Goal: Information Seeking & Learning: Find contact information

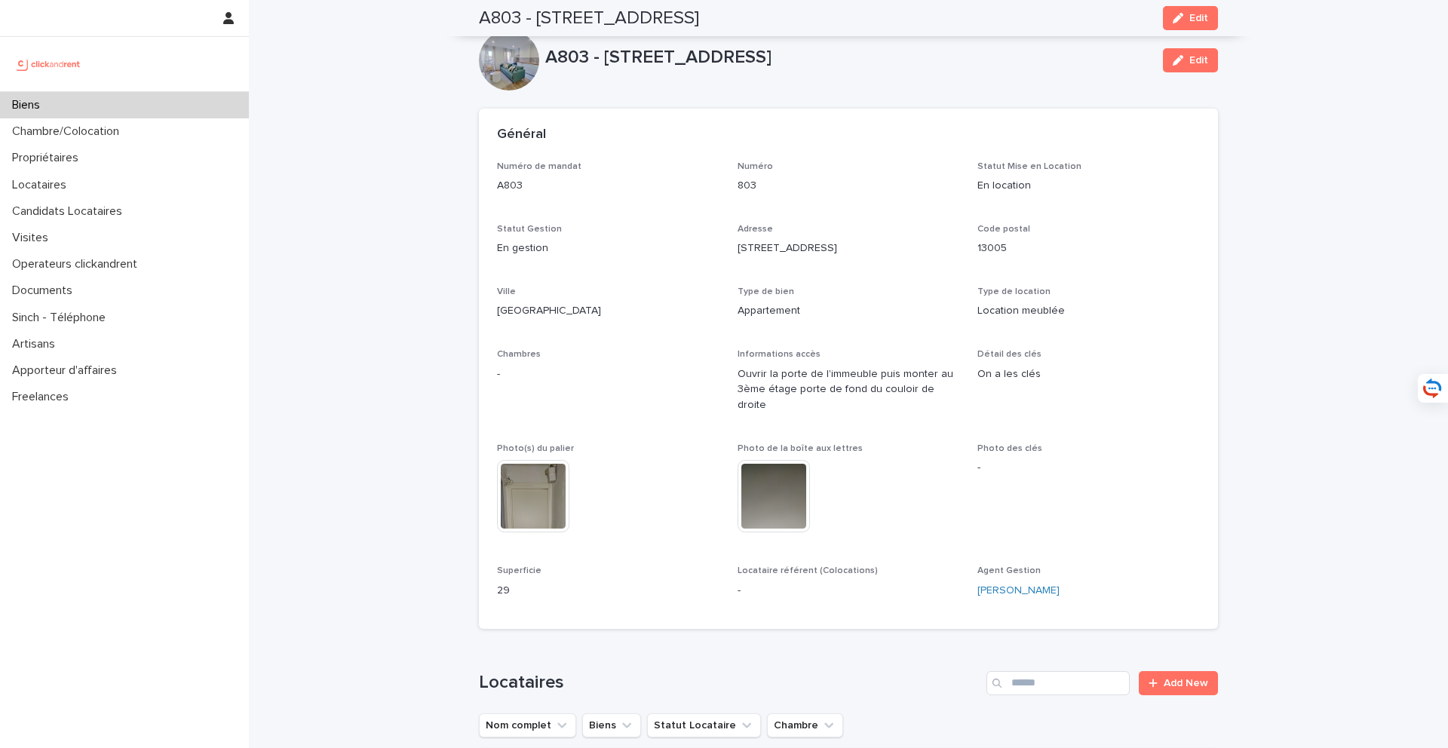
scroll to position [1186, 0]
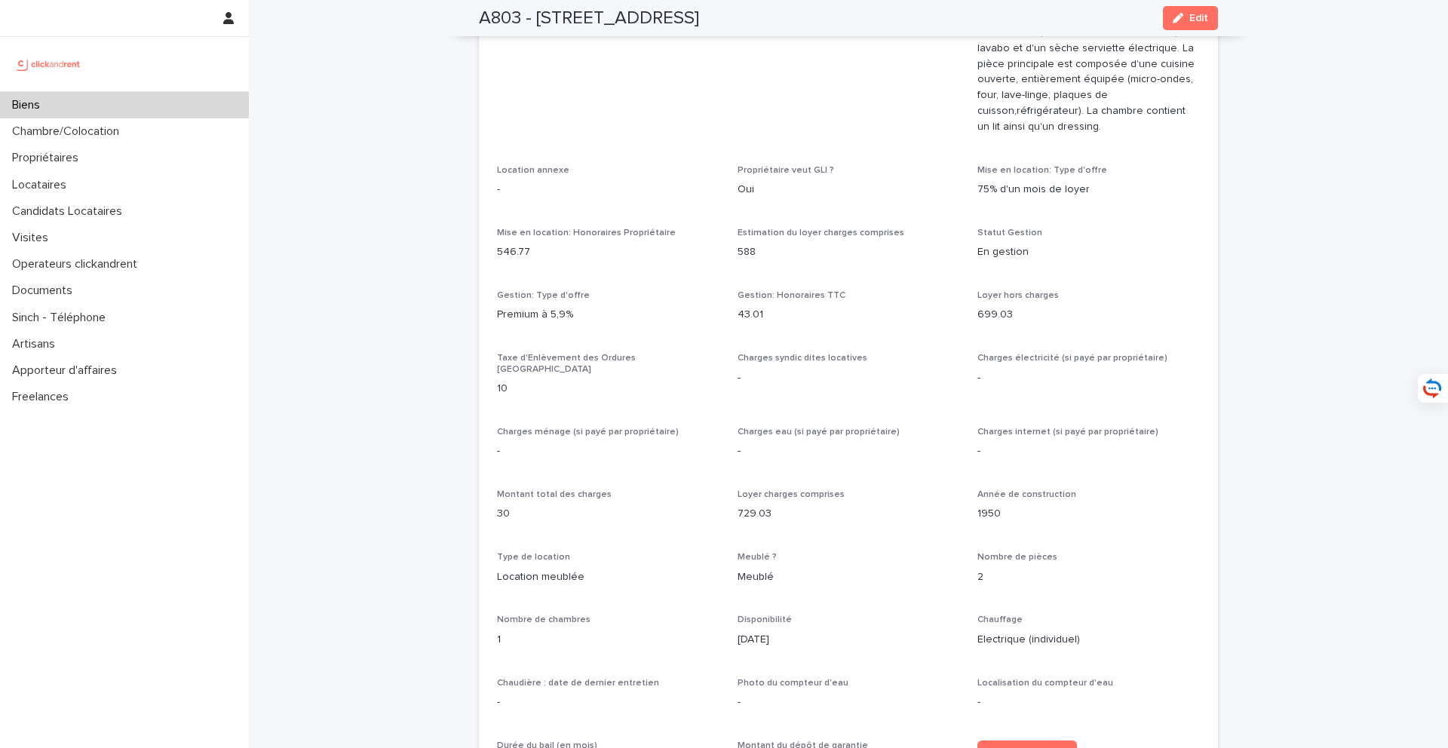
click at [144, 109] on div "Biens" at bounding box center [124, 105] width 249 height 26
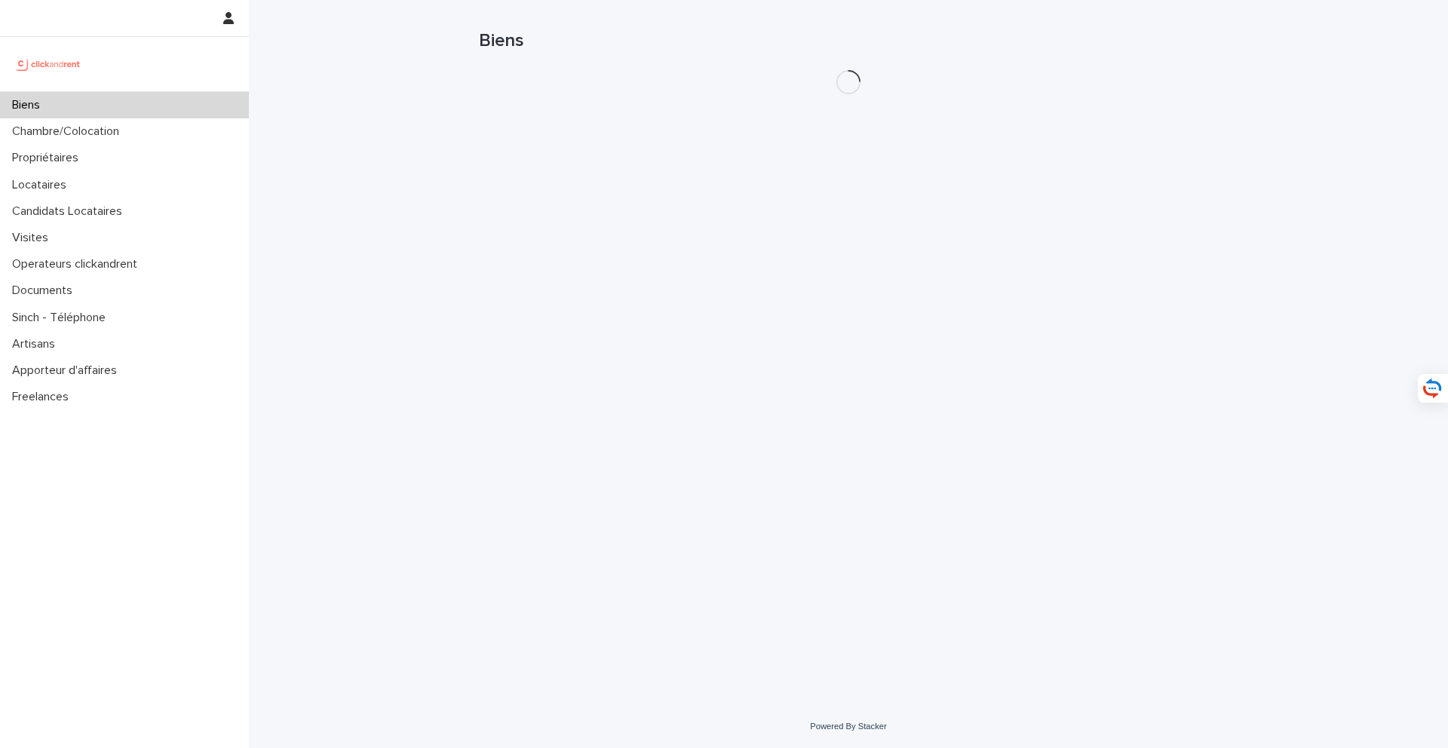
click at [1079, 38] on h1 "Biens" at bounding box center [848, 41] width 739 height 22
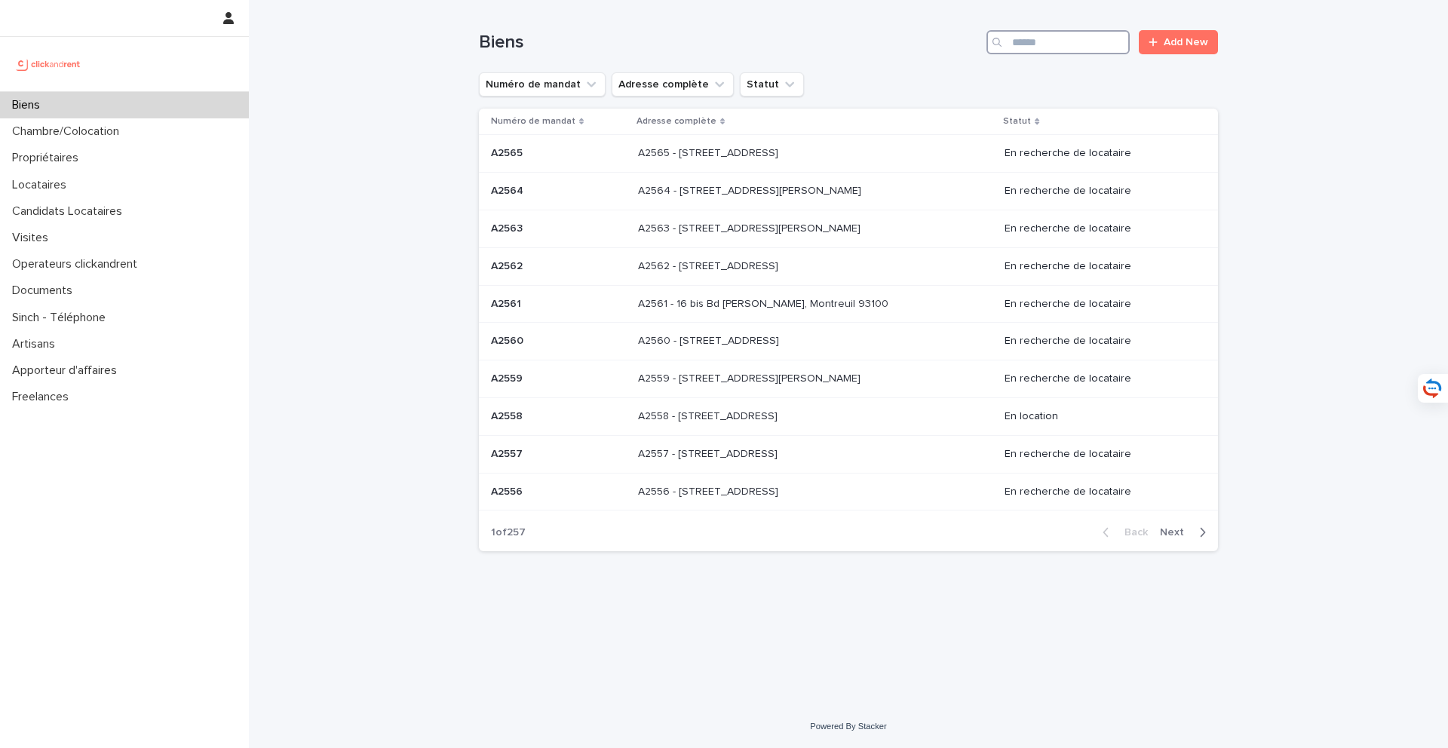
click at [1073, 41] on input "Search" at bounding box center [1058, 42] width 143 height 24
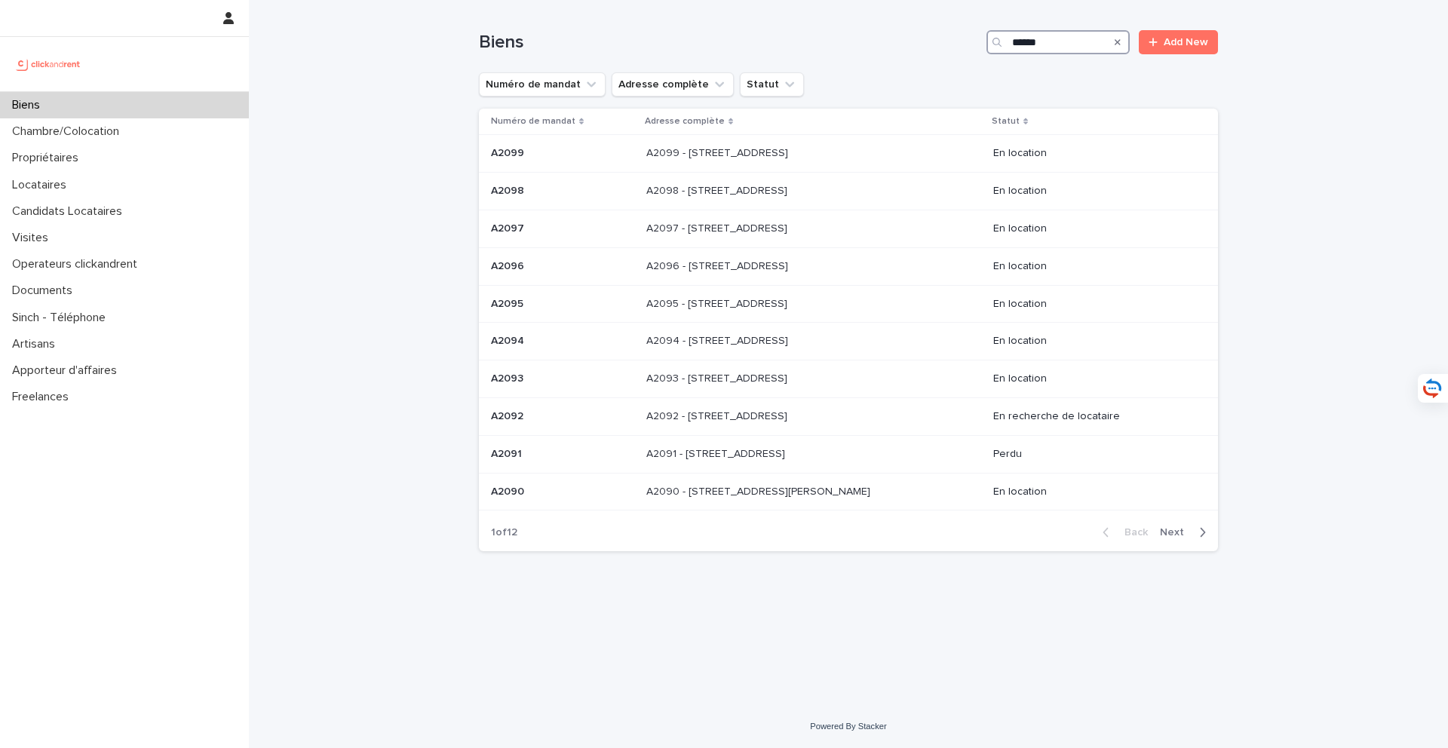
type input "*****"
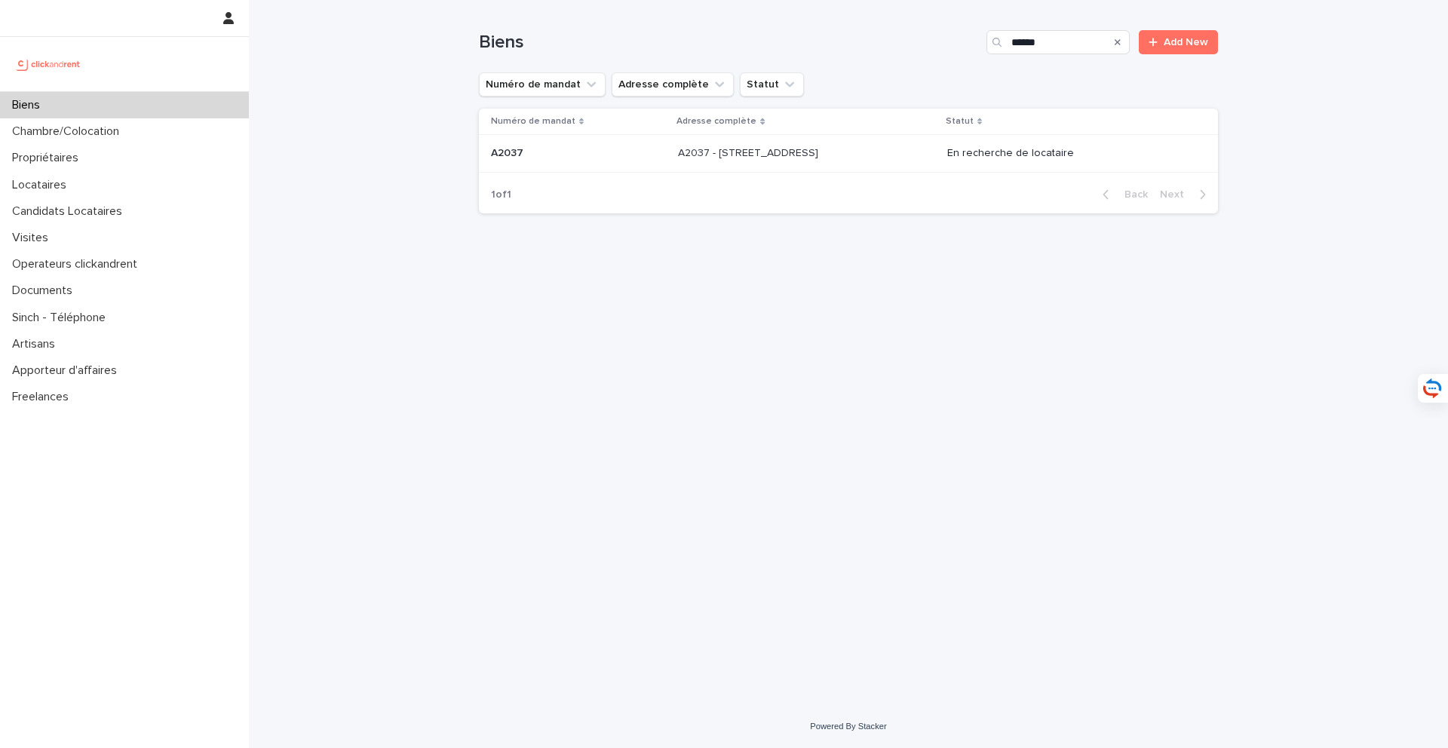
click at [790, 150] on p "A2037 - 43 Grande Rue Du Petit Saint Jean, Amiens 80000" at bounding box center [749, 152] width 143 height 16
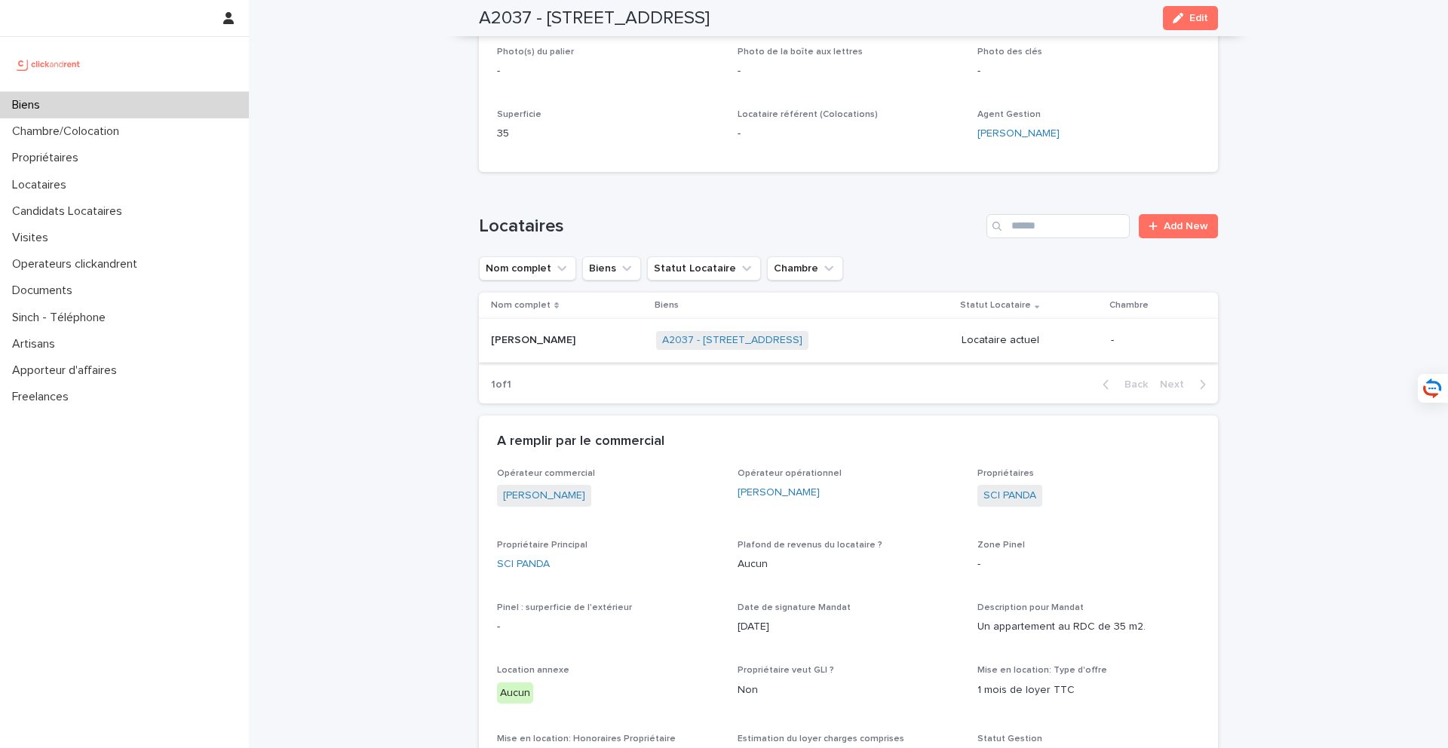
scroll to position [313, 0]
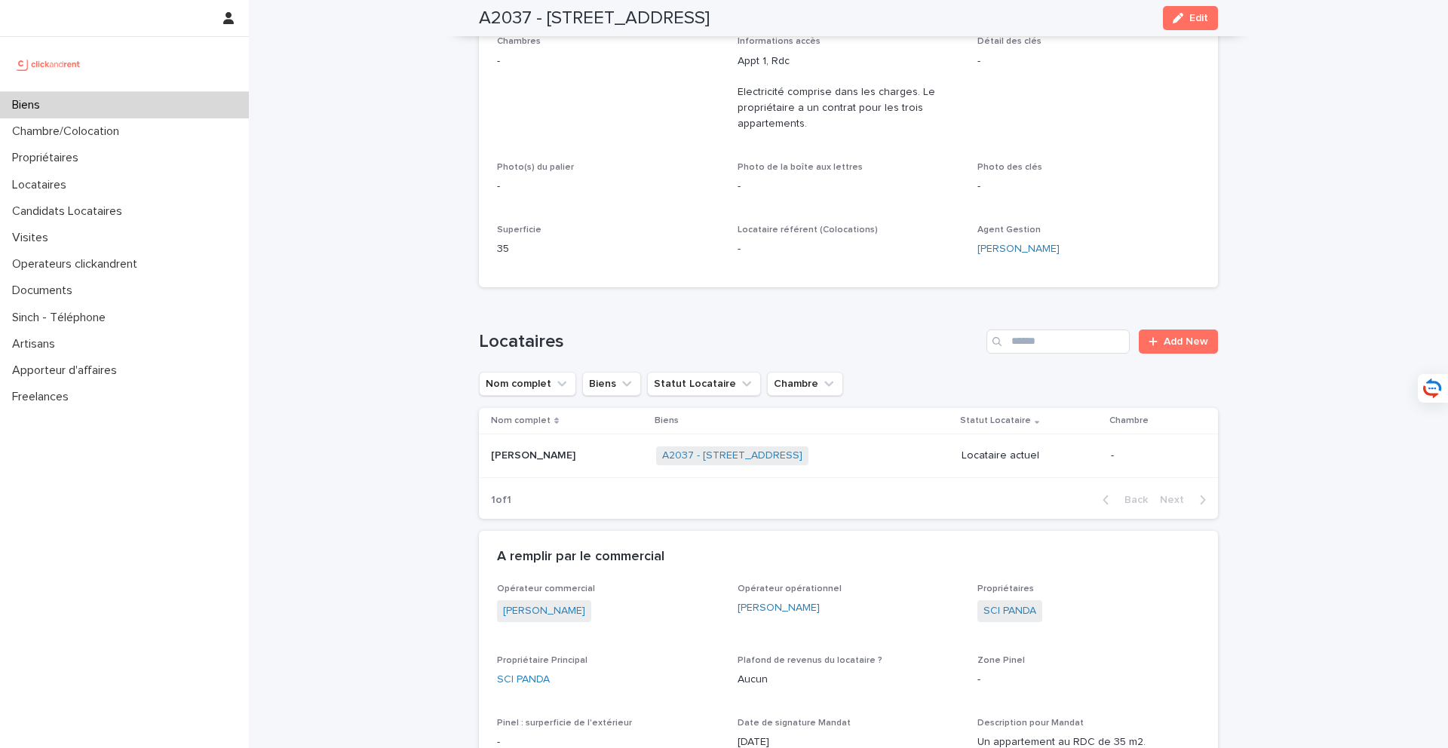
click at [547, 447] on p "Alexis Goujon" at bounding box center [534, 455] width 87 height 16
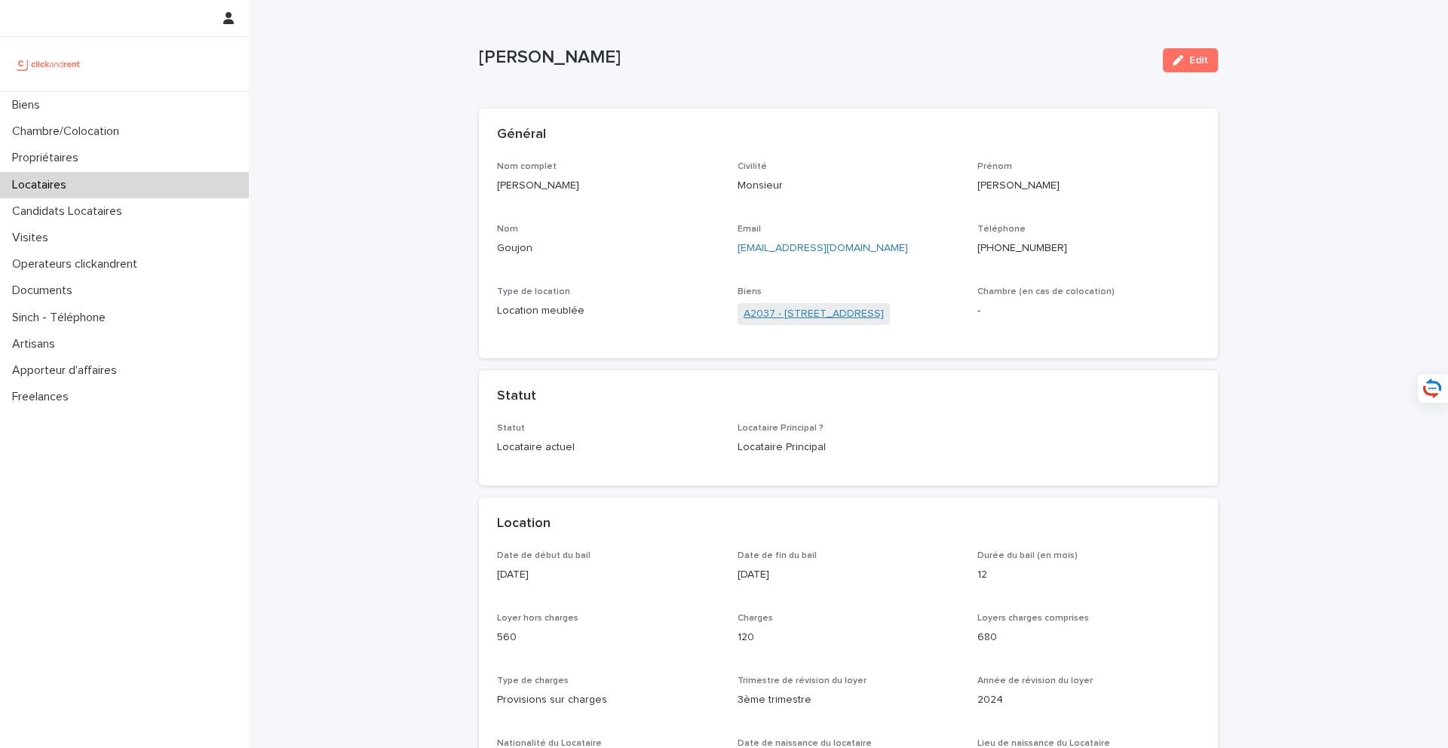
click at [836, 311] on link "A2037 - 43 Grande Rue Du Petit Saint Jean, Amiens 80000" at bounding box center [814, 314] width 140 height 16
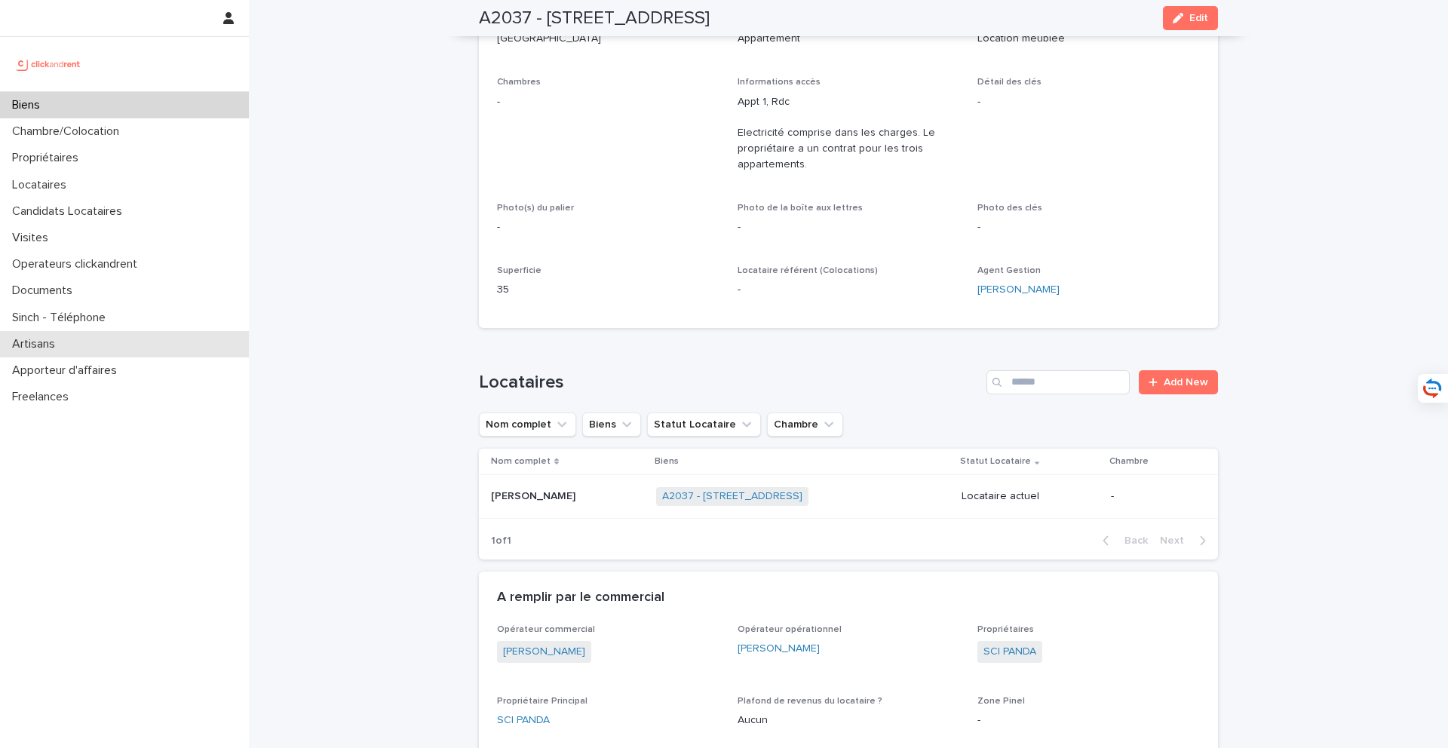
scroll to position [241, 0]
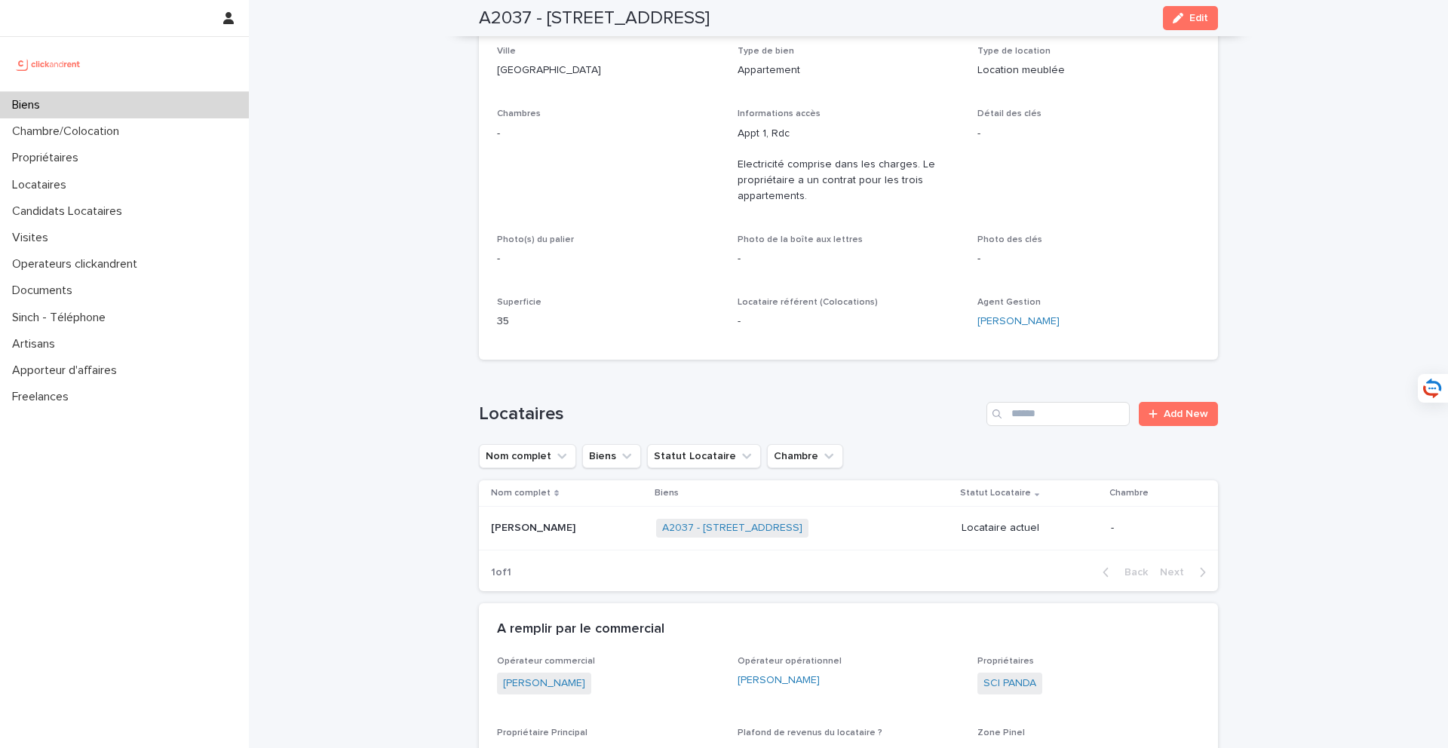
click at [591, 531] on p at bounding box center [567, 528] width 153 height 13
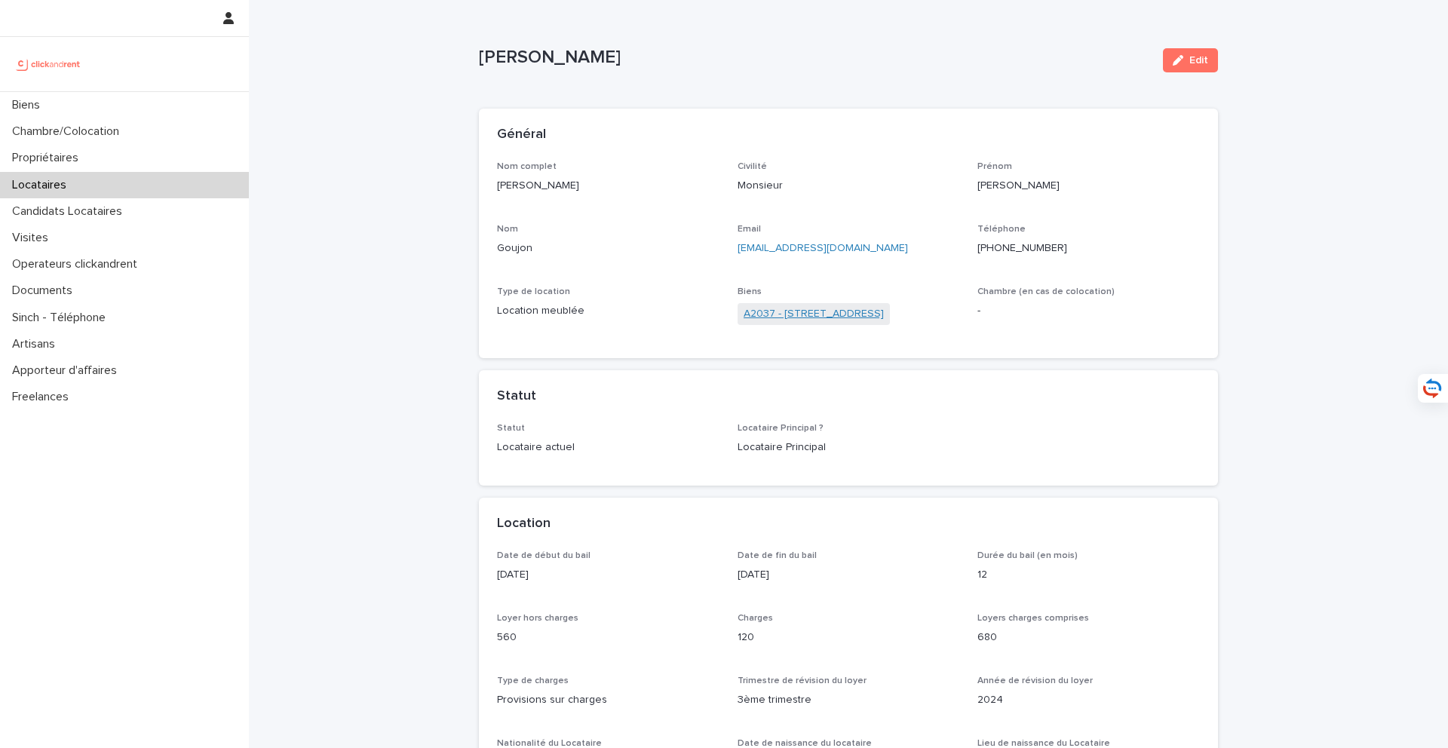
click at [810, 319] on link "A2037 - 43 Grande Rue Du Petit Saint Jean, Amiens 80000" at bounding box center [814, 314] width 140 height 16
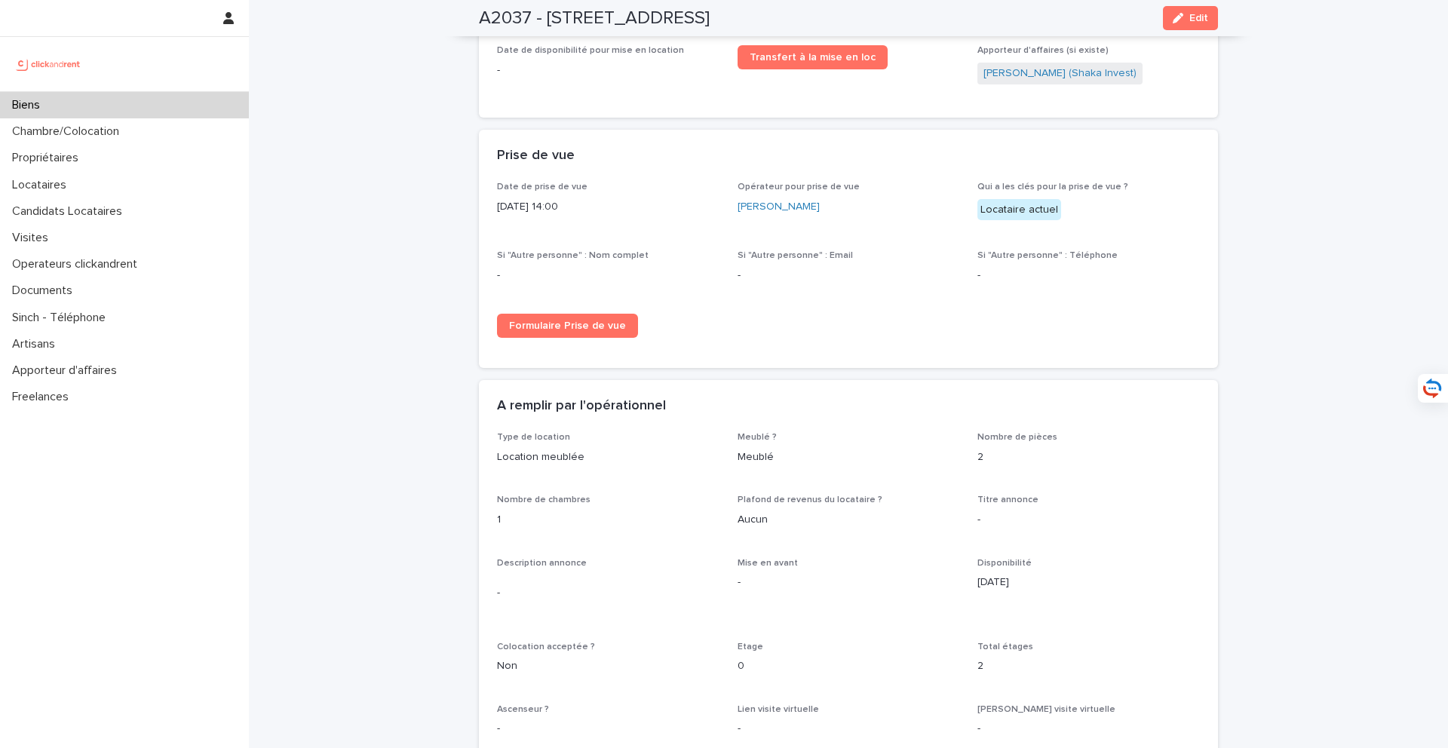
scroll to position [2110, 0]
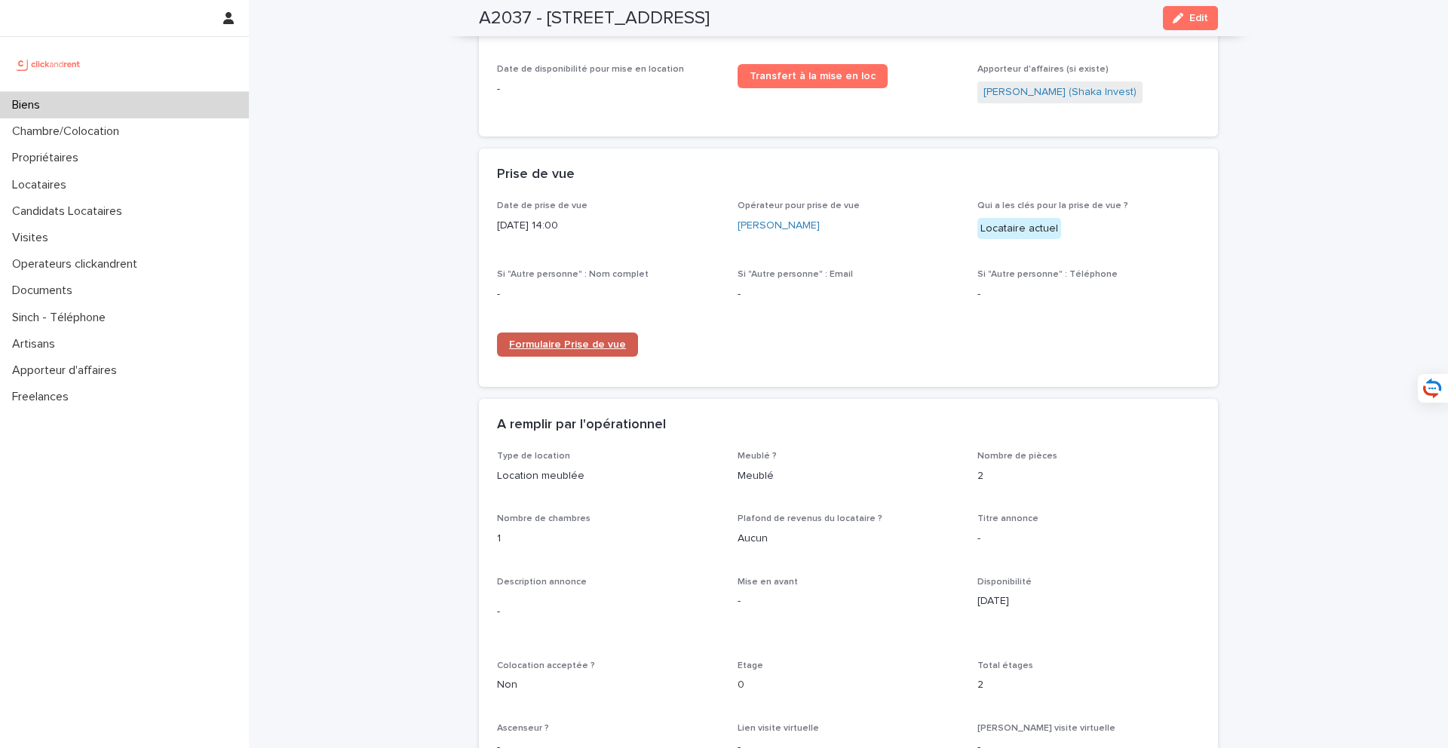
click at [536, 339] on span "Formulaire Prise de vue" at bounding box center [567, 344] width 117 height 11
click at [141, 103] on div "Biens" at bounding box center [124, 105] width 249 height 26
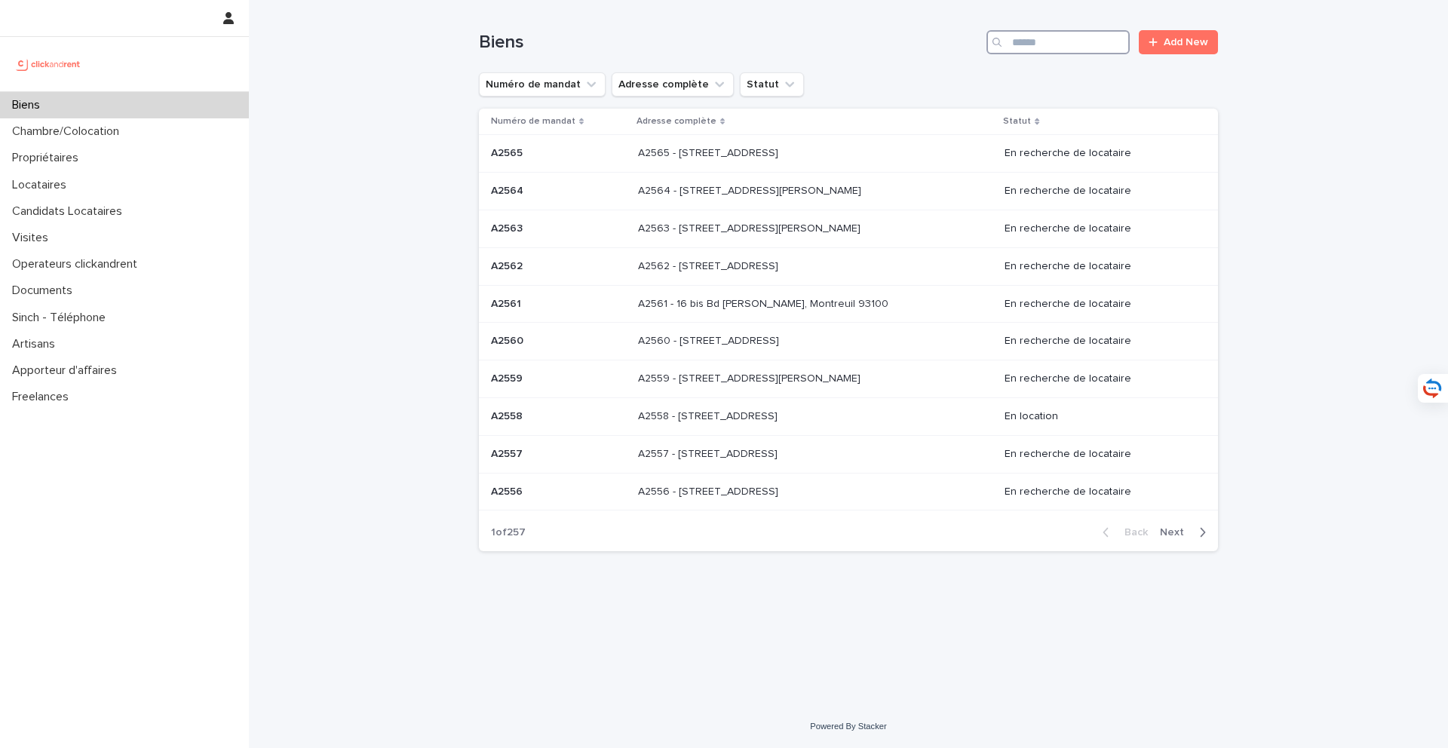
click at [1073, 48] on input "Search" at bounding box center [1058, 42] width 143 height 24
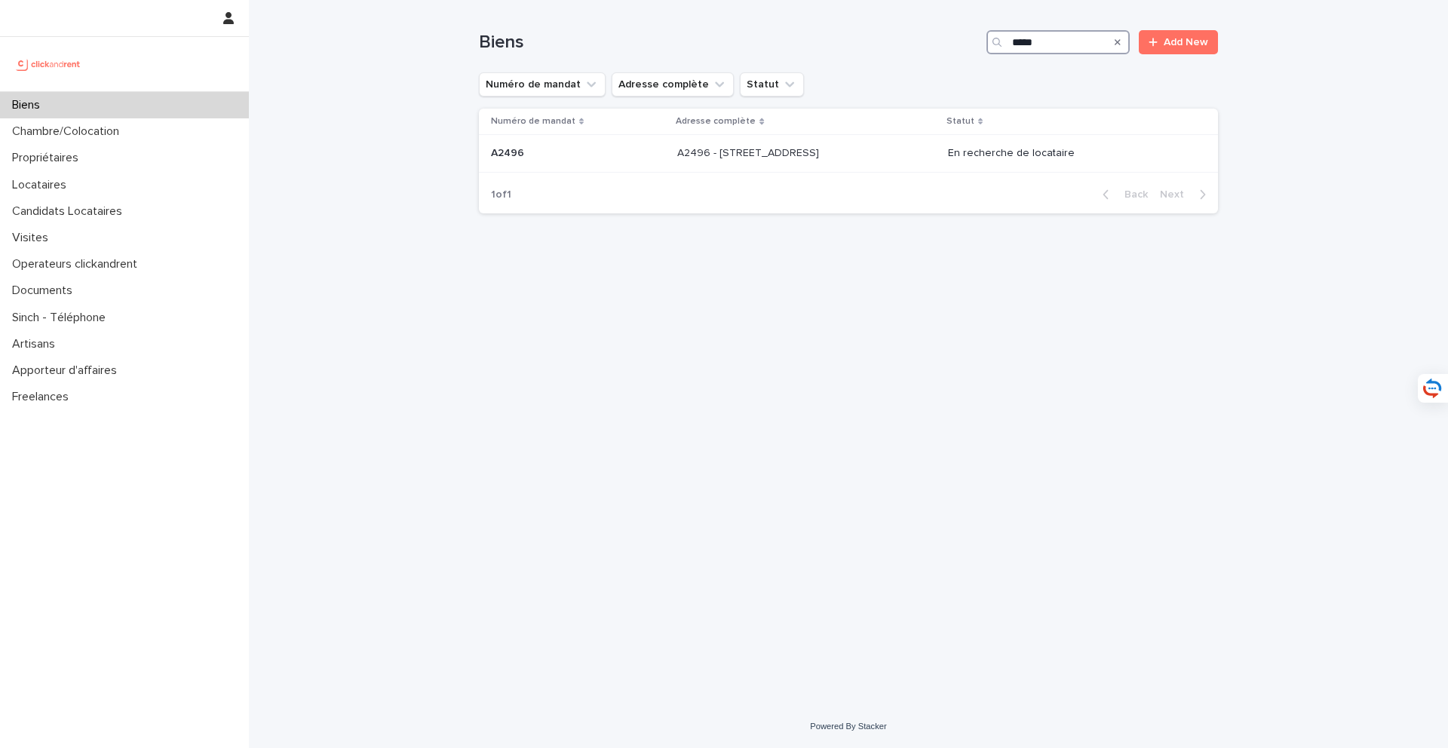
type input "*****"
click at [895, 140] on td "A2496 - 85 rue de l'Ourcq, Paris 75019 A2496 - 85 rue de l'Ourcq, Paris 75019" at bounding box center [806, 154] width 271 height 38
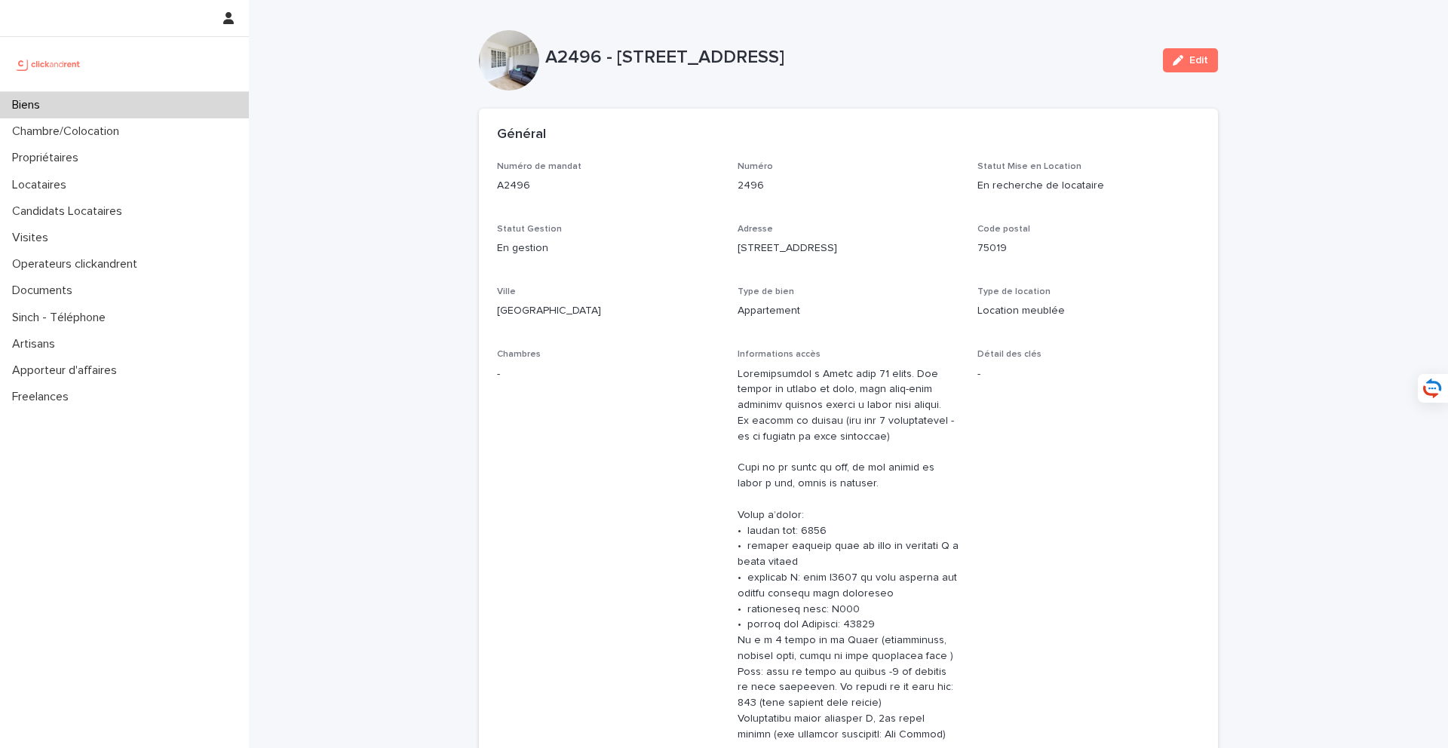
click at [179, 109] on div "Biens" at bounding box center [124, 105] width 249 height 26
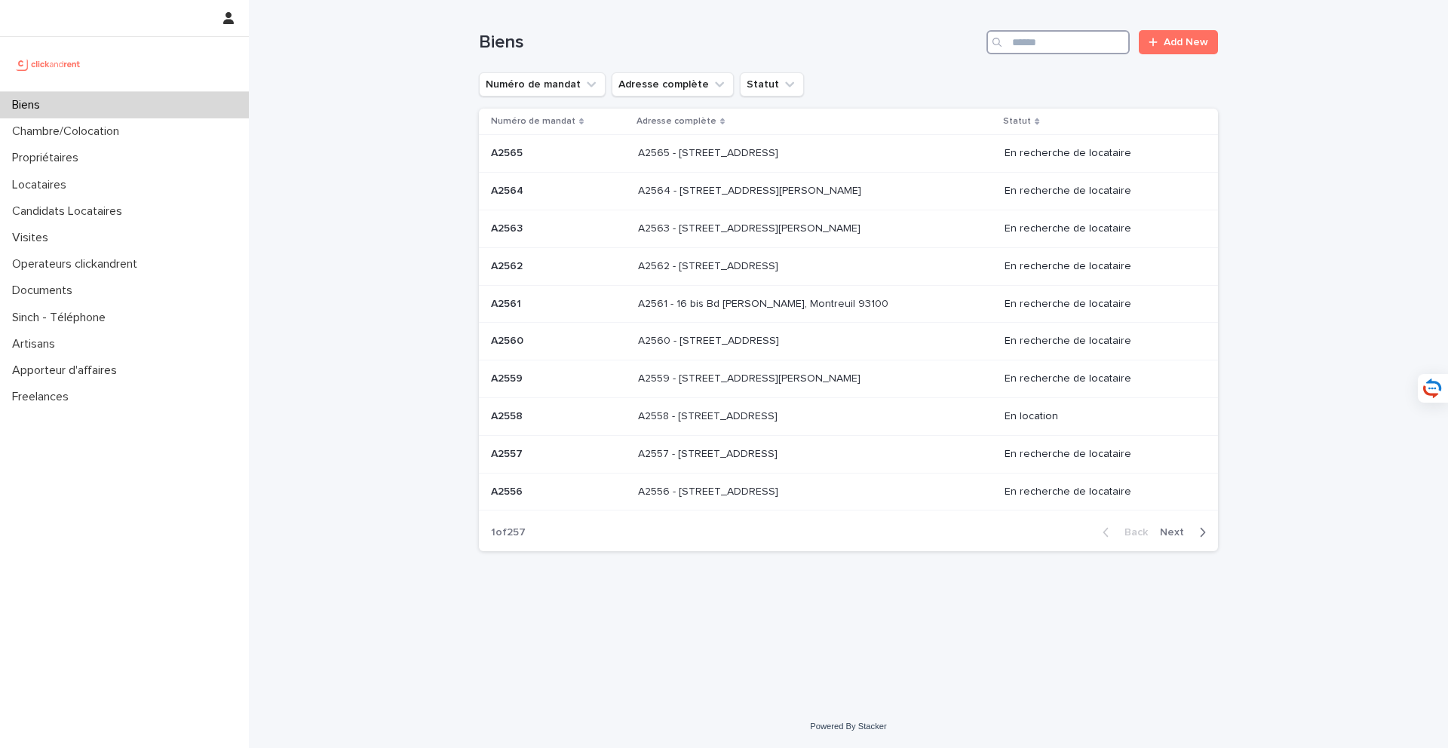
click at [1068, 38] on input "Search" at bounding box center [1058, 42] width 143 height 24
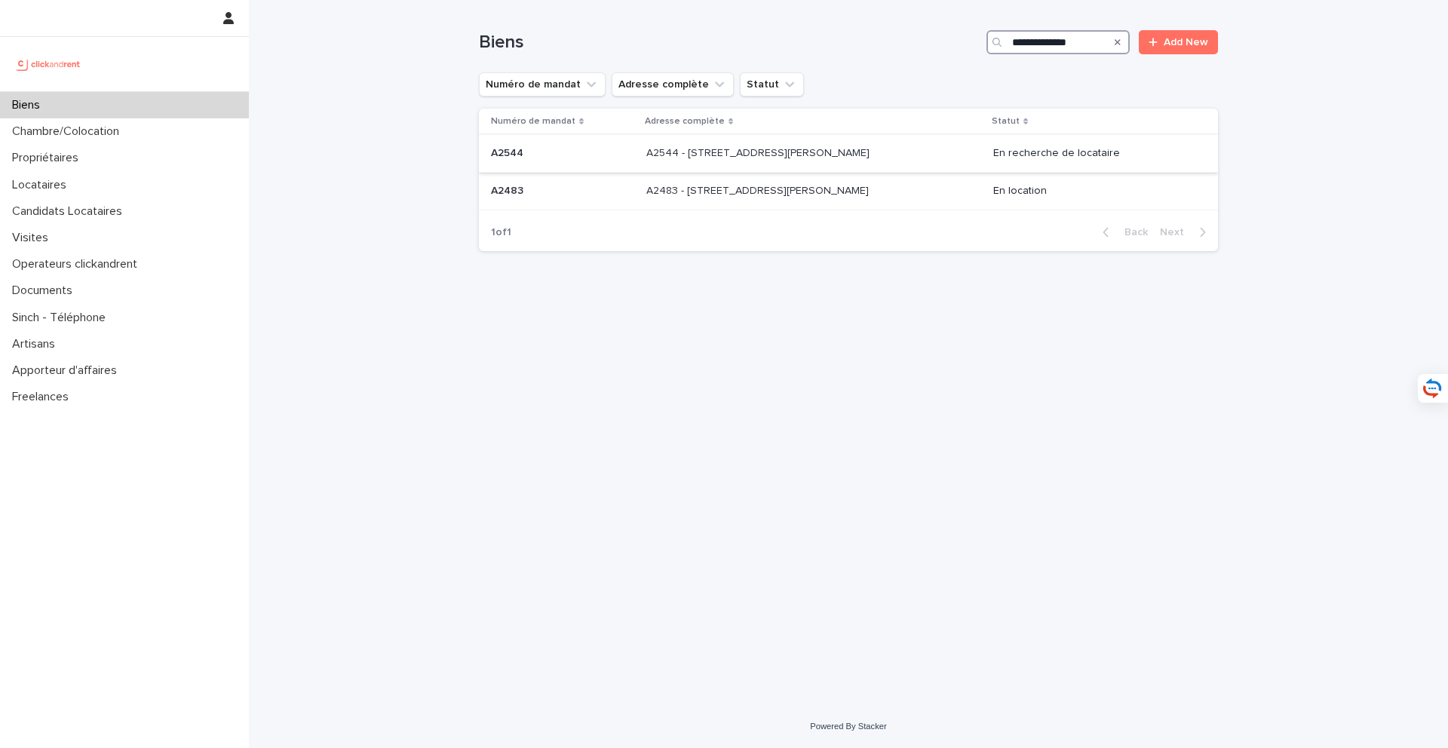
type input "**********"
click at [828, 155] on p "A2544 - 22 rue Moreau Vauthier, Boulogne-Billancourt 92100" at bounding box center [759, 152] width 226 height 16
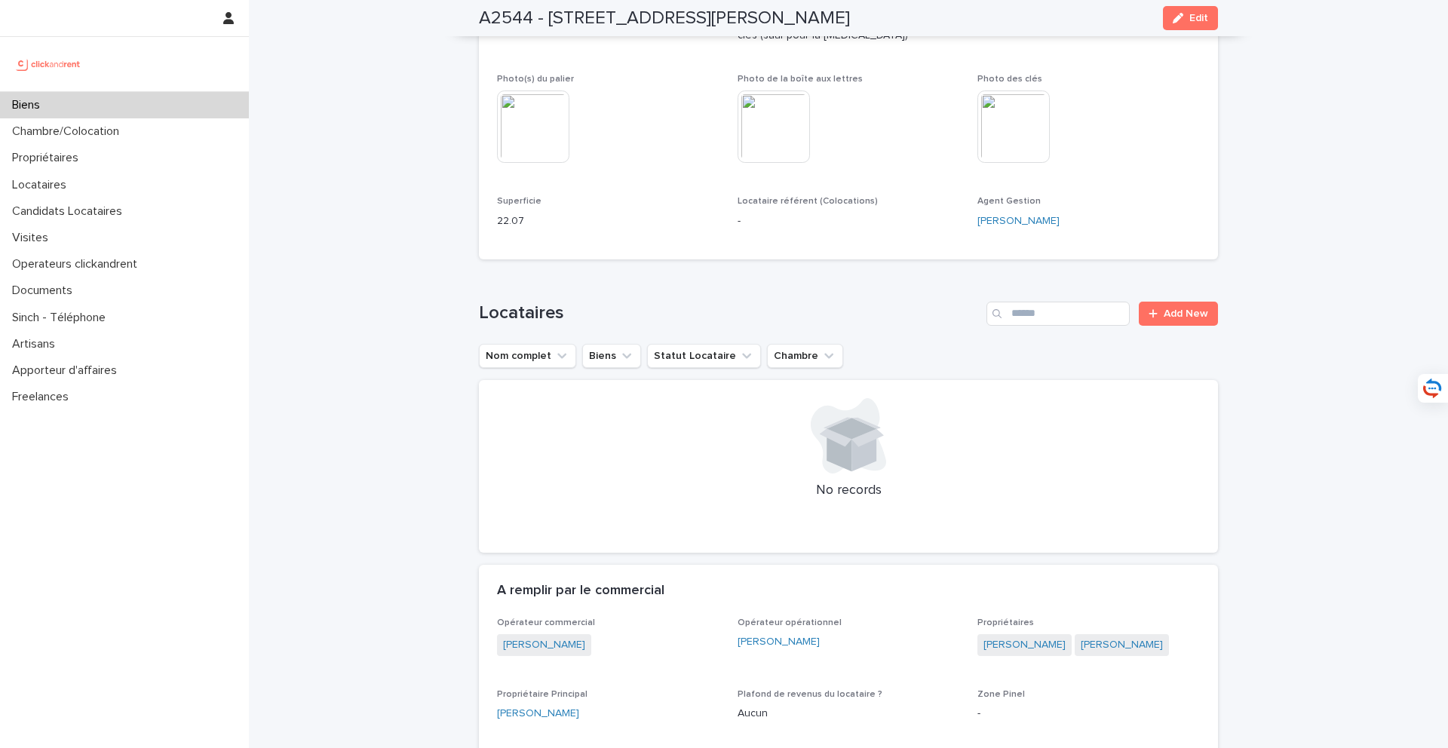
scroll to position [671, 0]
click at [156, 115] on div "Biens" at bounding box center [124, 105] width 249 height 26
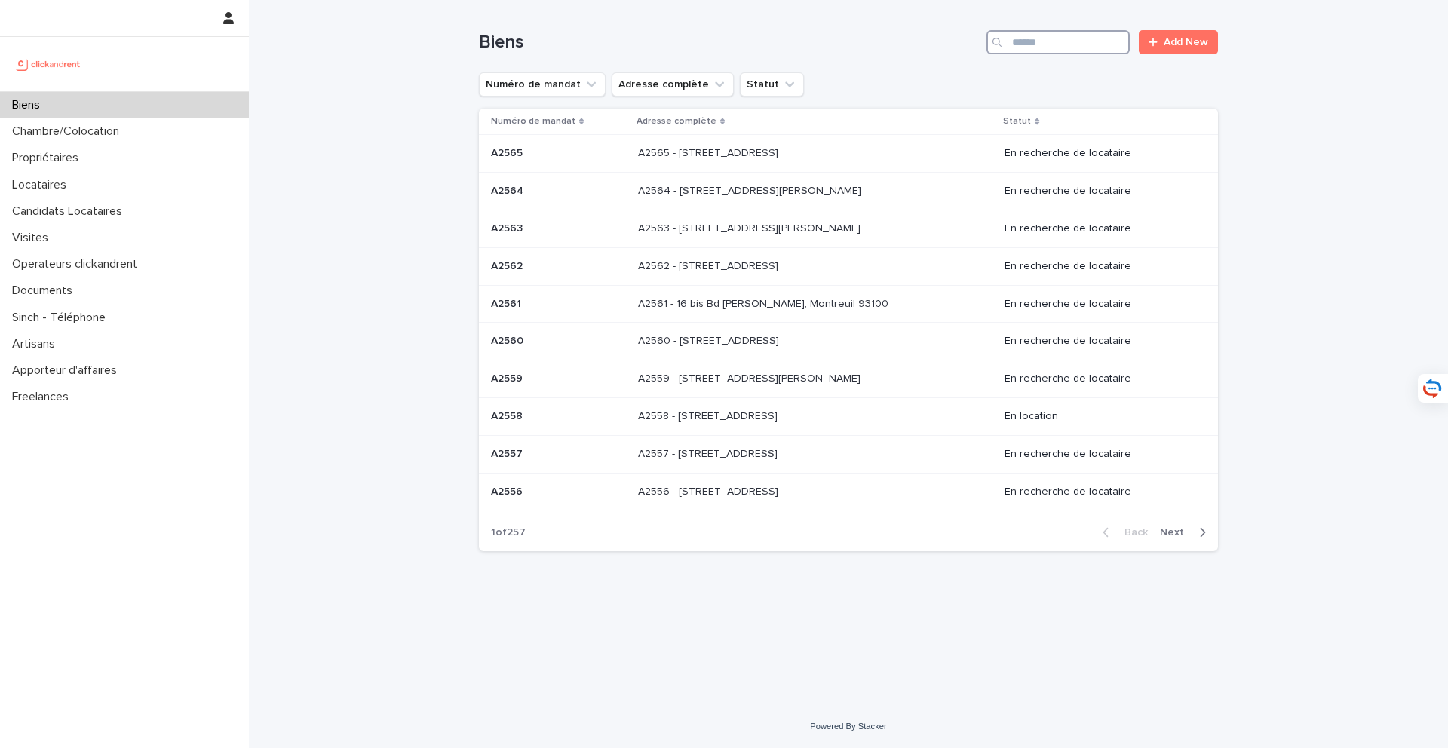
click at [1091, 41] on input "Search" at bounding box center [1058, 42] width 143 height 24
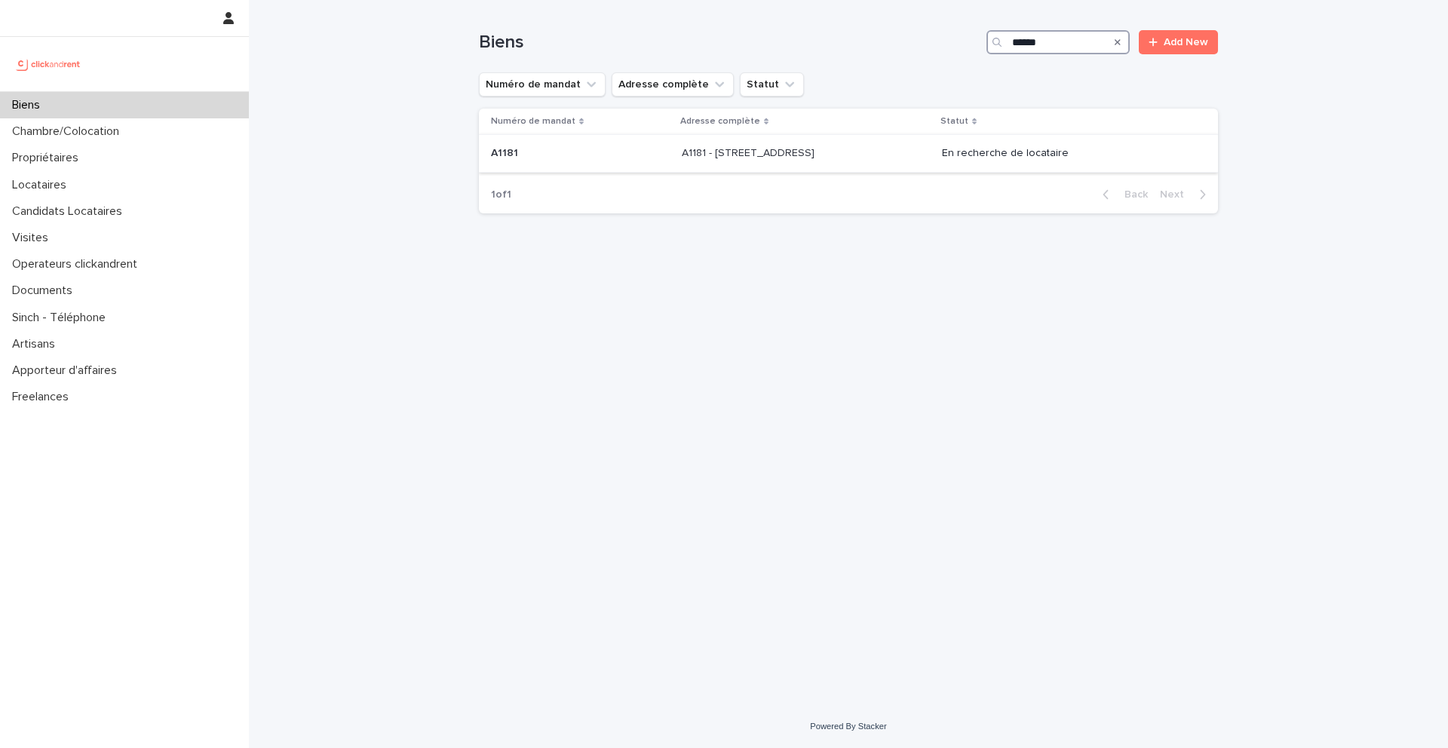
type input "*****"
click at [781, 157] on p "A1181 - 108 rue Saint-Maur, Paris 75011" at bounding box center [750, 152] width 136 height 16
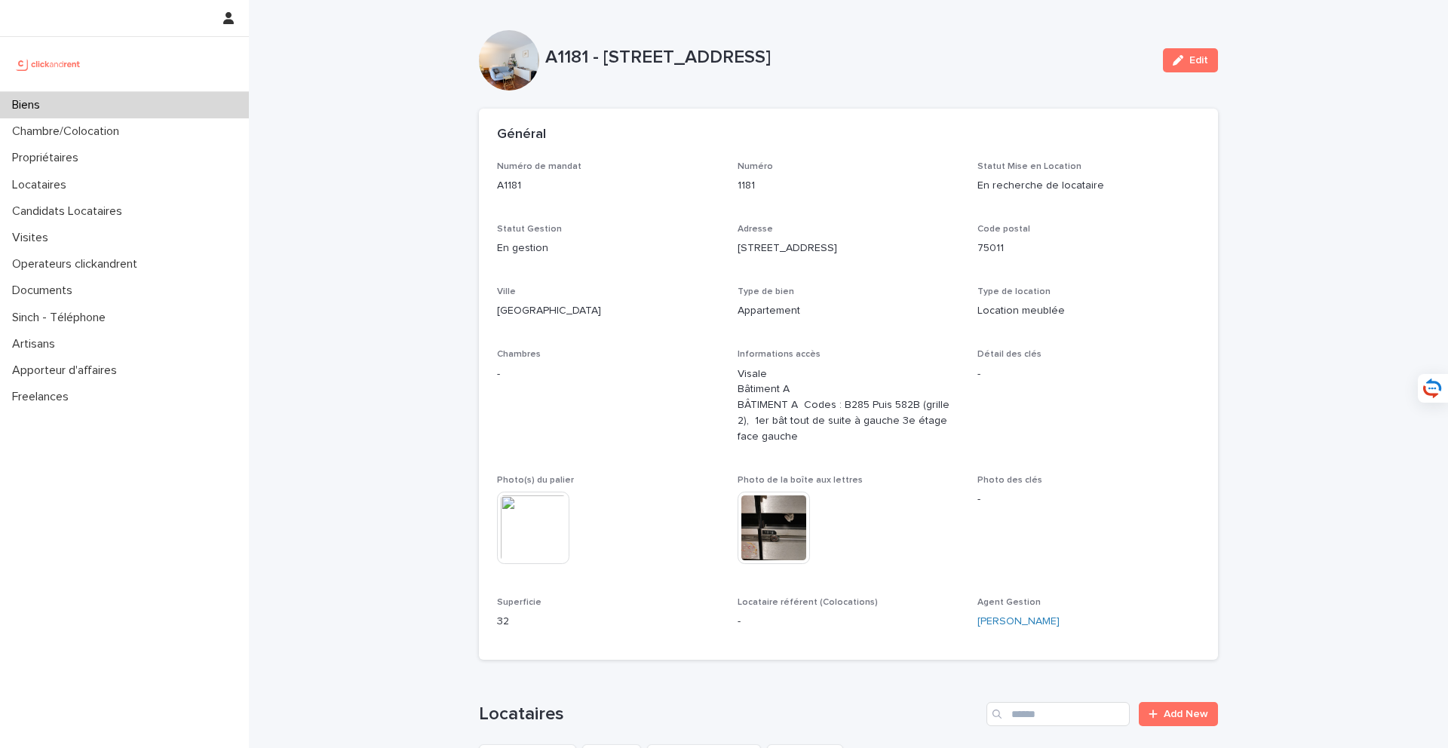
click at [158, 111] on div "Biens" at bounding box center [124, 105] width 249 height 26
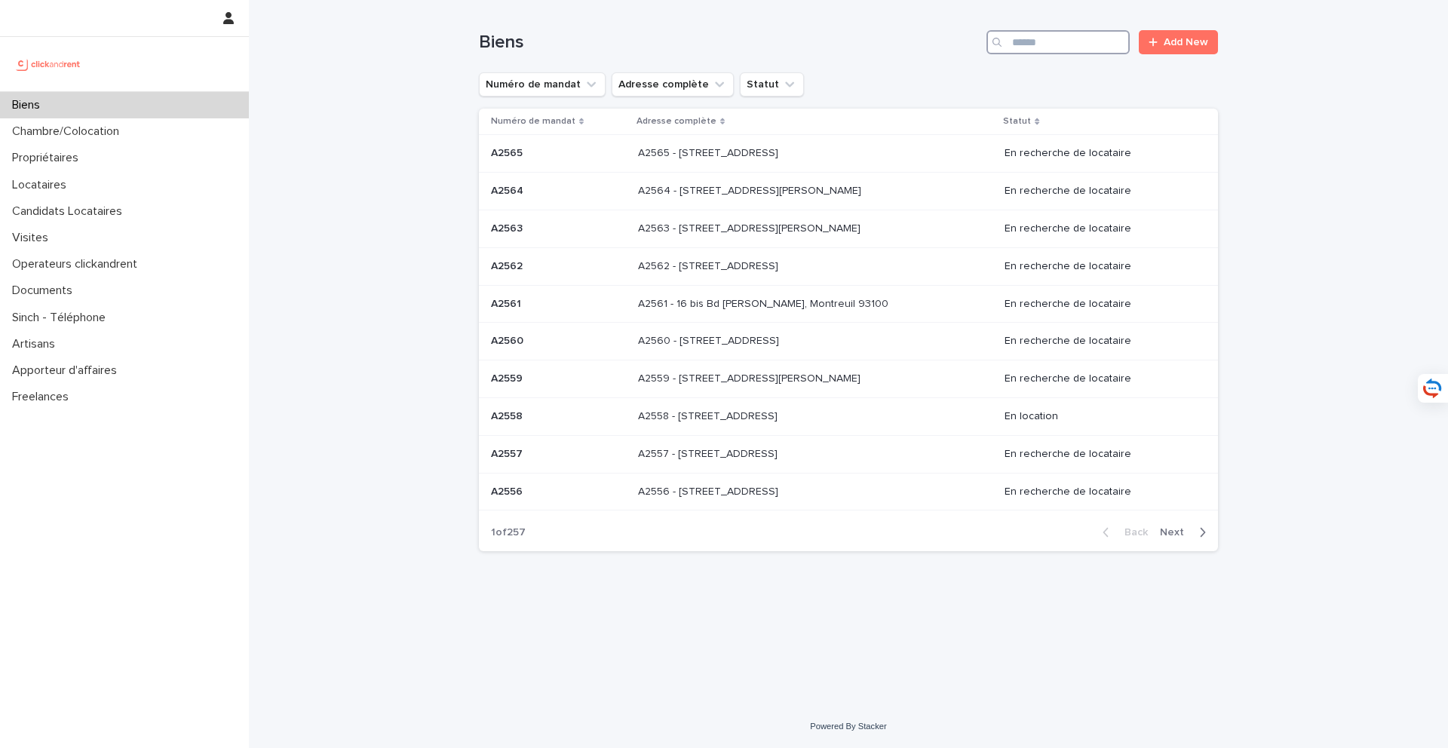
click at [1073, 31] on input "Search" at bounding box center [1058, 42] width 143 height 24
type input "*****"
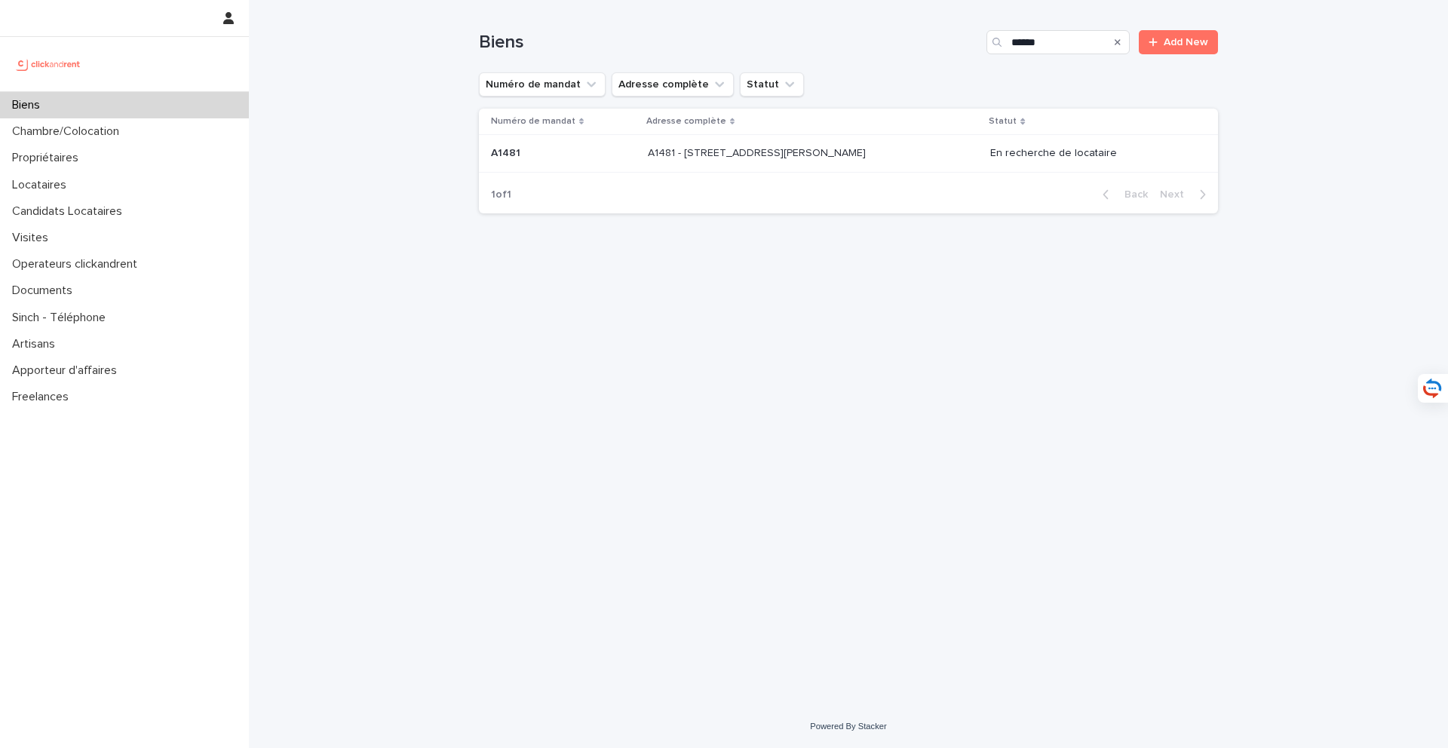
click at [858, 149] on p "A1481 - 5 allée Anatoli Vaisser, Asnières-sur-Seine 92600" at bounding box center [758, 152] width 221 height 16
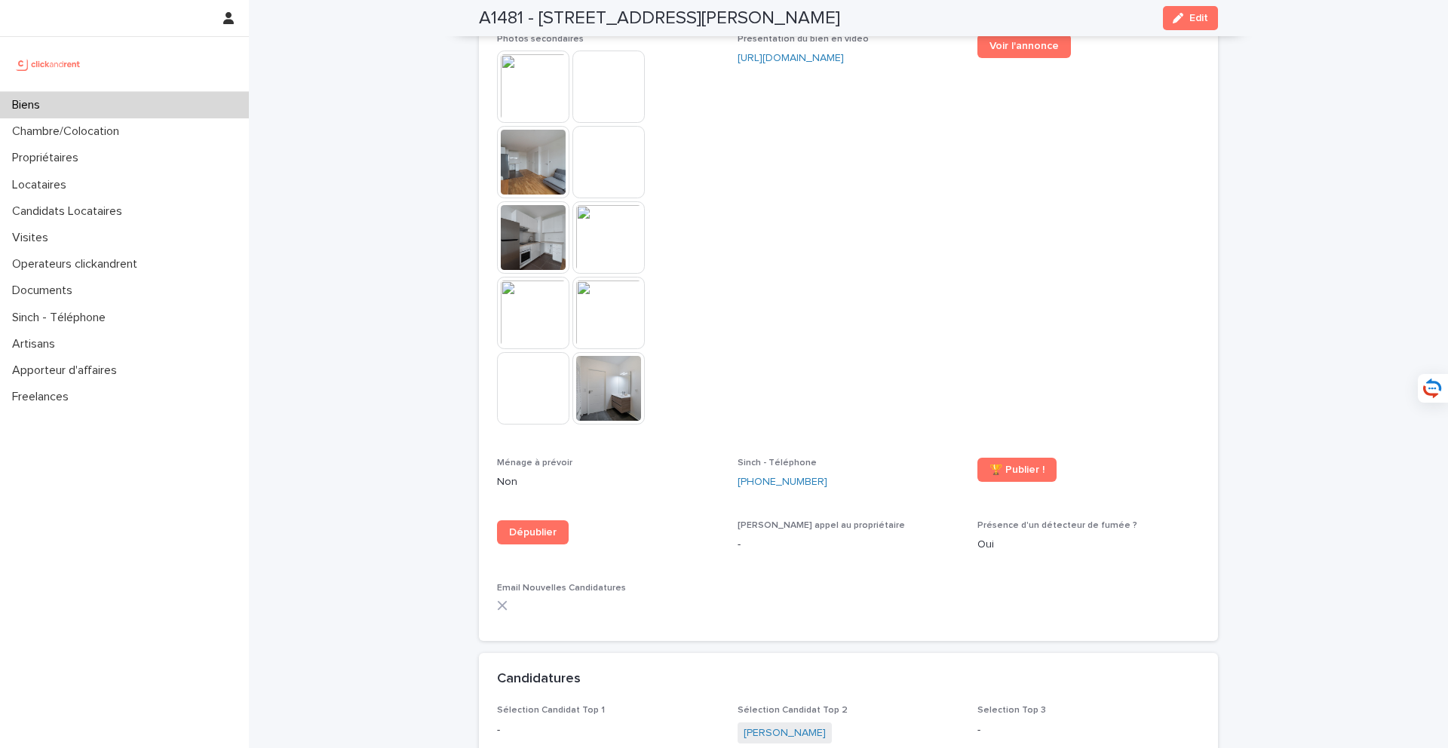
scroll to position [4681, 0]
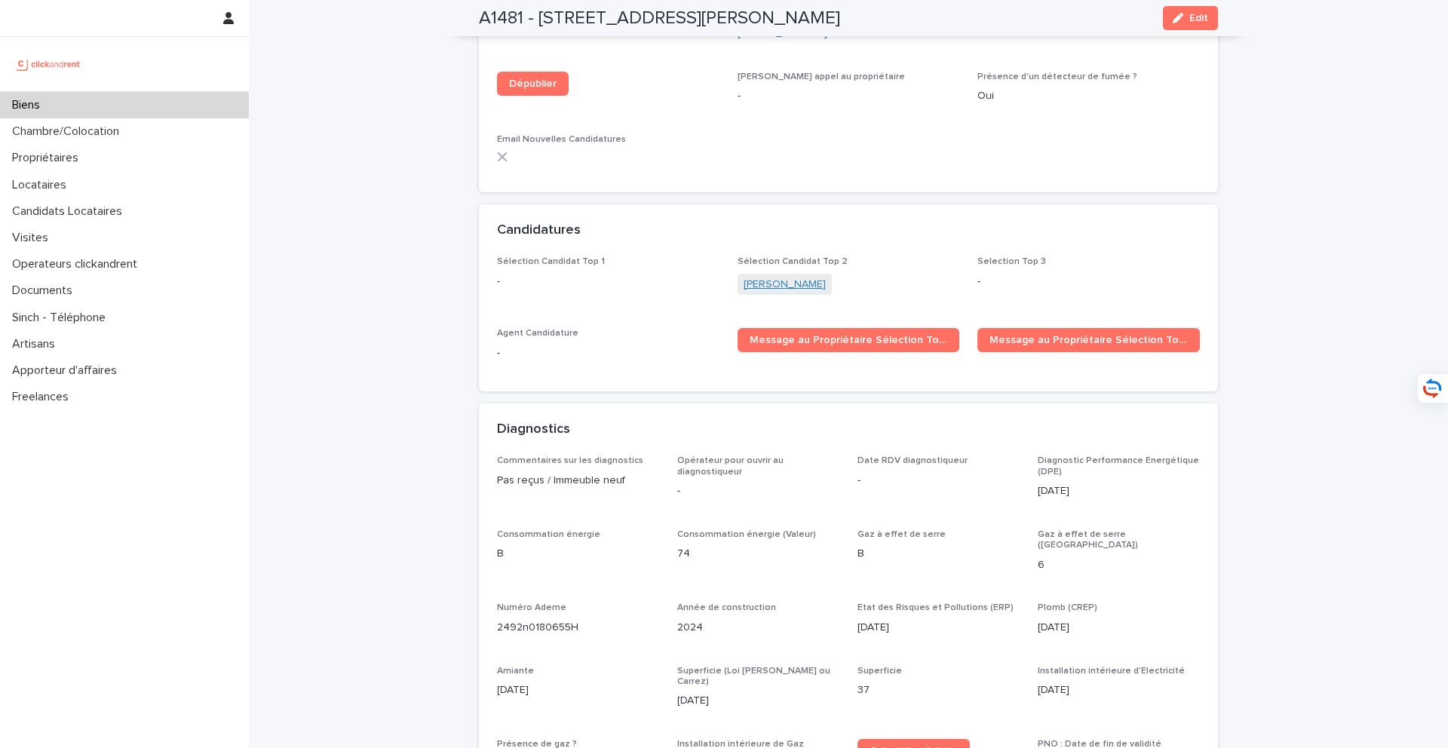
click at [775, 277] on link "Thomas Rebiere" at bounding box center [785, 285] width 82 height 16
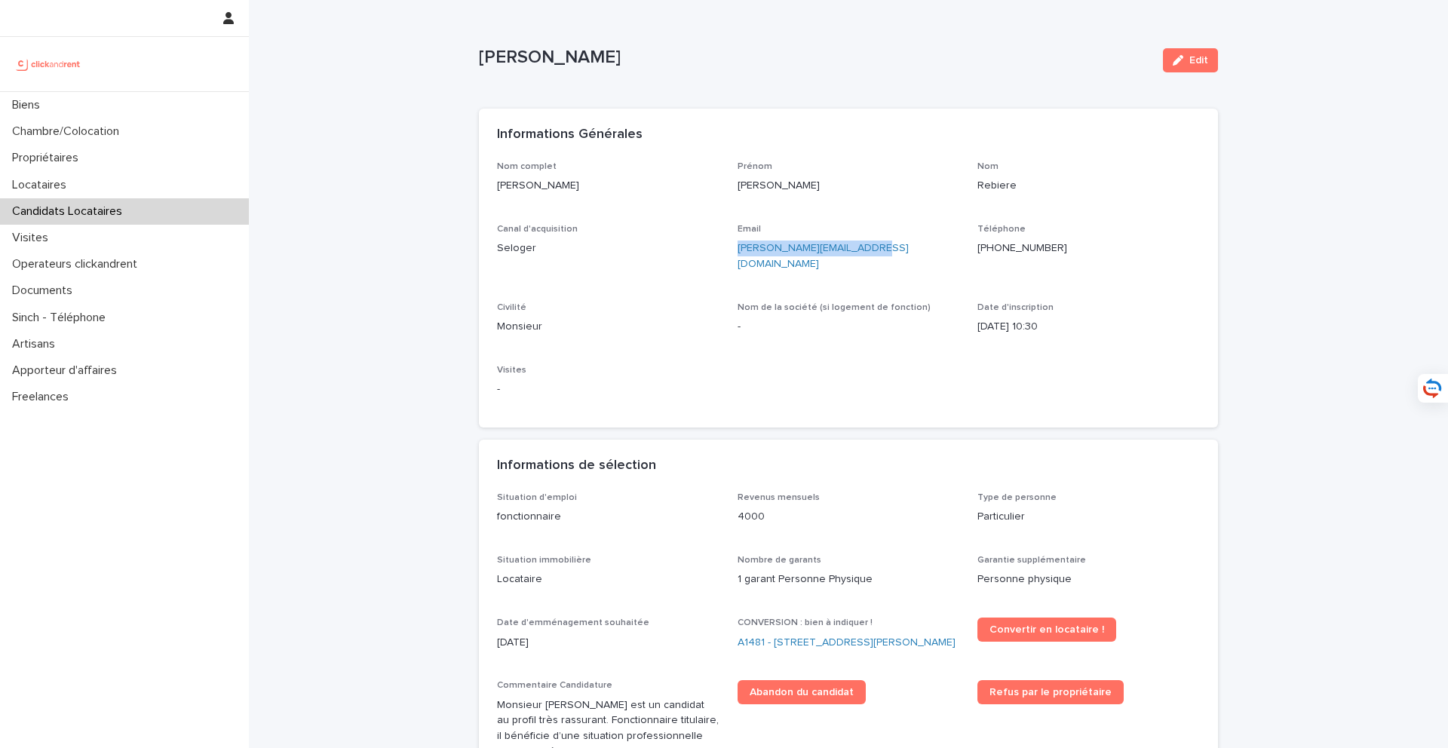
drag, startPoint x: 876, startPoint y: 250, endPoint x: 735, endPoint y: 250, distance: 140.3
click at [735, 250] on div "Nom complet Thomas Rebiere Prénom Thomas Nom Rebiere Canal d'acquisition Seloge…" at bounding box center [848, 285] width 703 height 249
copy link "thomas-rebiere@hotmail.fr"
click at [132, 184] on div "Locataires" at bounding box center [124, 185] width 249 height 26
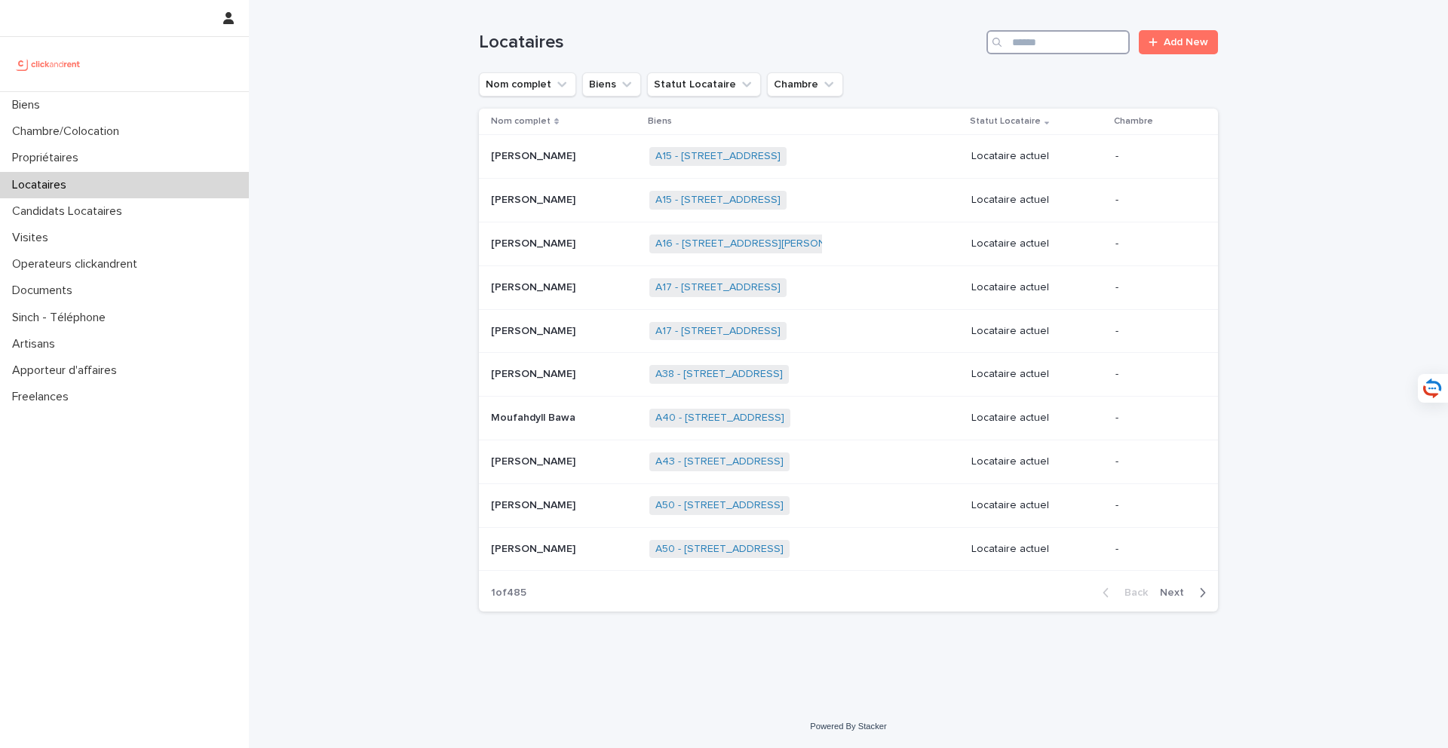
click at [1036, 51] on input "Search" at bounding box center [1058, 42] width 143 height 24
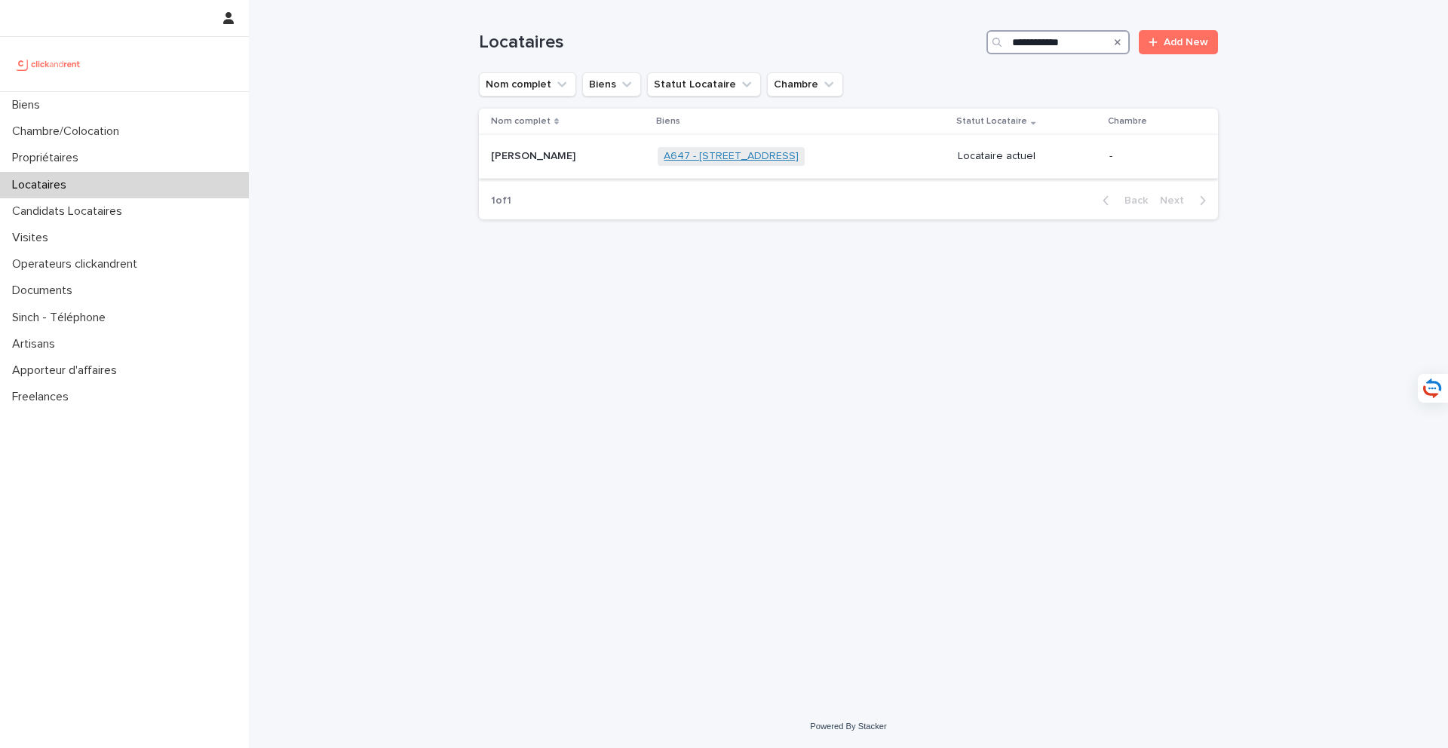
type input "**********"
click at [689, 155] on link "A647 - [STREET_ADDRESS]" at bounding box center [731, 156] width 135 height 13
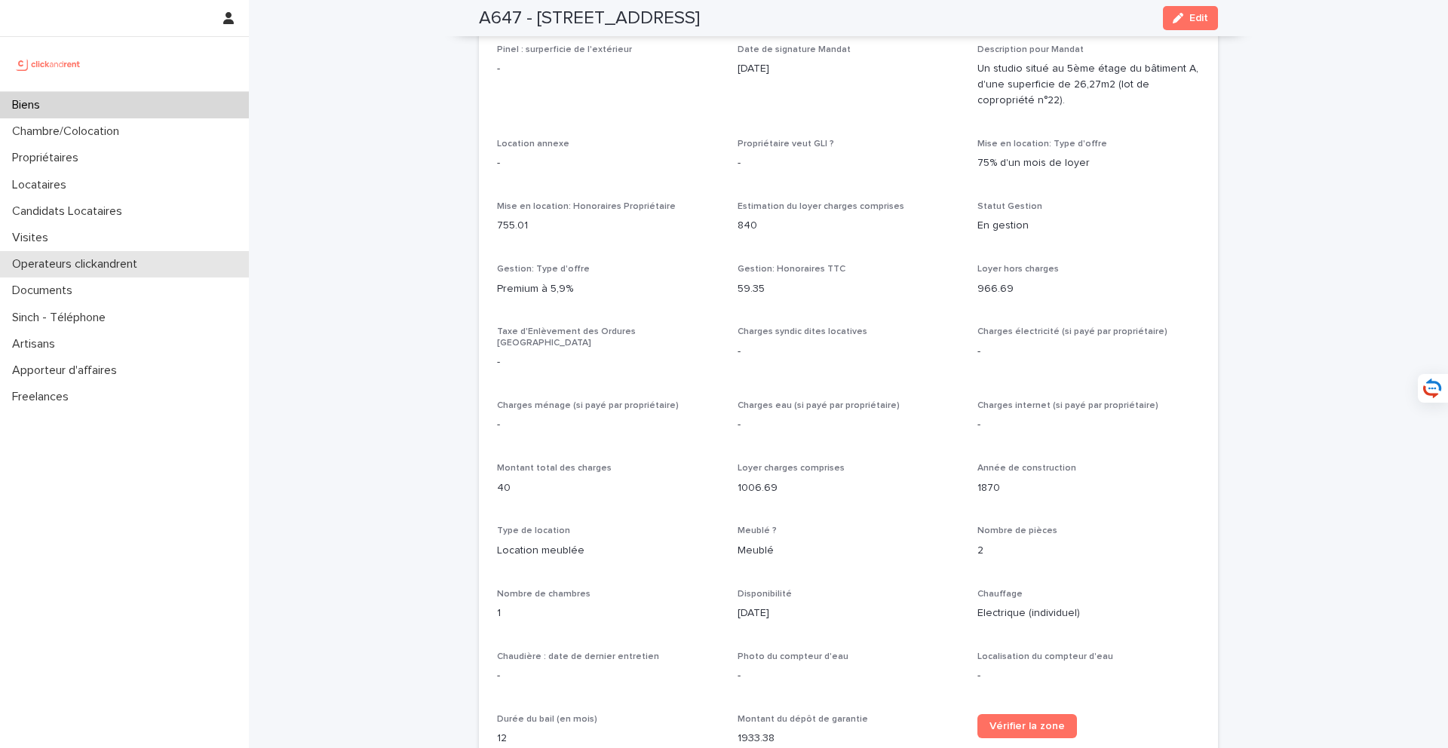
scroll to position [688, 0]
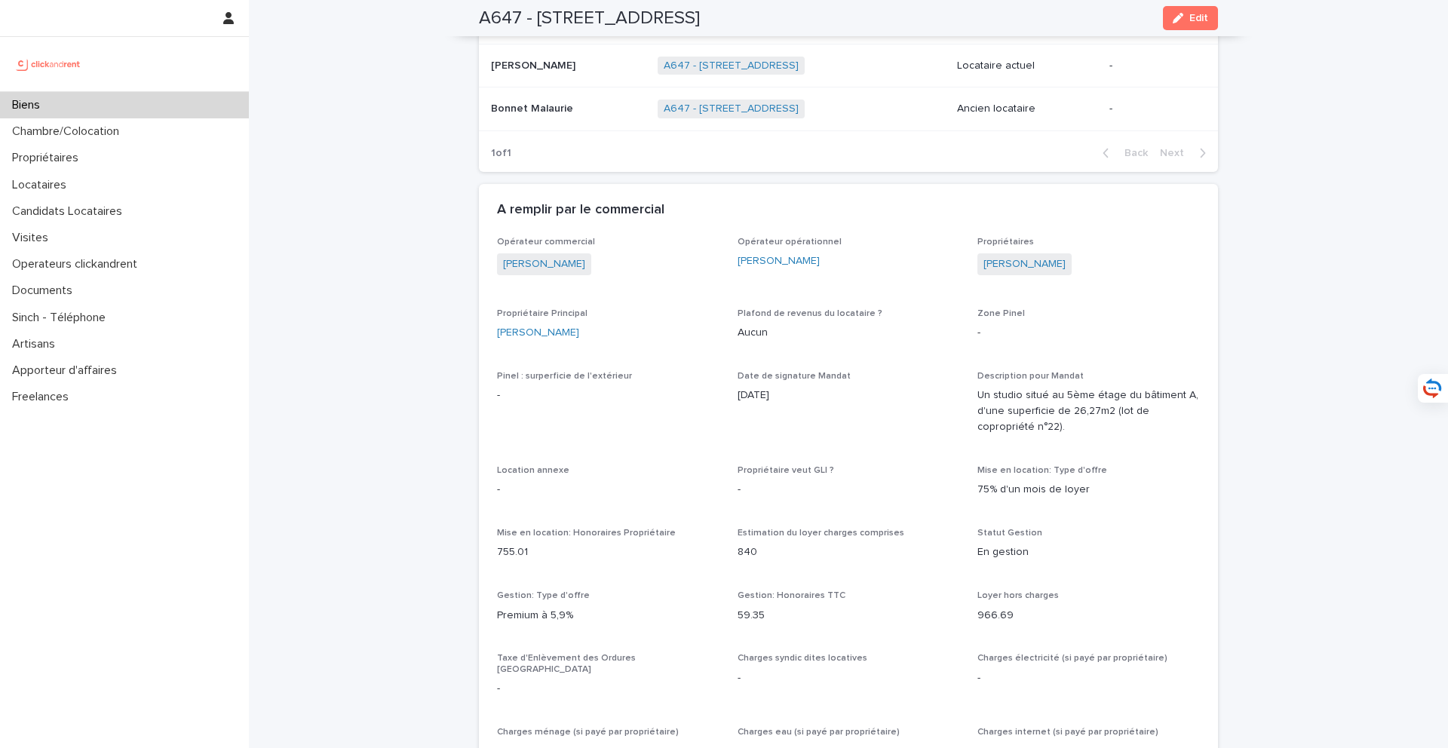
click at [569, 74] on div "Emma Mabilon Emma Mabilon" at bounding box center [568, 66] width 155 height 25
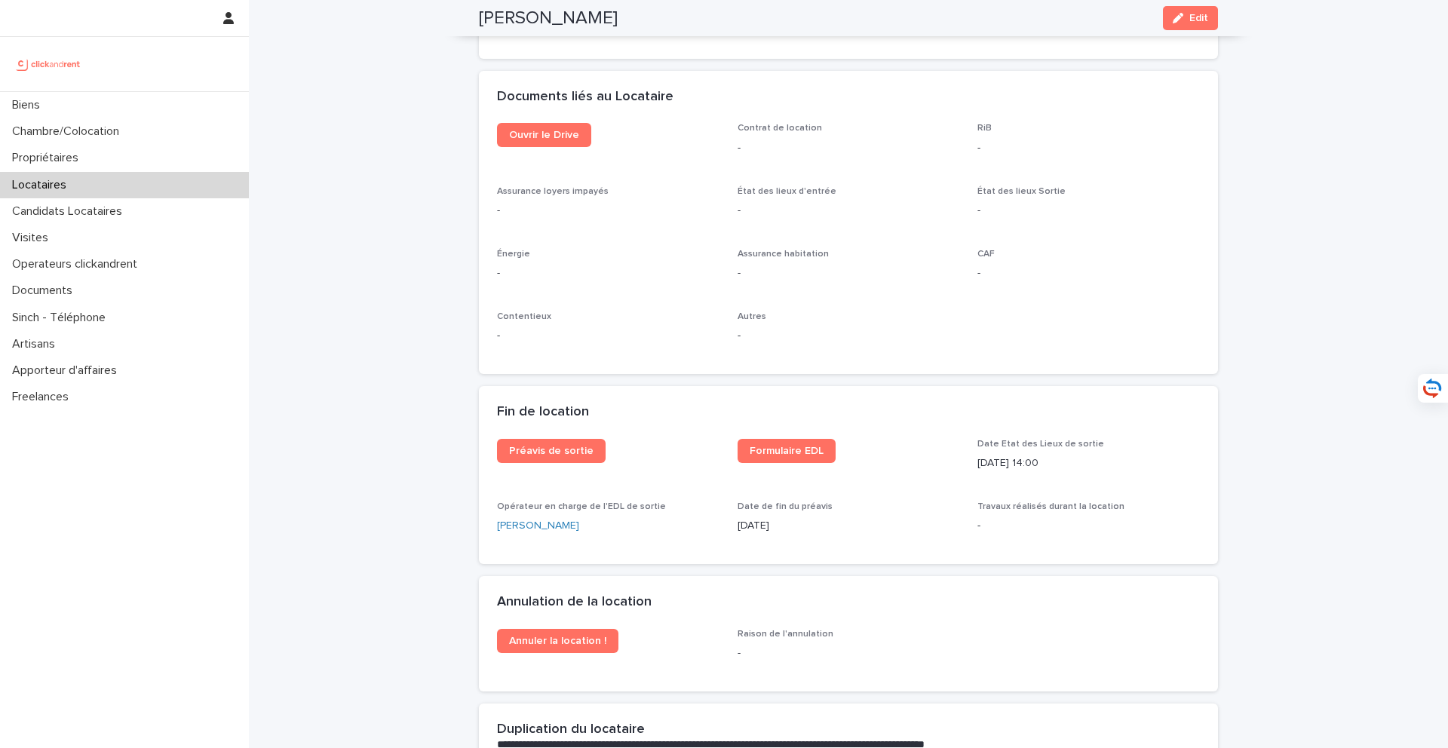
scroll to position [1693, 0]
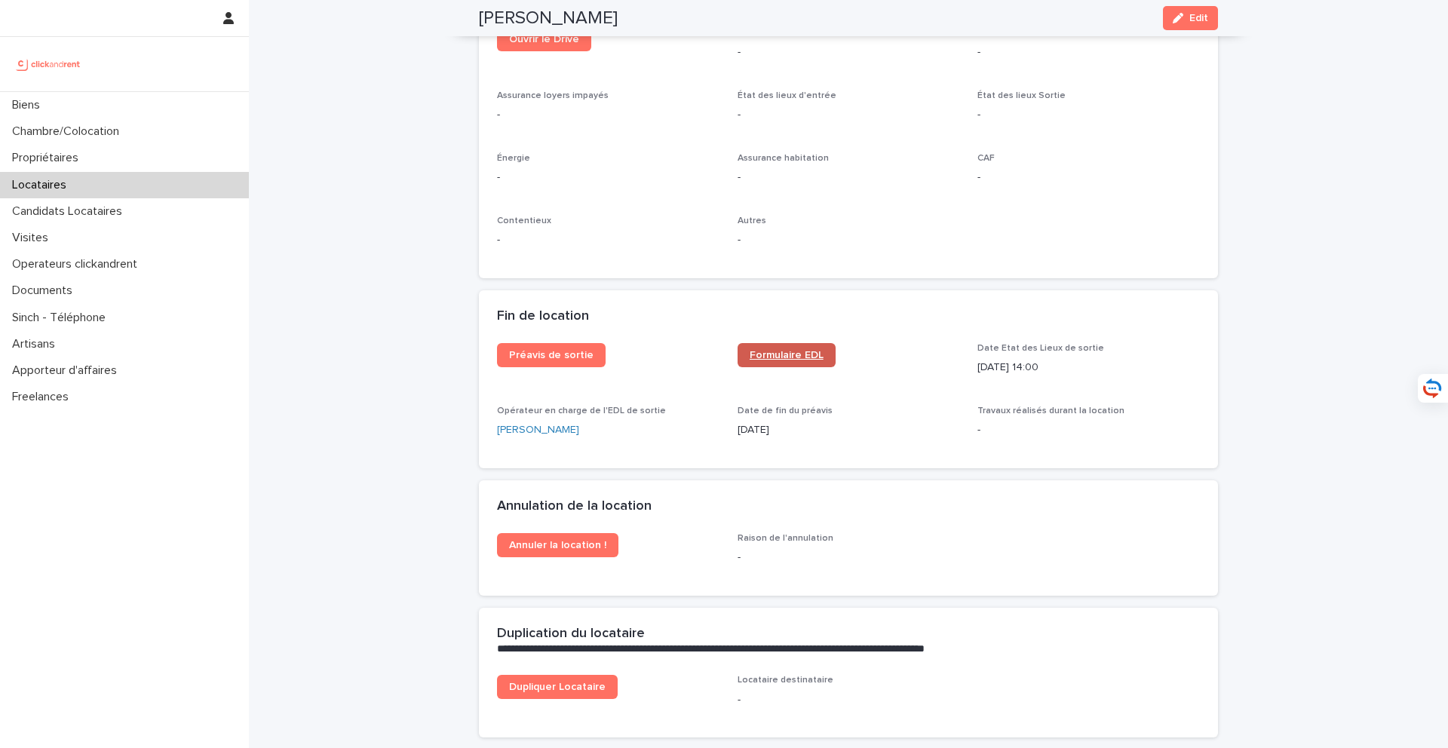
click at [807, 364] on link "Formulaire EDL" at bounding box center [787, 355] width 98 height 24
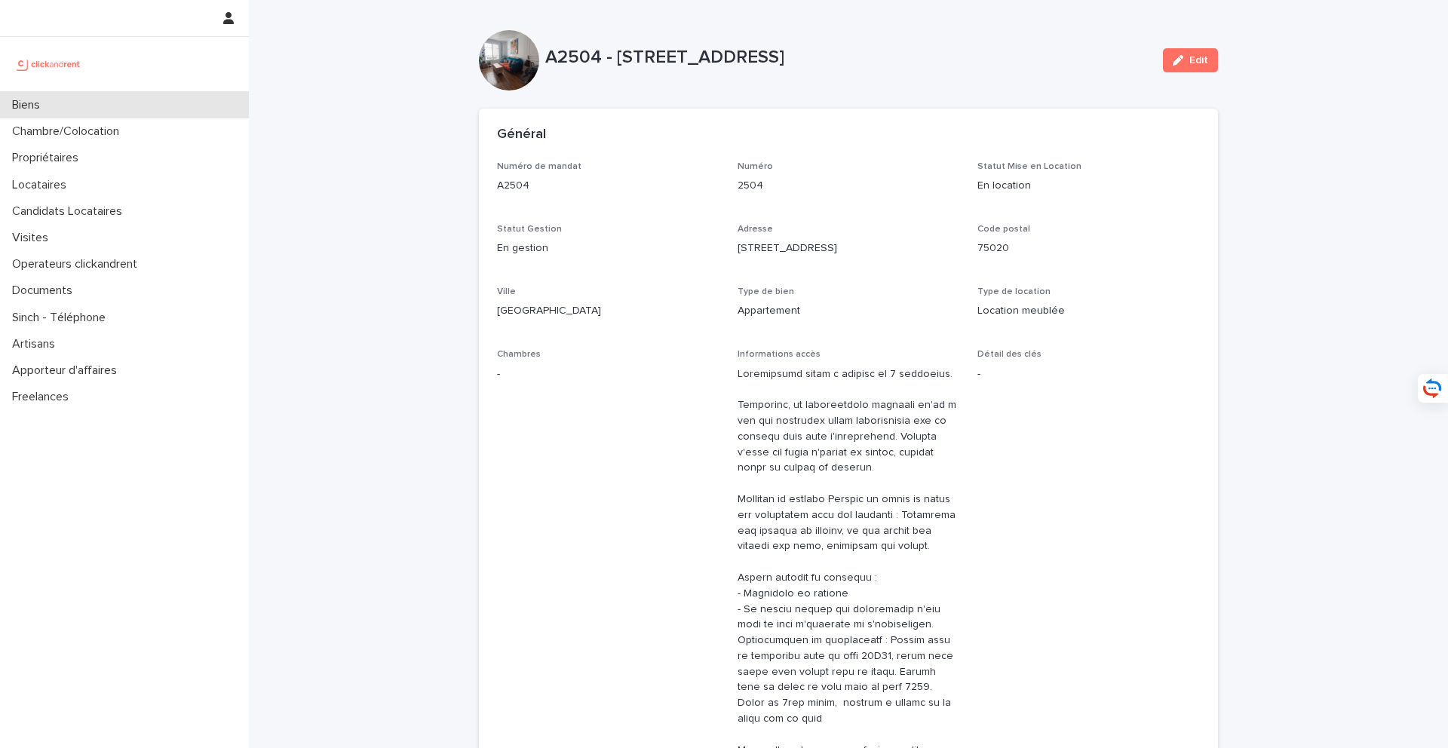
click at [160, 107] on div "Biens" at bounding box center [124, 105] width 249 height 26
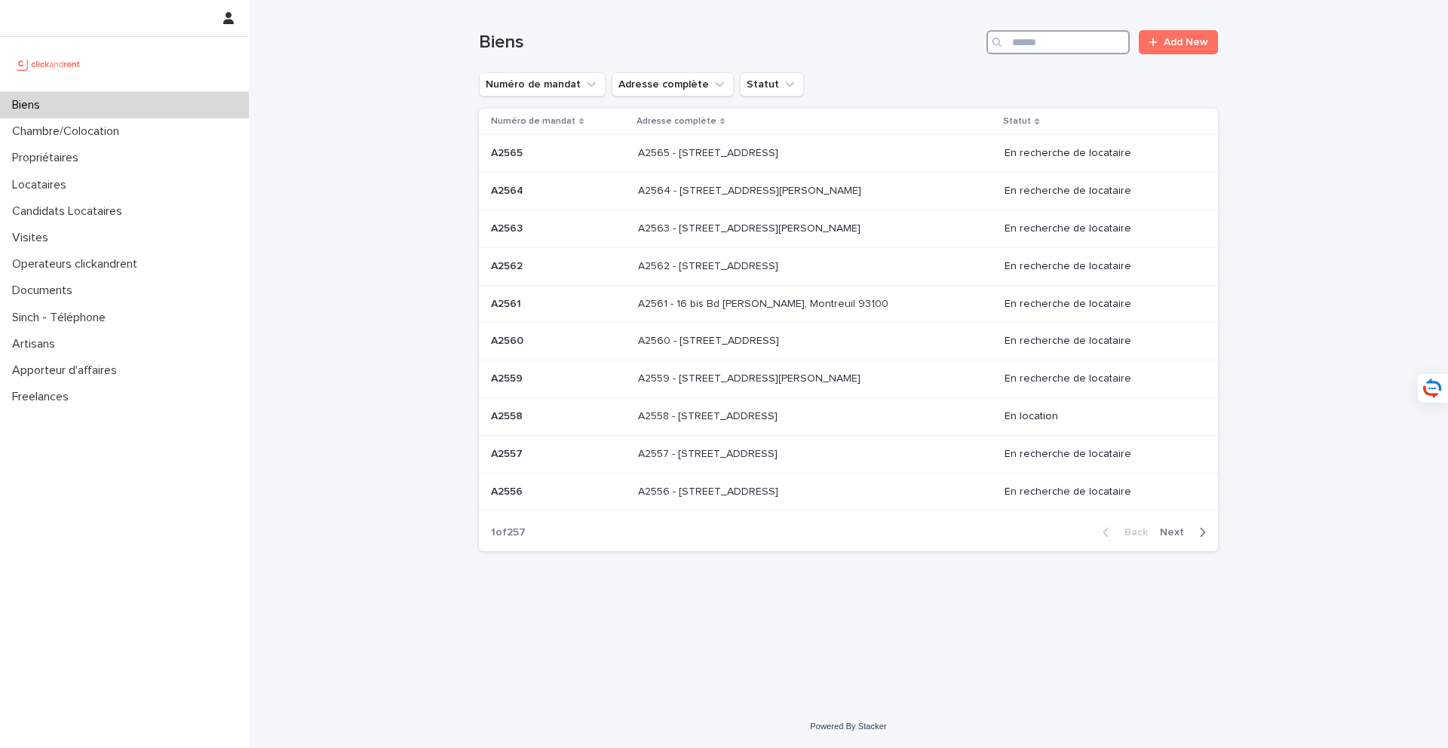
click at [1062, 50] on input "Search" at bounding box center [1058, 42] width 143 height 24
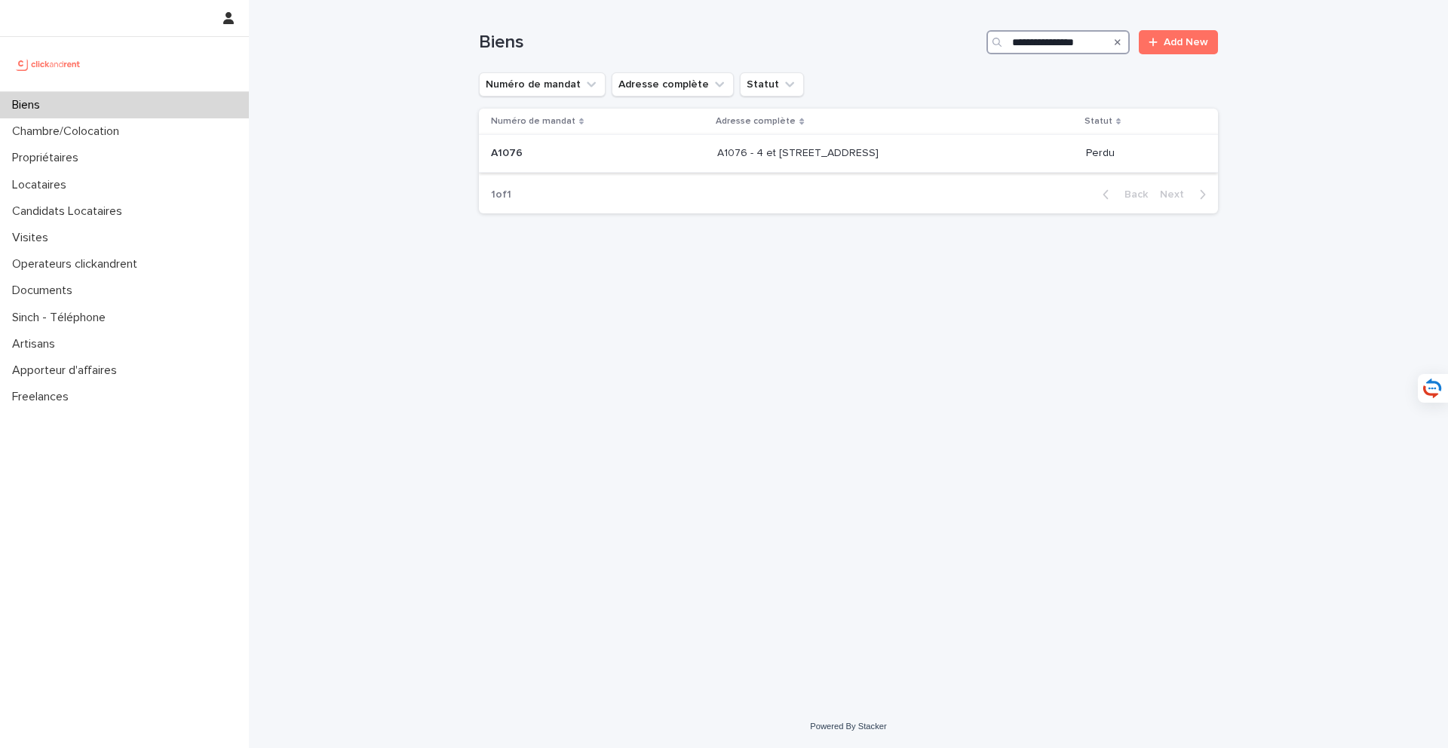
type input "**********"
click at [857, 159] on p "A1076 - 4 et 6 boulevard Meusnier de Querlon, Nantes 44000" at bounding box center [799, 152] width 164 height 16
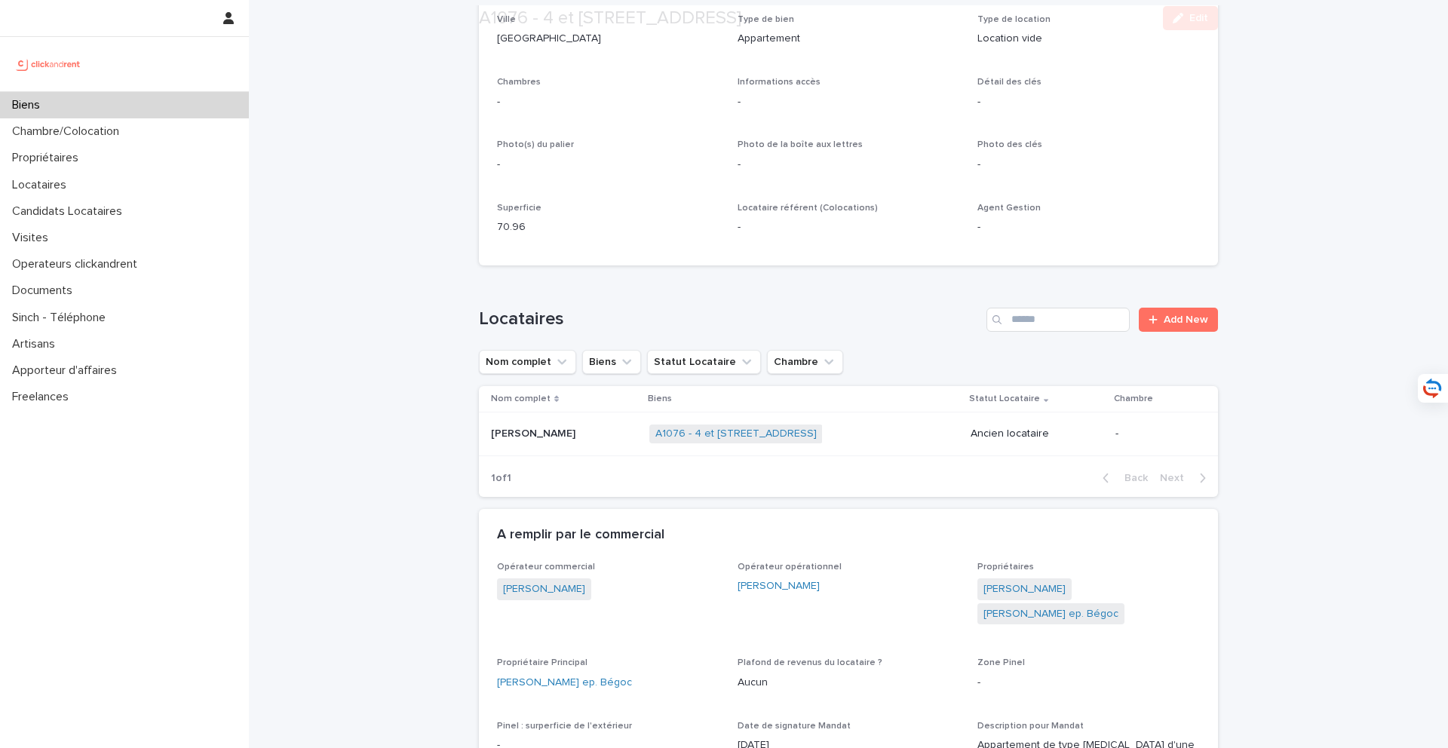
scroll to position [350, 0]
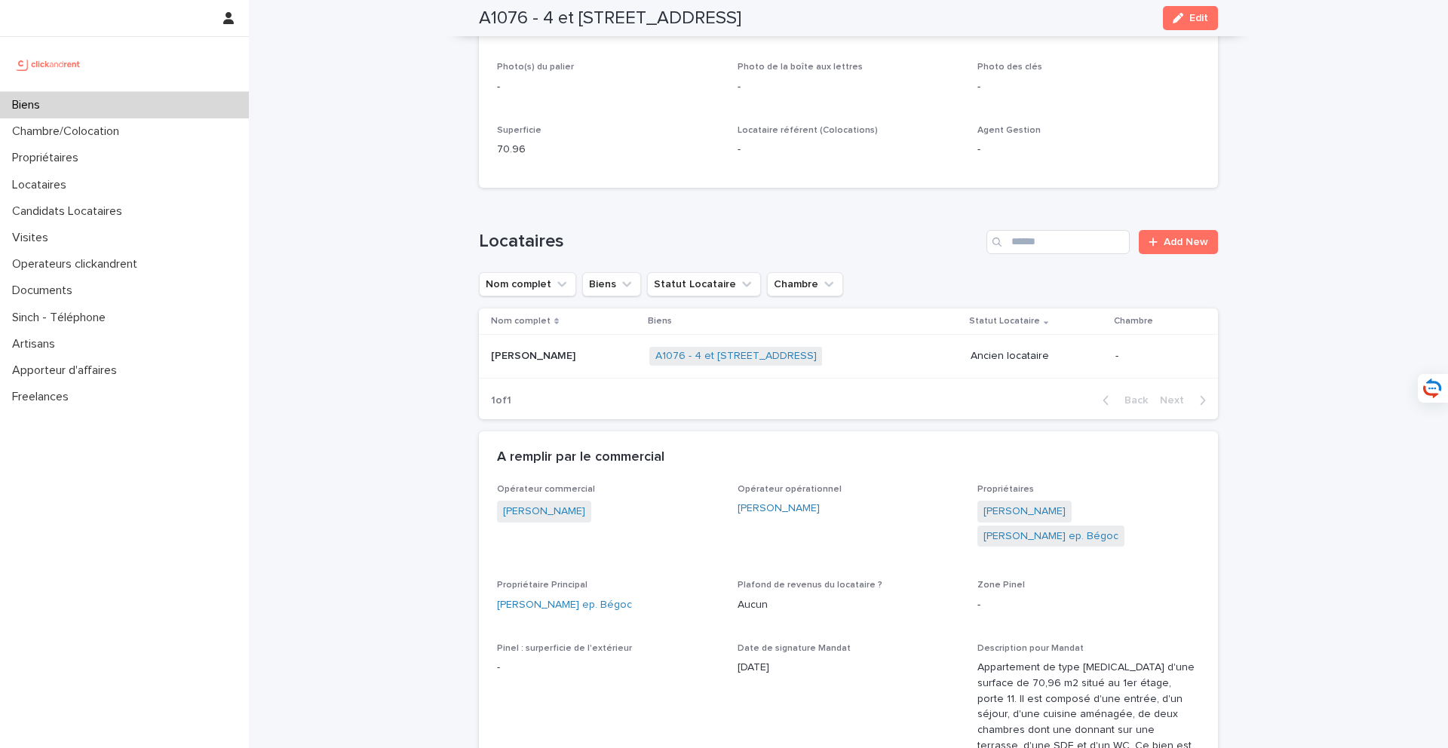
click at [563, 364] on div "Fanny Jaques Fanny Jaques" at bounding box center [564, 356] width 146 height 25
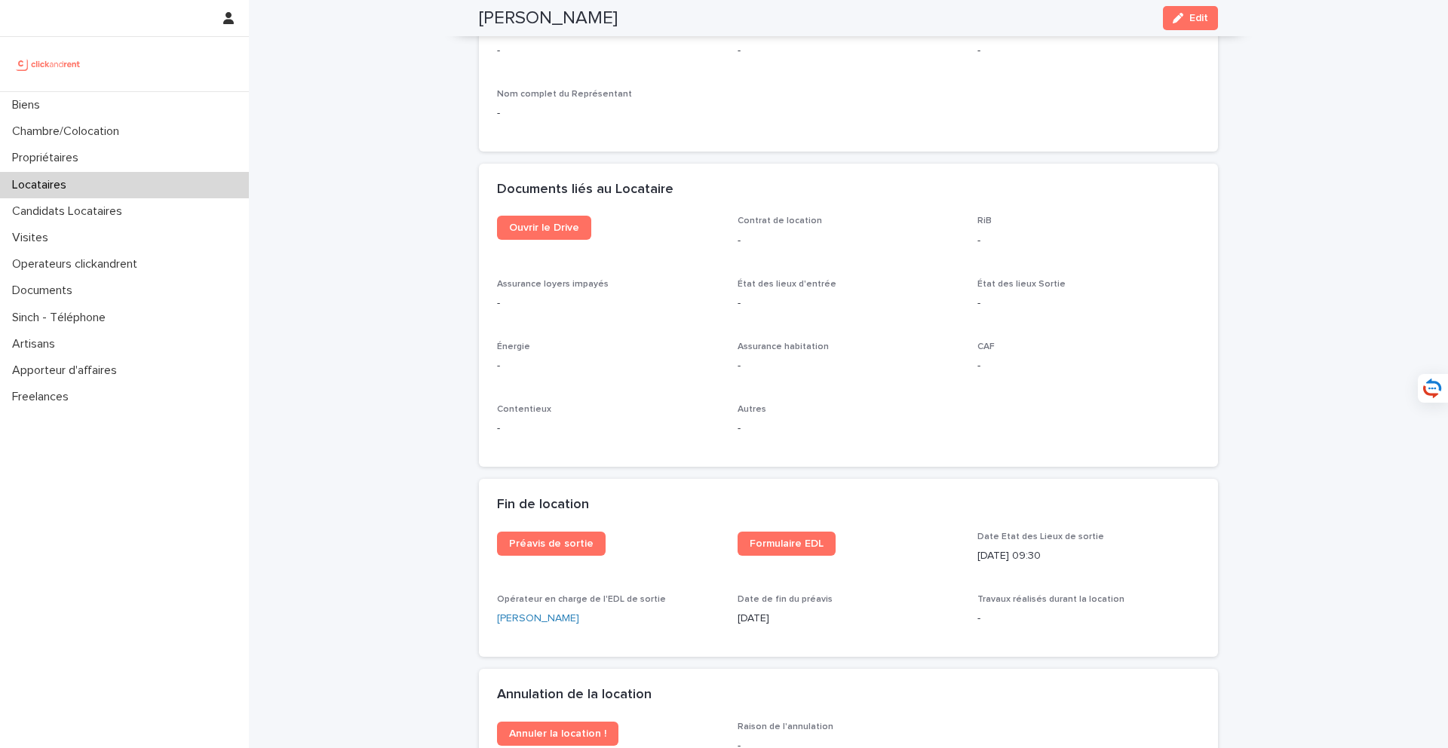
scroll to position [1502, 0]
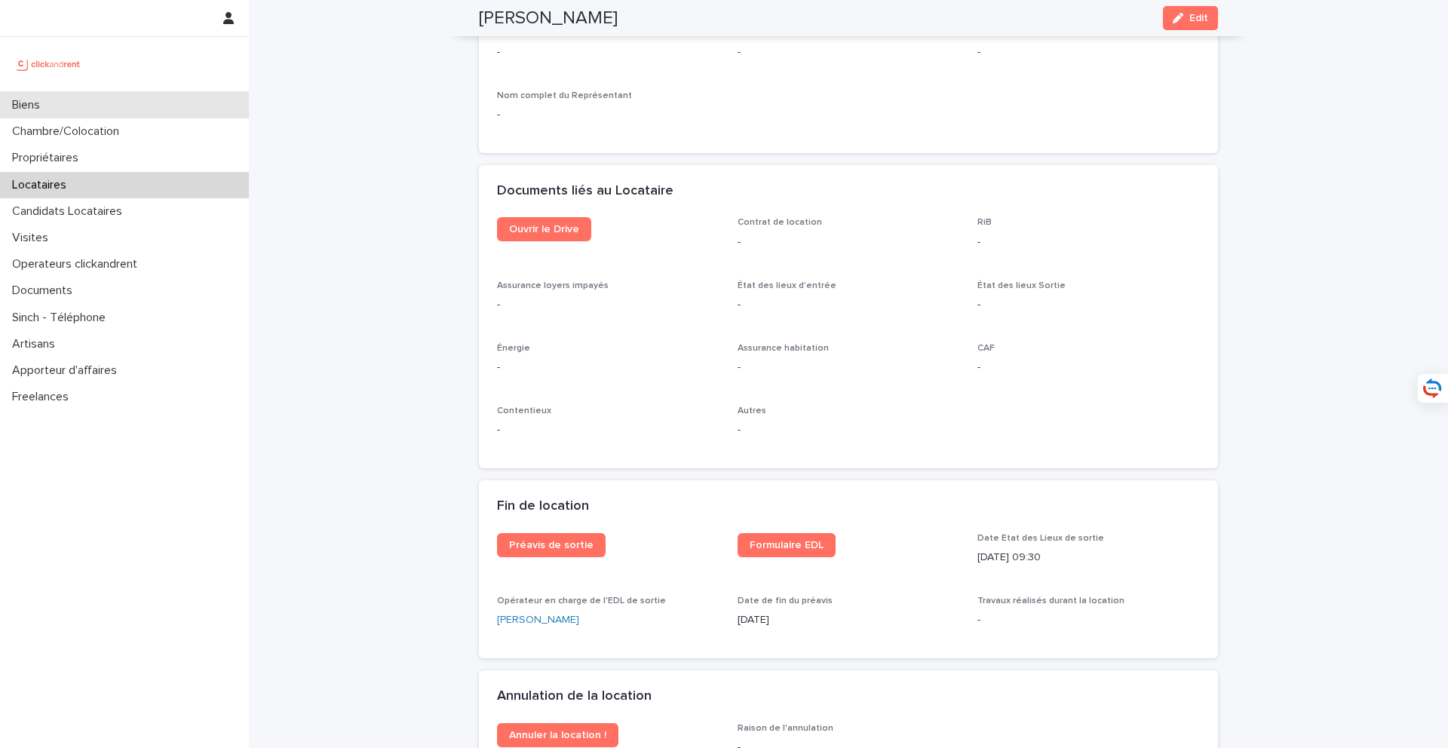
click at [210, 103] on div "Biens" at bounding box center [124, 105] width 249 height 26
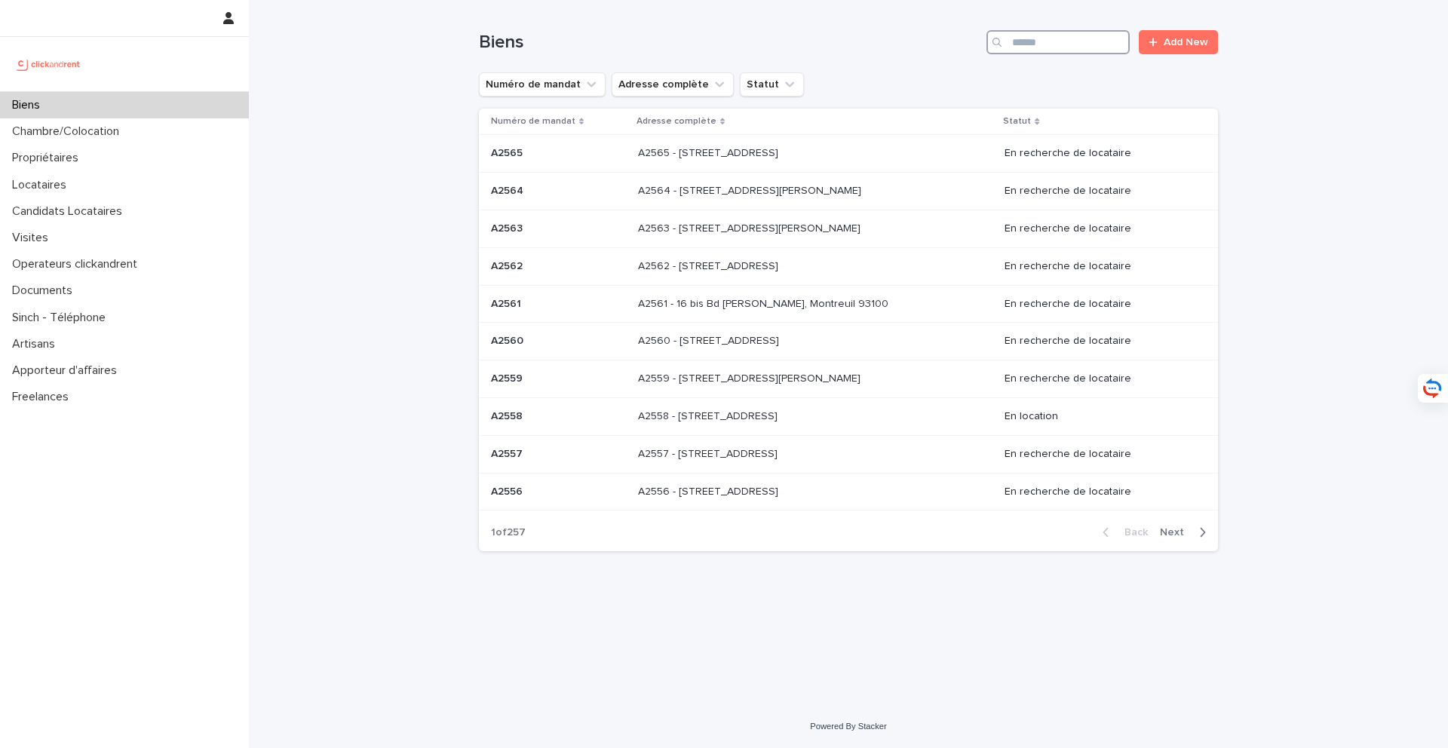
click at [1023, 48] on input "Search" at bounding box center [1058, 42] width 143 height 24
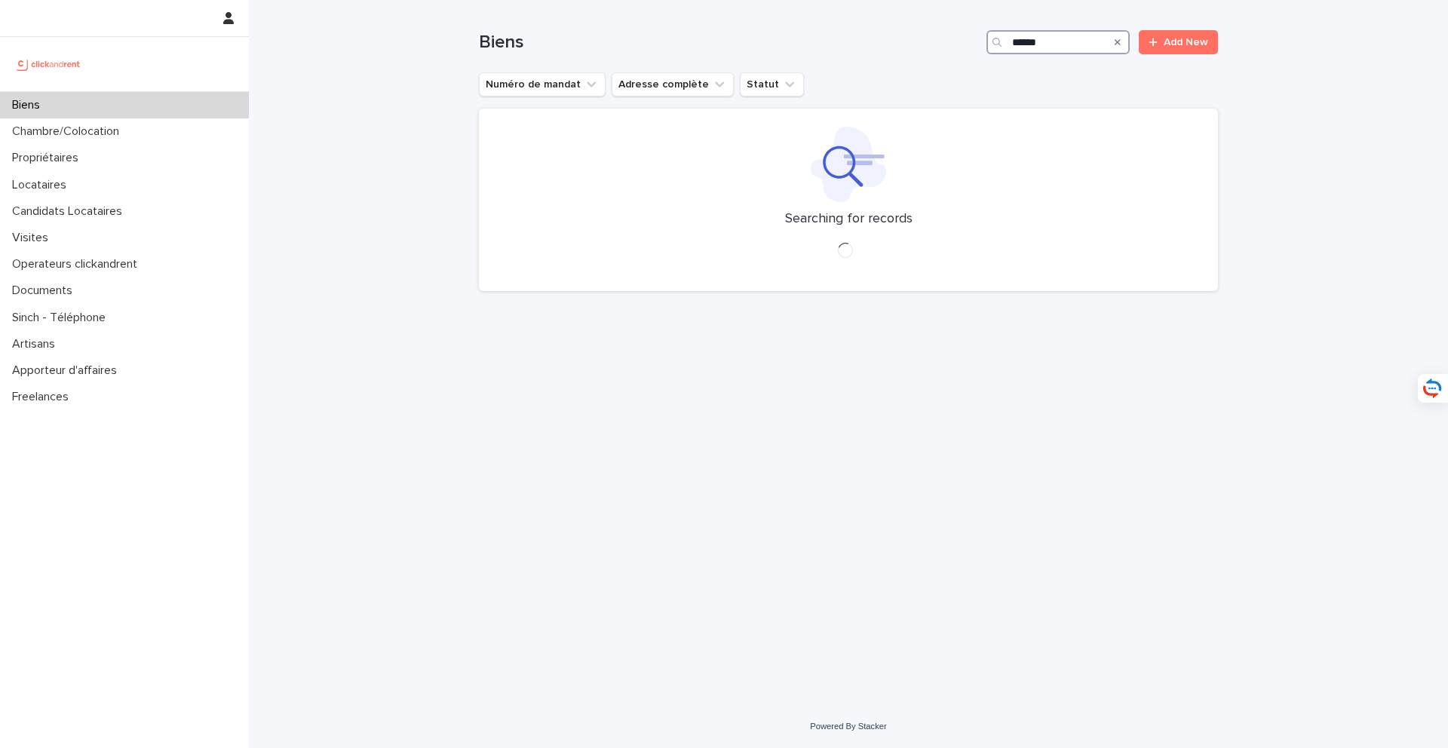
type input "*****"
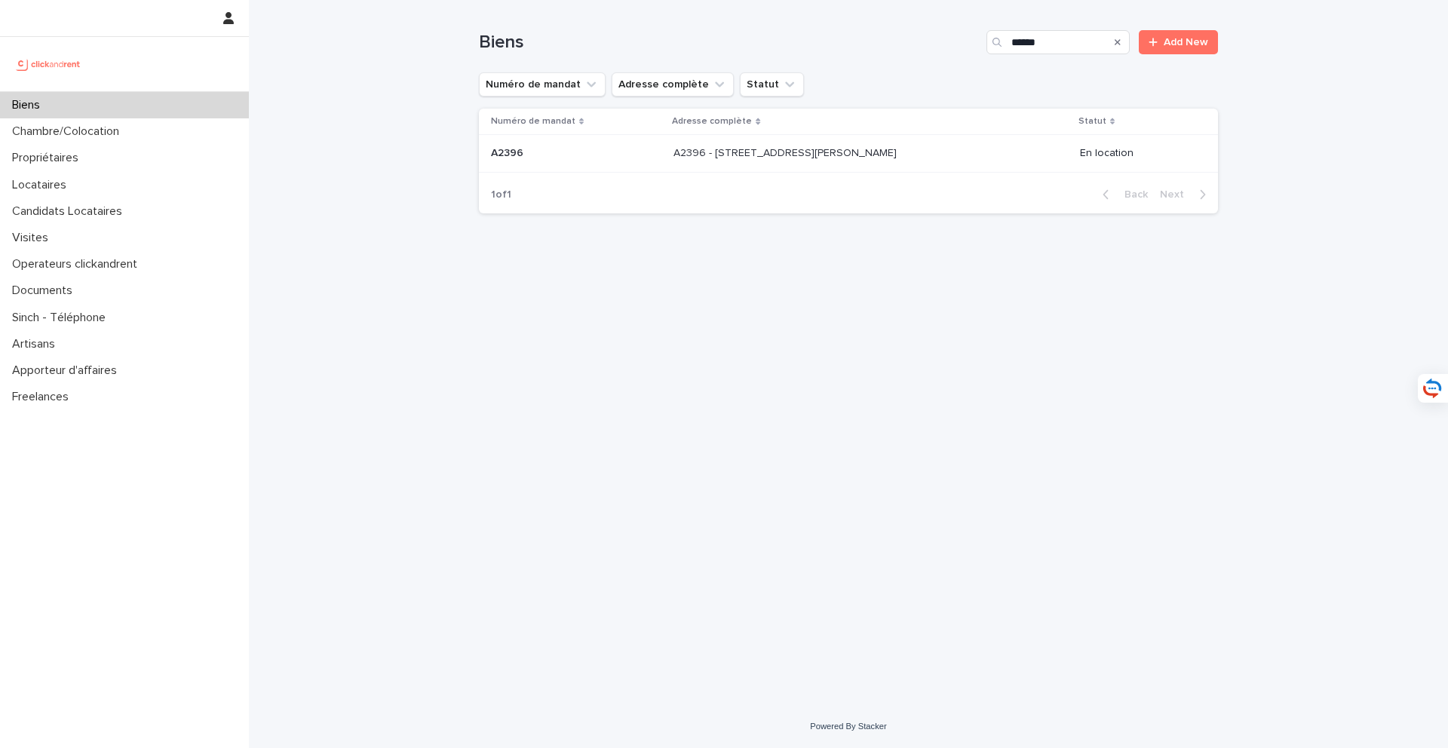
click at [849, 155] on p "A2396 - 10 rue Jean Bourgey, Villeurbanne 69100" at bounding box center [787, 152] width 226 height 16
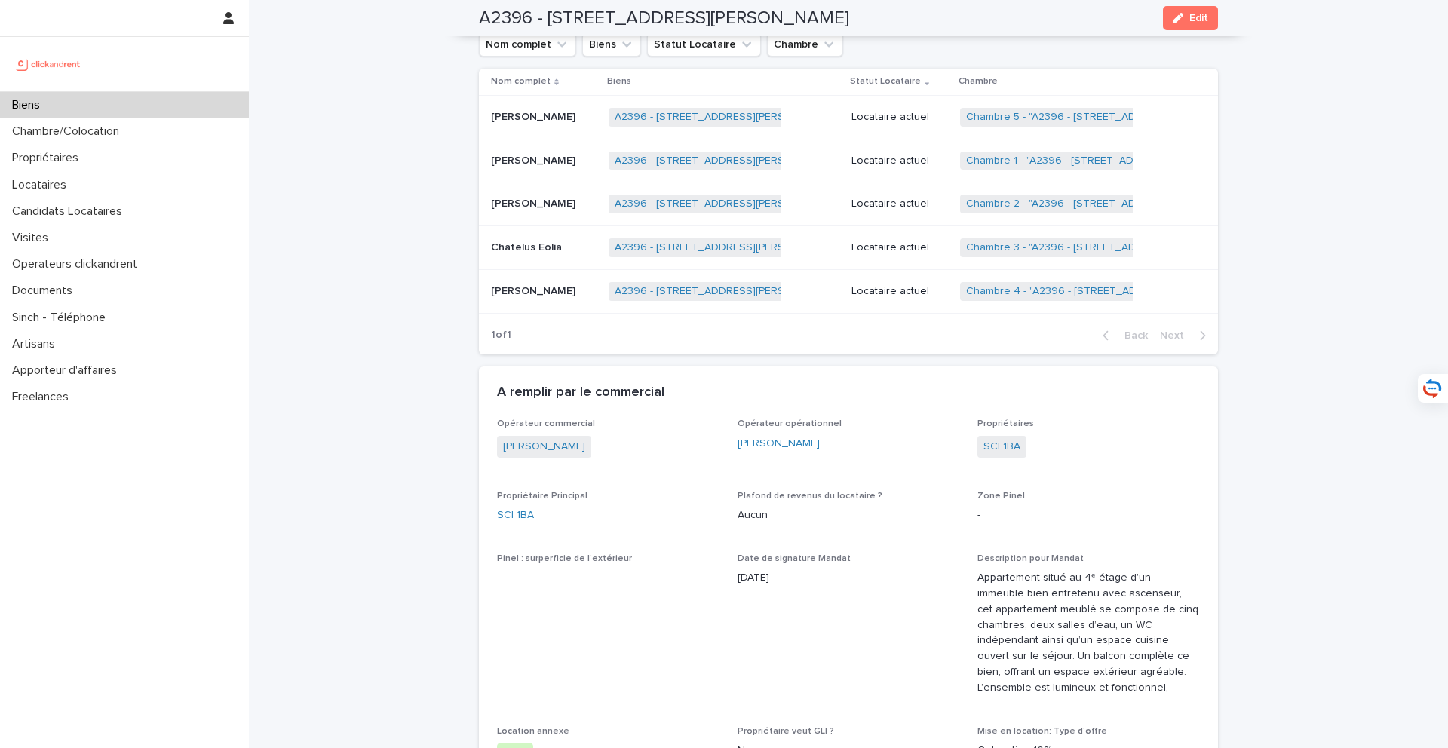
scroll to position [952, 0]
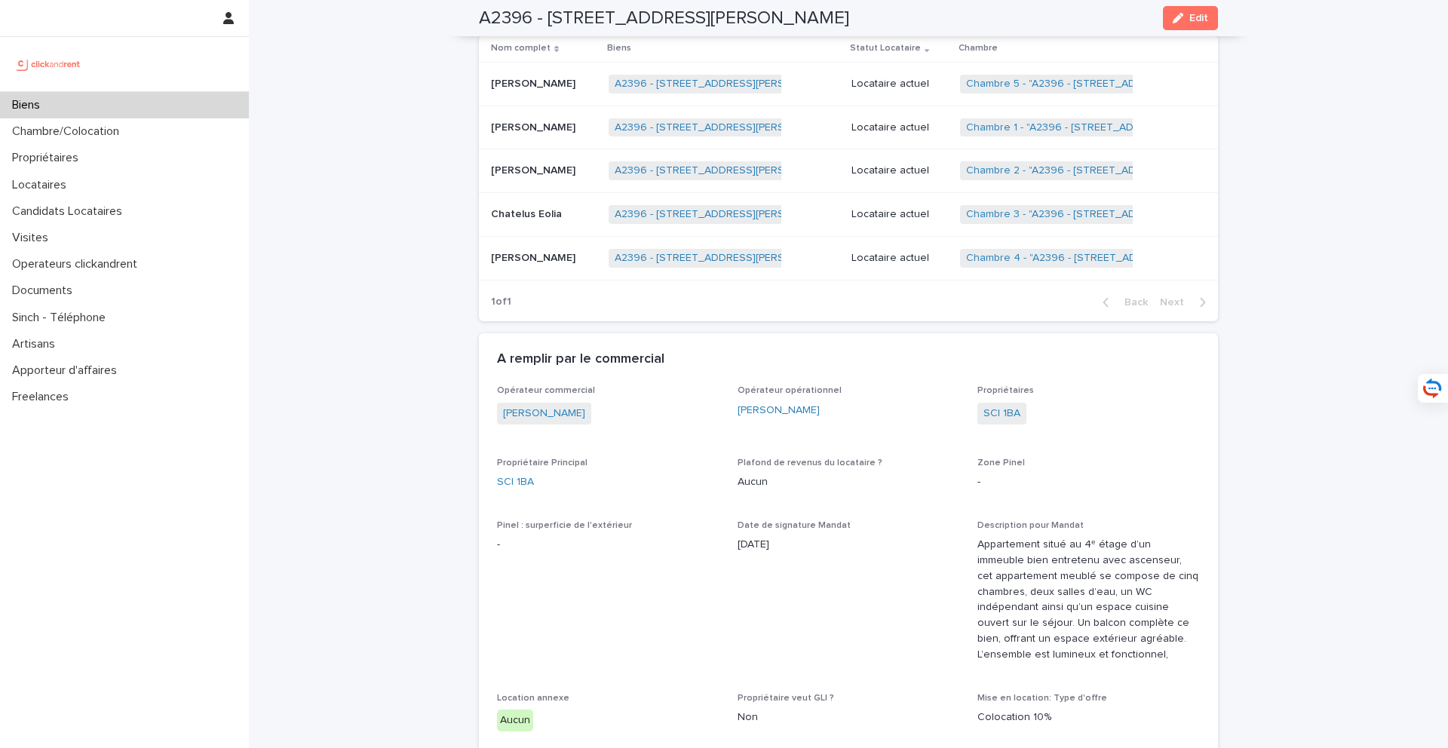
click at [159, 109] on div "Biens" at bounding box center [124, 105] width 249 height 26
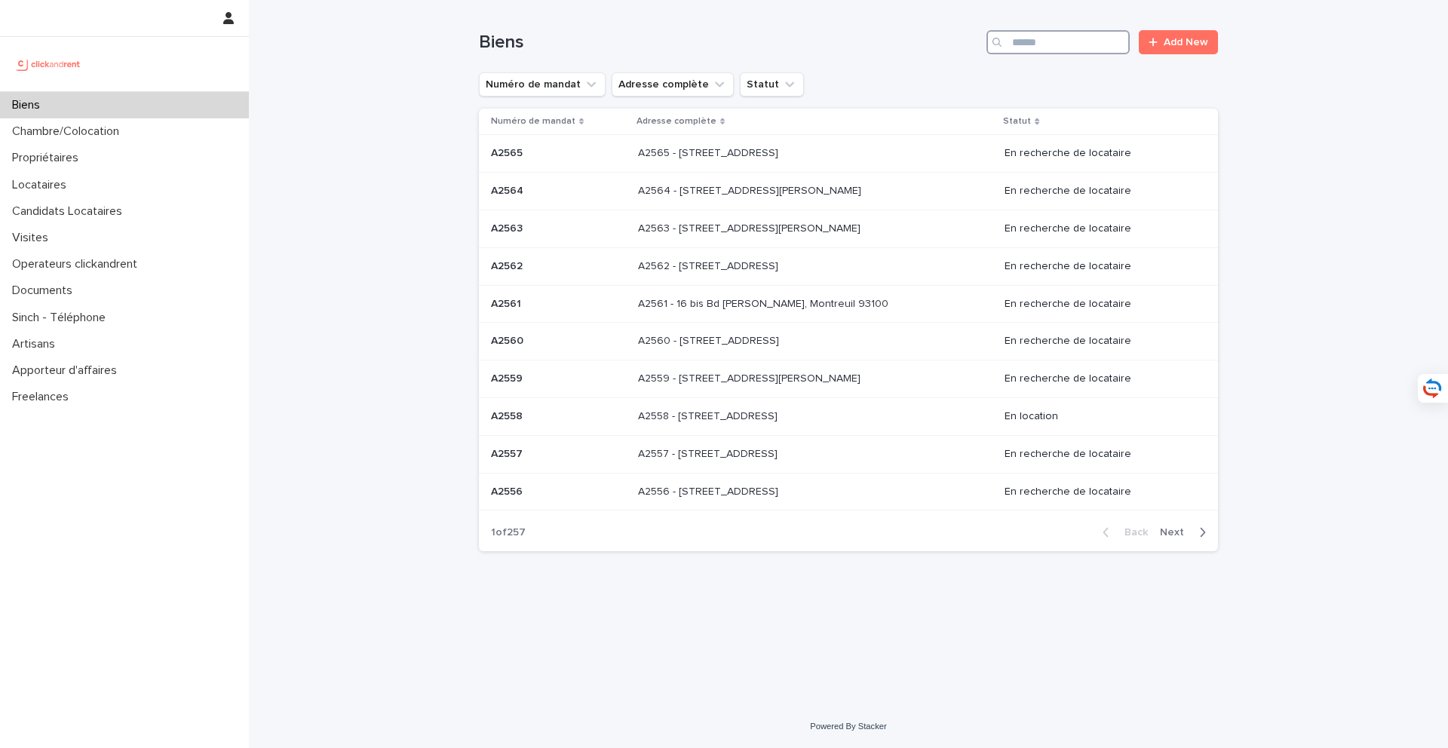
click at [1070, 46] on input "Search" at bounding box center [1058, 42] width 143 height 24
type input "*****"
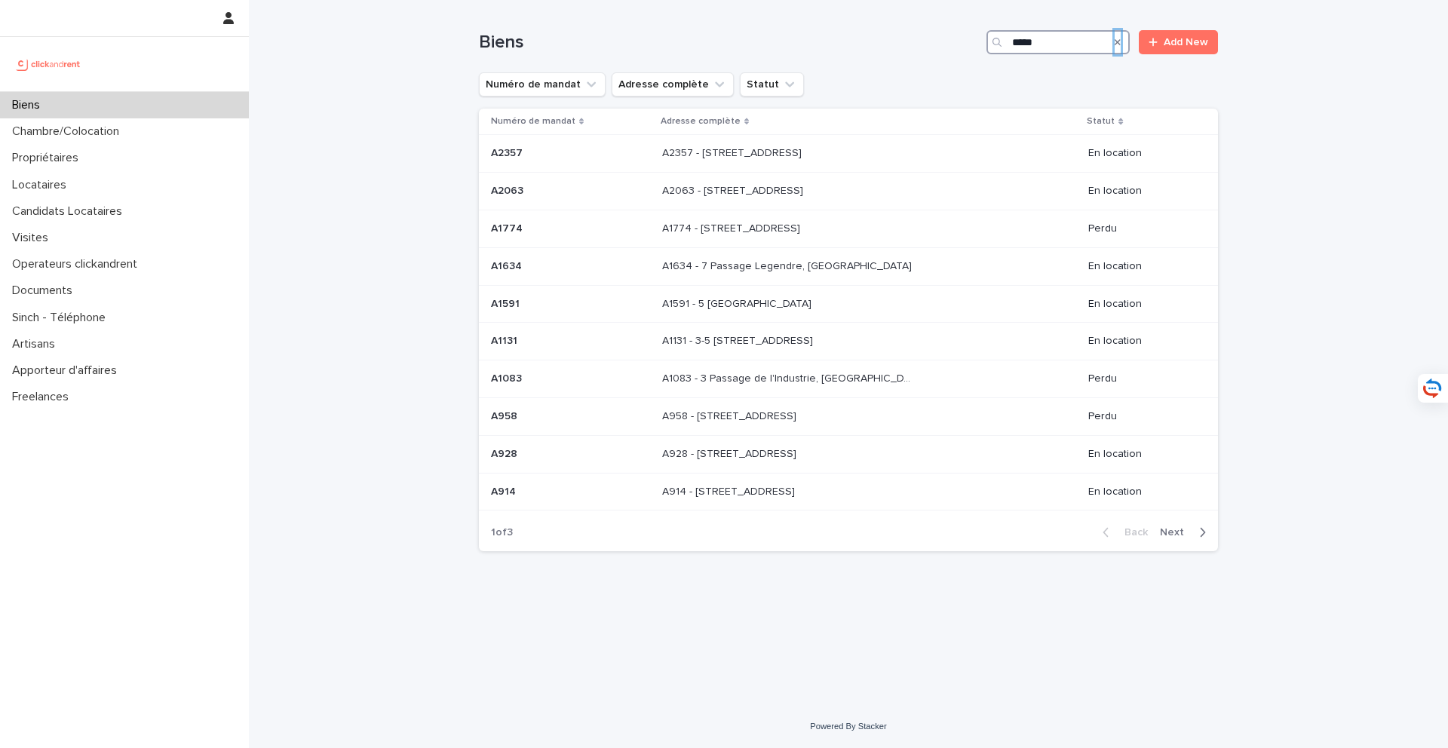
click at [1062, 48] on input "*****" at bounding box center [1058, 42] width 143 height 24
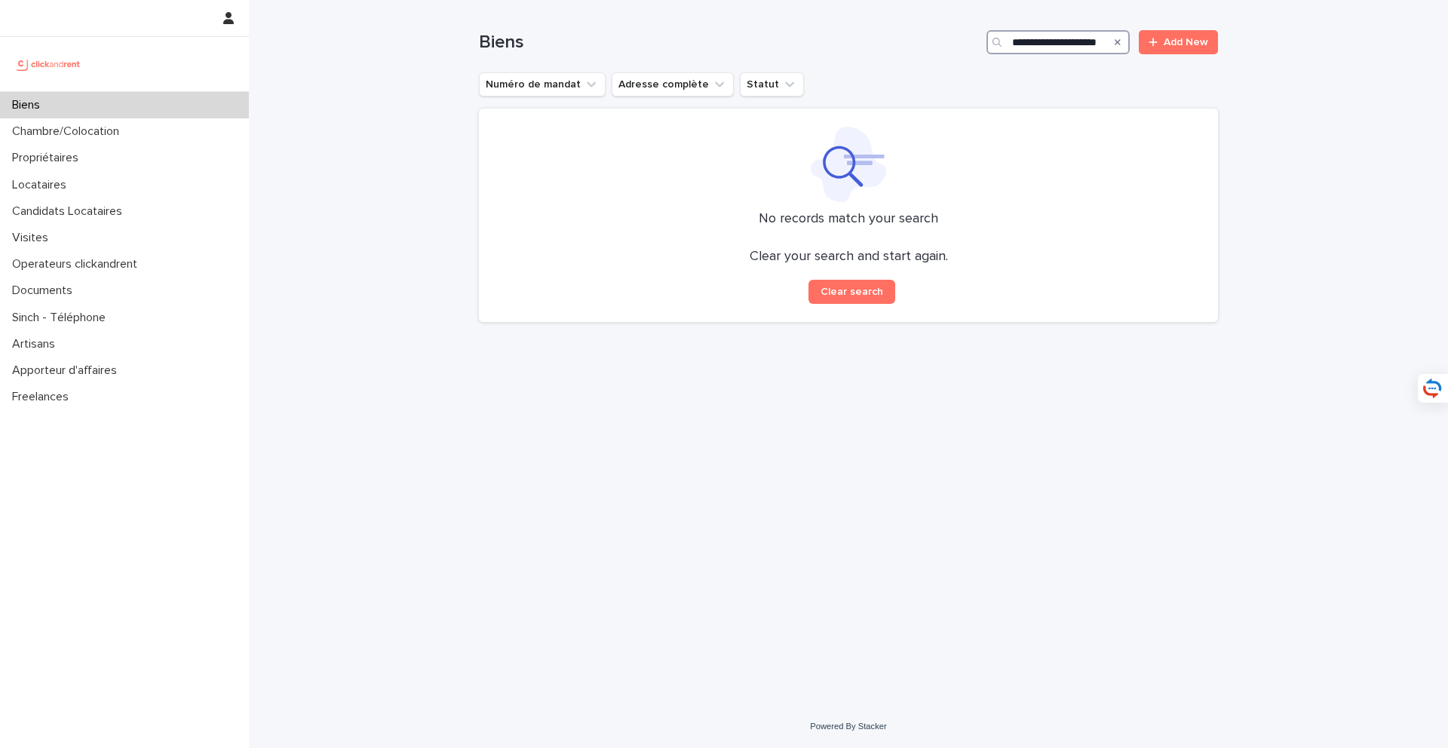
type input "**********"
drag, startPoint x: 1110, startPoint y: 45, endPoint x: 993, endPoint y: 44, distance: 116.9
click at [993, 44] on div "**********" at bounding box center [1058, 42] width 143 height 24
click at [1124, 38] on div "Search" at bounding box center [1118, 42] width 24 height 24
click at [1123, 38] on div "Search" at bounding box center [1118, 42] width 24 height 24
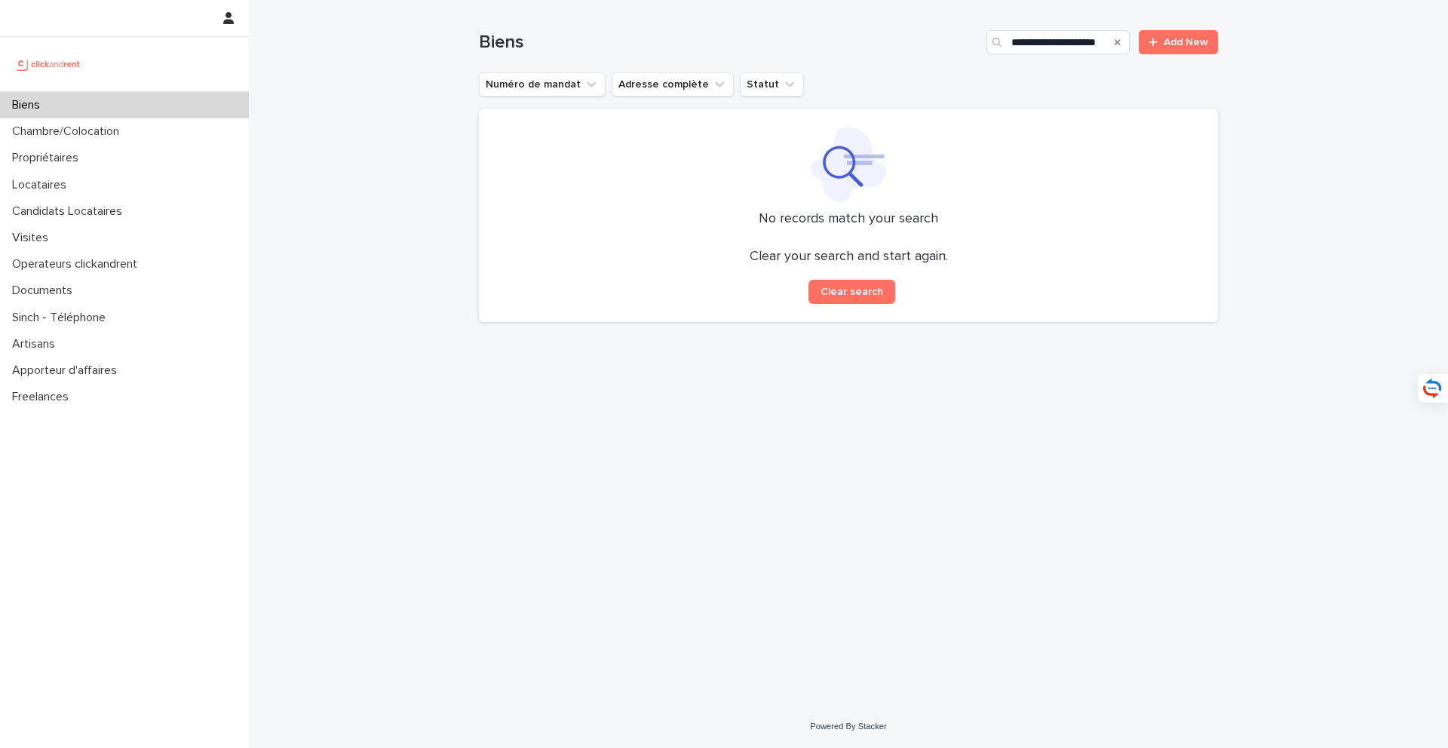
click at [1123, 38] on div "Search" at bounding box center [1118, 42] width 24 height 24
click at [1119, 40] on icon "Search" at bounding box center [1118, 42] width 6 height 9
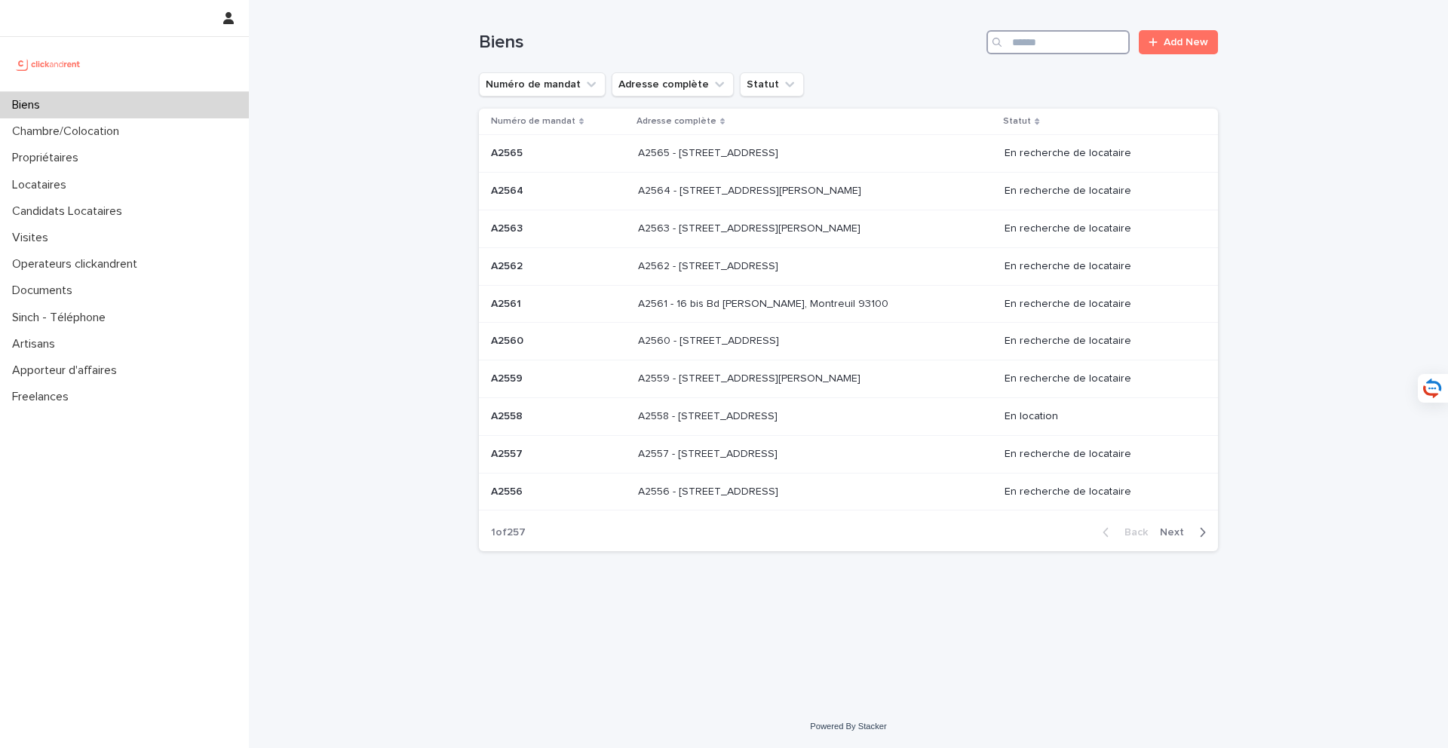
click at [1073, 44] on input "Search" at bounding box center [1058, 42] width 143 height 24
type input "*"
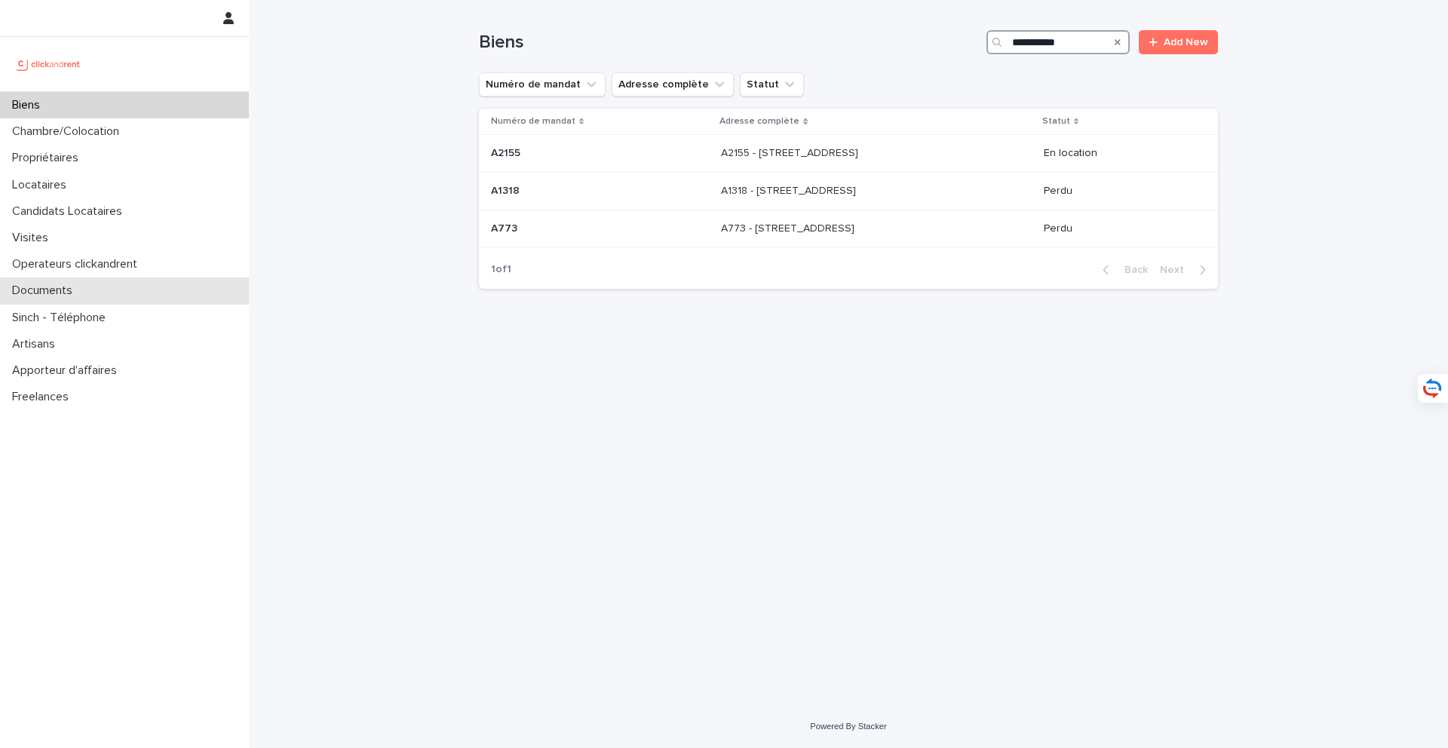
type input "**********"
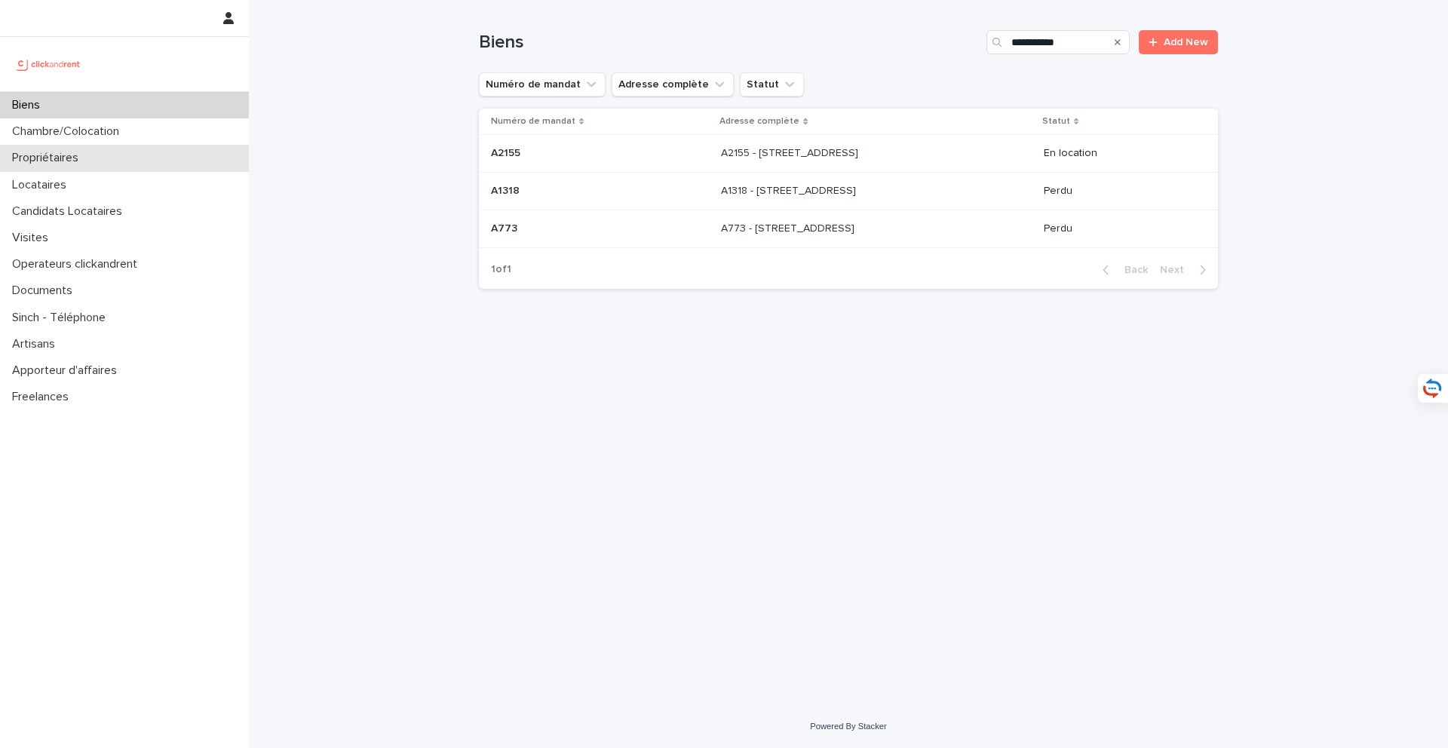
click at [116, 158] on div "Propriétaires" at bounding box center [124, 158] width 249 height 26
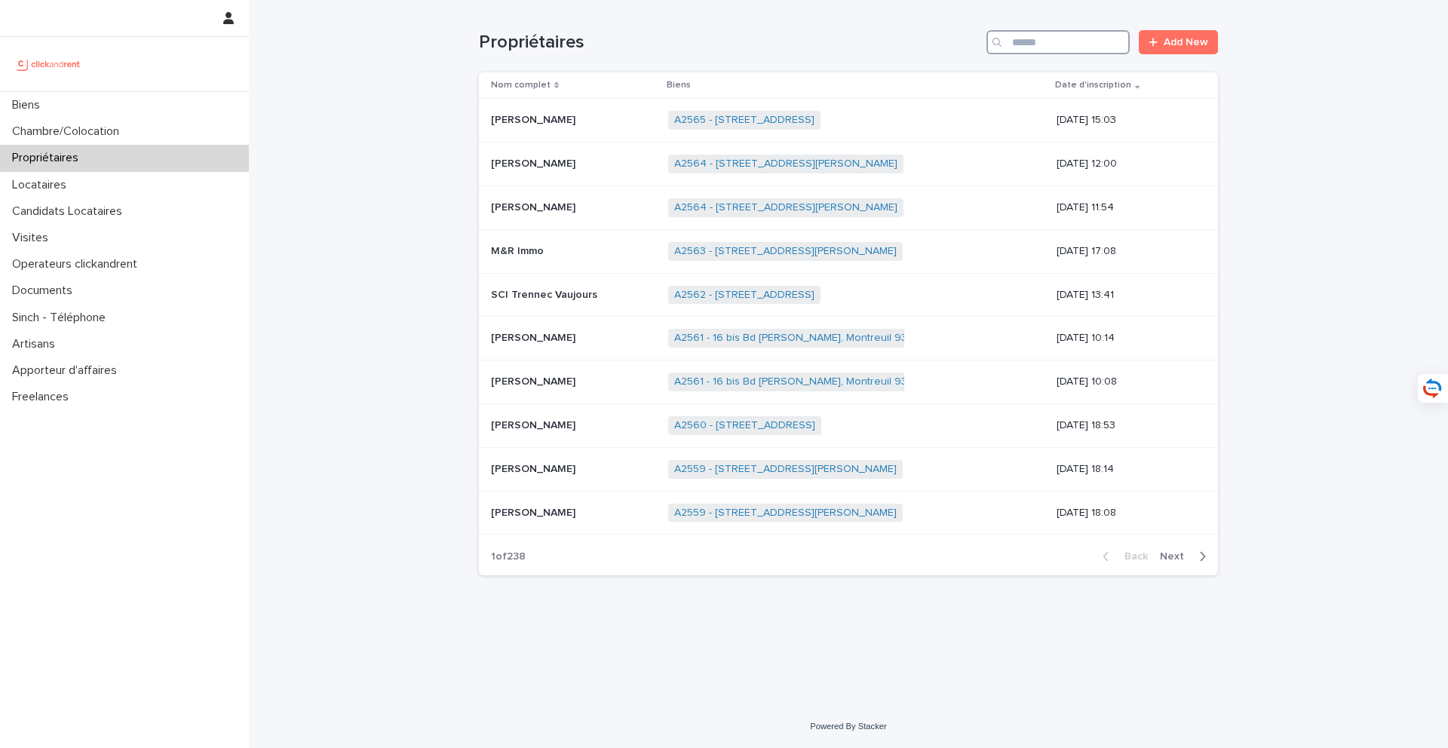
click at [1072, 48] on input "Search" at bounding box center [1058, 42] width 143 height 24
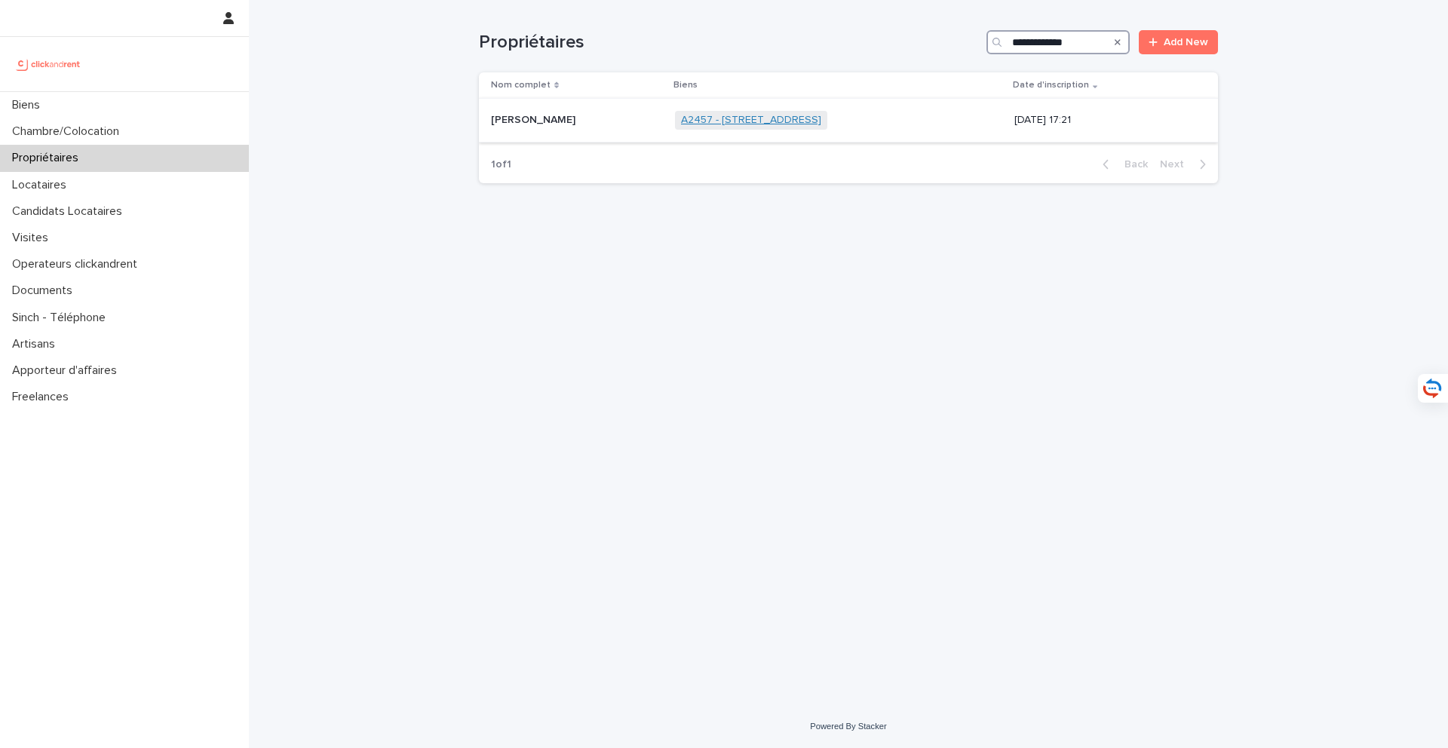
type input "**********"
click at [818, 122] on link "A2457 - 13 avenue Shakespeare, Nice 06000" at bounding box center [751, 120] width 140 height 13
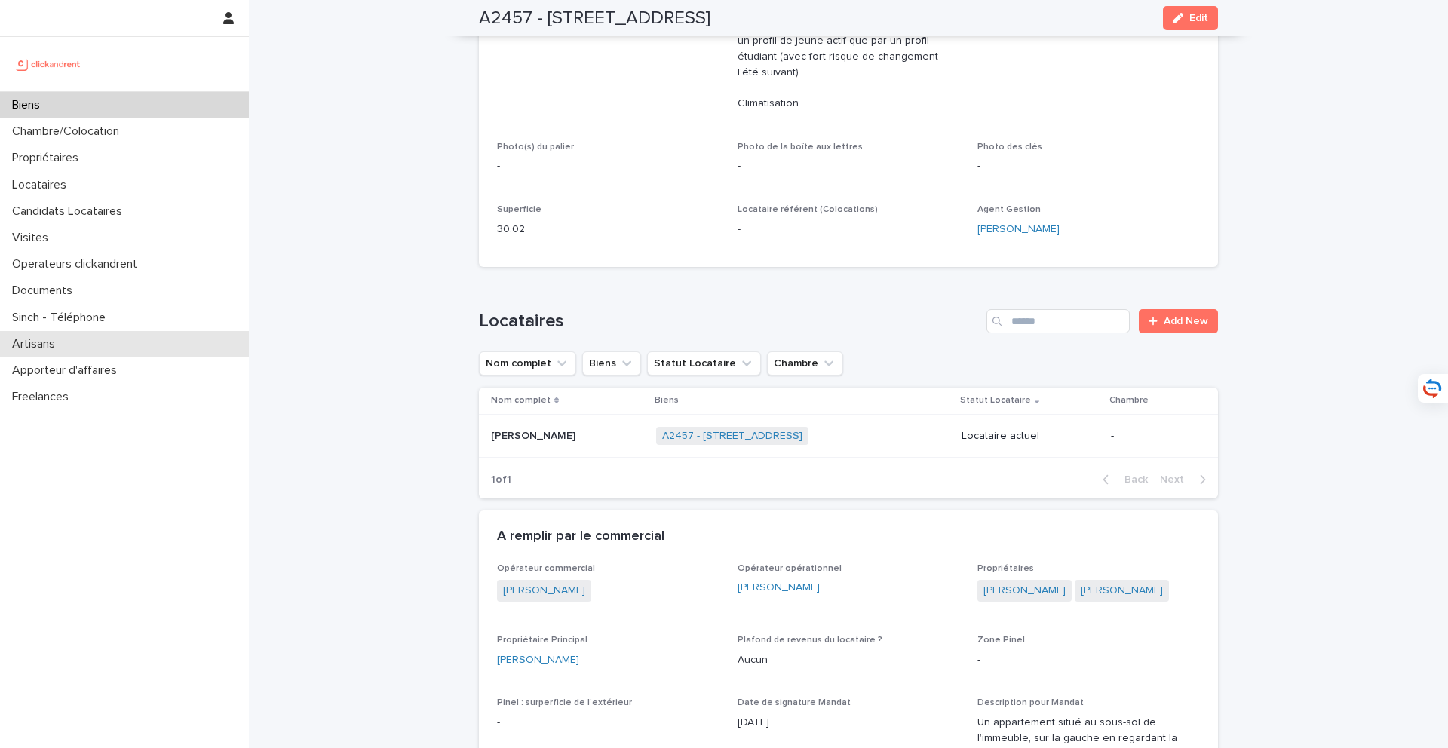
scroll to position [380, 0]
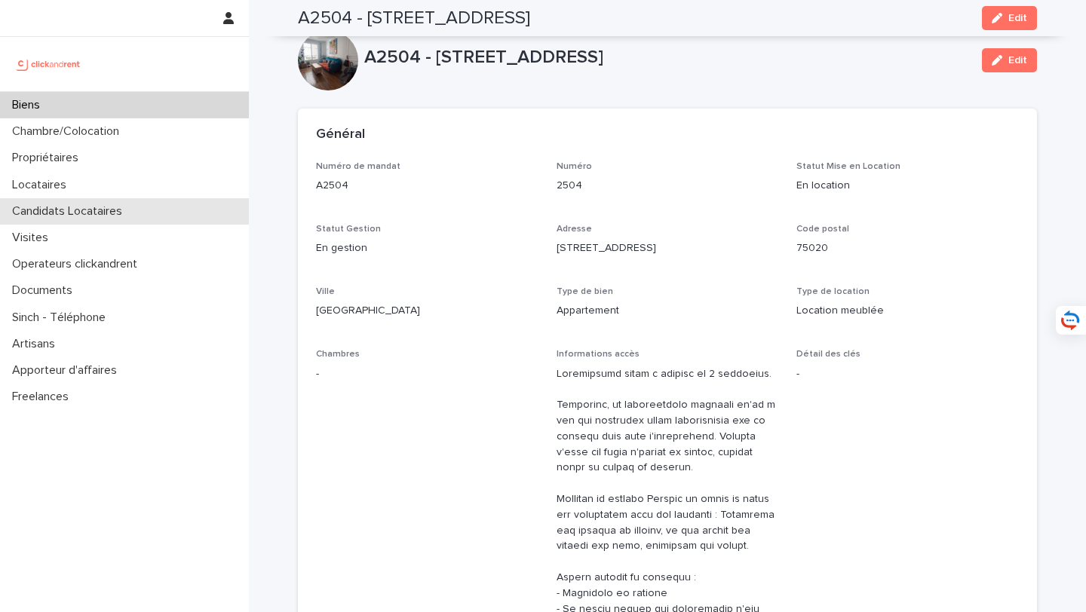
scroll to position [916, 0]
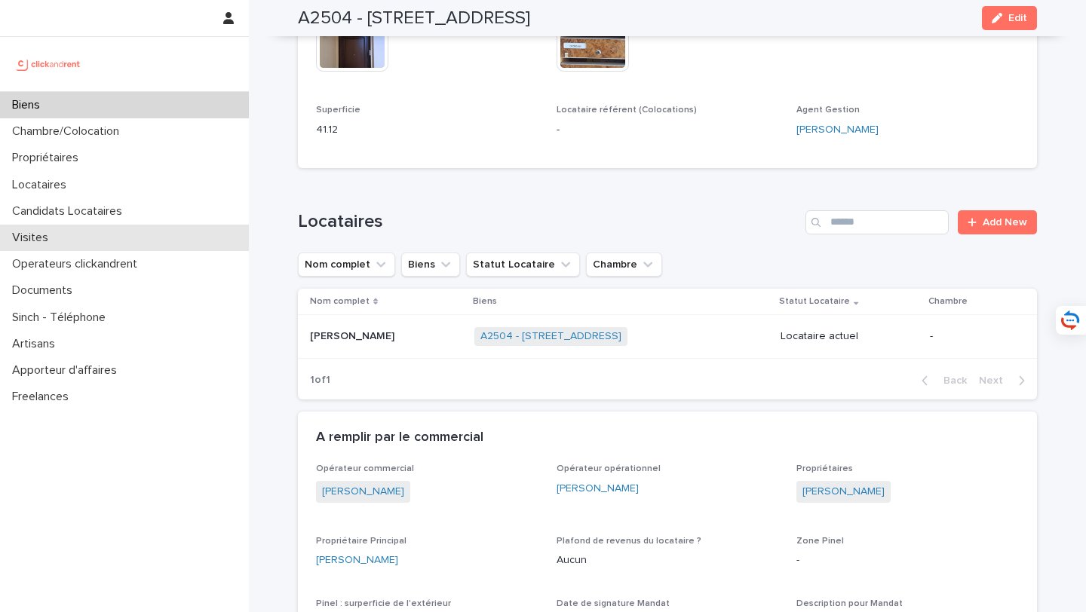
click at [133, 241] on div "Visites" at bounding box center [124, 238] width 249 height 26
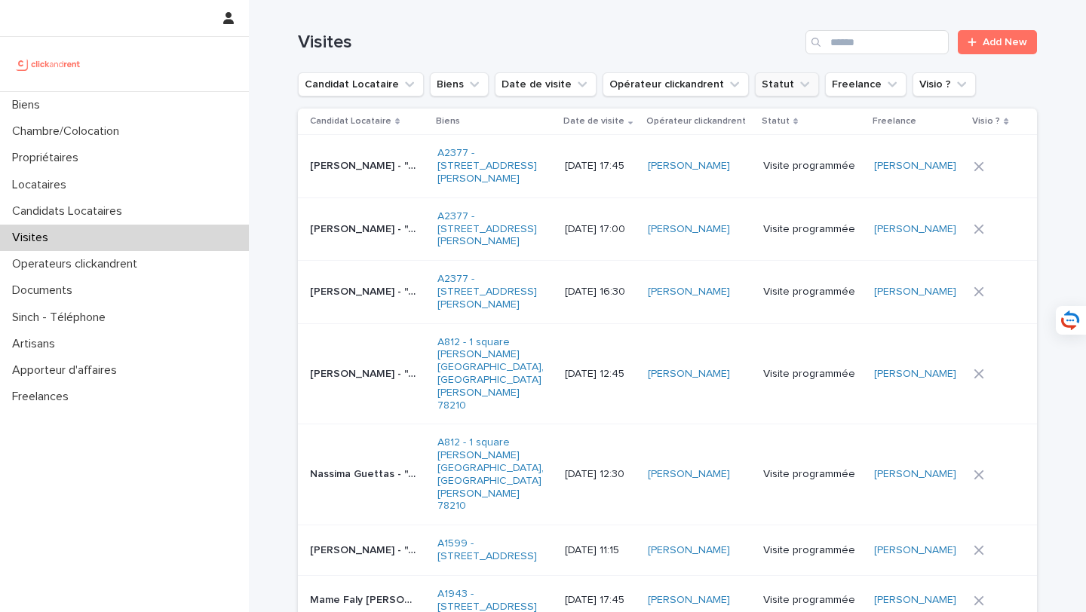
click at [797, 84] on icon "Statut" at bounding box center [804, 84] width 15 height 15
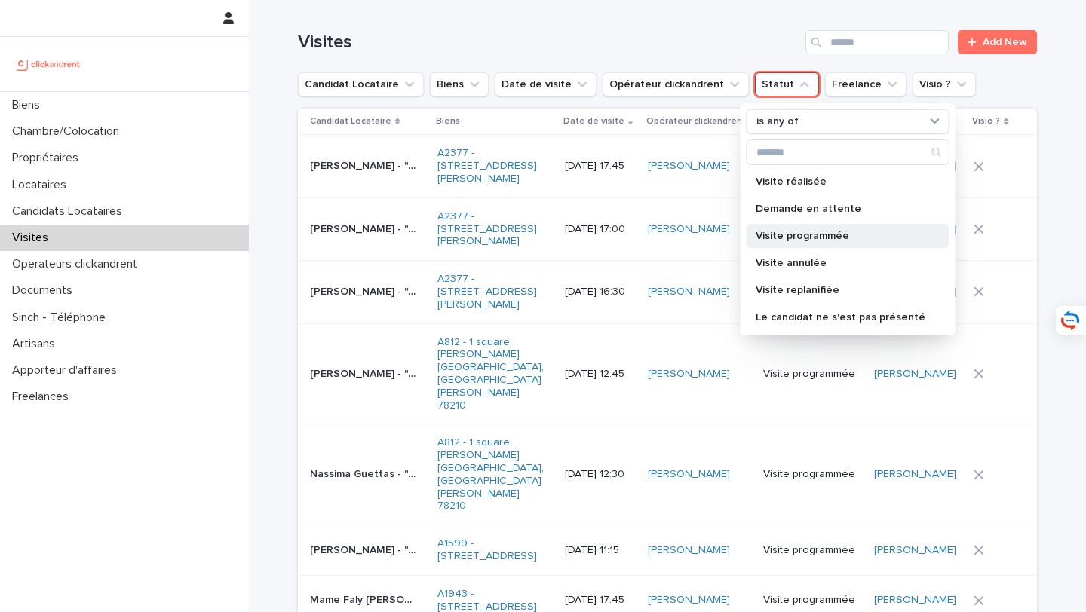
click at [799, 227] on div "Visite programmée" at bounding box center [848, 236] width 203 height 24
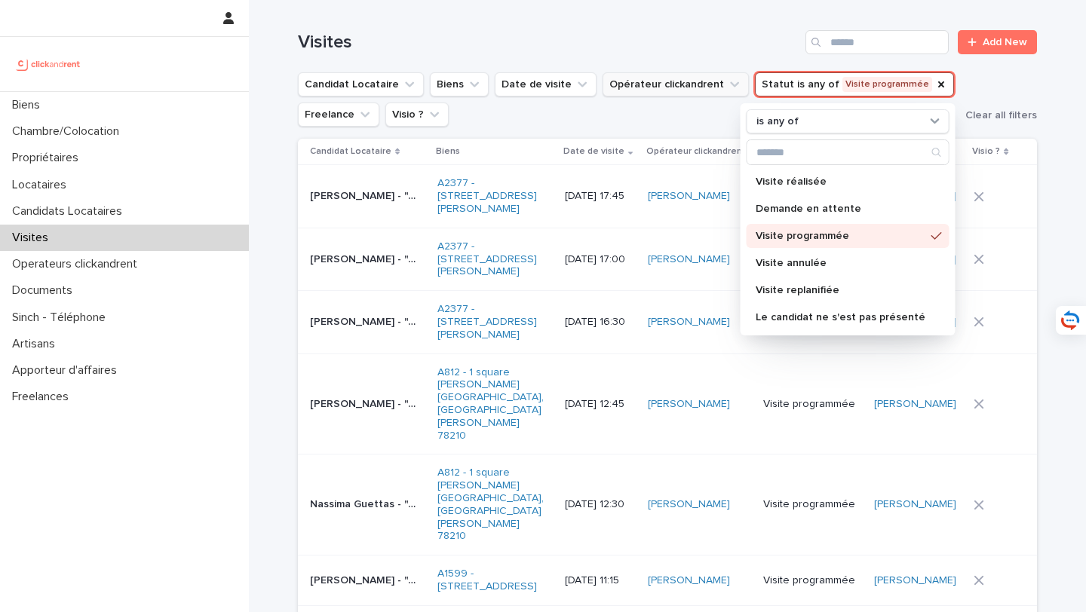
click at [699, 83] on button "Opérateur clickandrent" at bounding box center [676, 84] width 146 height 24
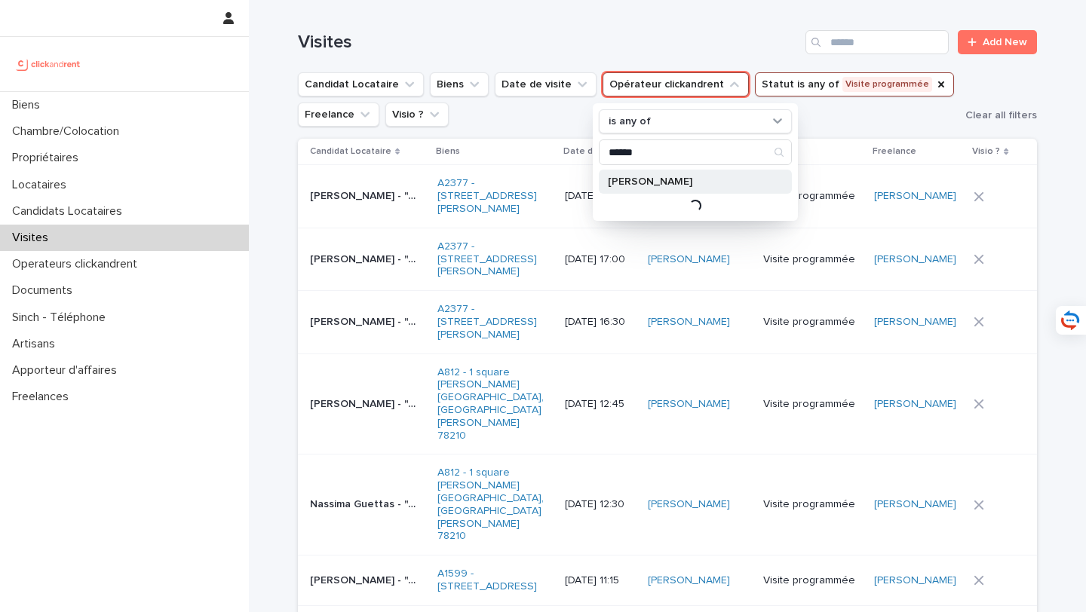
type input "******"
click at [671, 180] on p "[PERSON_NAME]" at bounding box center [688, 181] width 160 height 11
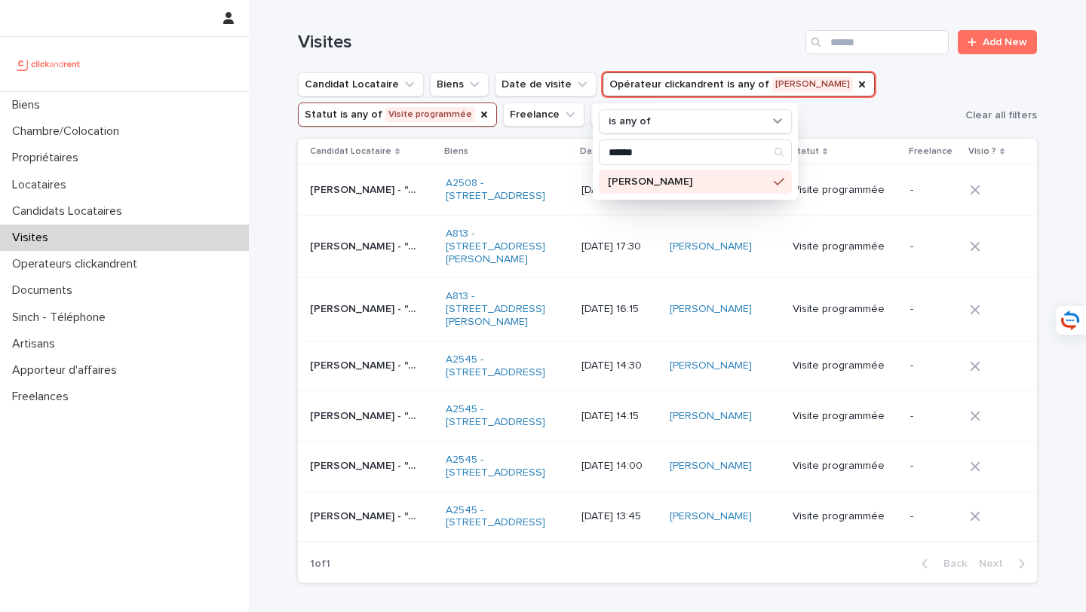
click at [703, 22] on div "Visites Add New" at bounding box center [667, 36] width 739 height 72
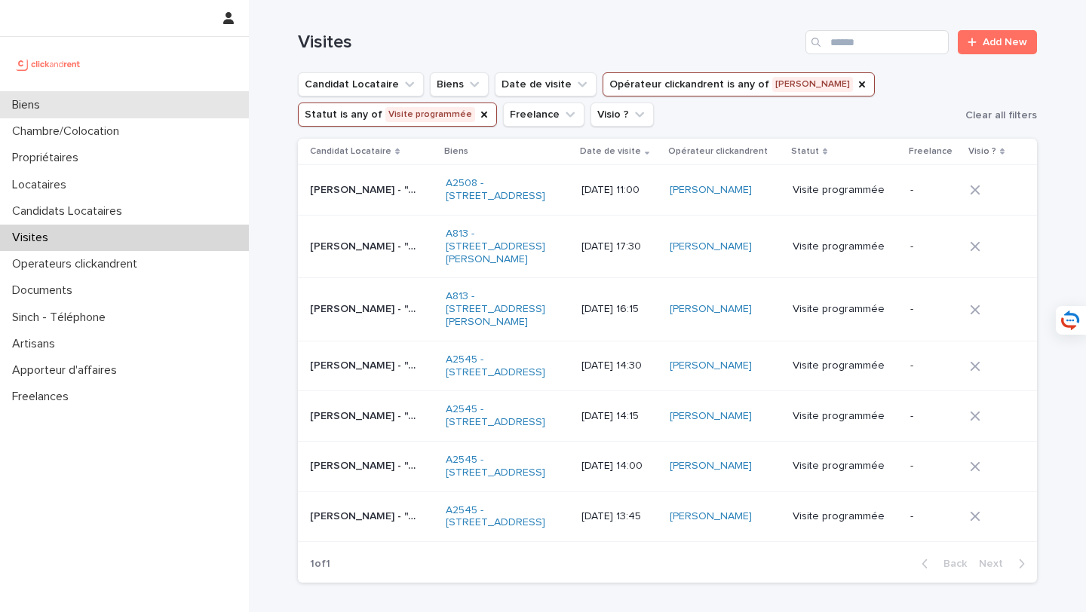
click at [159, 100] on div "Biens" at bounding box center [124, 105] width 249 height 26
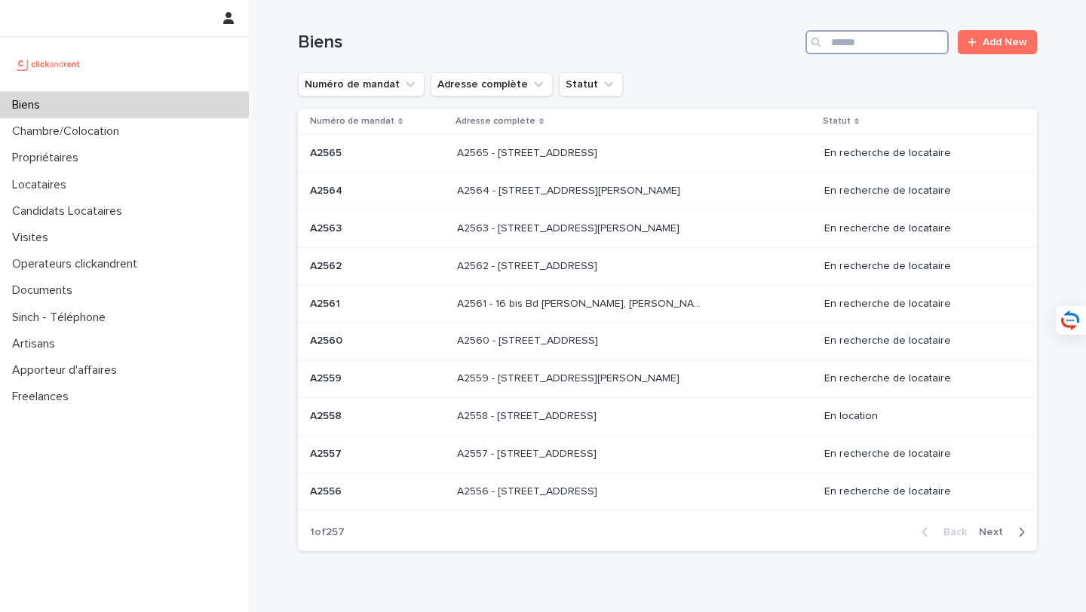
click at [885, 34] on input "Search" at bounding box center [877, 42] width 143 height 24
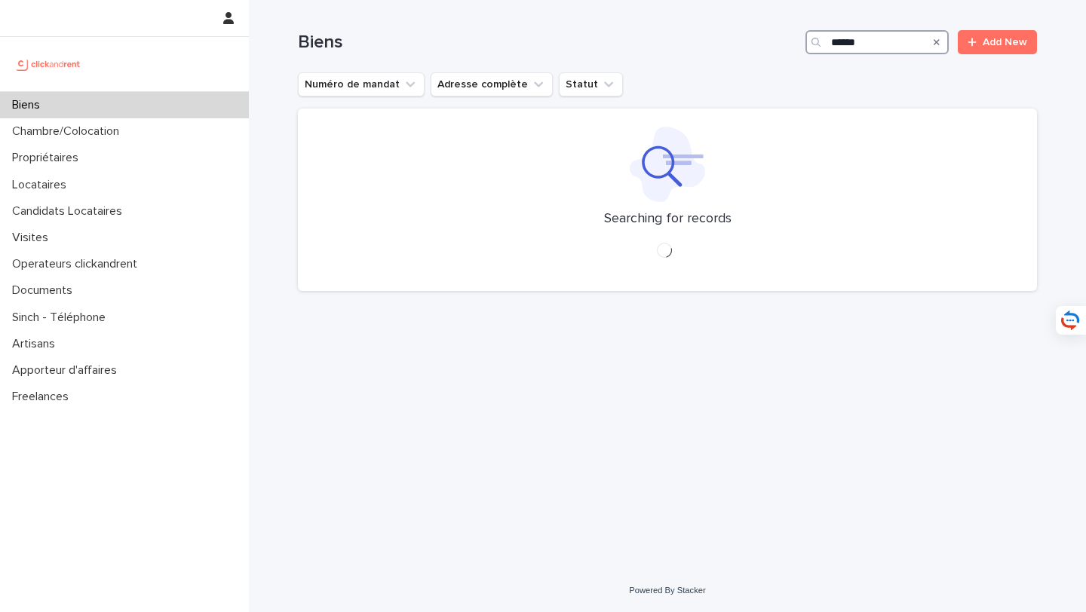
type input "*****"
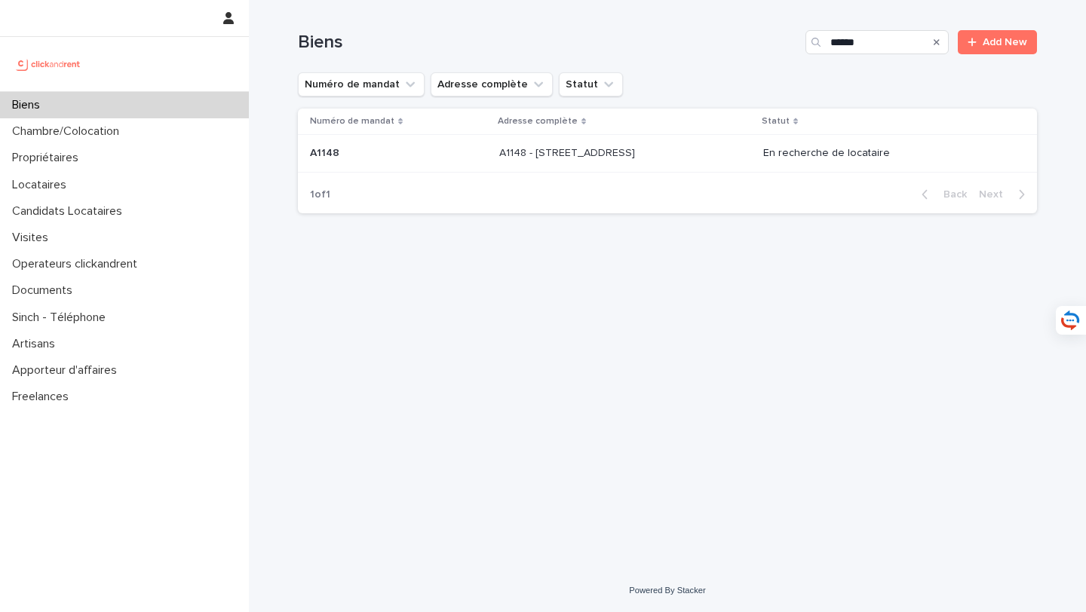
click at [698, 161] on div "A1148 - 143 rue des Champarons, Colombes 92700 A1148 - 143 rue des Champarons, …" at bounding box center [625, 153] width 252 height 25
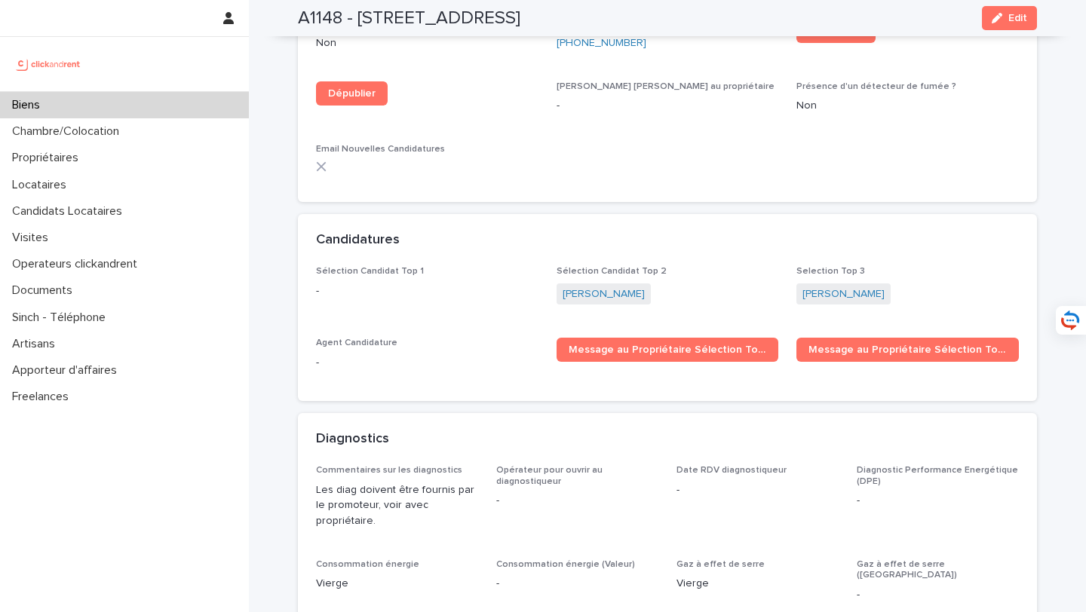
scroll to position [4552, 0]
click at [1024, 13] on span "Edit" at bounding box center [1017, 18] width 19 height 11
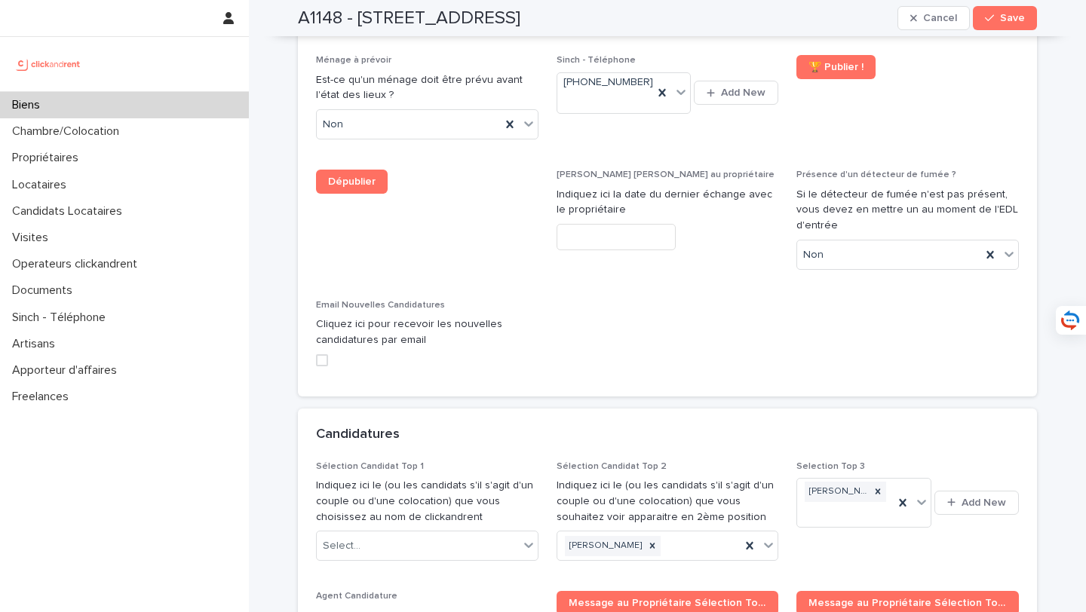
scroll to position [7066, 0]
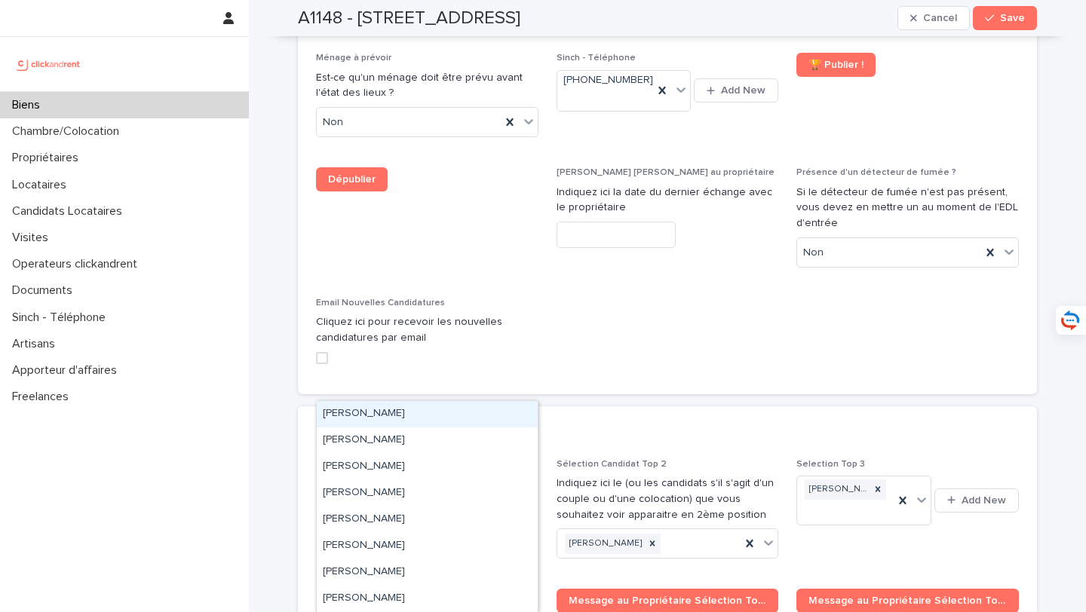
click at [398, 529] on div "Select..." at bounding box center [427, 544] width 222 height 30
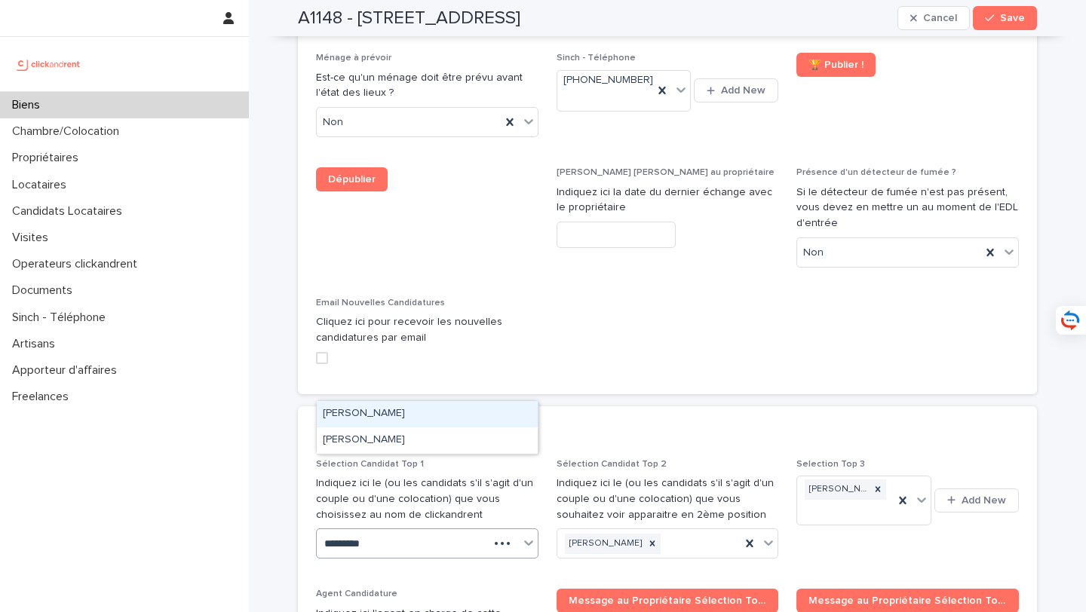
type input "**********"
click at [411, 416] on div "[PERSON_NAME]" at bounding box center [427, 414] width 221 height 26
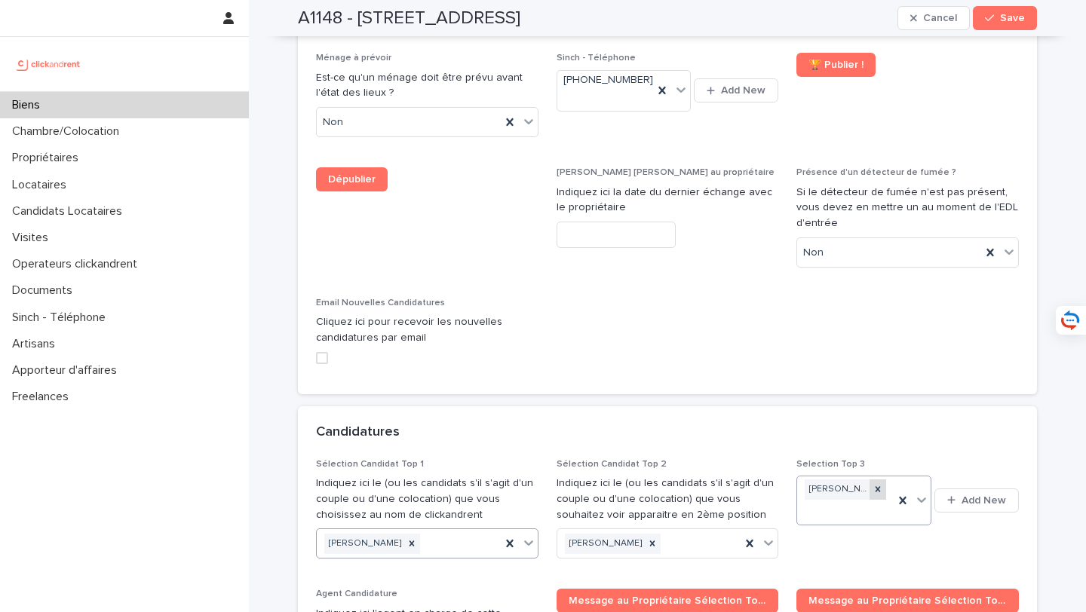
click at [882, 484] on icon at bounding box center [878, 489] width 11 height 11
click at [1006, 23] on span "Save" at bounding box center [1012, 18] width 25 height 11
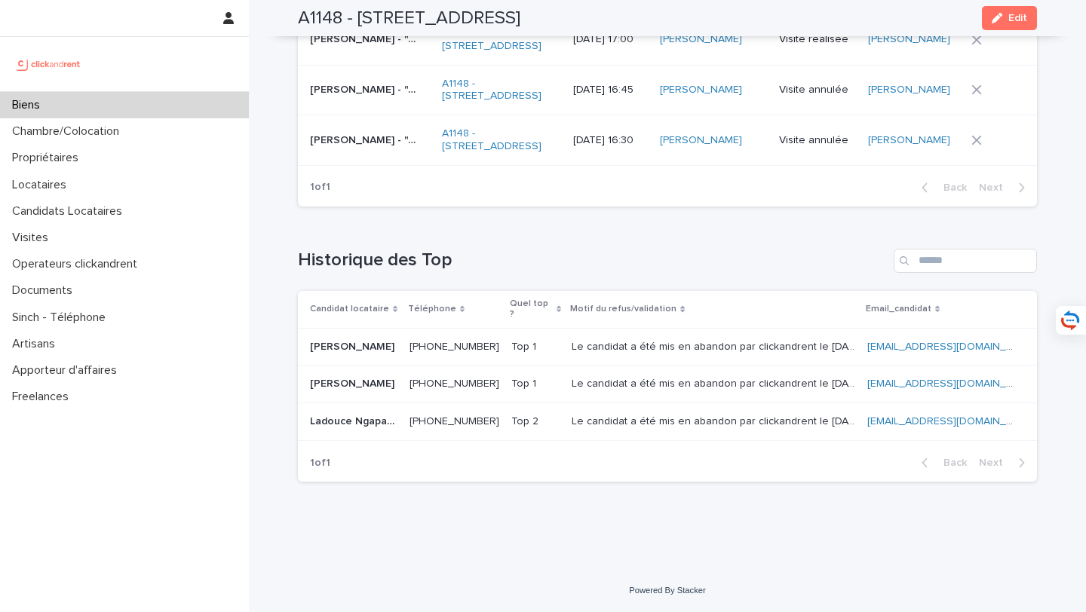
scroll to position [6195, 0]
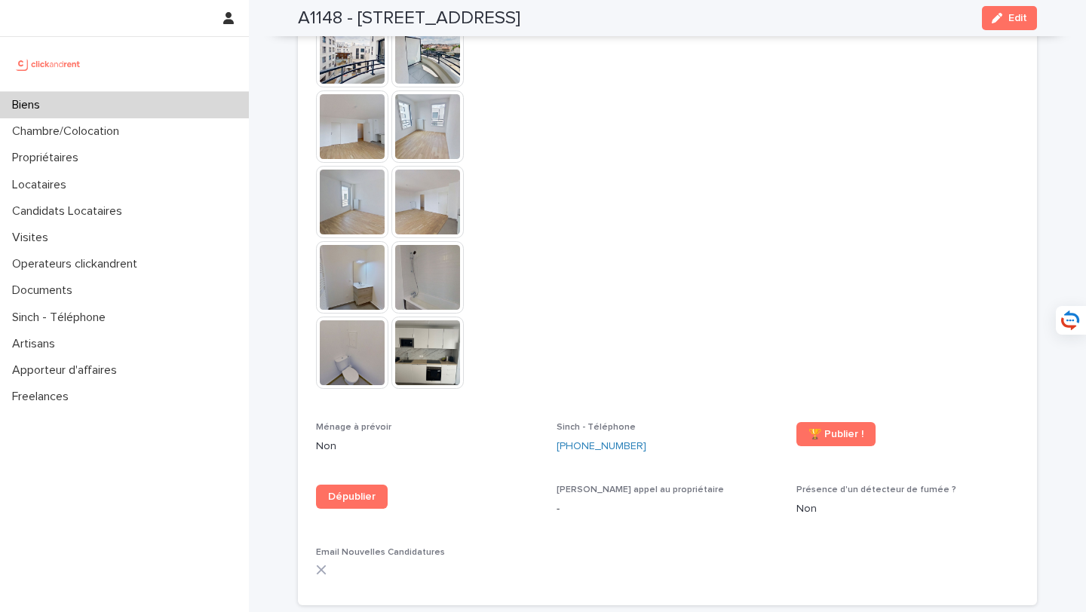
scroll to position [4369, 0]
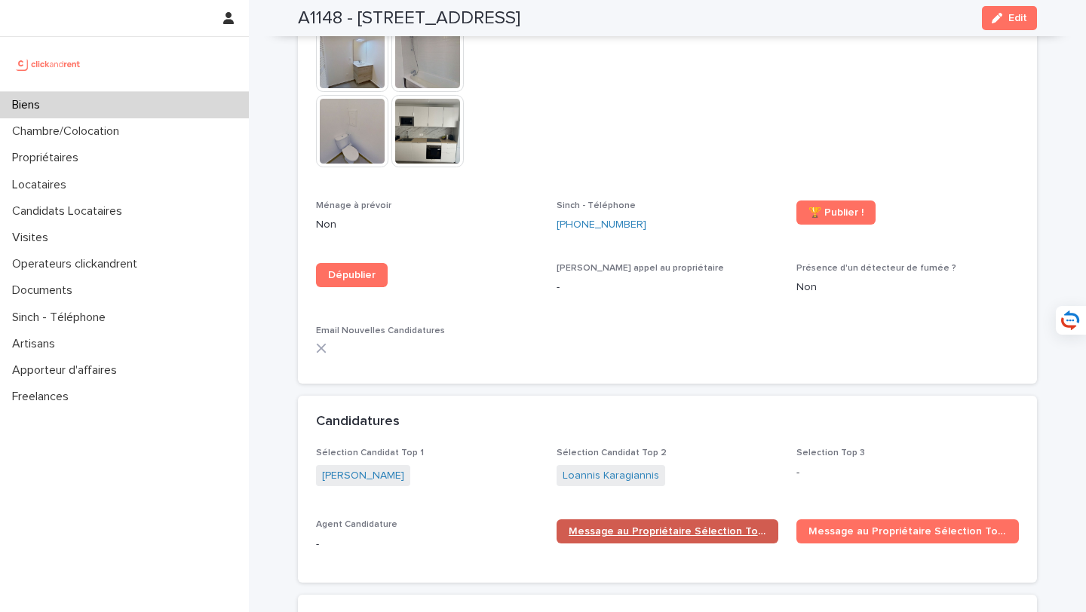
click at [646, 526] on span "Message au Propriétaire Sélection Top 1" at bounding box center [668, 531] width 198 height 11
click at [217, 100] on div "Biens" at bounding box center [124, 105] width 249 height 26
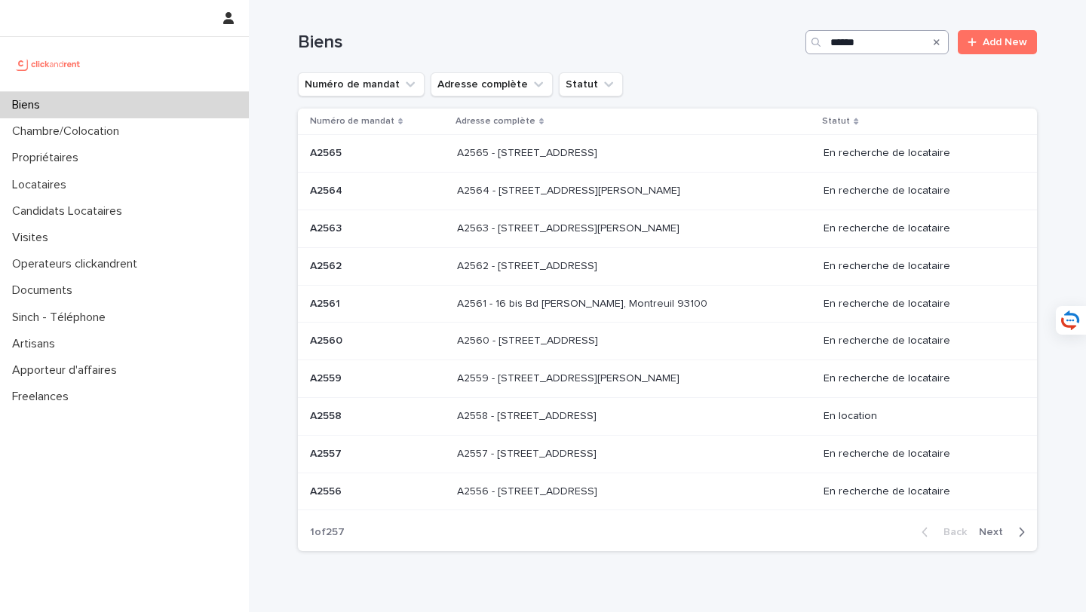
type input "*****"
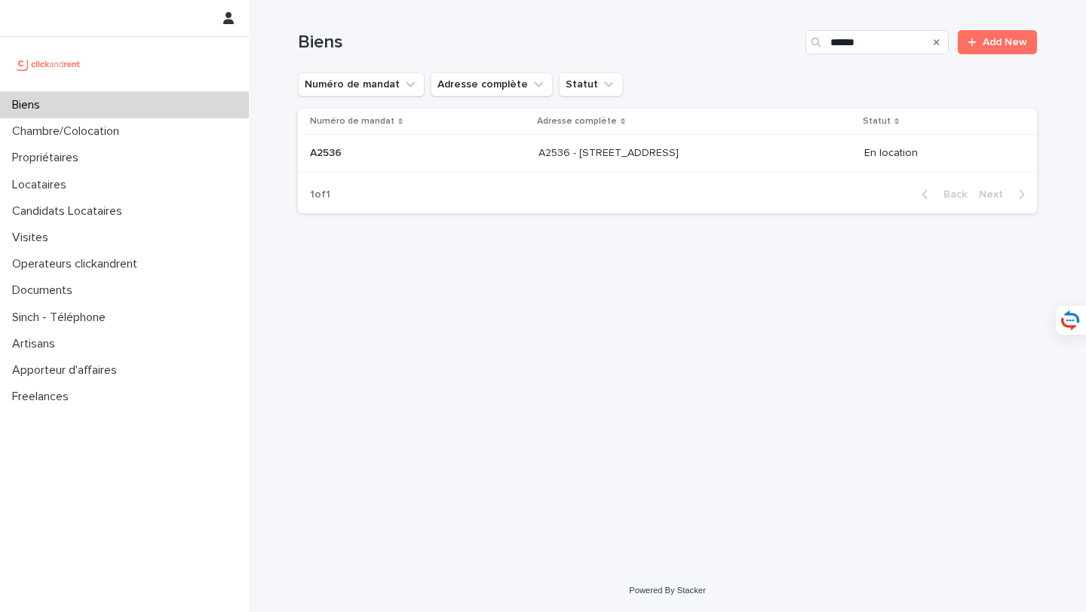
click at [682, 155] on p "A2536 - [STREET_ADDRESS]" at bounding box center [610, 152] width 143 height 16
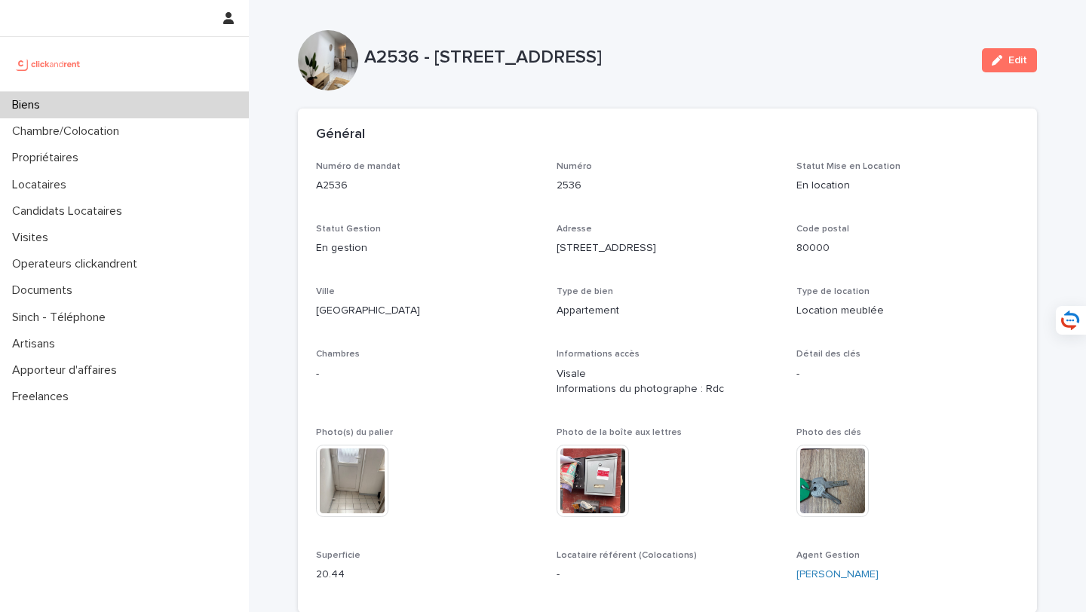
click at [183, 89] on div at bounding box center [124, 64] width 249 height 54
click at [195, 100] on div "Biens" at bounding box center [124, 105] width 249 height 26
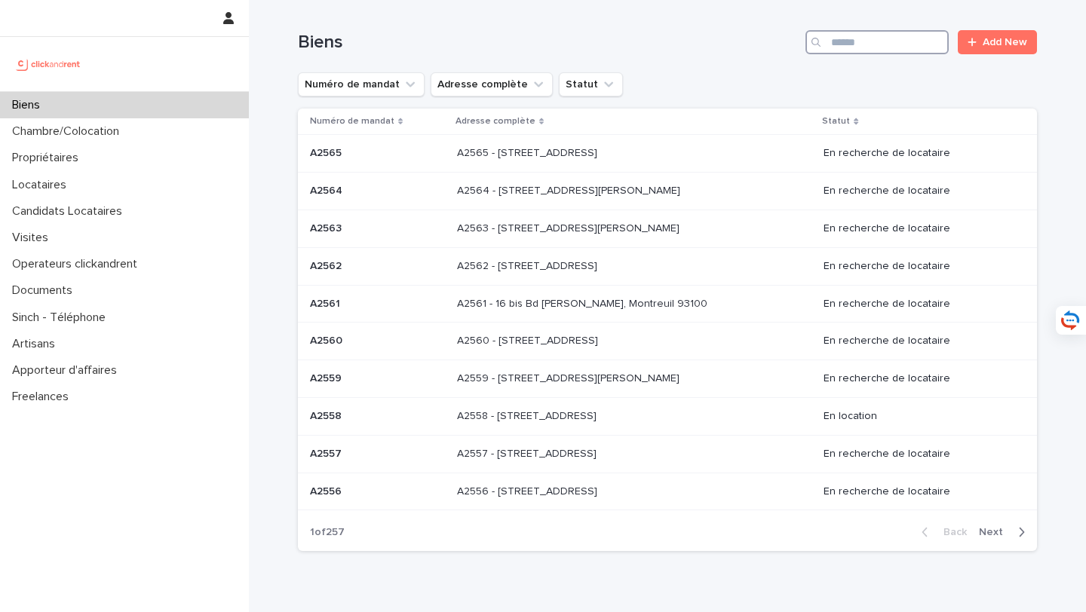
click at [910, 46] on input "Search" at bounding box center [877, 42] width 143 height 24
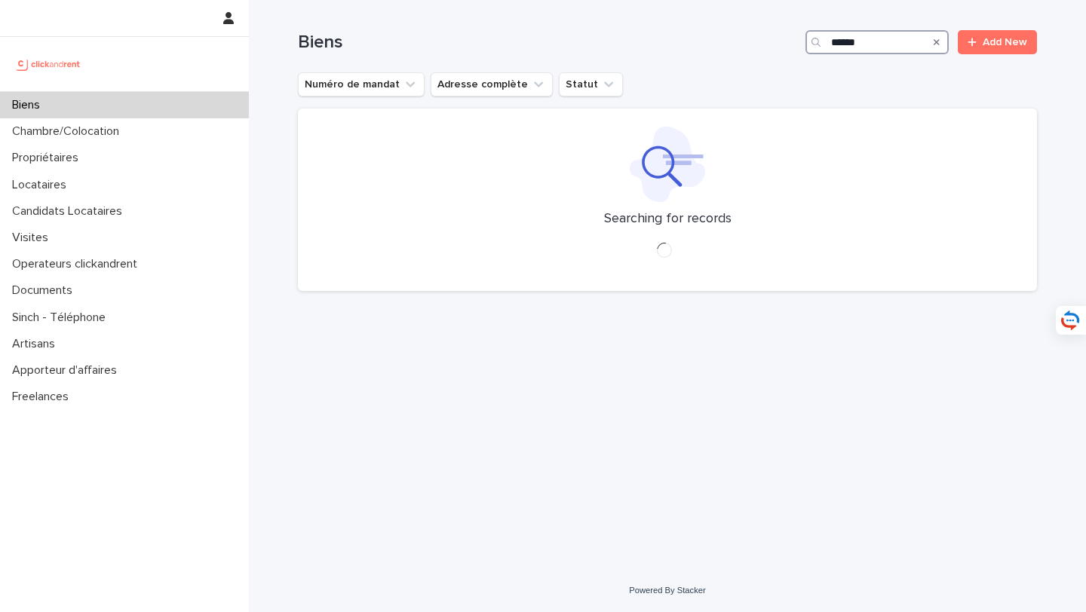
type input "*****"
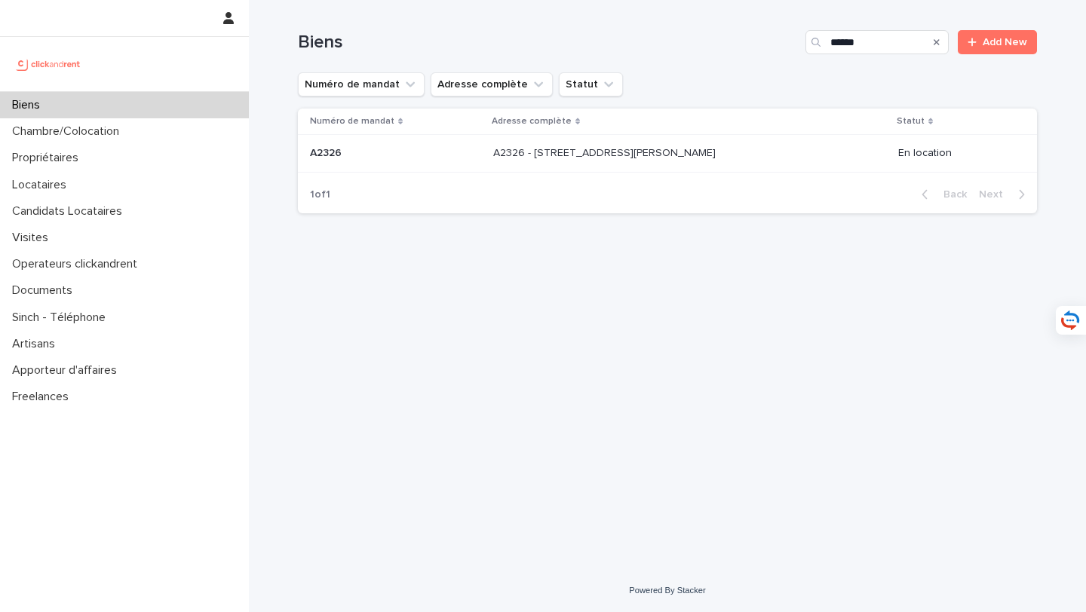
click at [623, 161] on div "A2326 - [STREET_ADDRESS][PERSON_NAME] - [STREET_ADDRESS][PERSON_NAME]" at bounding box center [689, 153] width 393 height 25
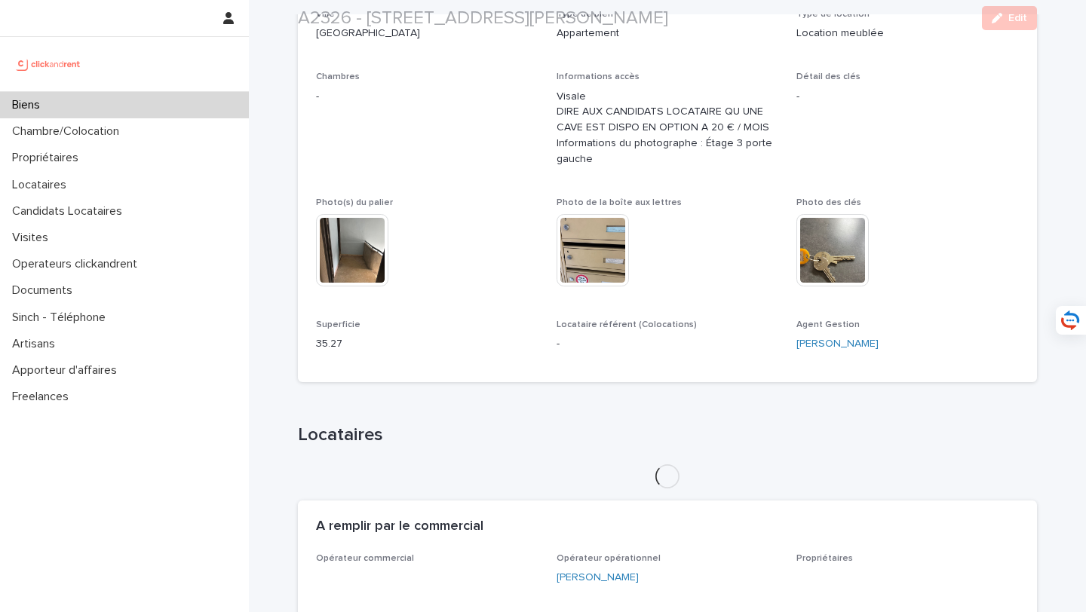
scroll to position [626, 0]
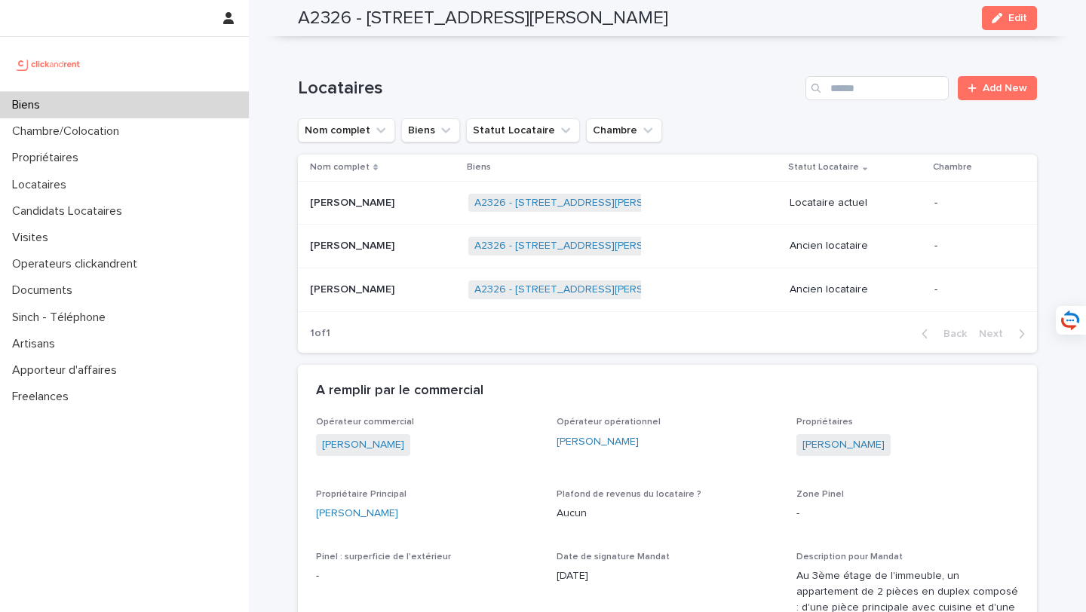
click at [364, 204] on p at bounding box center [383, 203] width 146 height 13
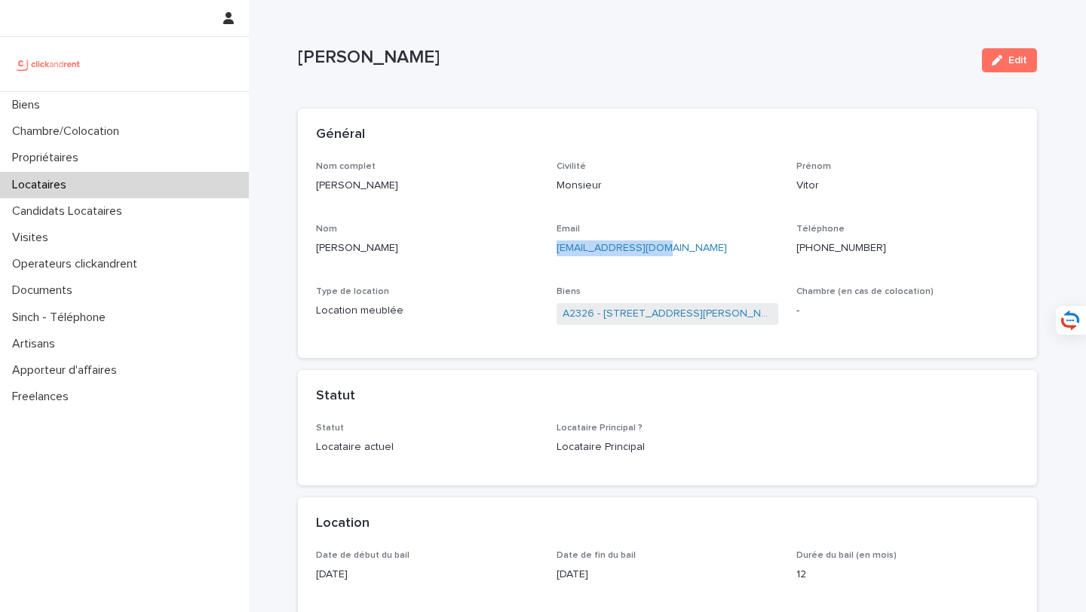
drag, startPoint x: 728, startPoint y: 245, endPoint x: 551, endPoint y: 247, distance: 177.3
click at [551, 247] on div "Nom complet [PERSON_NAME] Civilité Monsieur [PERSON_NAME] Email [EMAIL_ADDRESS]…" at bounding box center [667, 251] width 703 height 180
copy link "[EMAIL_ADDRESS][DOMAIN_NAME]"
click at [218, 106] on div "Biens" at bounding box center [124, 105] width 249 height 26
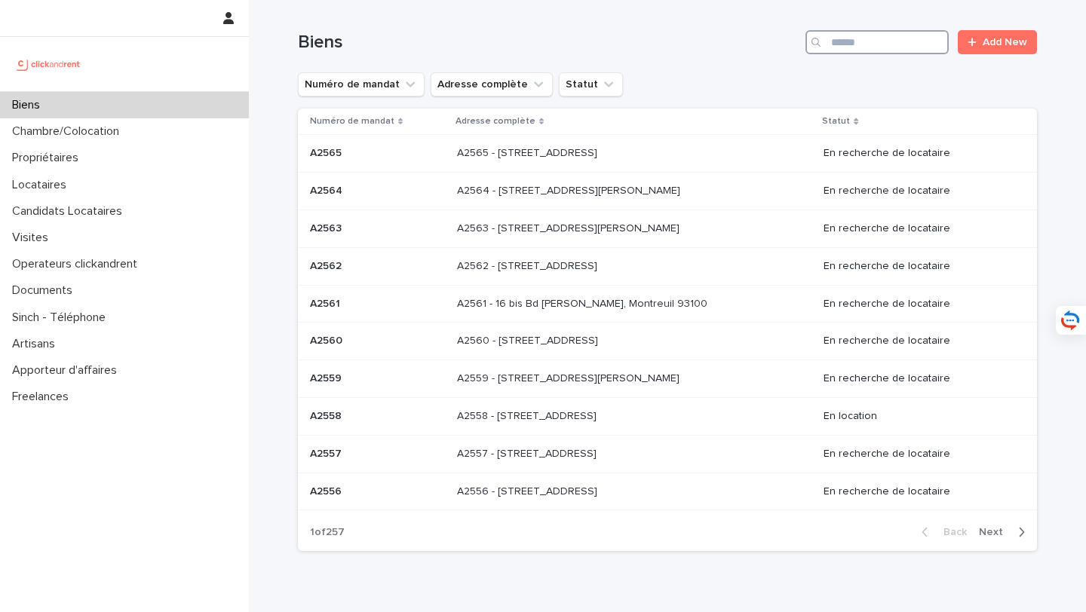
click at [864, 51] on input "Search" at bounding box center [877, 42] width 143 height 24
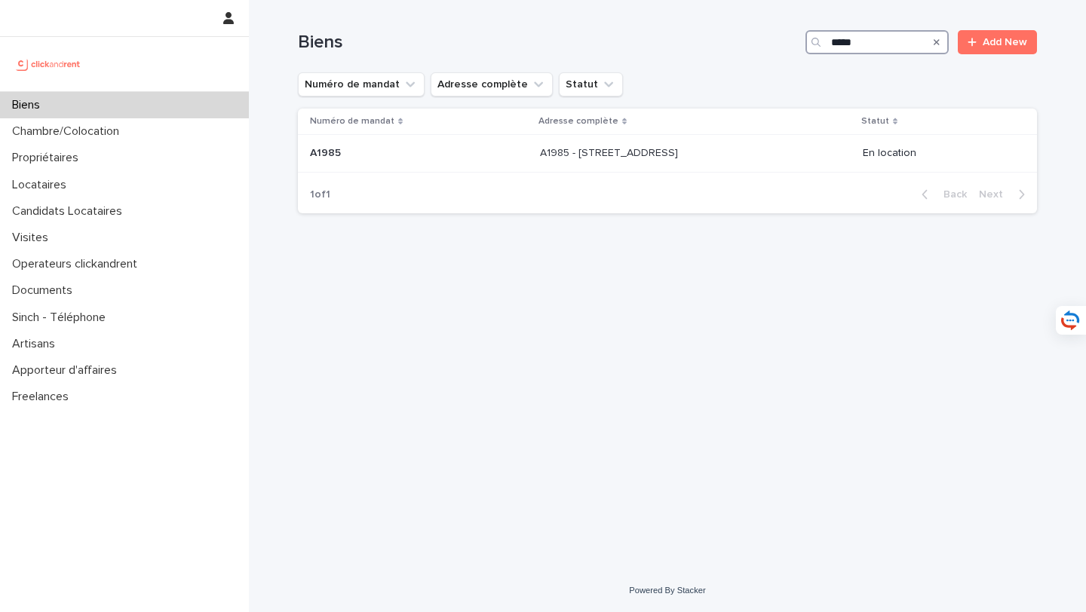
drag, startPoint x: 913, startPoint y: 41, endPoint x: 774, endPoint y: 40, distance: 138.8
click at [774, 40] on div "Biens ***** Add New" at bounding box center [667, 42] width 739 height 24
type input "*****"
click at [564, 161] on div "A2404 - 6 Imp. du Lancastria, Bouguenais 44340 A2404 - 6 Imp. du Lancastria, Bo…" at bounding box center [706, 153] width 423 height 25
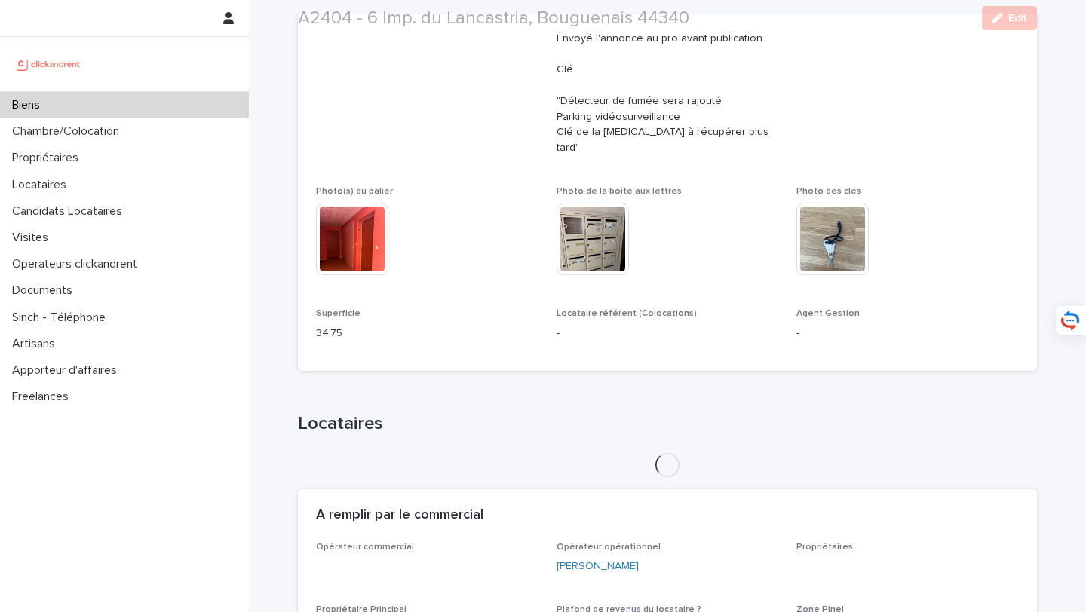
scroll to position [739, 0]
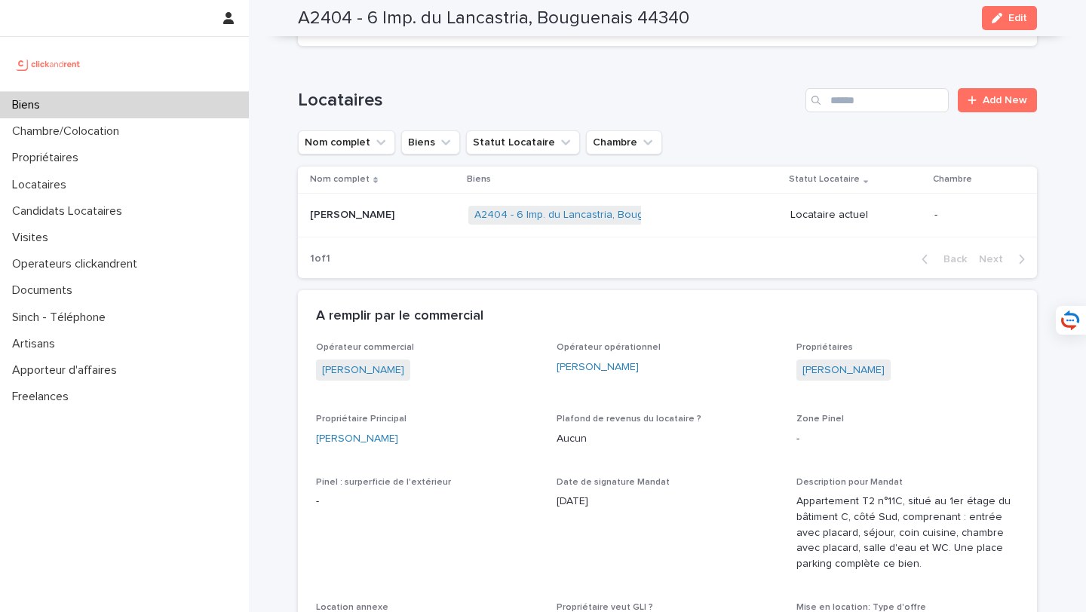
click at [395, 207] on div "[PERSON_NAME] [PERSON_NAME]" at bounding box center [383, 215] width 146 height 25
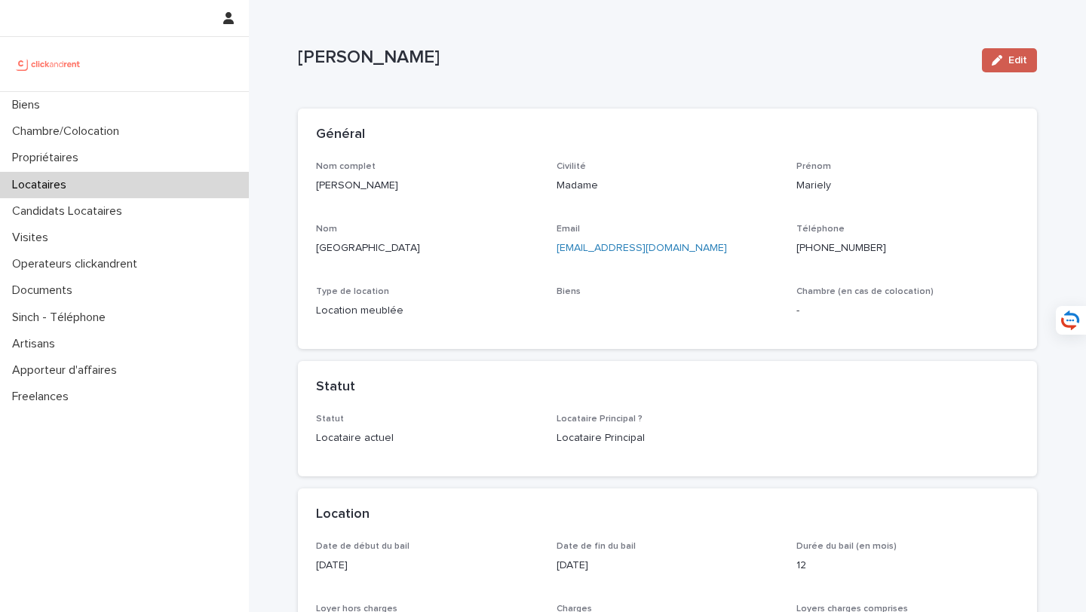
click at [1010, 55] on span "Edit" at bounding box center [1017, 60] width 19 height 11
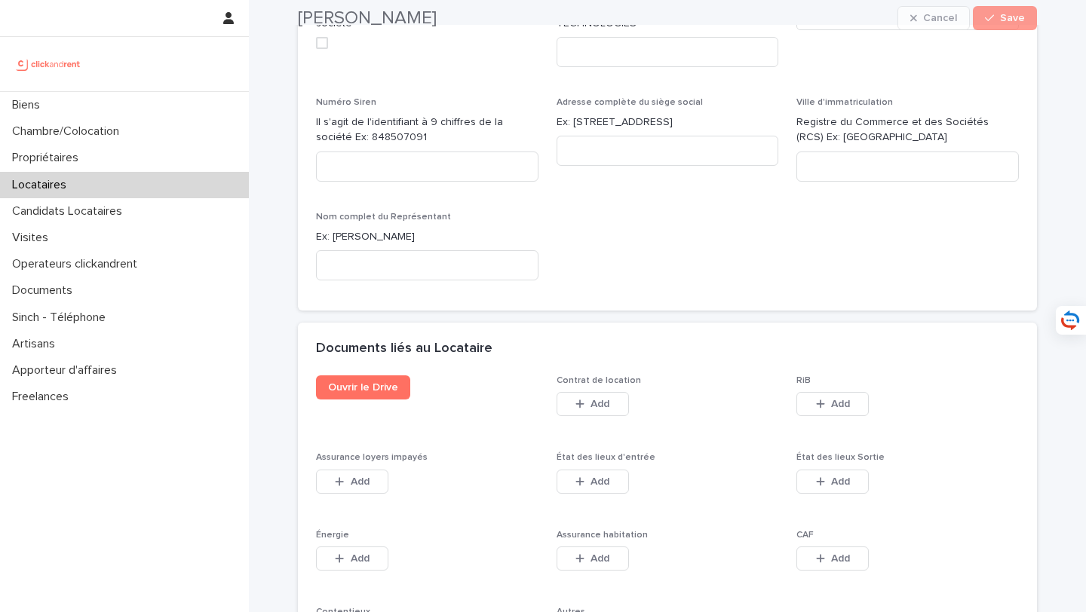
scroll to position [3143, 0]
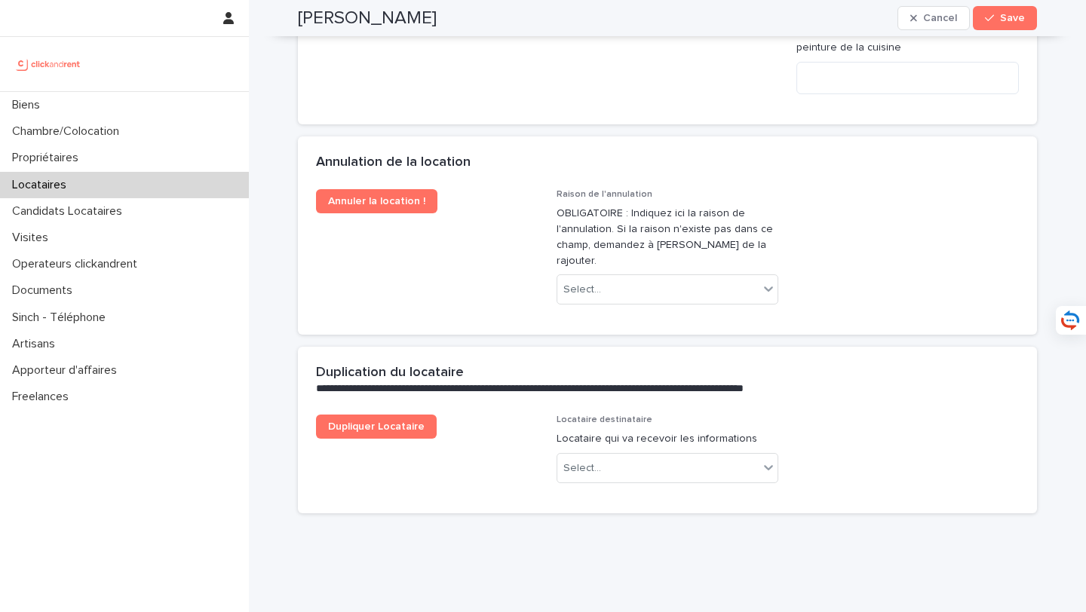
click at [644, 229] on p "OBLIGATOIRE : Indiquez ici la raison de l'annulation. Si la raison n'existe pas…" at bounding box center [668, 237] width 222 height 63
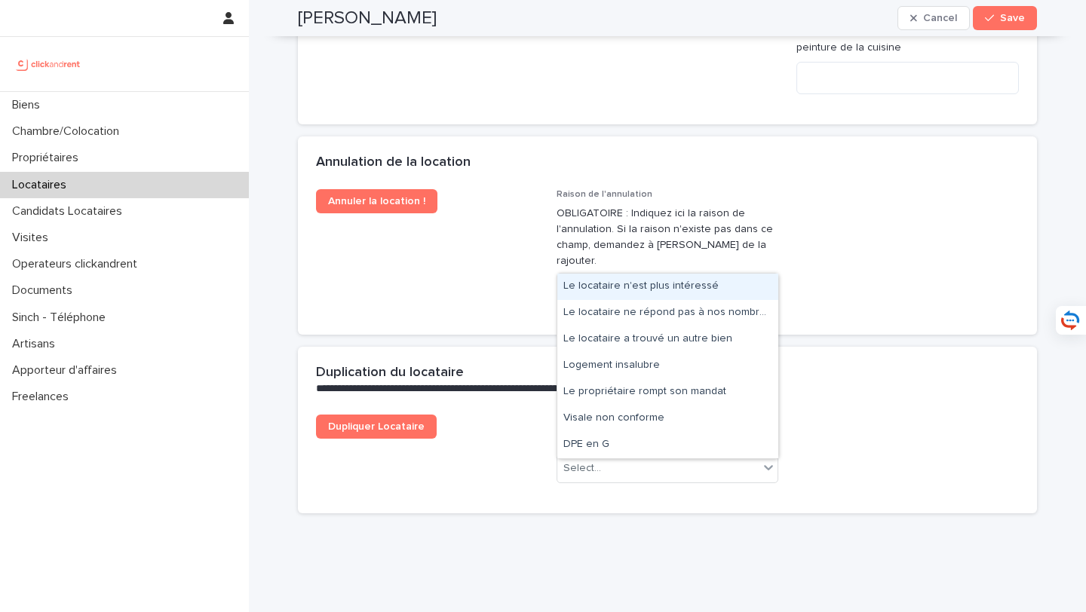
click at [644, 278] on div "Select..." at bounding box center [658, 290] width 202 height 25
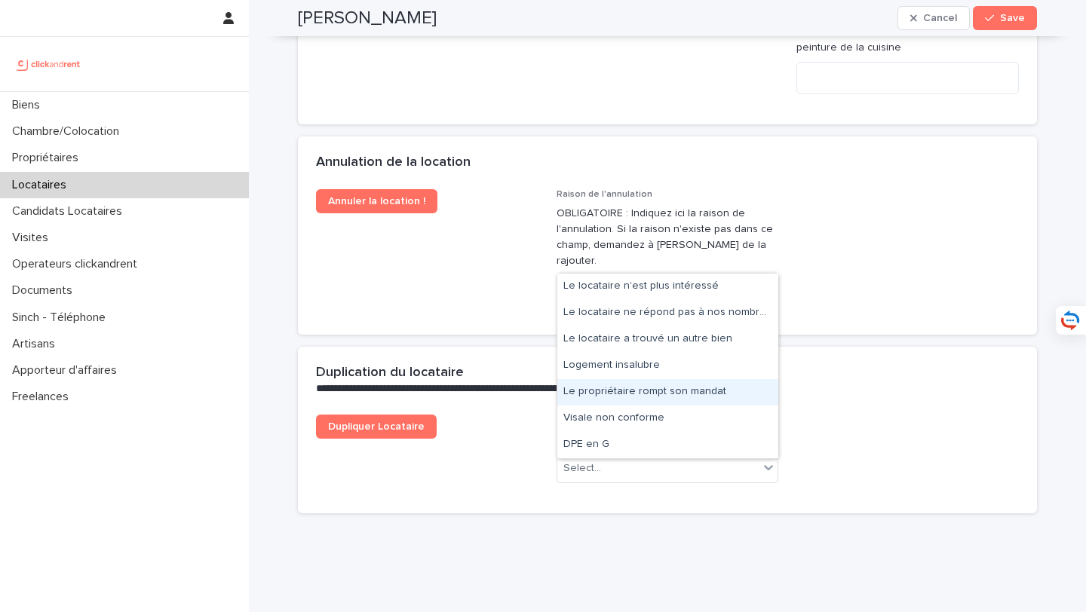
click at [668, 388] on div "Le propriétaire rompt son mandat" at bounding box center [667, 392] width 221 height 26
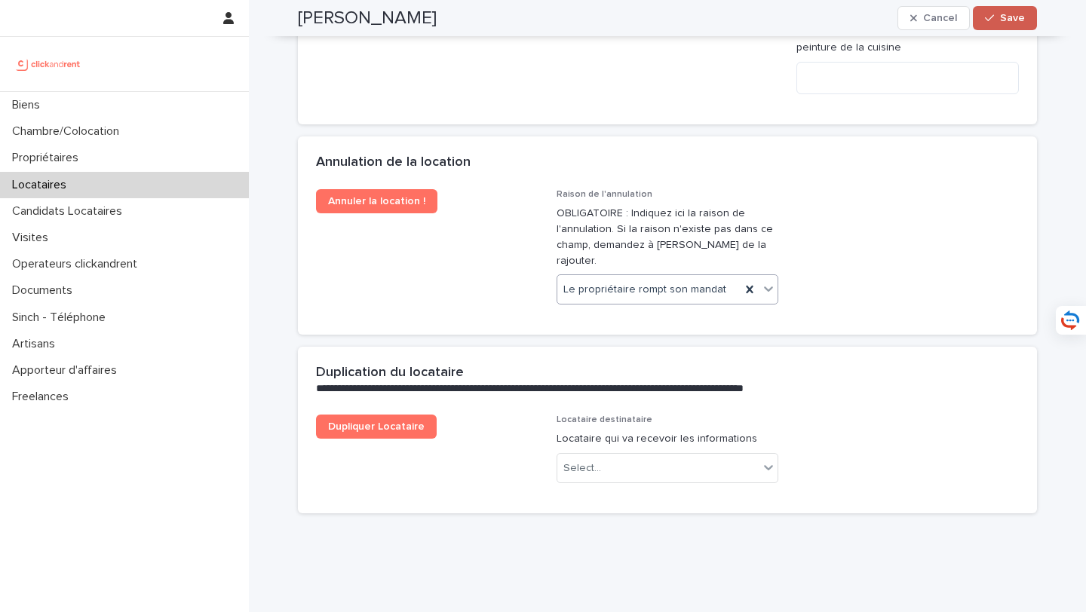
click at [1000, 24] on button "Save" at bounding box center [1005, 18] width 64 height 24
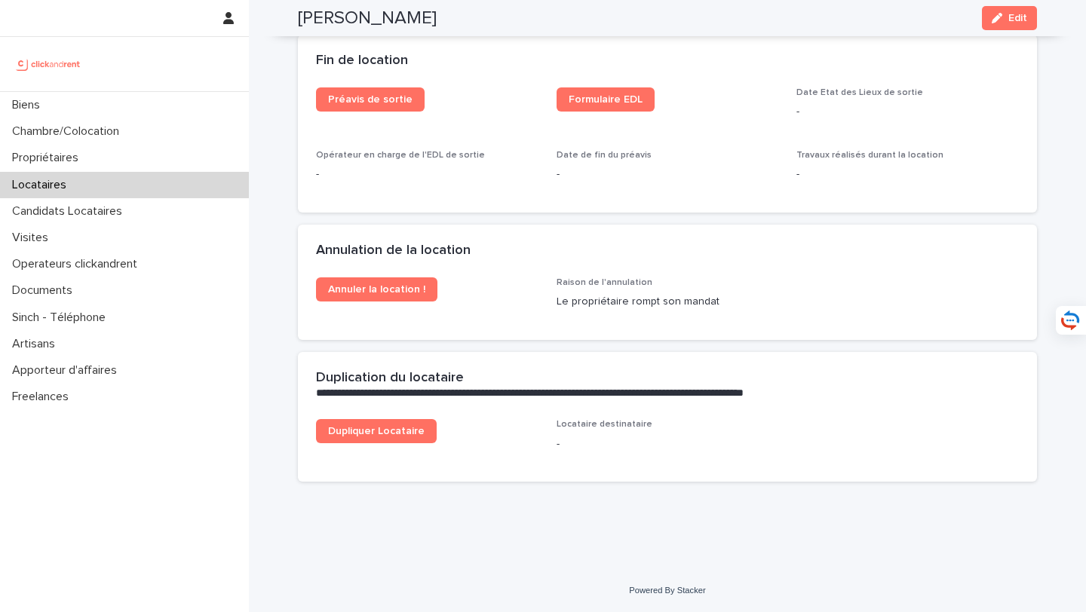
scroll to position [1948, 0]
click at [400, 293] on span "Annuler la location !" at bounding box center [376, 289] width 97 height 11
click at [161, 108] on div "Biens" at bounding box center [124, 105] width 249 height 26
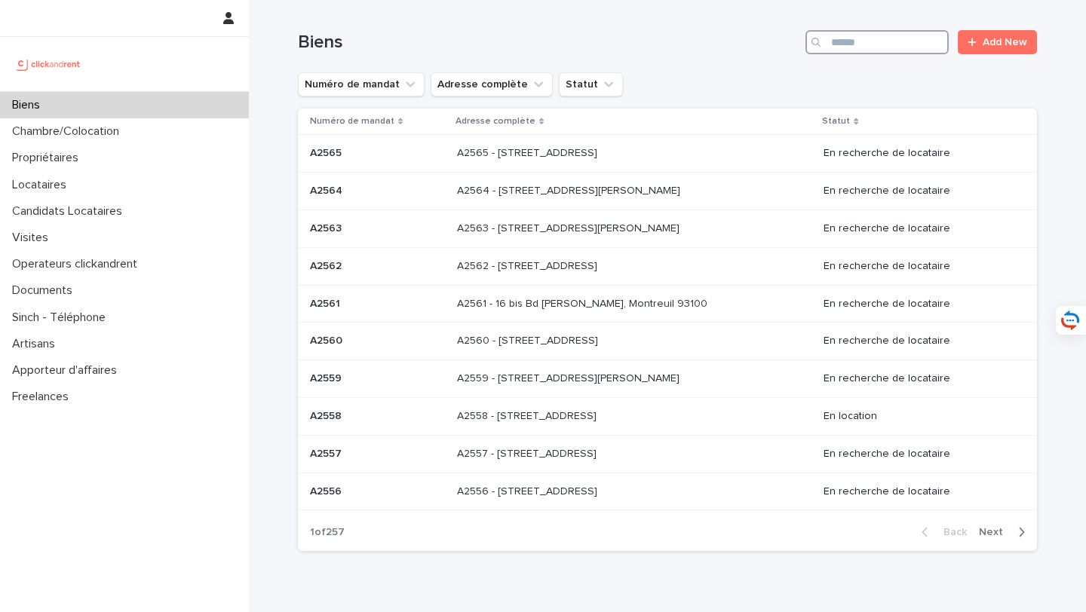
click at [926, 41] on input "Search" at bounding box center [877, 42] width 143 height 24
type input "*****"
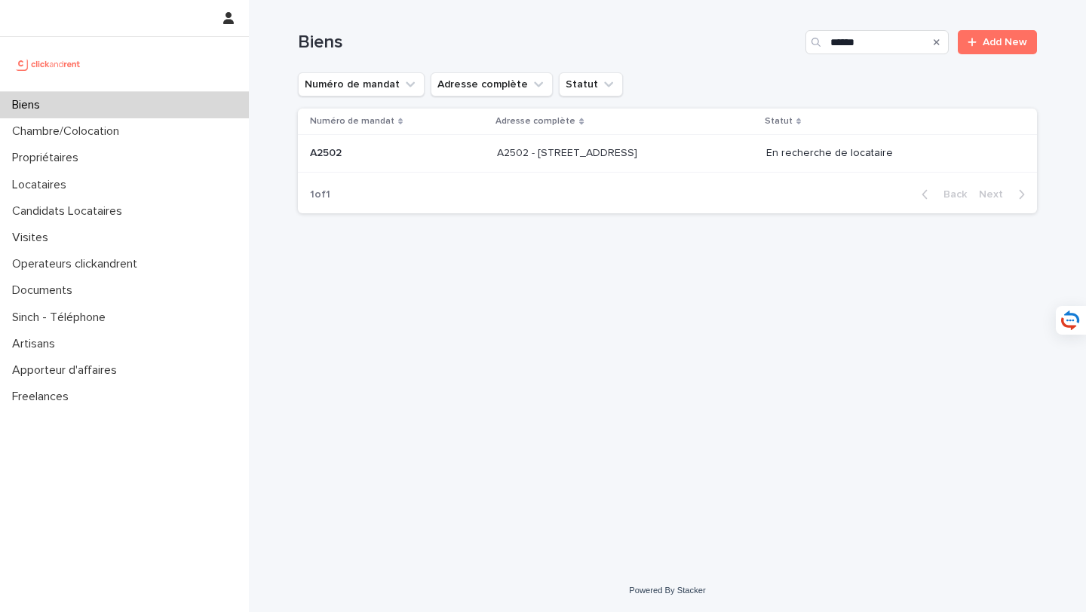
click at [696, 149] on p at bounding box center [622, 153] width 251 height 13
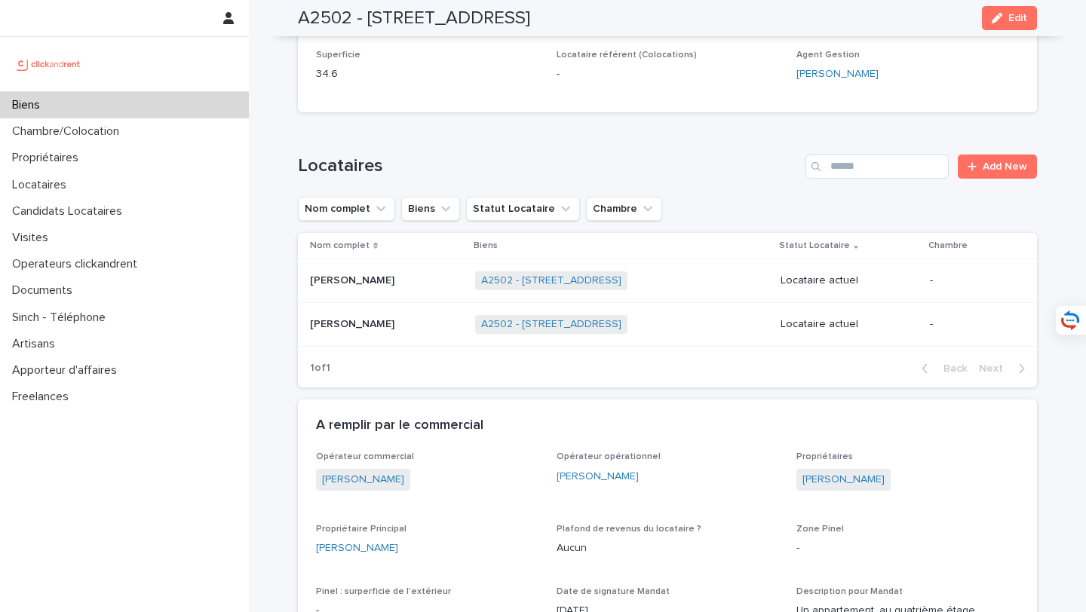
scroll to position [791, 0]
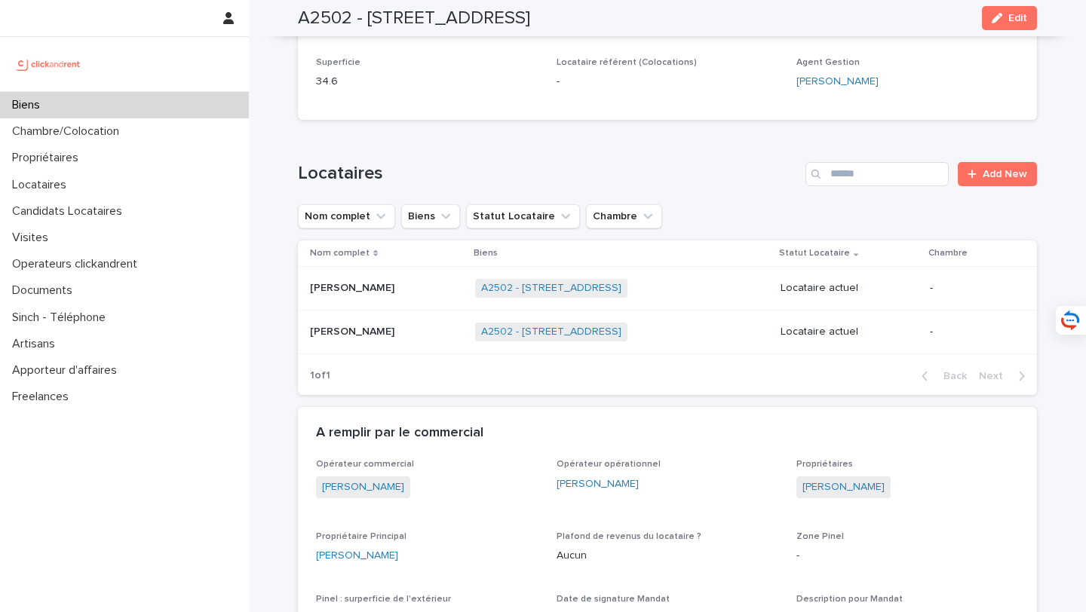
click at [389, 284] on div "Elena Grigaux Elena Grigaux" at bounding box center [386, 288] width 153 height 25
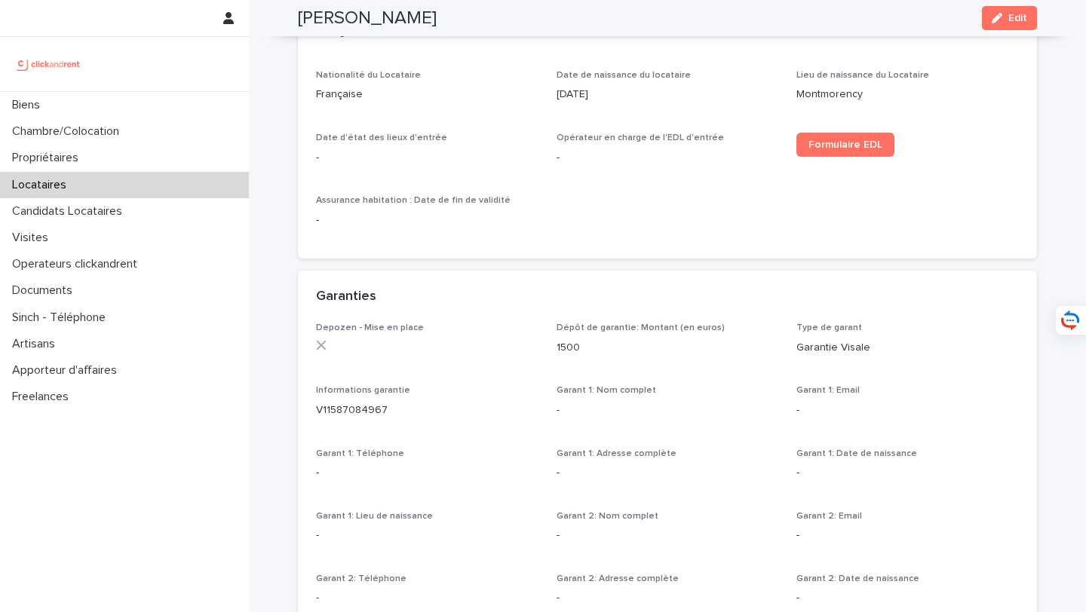
scroll to position [585, 0]
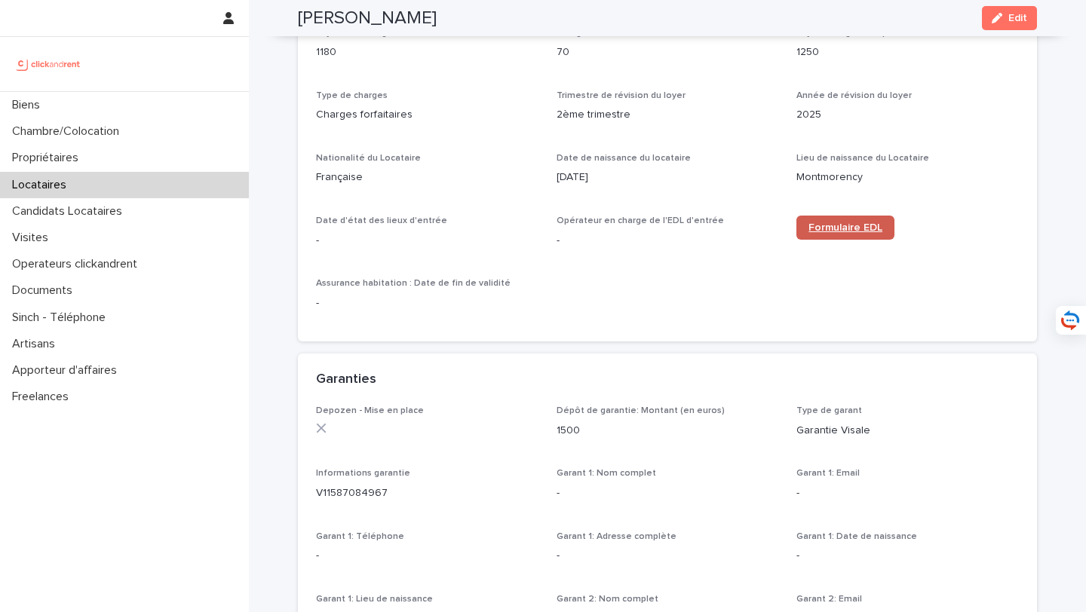
click at [839, 226] on span "Formulaire EDL" at bounding box center [846, 227] width 74 height 11
click at [833, 225] on span "Formulaire EDL" at bounding box center [846, 227] width 74 height 11
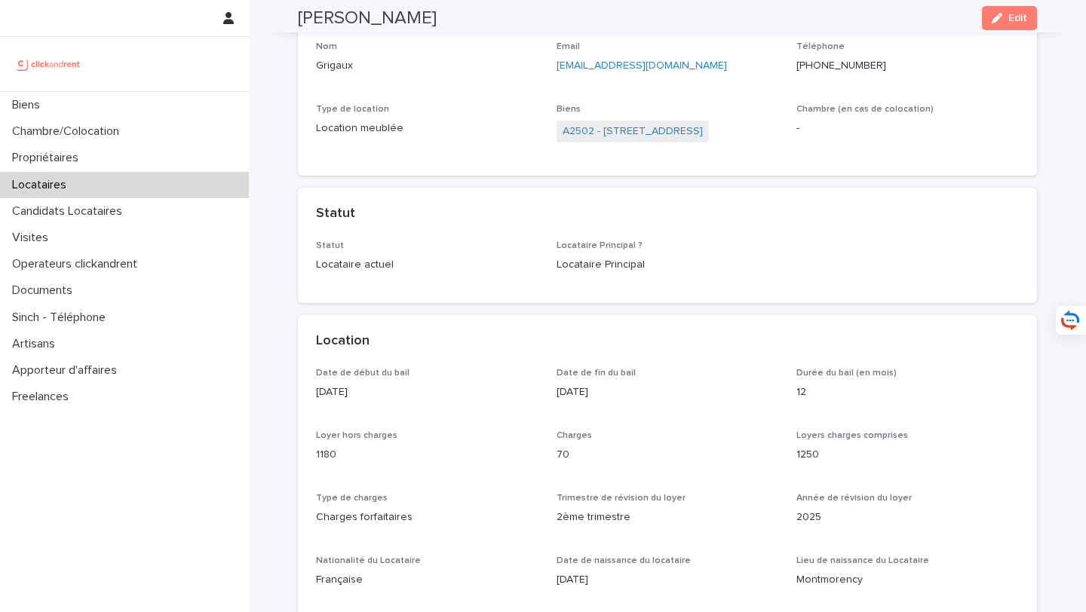
scroll to position [0, 0]
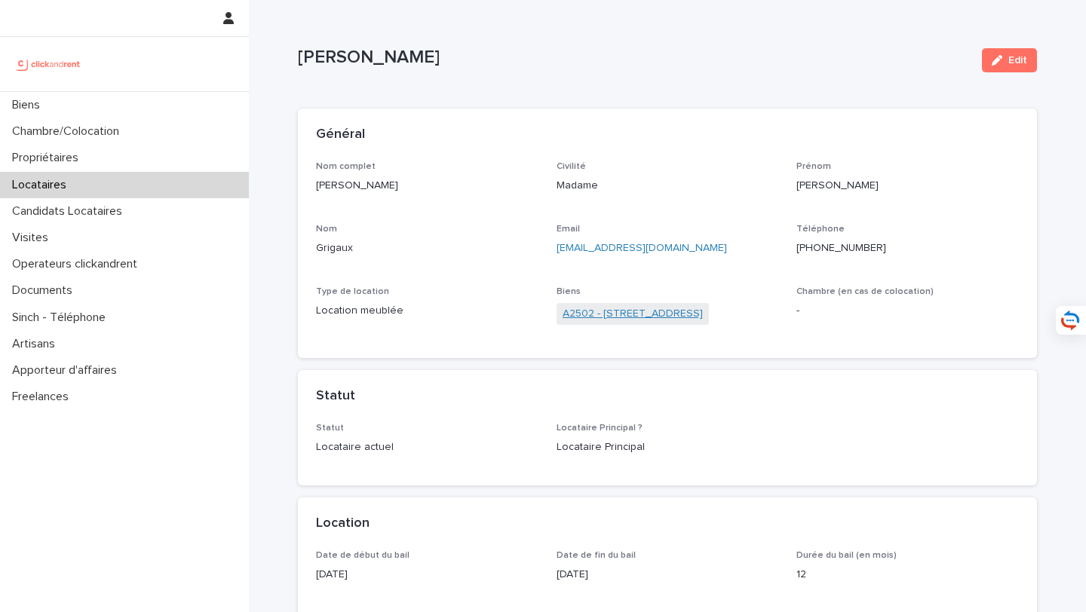
click at [636, 308] on link "A2502 - 5 rue Caplat, Paris 75018" at bounding box center [633, 314] width 140 height 16
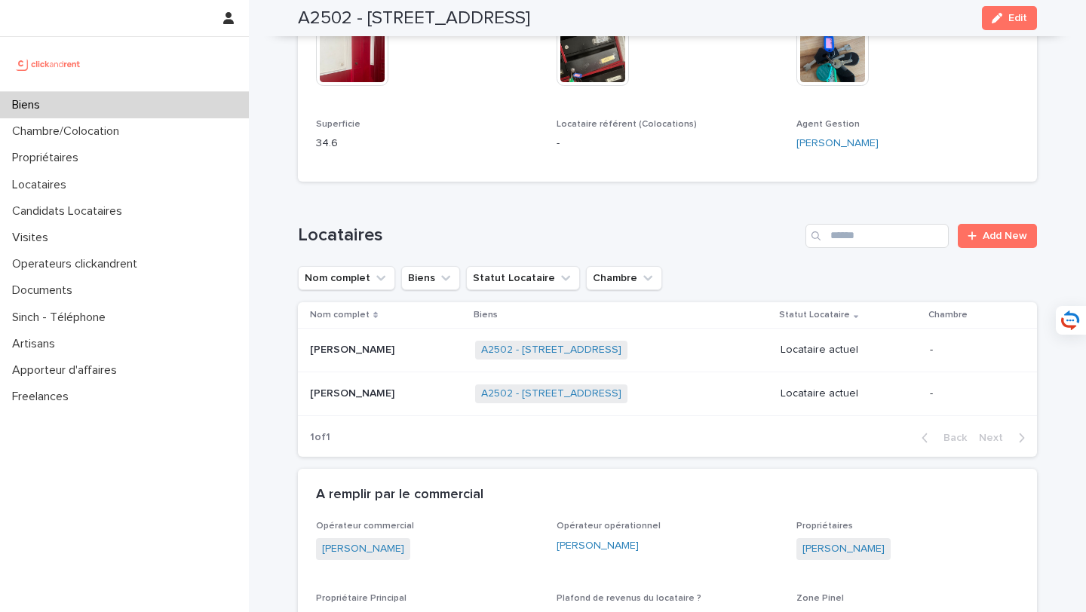
scroll to position [738, 0]
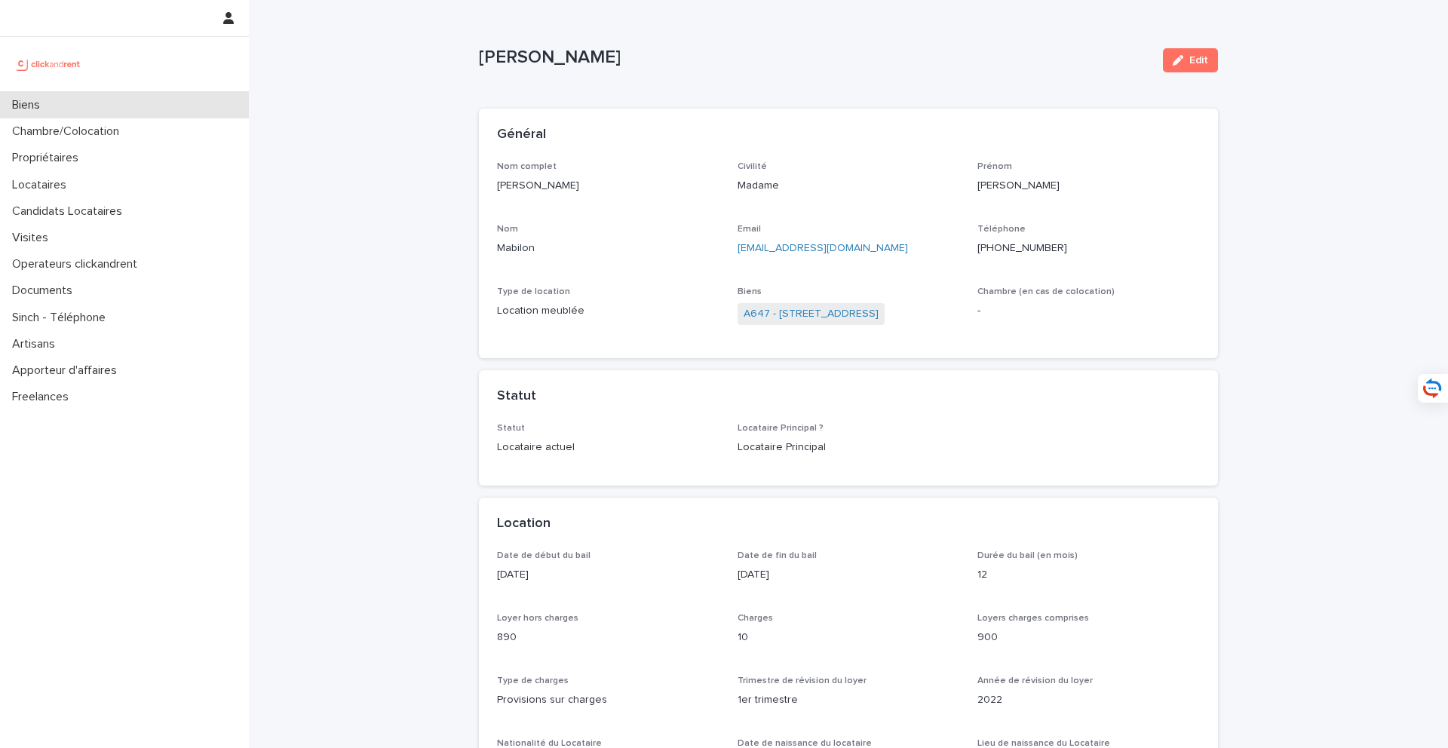
click at [155, 112] on div "Biens" at bounding box center [124, 105] width 249 height 26
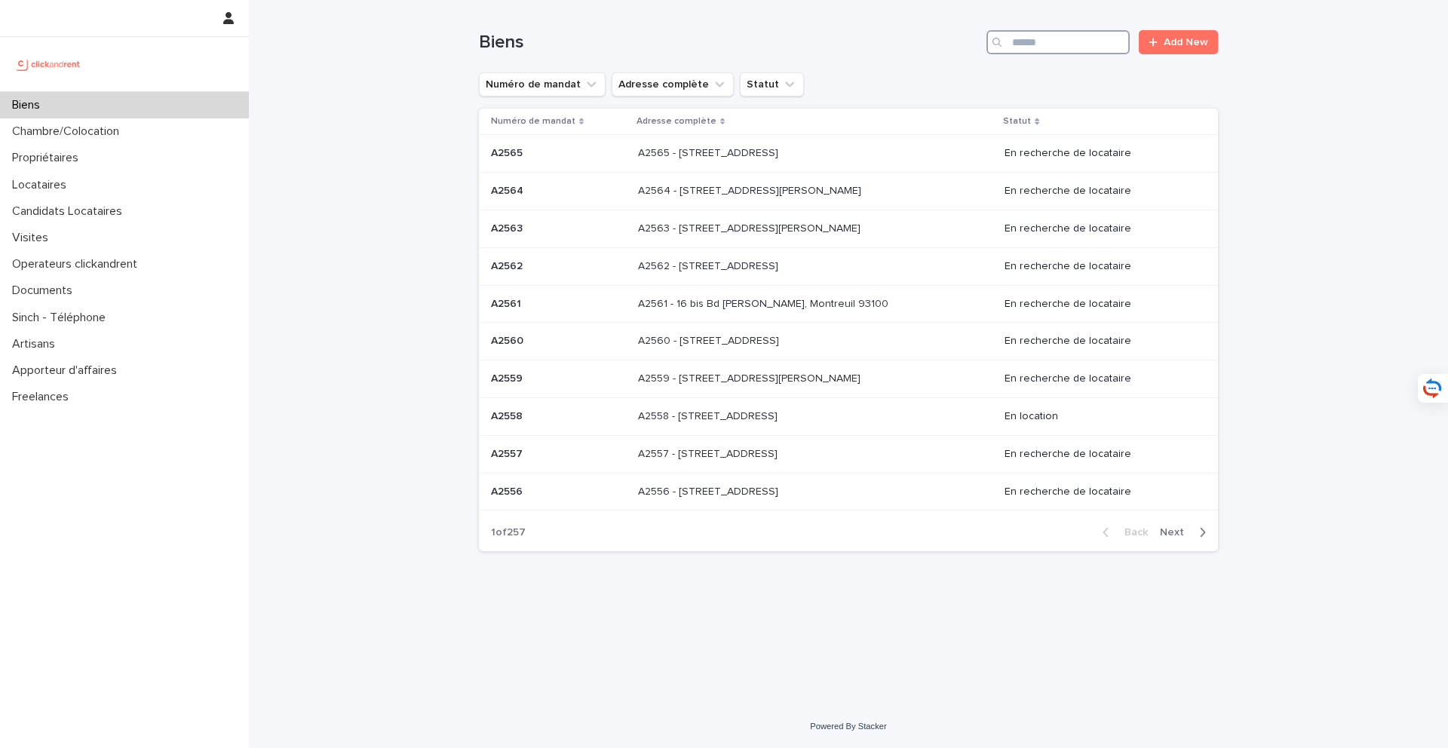
click at [1046, 44] on input "Search" at bounding box center [1058, 42] width 143 height 24
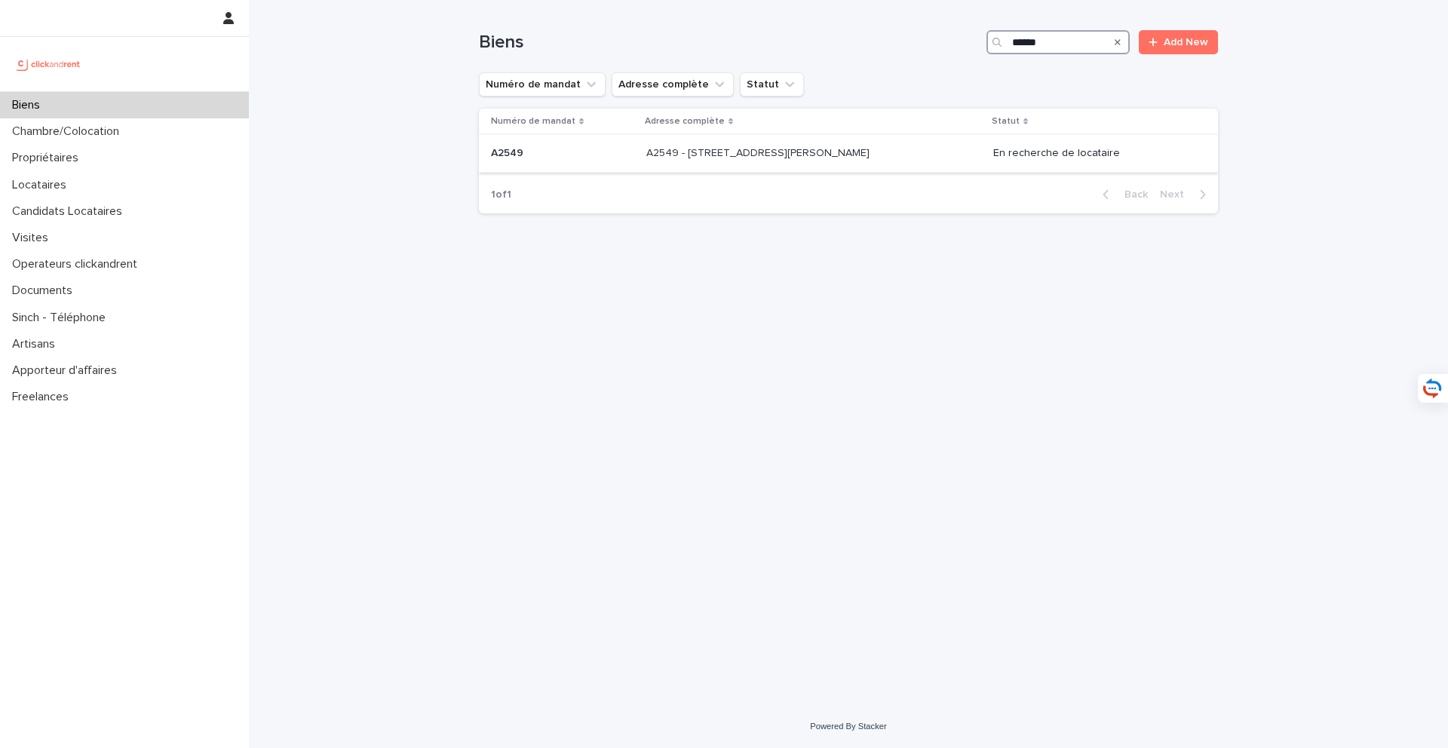
type input "*****"
click at [753, 163] on div "A2549 - 4 place Pierre Roux, Marseille 13005 A2549 - 4 place Pierre Roux, Marse…" at bounding box center [813, 153] width 335 height 25
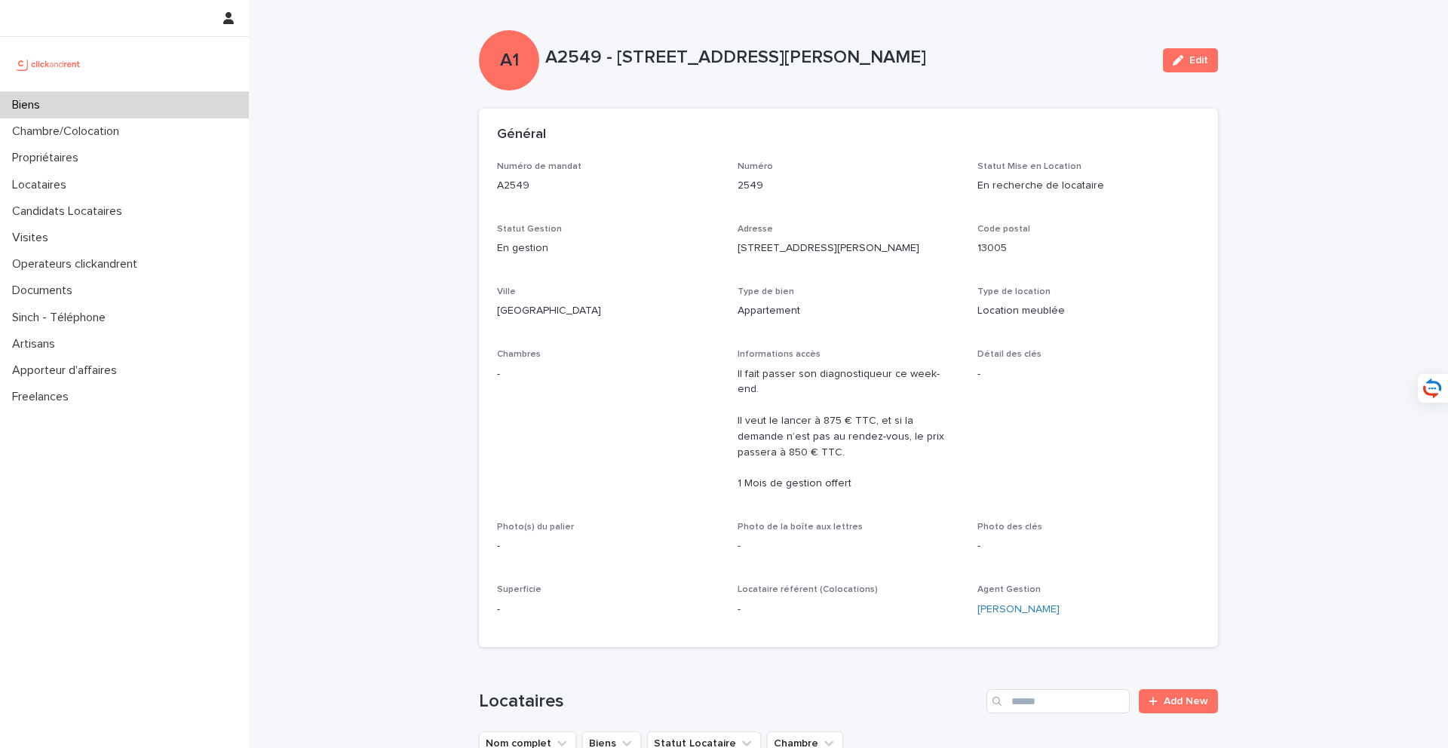
scroll to position [508, 0]
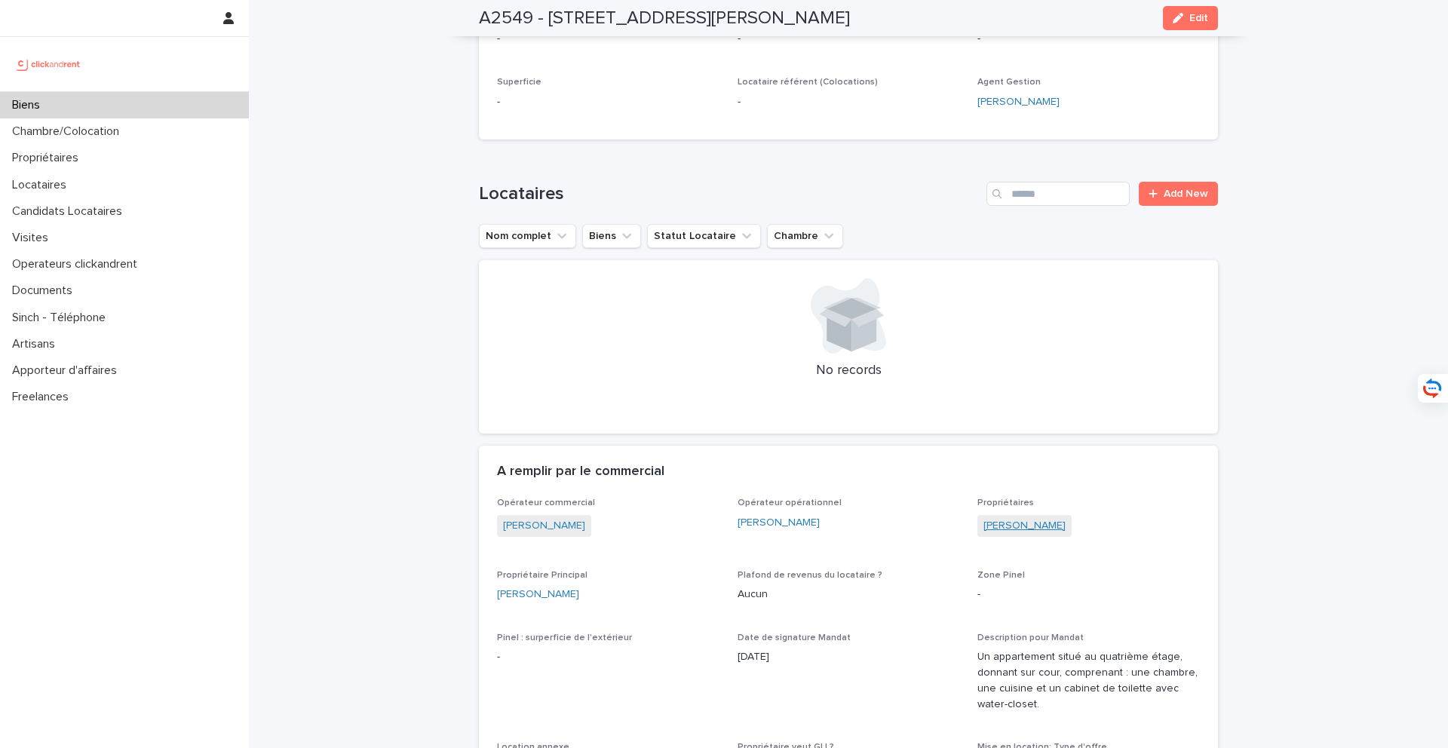
click at [1028, 518] on link "Carl Wilgenbus" at bounding box center [1025, 526] width 82 height 16
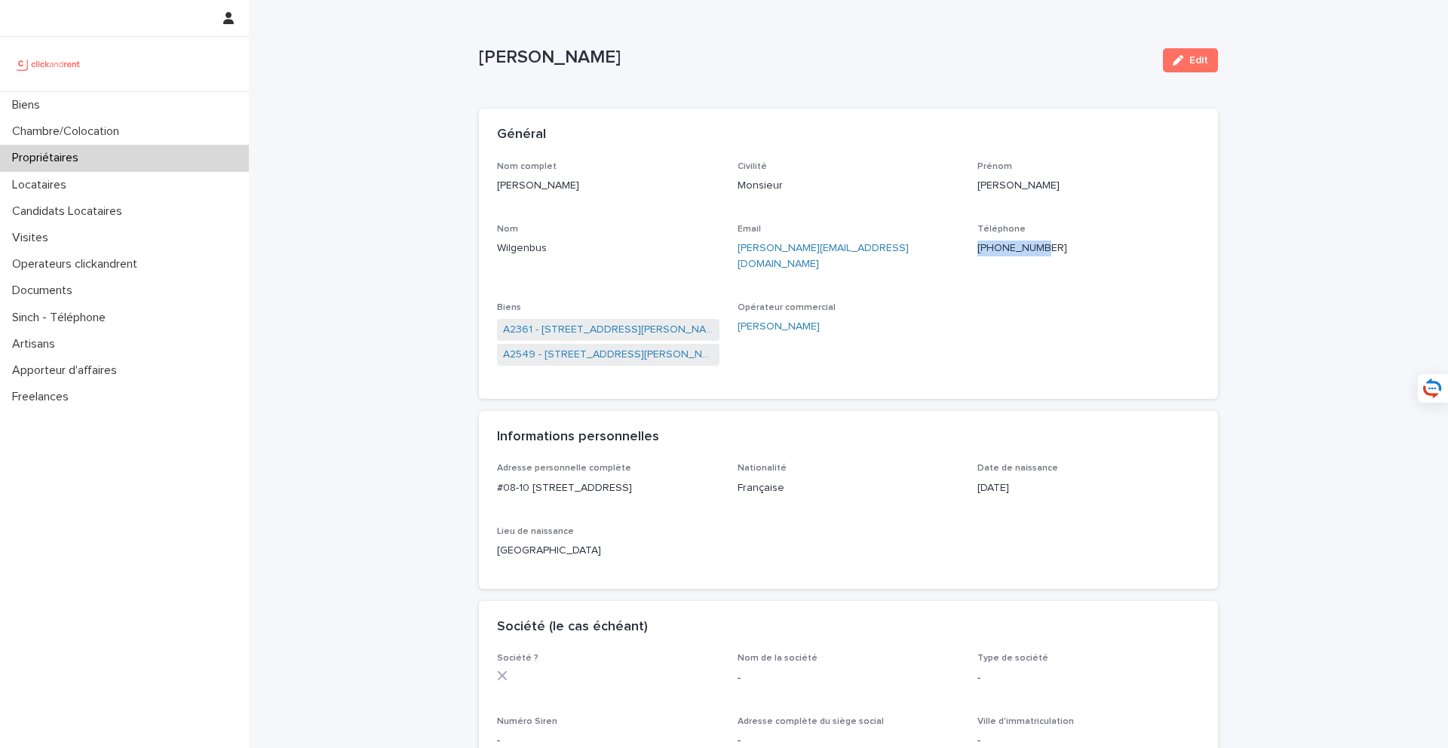
drag, startPoint x: 1072, startPoint y: 250, endPoint x: 979, endPoint y: 250, distance: 92.8
click at [979, 250] on p "+6587553244" at bounding box center [1088, 249] width 222 height 16
copy ringoverc2c-84e06f14122c "+6587553244"
click at [155, 102] on div "Biens" at bounding box center [124, 105] width 249 height 26
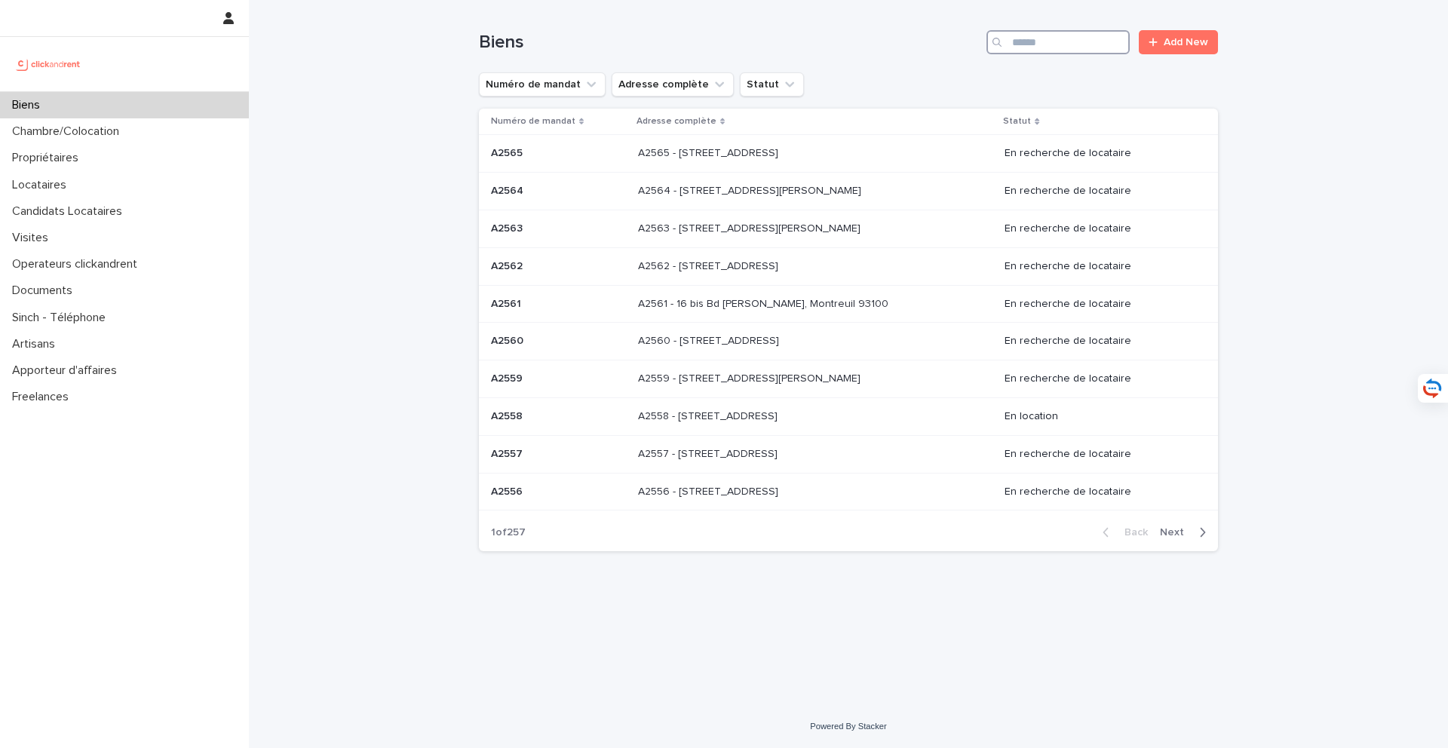
click at [1037, 41] on input "Search" at bounding box center [1058, 42] width 143 height 24
type input "*****"
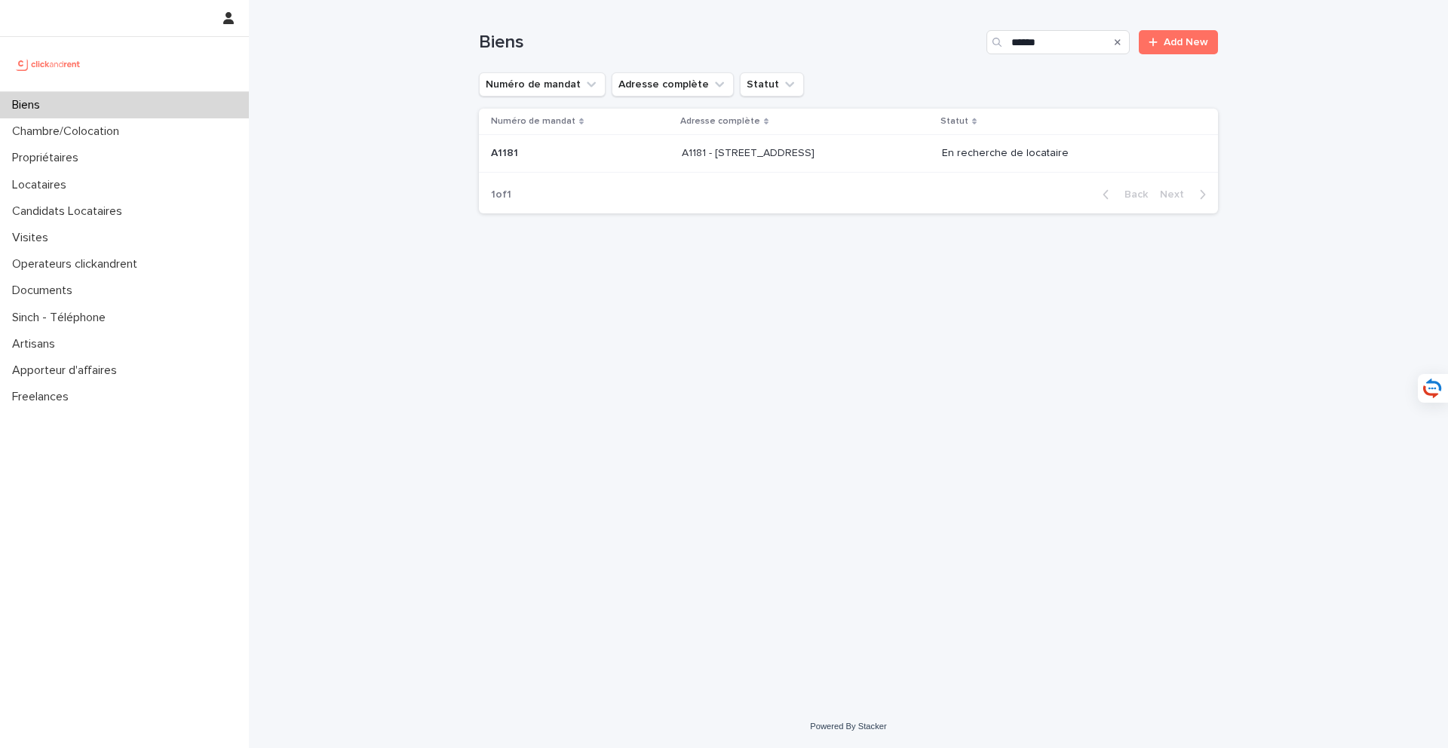
click at [694, 154] on p "A1181 - 108 rue Saint-Maur, Paris 75011" at bounding box center [750, 152] width 136 height 16
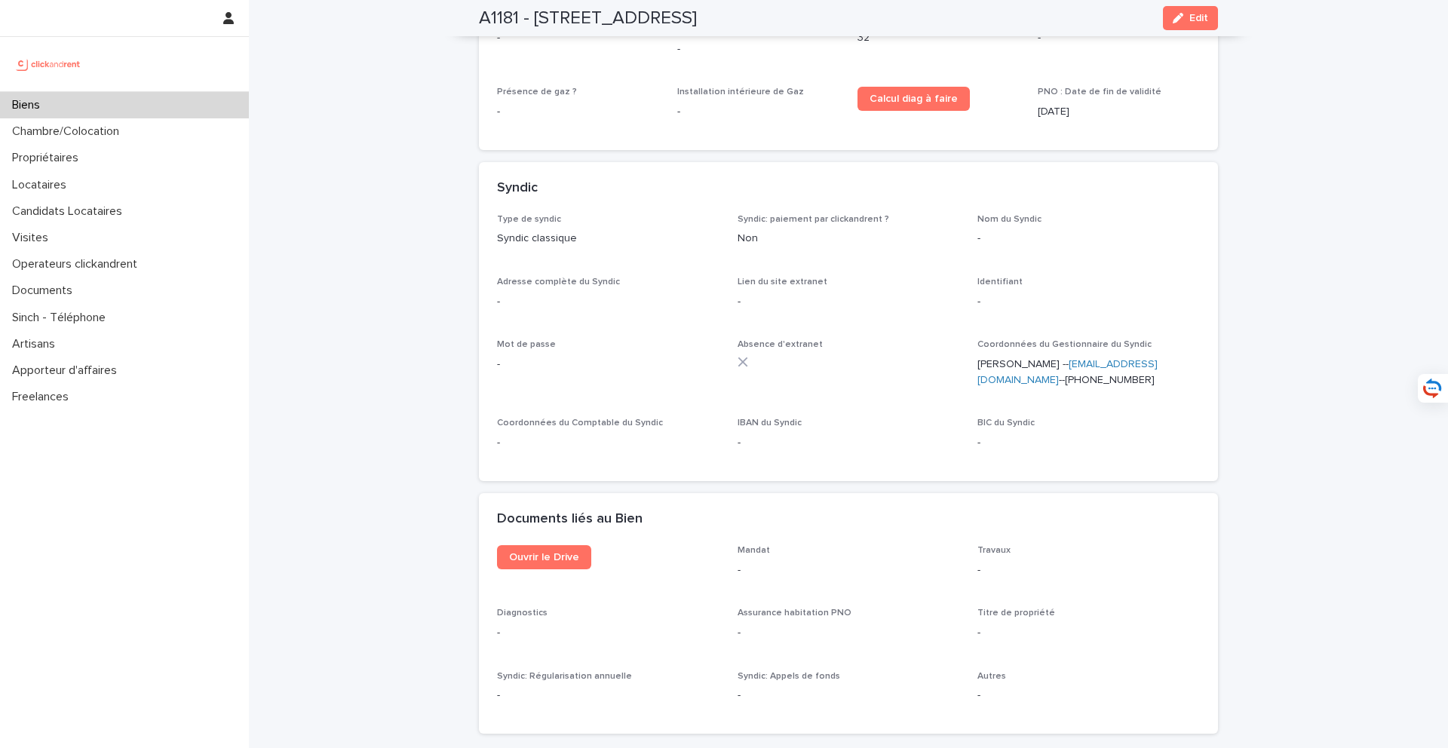
scroll to position [5143, 0]
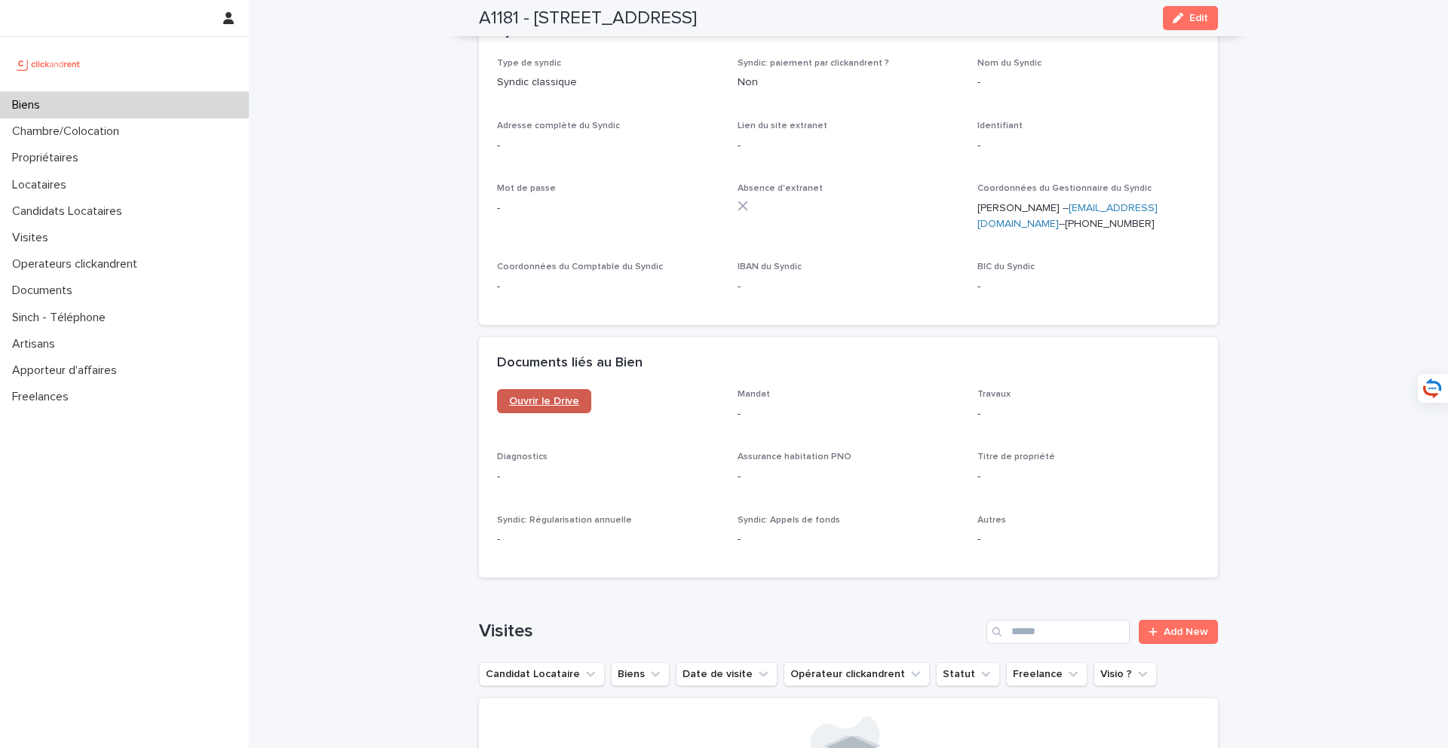
click at [563, 389] on link "Ouvrir le Drive" at bounding box center [544, 401] width 94 height 24
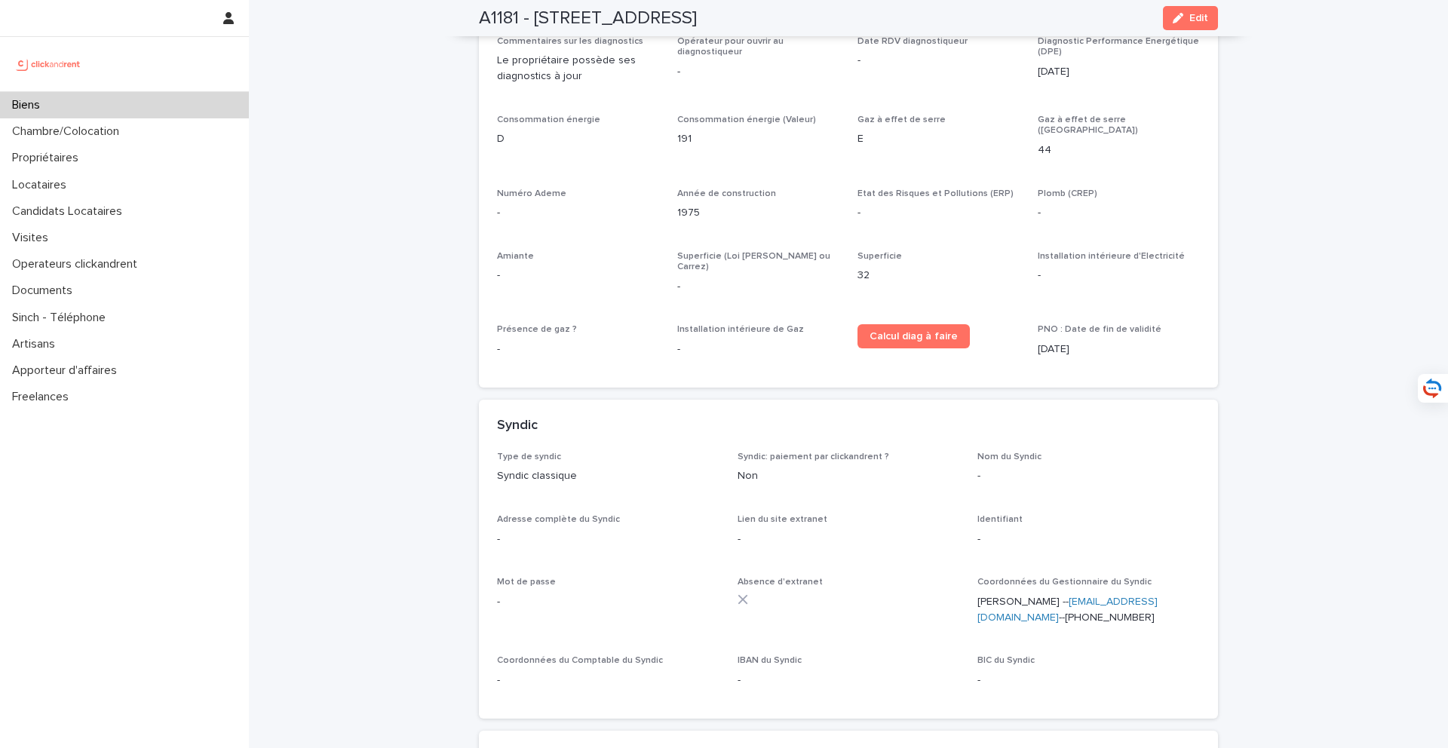
scroll to position [4512, 0]
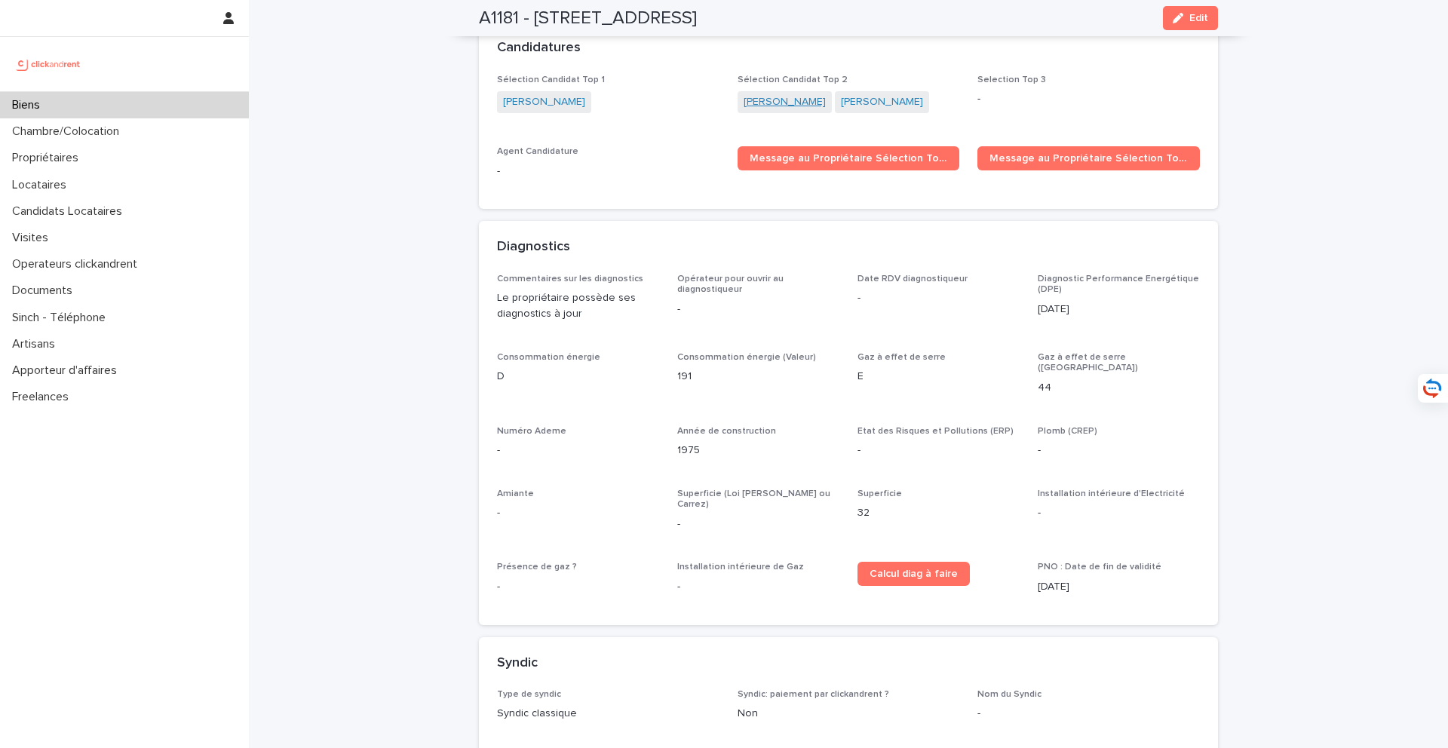
click at [787, 94] on link "Andrei Makarov" at bounding box center [785, 102] width 82 height 16
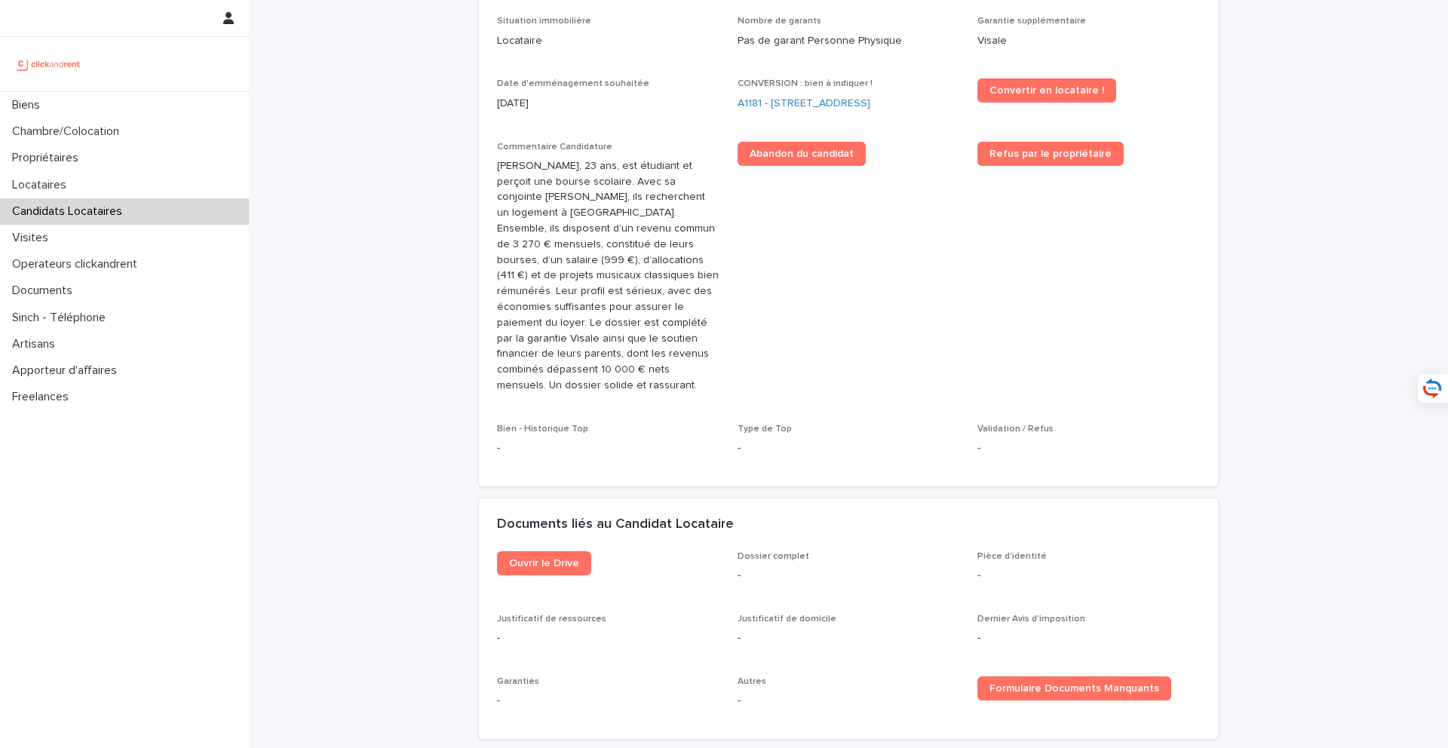
scroll to position [638, 0]
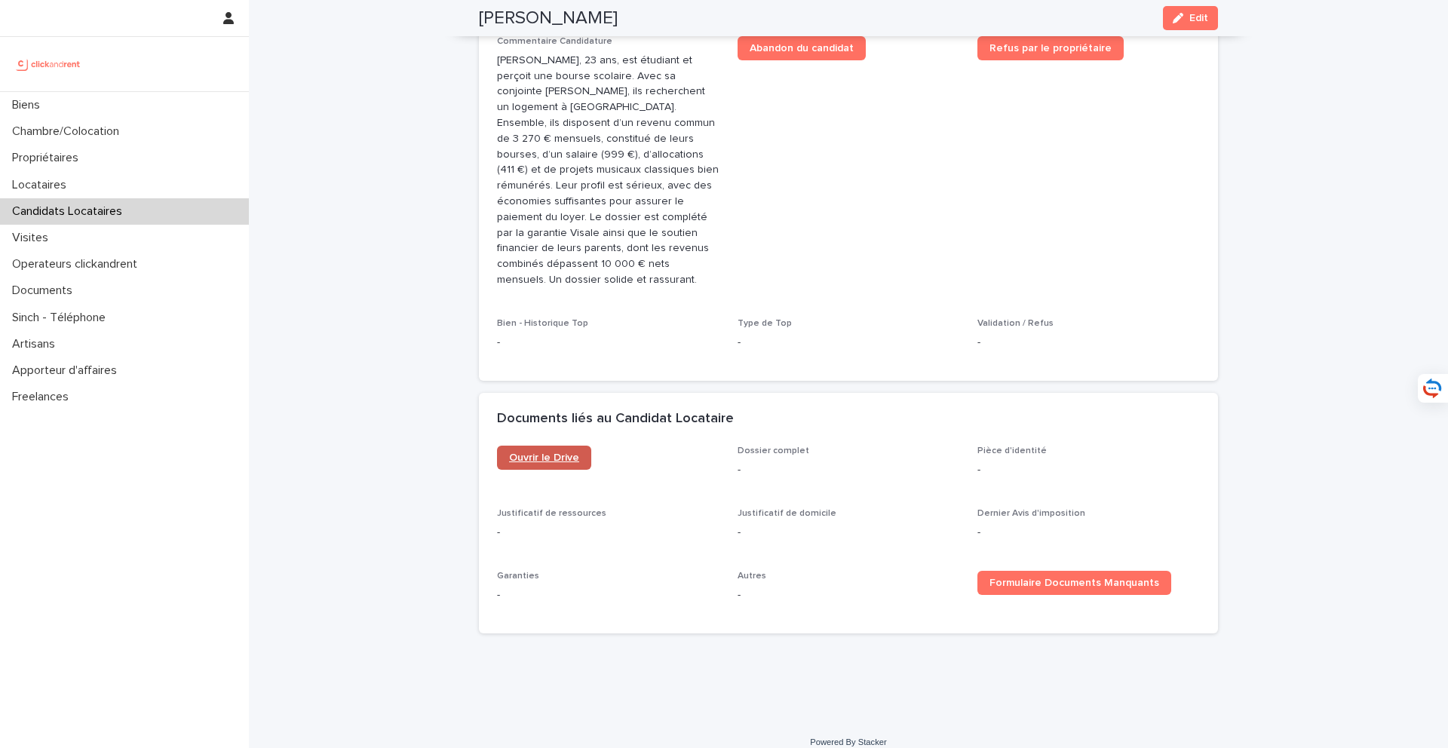
click at [575, 453] on span "Ouvrir le Drive" at bounding box center [544, 458] width 70 height 11
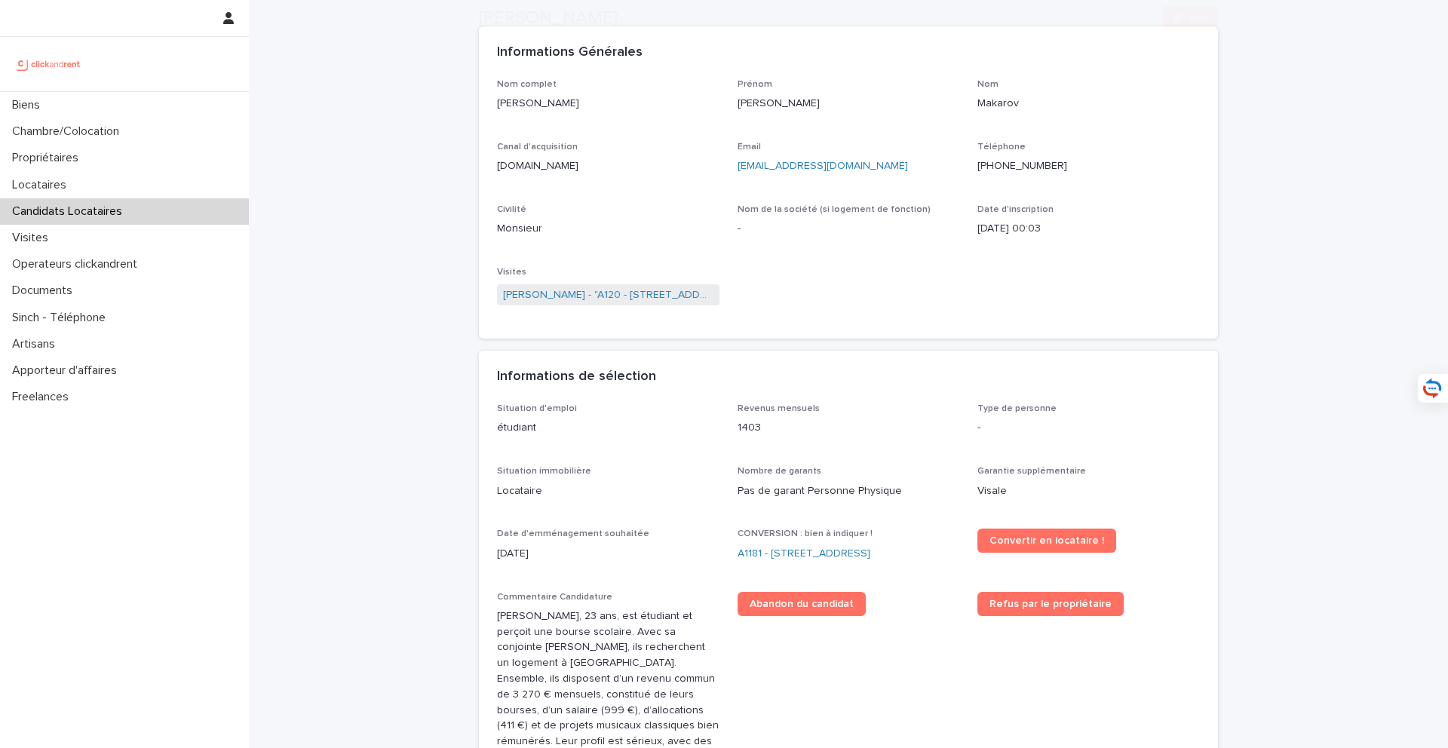
scroll to position [95, 0]
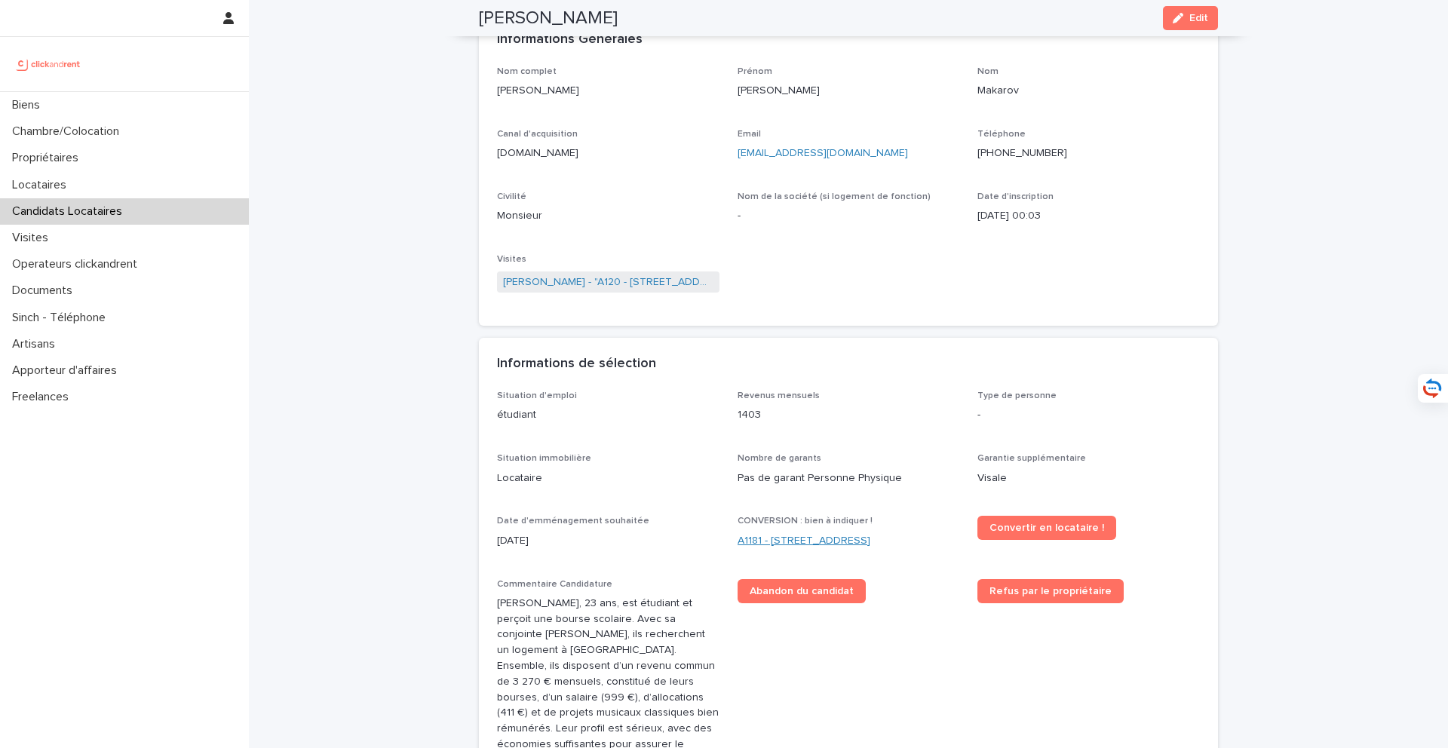
click at [789, 543] on link "A1181 - 108 rue Saint-Maur, Paris 75011" at bounding box center [804, 541] width 133 height 16
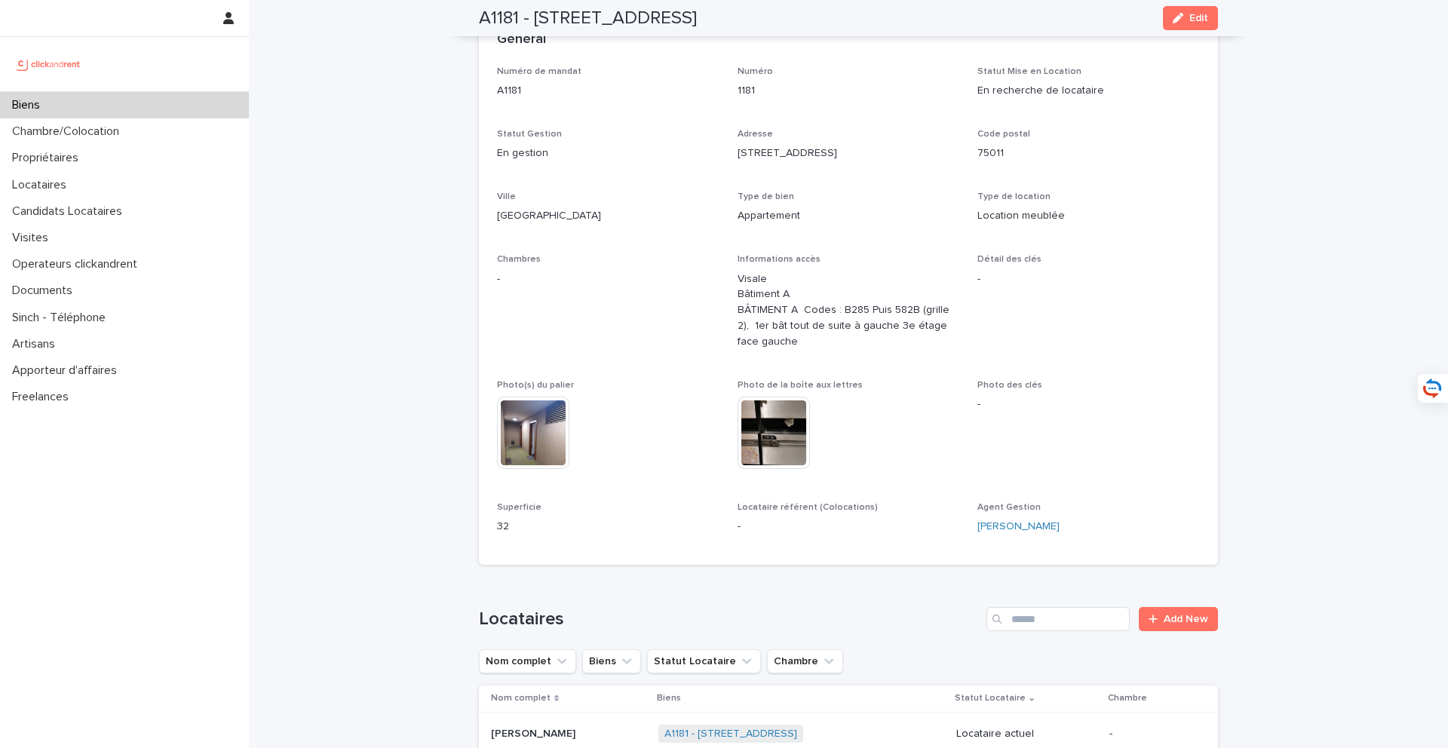
drag, startPoint x: 536, startPoint y: 20, endPoint x: 813, endPoint y: 25, distance: 276.9
click at [813, 24] on div "A1181 - 108 rue Saint-Maur, Paris 75011 Edit" at bounding box center [848, 18] width 739 height 36
copy h2 "108 rue Saint-Maur, Paris 75011"
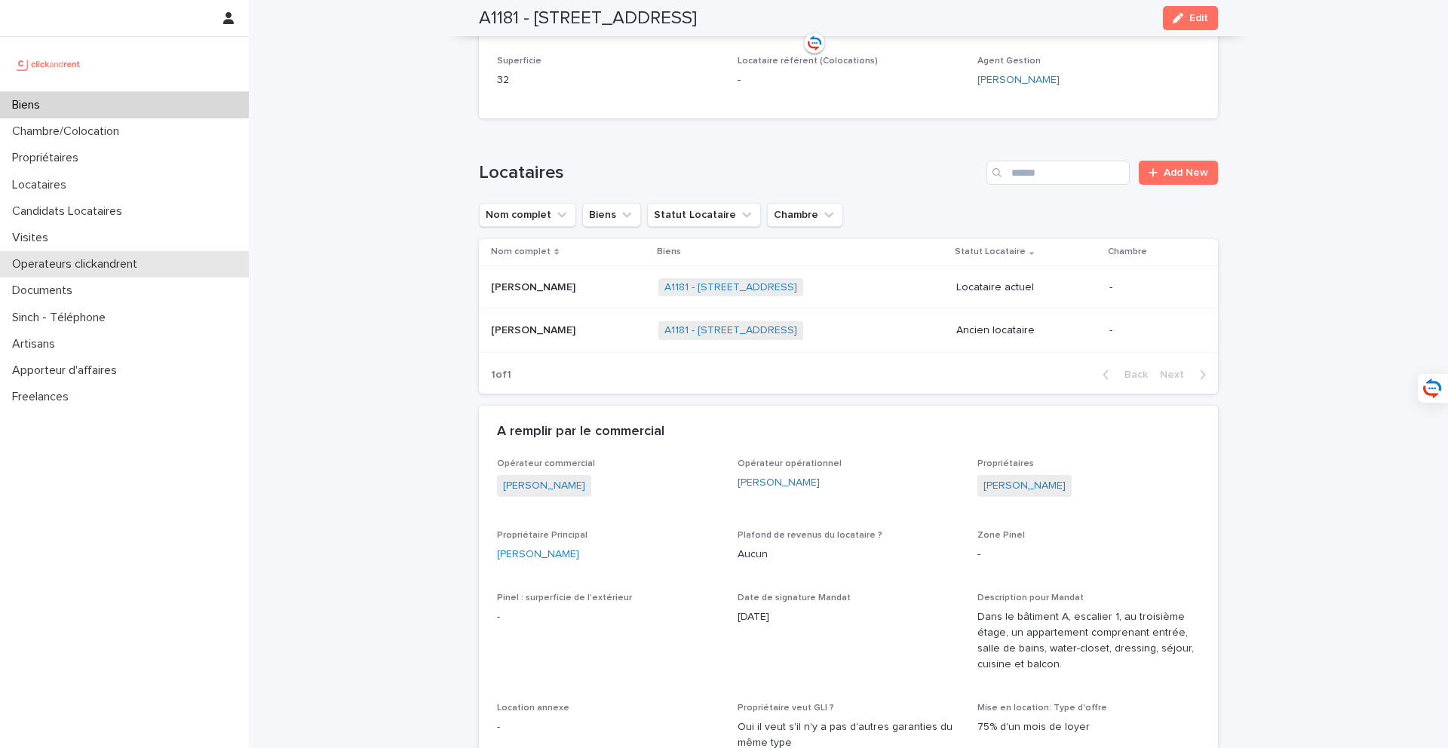
scroll to position [563, 0]
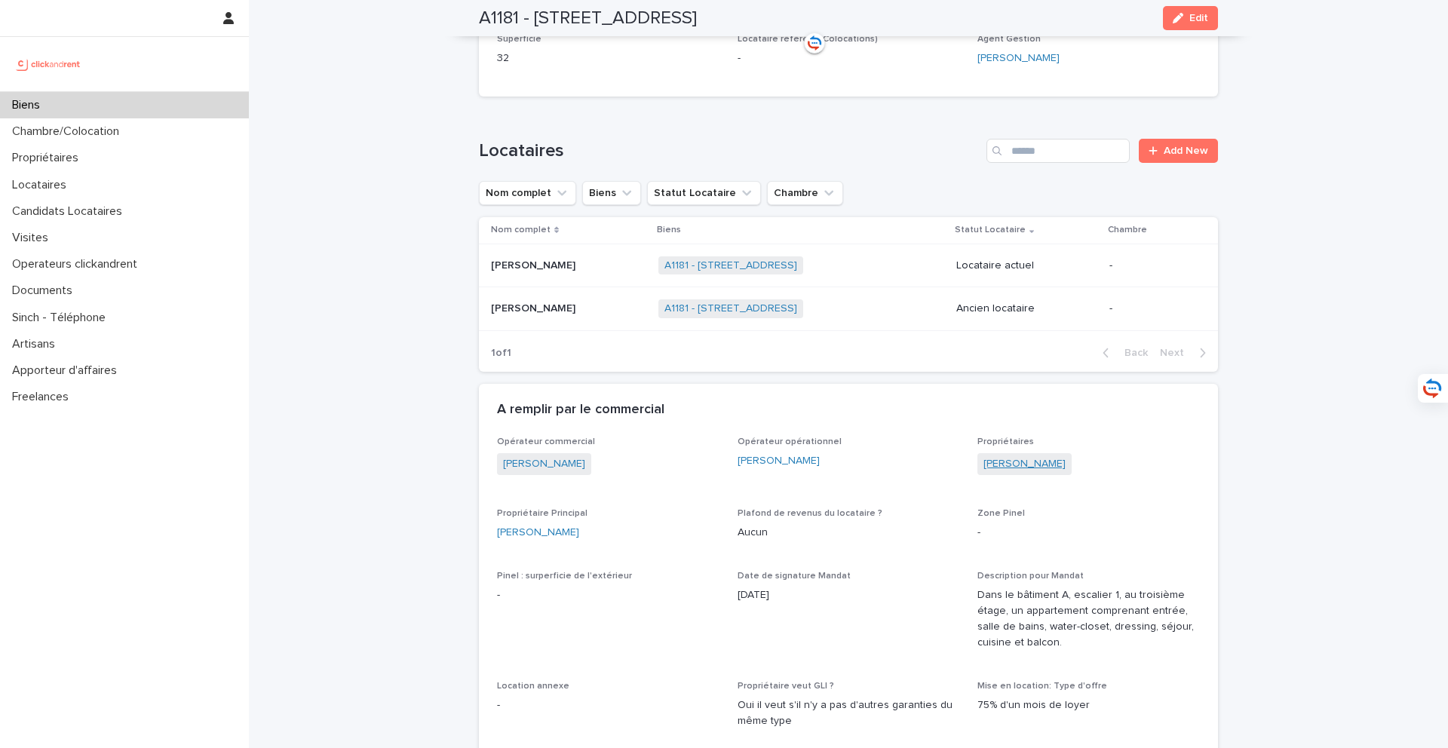
click at [1042, 462] on link "Florence Zhang" at bounding box center [1025, 464] width 82 height 16
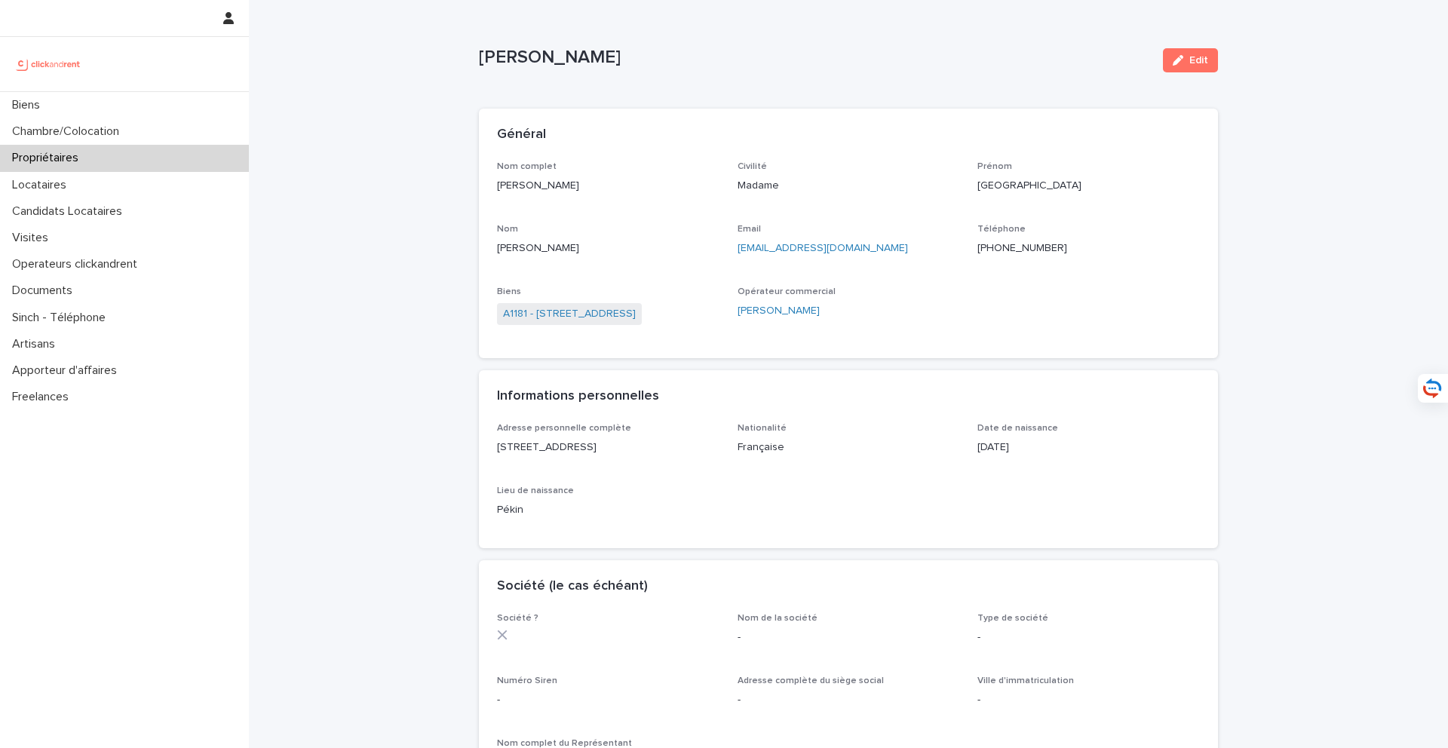
drag, startPoint x: 603, startPoint y: 200, endPoint x: 494, endPoint y: 189, distance: 109.9
click at [493, 189] on div "Nom complet Florence Zhang Civilité Madame Prénom Florence Nom Zhang Email xixi…" at bounding box center [848, 260] width 739 height 198
copy p "Florence Zhang"
drag, startPoint x: 893, startPoint y: 253, endPoint x: 736, endPoint y: 253, distance: 156.9
click at [736, 253] on div "Nom complet Florence Zhang Civilité Madame Prénom Florence Nom Zhang Email xixi…" at bounding box center [848, 251] width 703 height 180
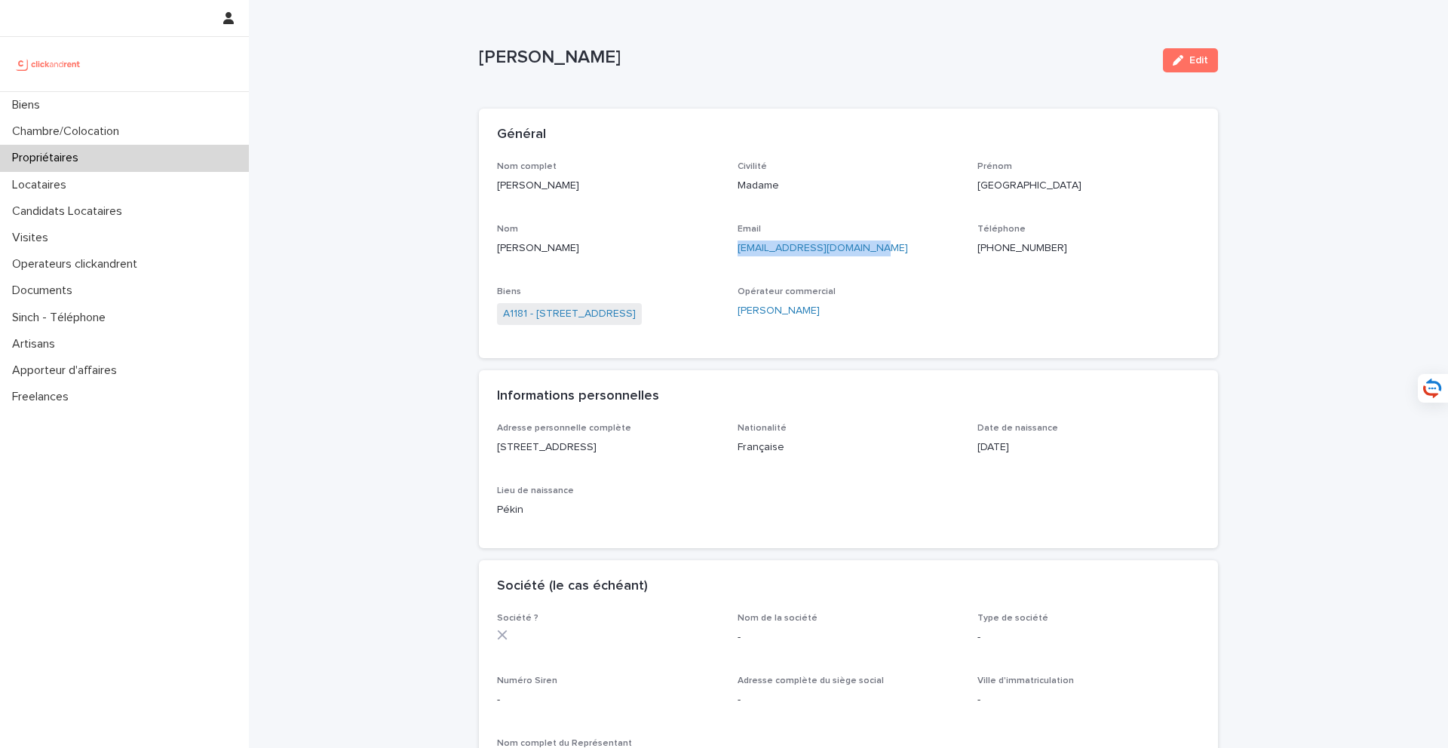
copy link "xixi_zhang903@hotmail.com"
click at [1116, 232] on p "Téléphone" at bounding box center [1088, 229] width 222 height 11
drag, startPoint x: 1086, startPoint y: 250, endPoint x: 982, endPoint y: 250, distance: 104.1
click at [982, 250] on p "+33616052067" at bounding box center [1088, 249] width 222 height 16
copy ringoverc2c-84e06f14122c "+33616052067"
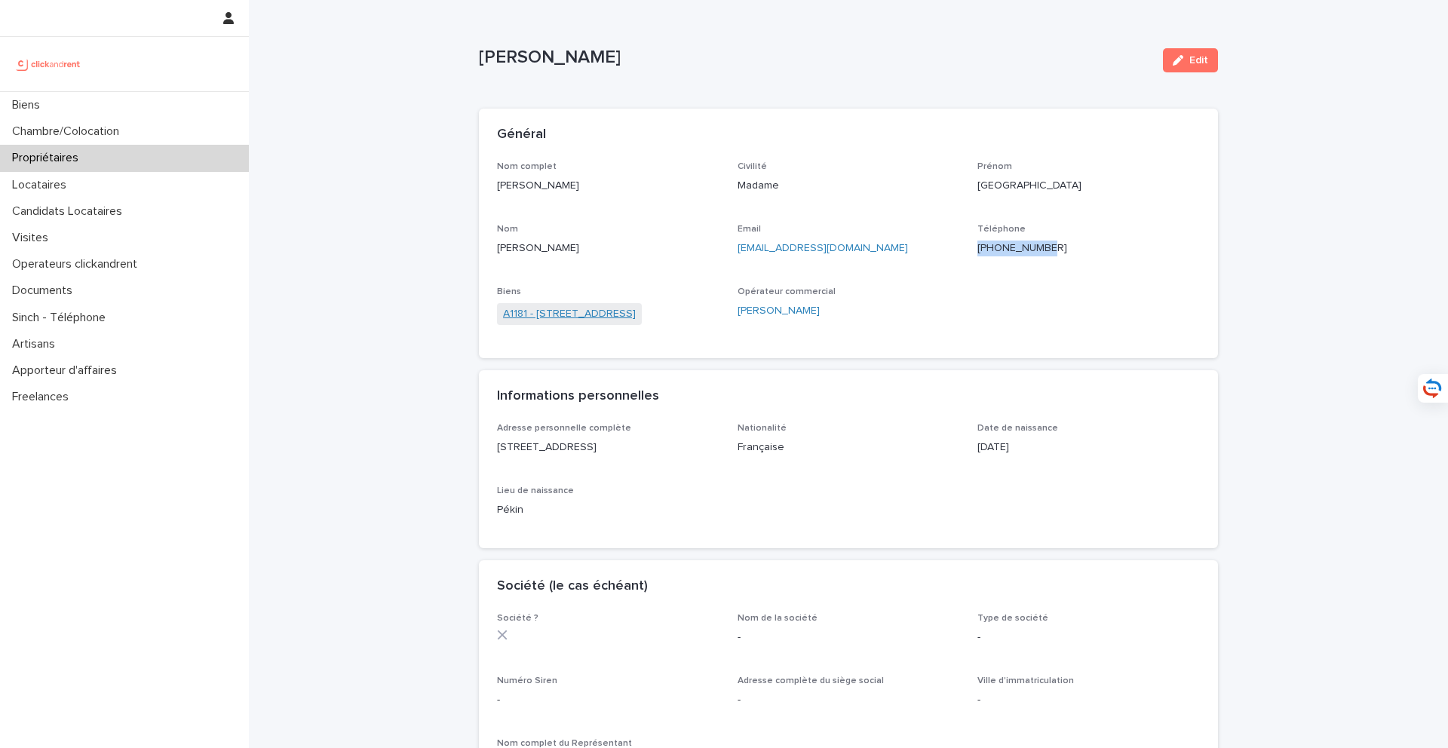
click at [577, 321] on link "A1181 - 108 rue Saint-Maur, Paris 75011" at bounding box center [569, 314] width 133 height 16
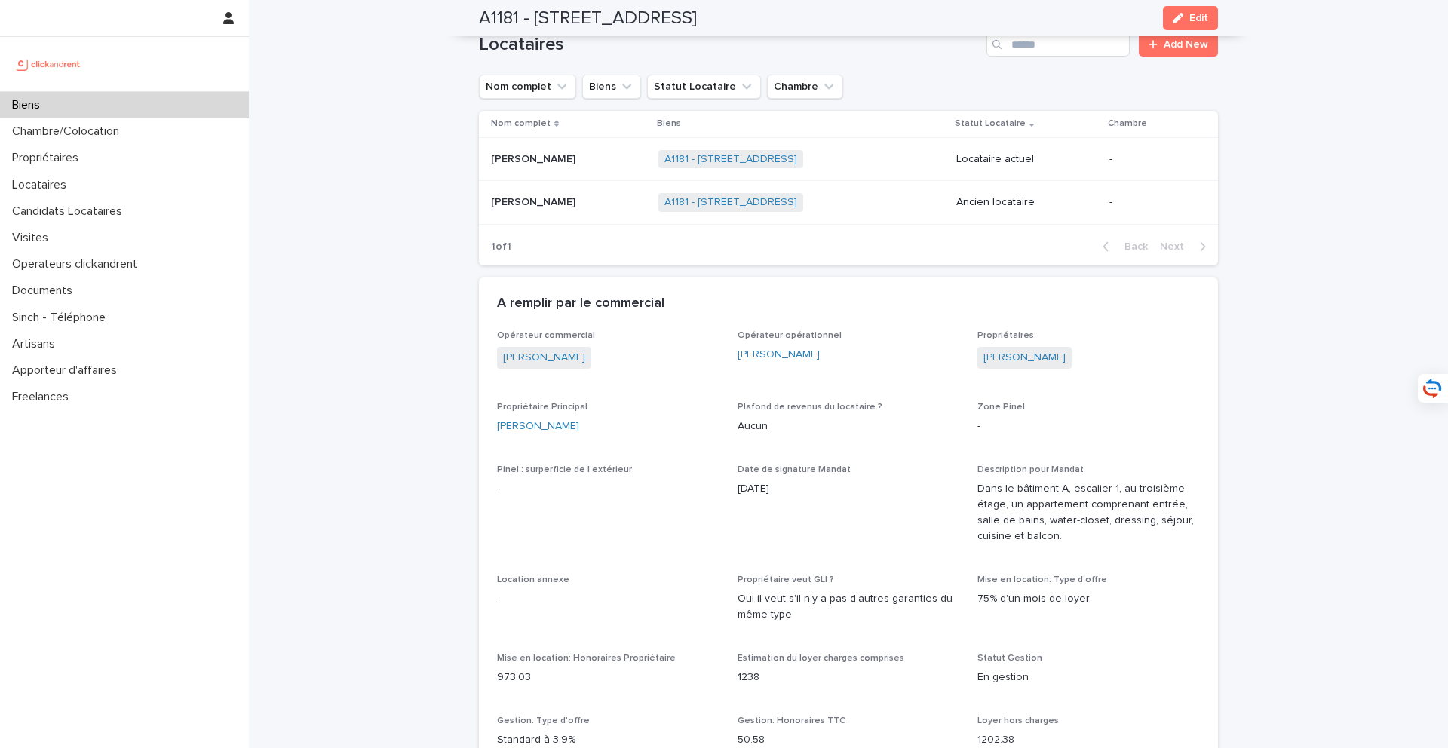
scroll to position [669, 0]
click at [583, 159] on p at bounding box center [568, 160] width 155 height 13
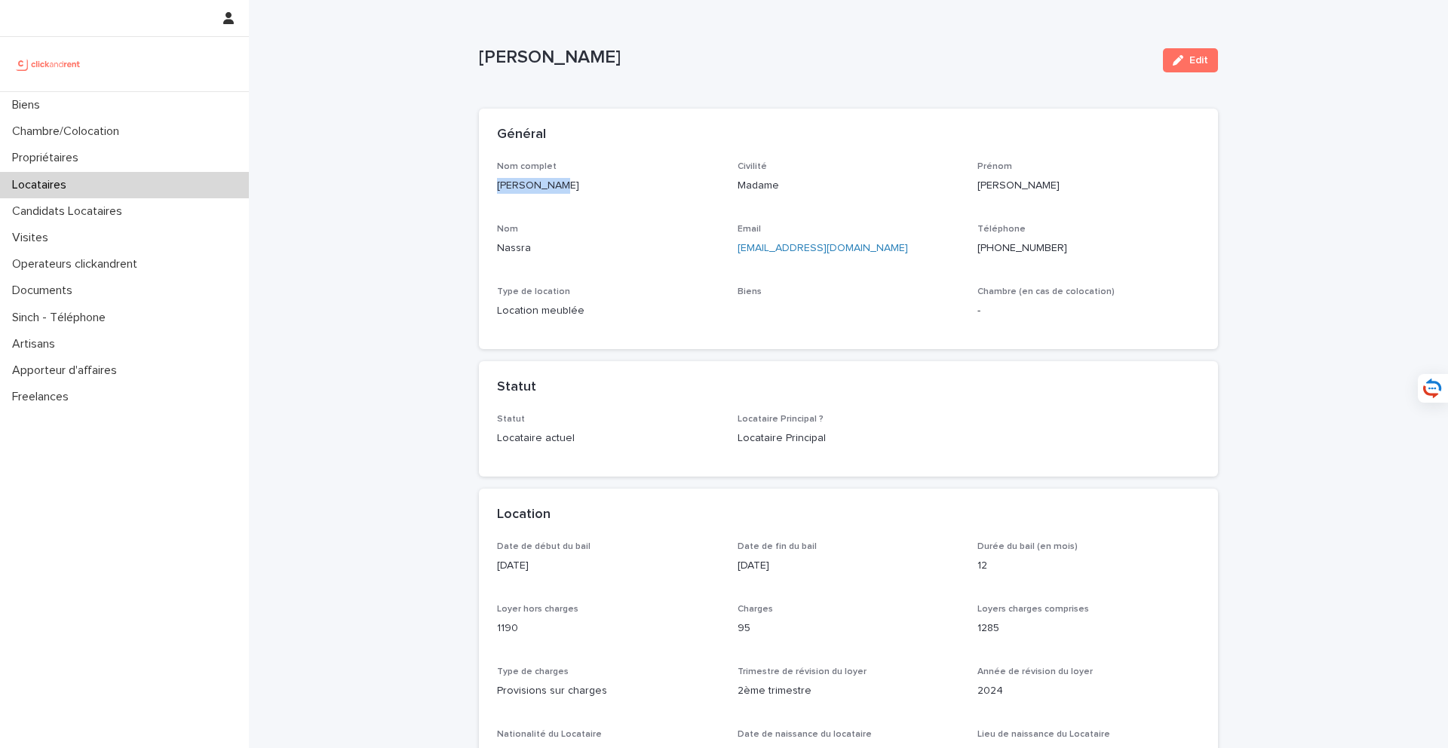
drag, startPoint x: 582, startPoint y: 190, endPoint x: 486, endPoint y: 190, distance: 96.5
click at [486, 190] on div "Nom complet Sara Nassra Civilité Madame Prénom Sara Nom Nassra Email sarahnasra…" at bounding box center [848, 255] width 739 height 189
copy p "Sara Nassra"
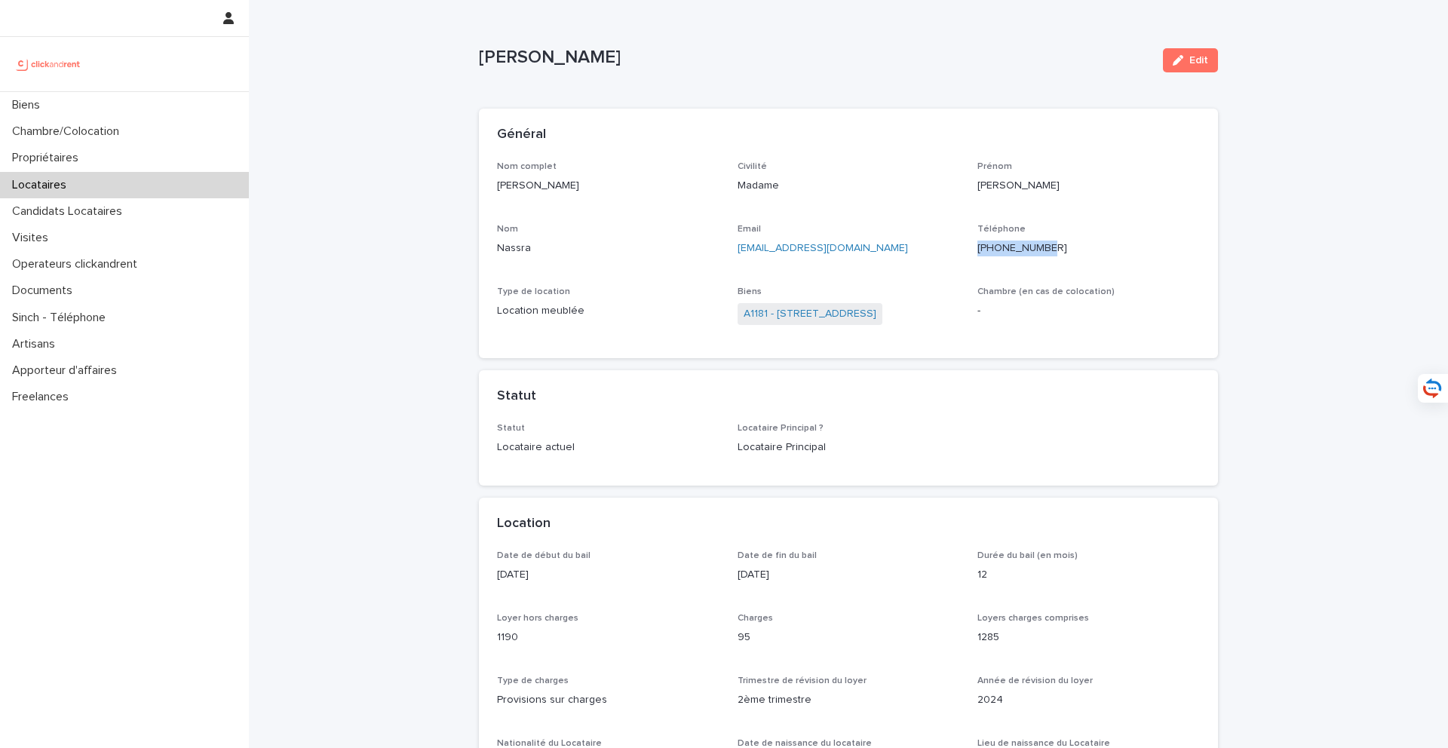
drag, startPoint x: 1100, startPoint y: 253, endPoint x: 988, endPoint y: 244, distance: 112.7
click at [988, 244] on p "+33667740080" at bounding box center [1088, 249] width 222 height 16
copy ringoverc2c-84e06f14122c "+33667740080"
click at [792, 317] on link "A1181 - 108 rue Saint-Maur, Paris 75011" at bounding box center [810, 314] width 133 height 16
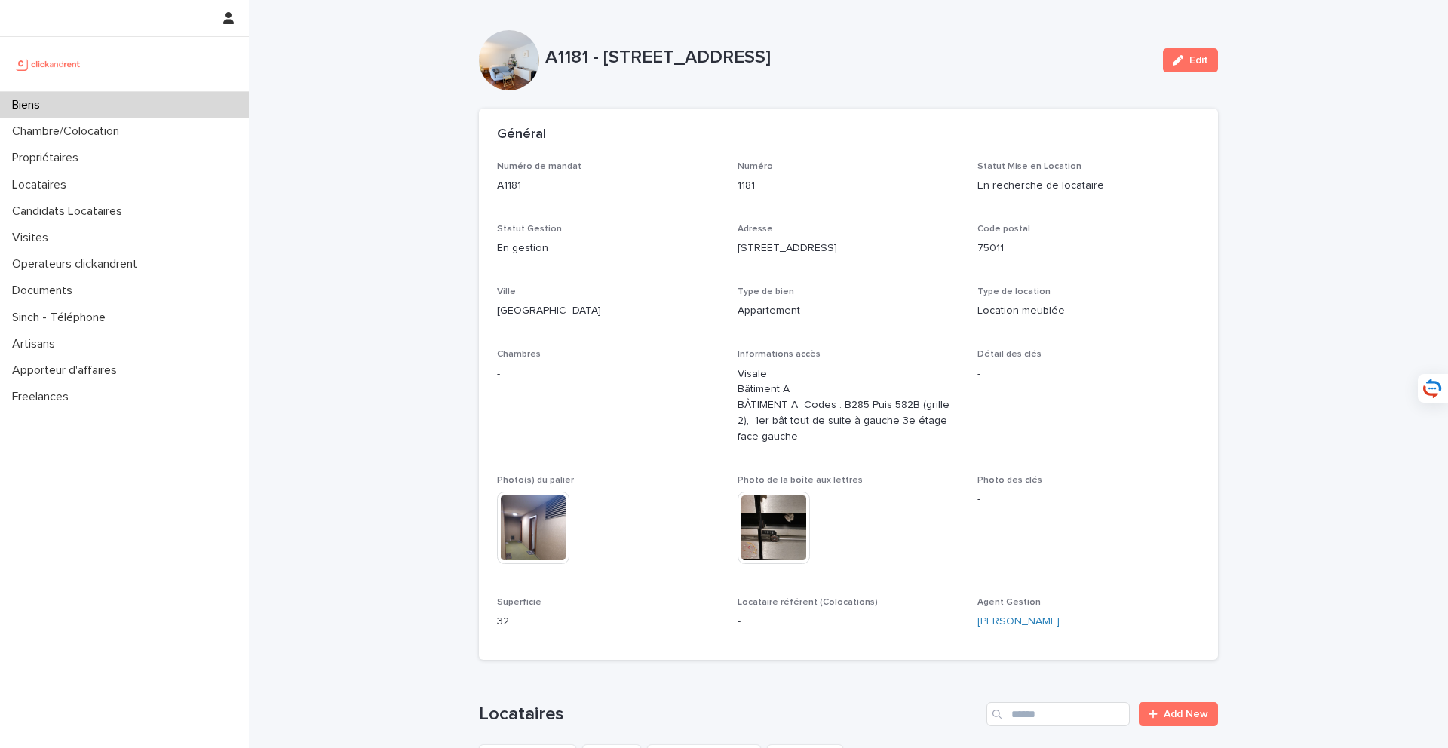
scroll to position [765, 0]
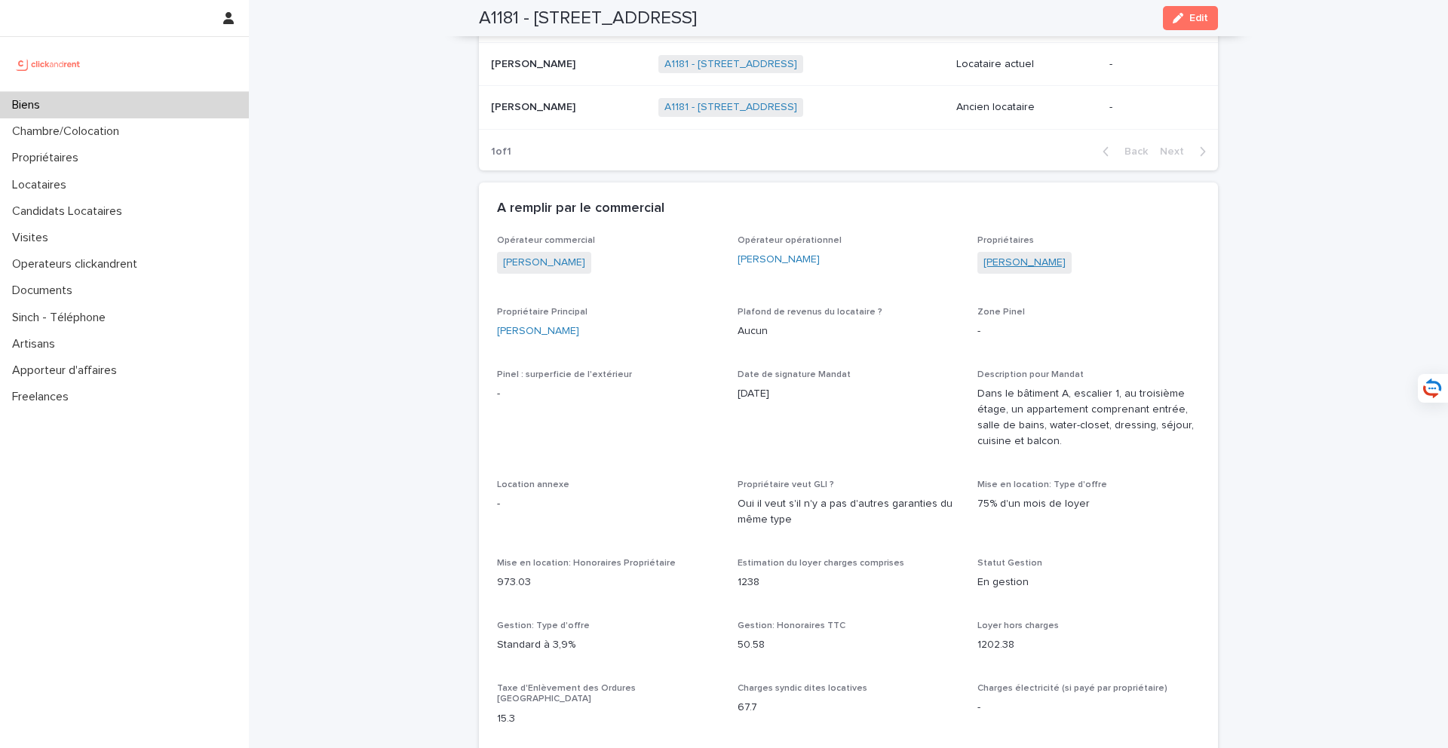
click at [1052, 256] on link "Florence Zhang" at bounding box center [1025, 263] width 82 height 16
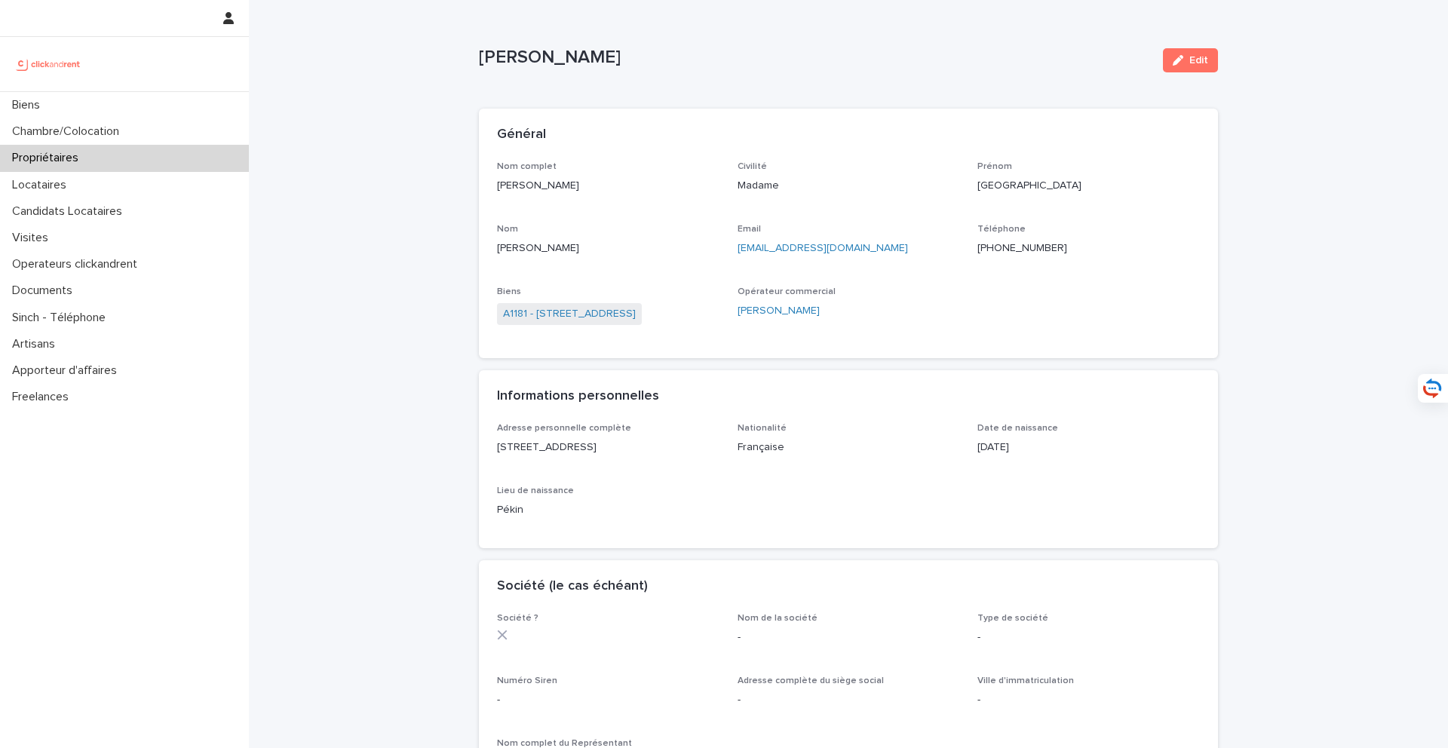
click at [898, 264] on div "Email xixi_zhang903@hotmail.com" at bounding box center [849, 246] width 222 height 44
drag, startPoint x: 903, startPoint y: 251, endPoint x: 735, endPoint y: 251, distance: 168.2
click at [735, 251] on div "Nom complet Florence Zhang Civilité Madame Prénom Florence Nom Zhang Email xixi…" at bounding box center [848, 251] width 703 height 180
copy link "xixi_zhang903@hotmail.com"
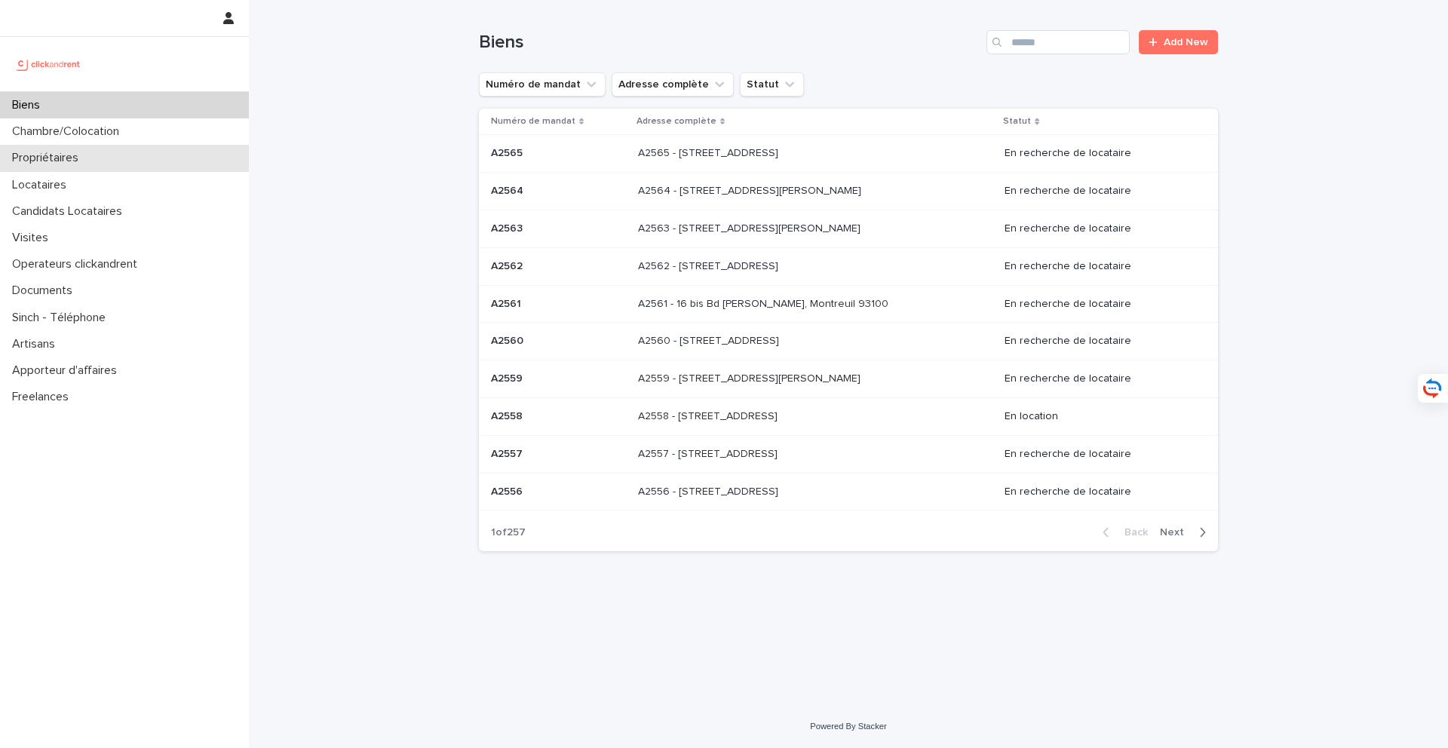
click at [114, 157] on div "Propriétaires" at bounding box center [124, 158] width 249 height 26
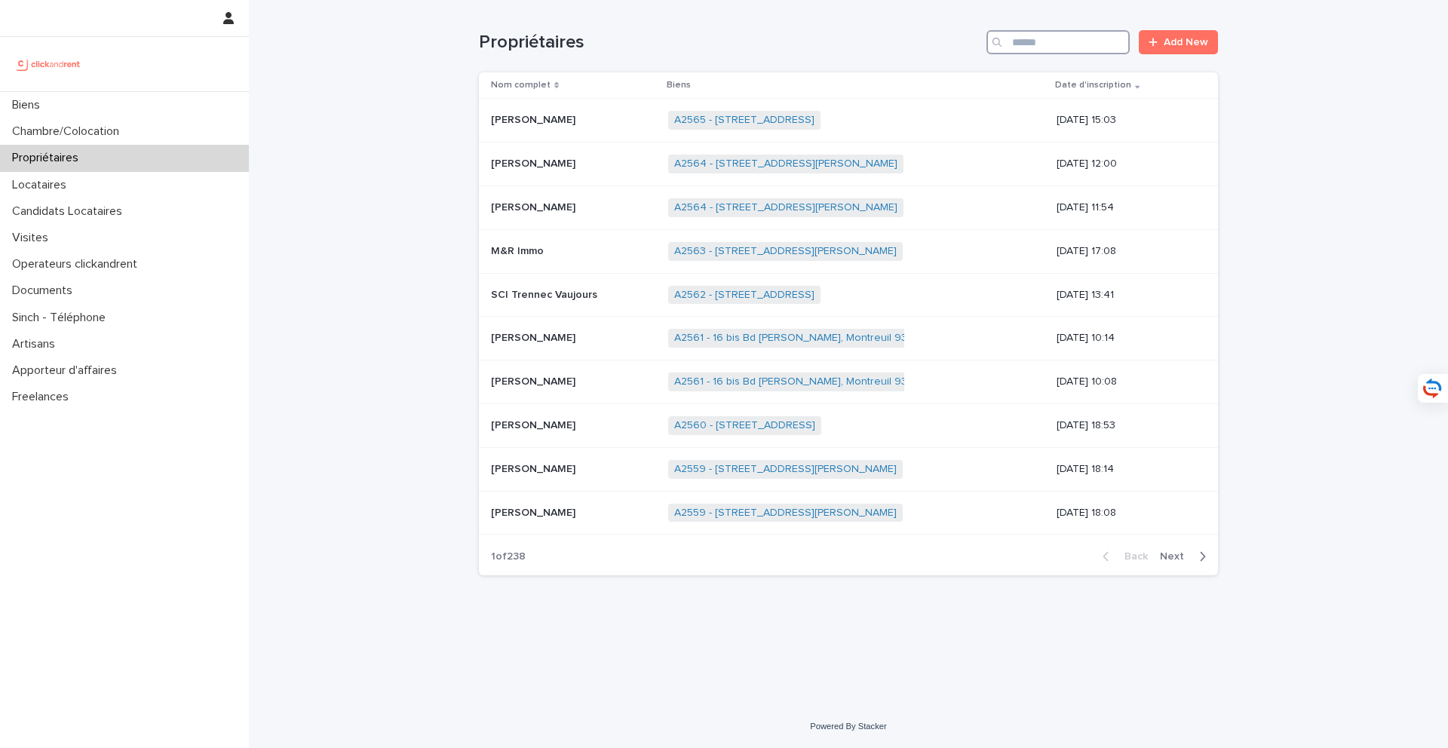
click at [1016, 43] on input "Search" at bounding box center [1058, 42] width 143 height 24
type input "*"
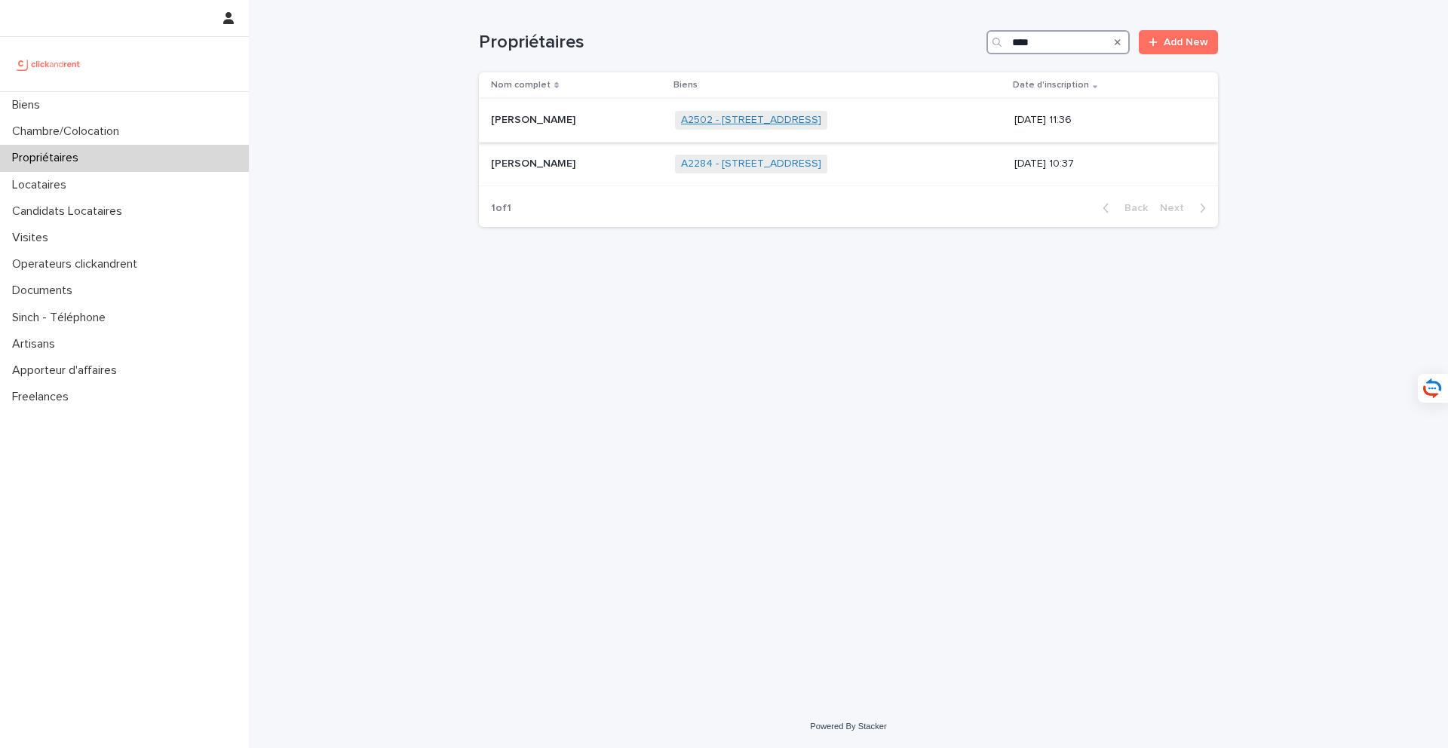
type input "****"
click at [781, 118] on link "A2502 - [STREET_ADDRESS]" at bounding box center [751, 120] width 140 height 13
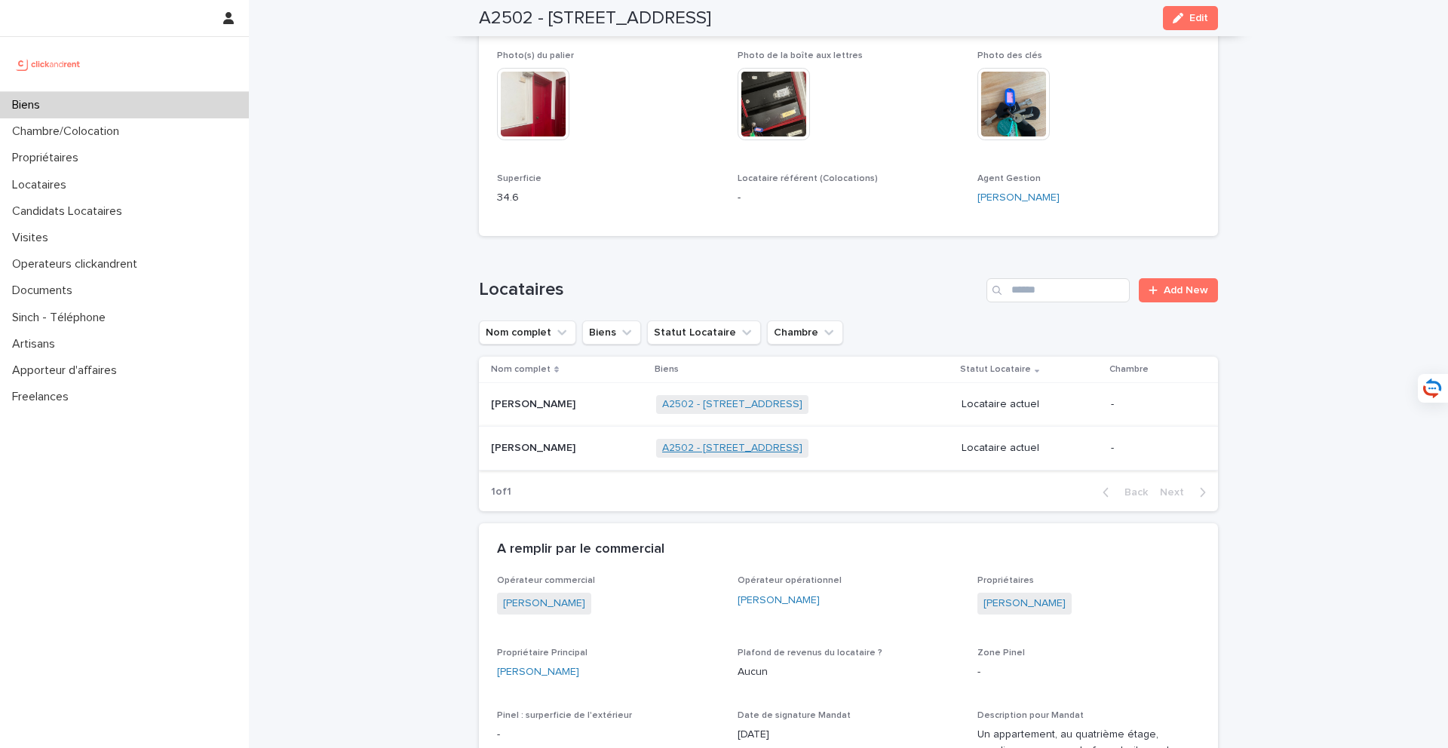
scroll to position [719, 0]
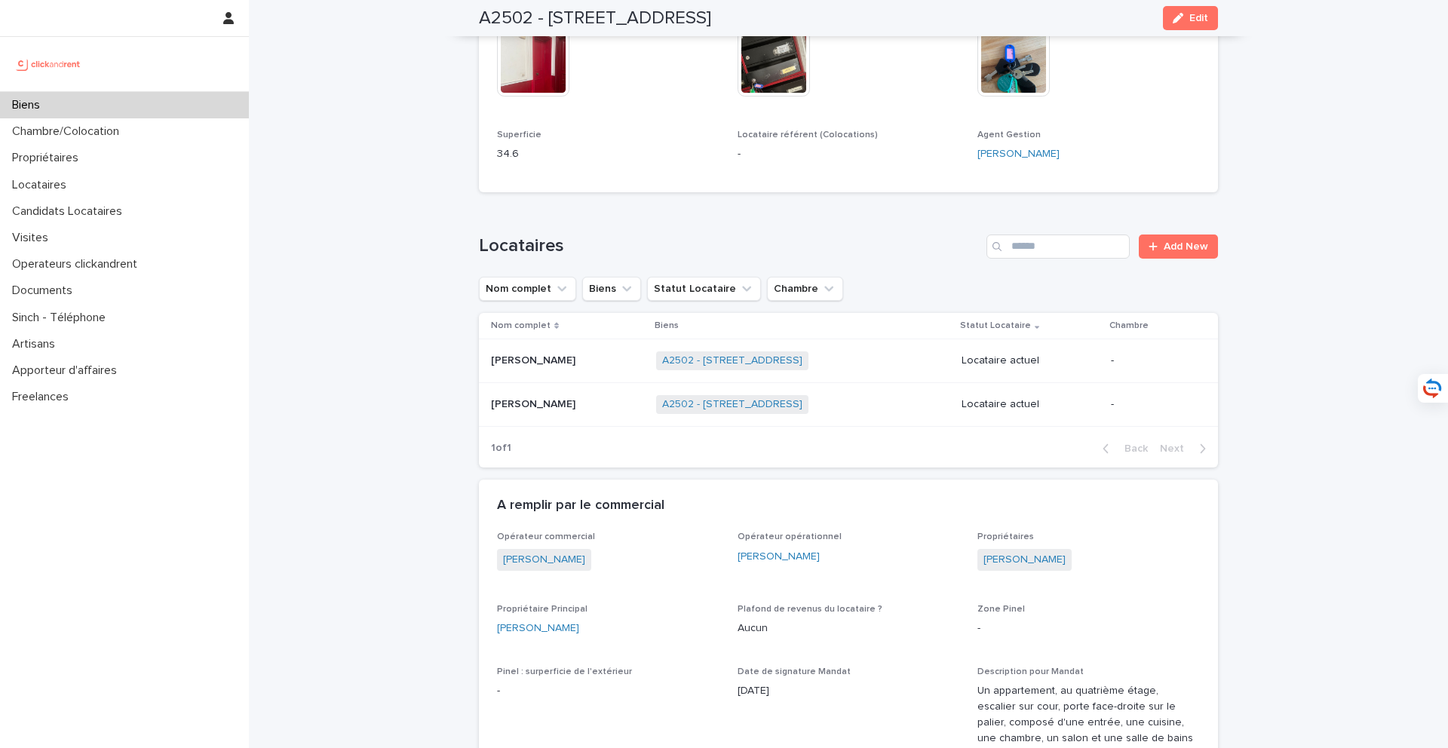
click at [561, 354] on p at bounding box center [567, 360] width 153 height 13
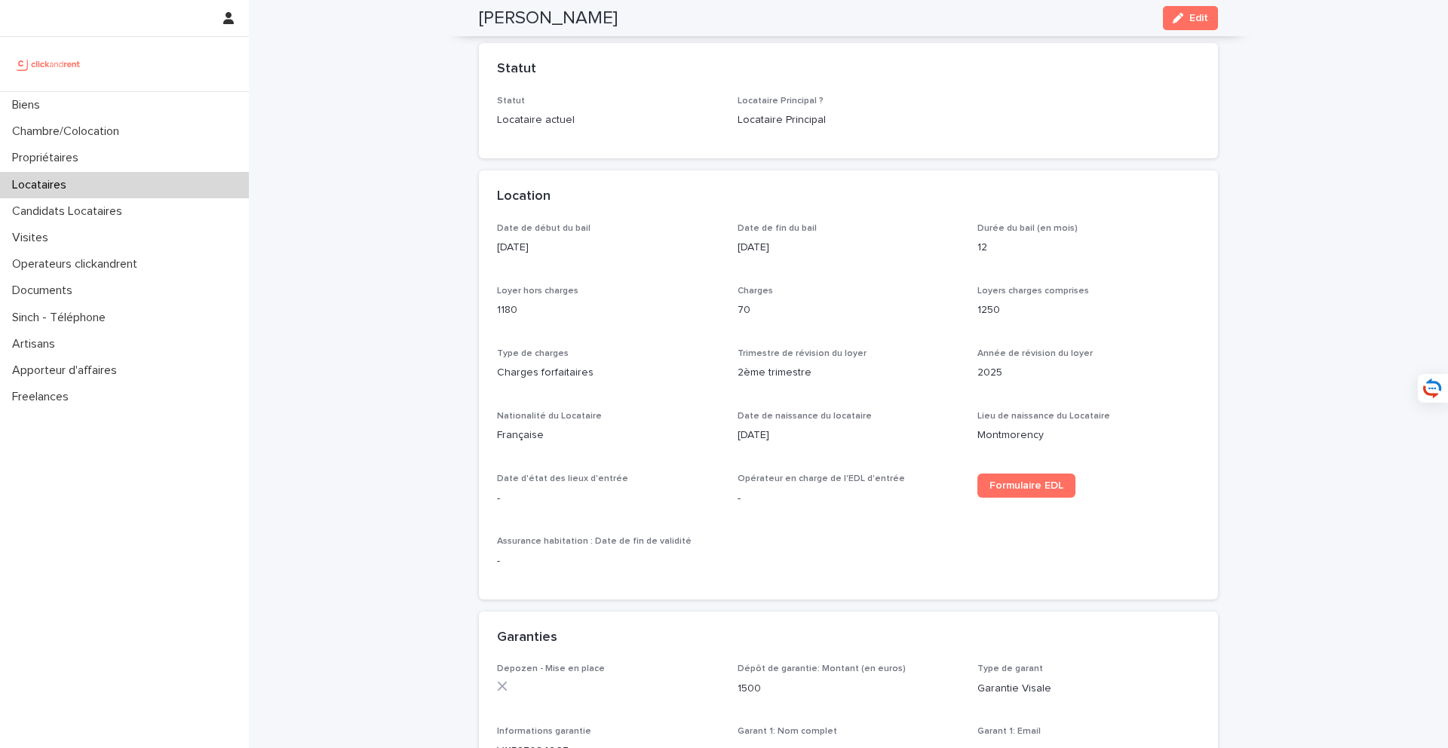
scroll to position [168, 0]
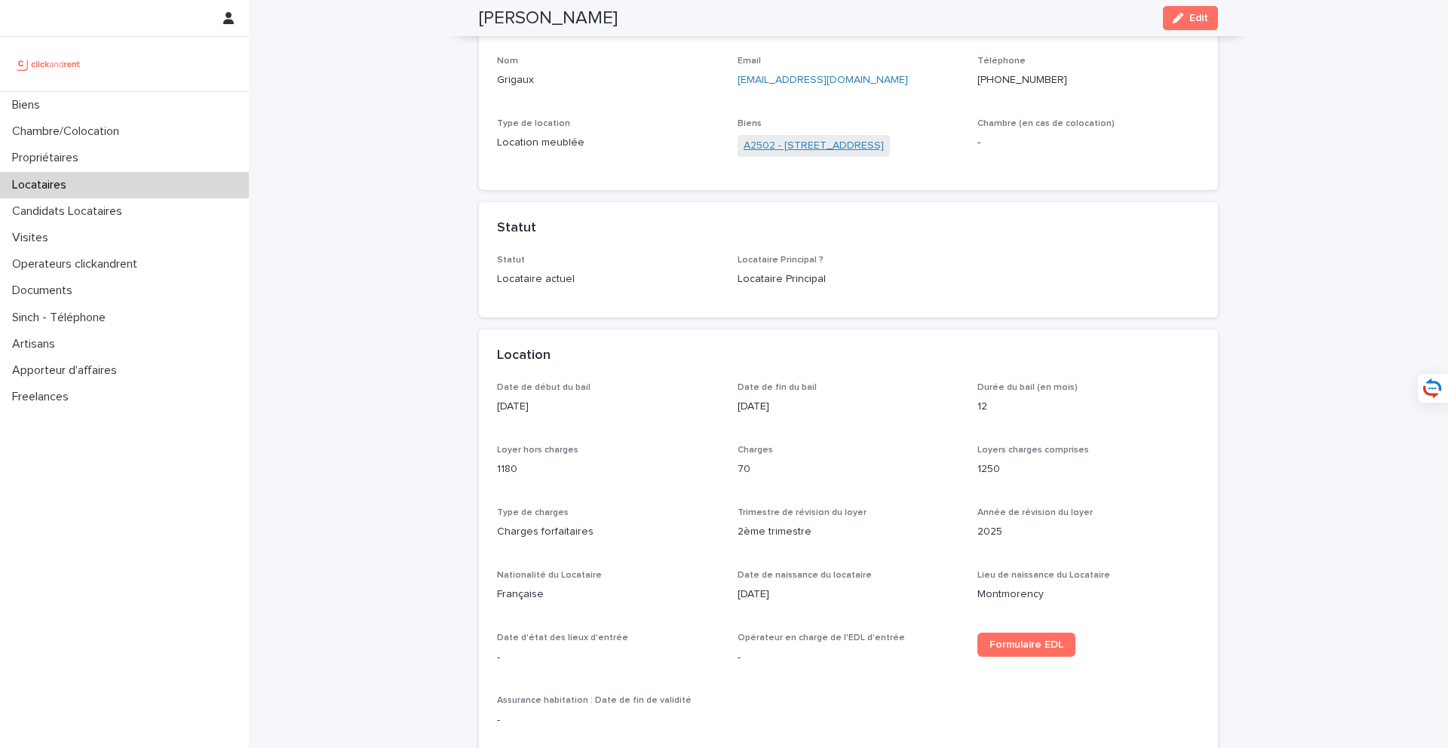
click at [815, 149] on link "A2502 - [STREET_ADDRESS]" at bounding box center [814, 146] width 140 height 16
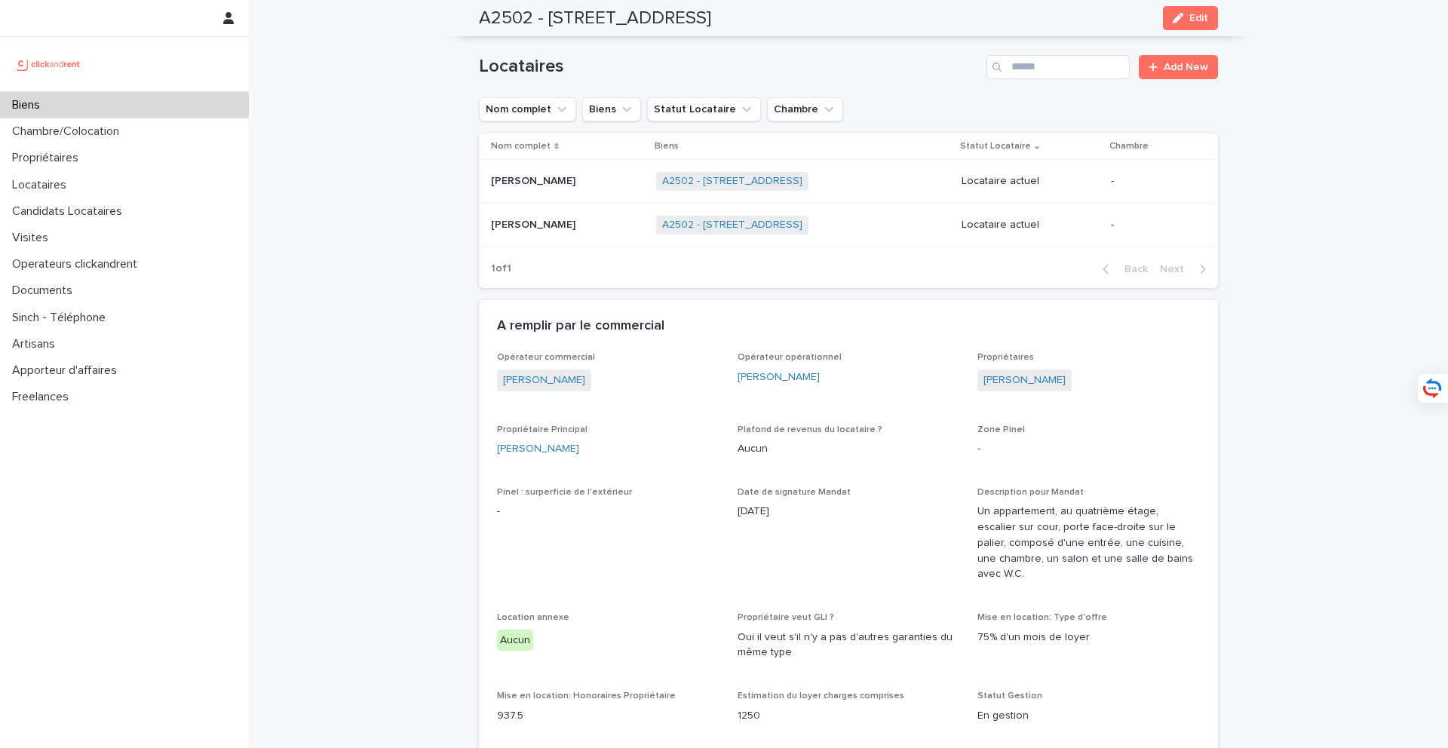
scroll to position [884, 0]
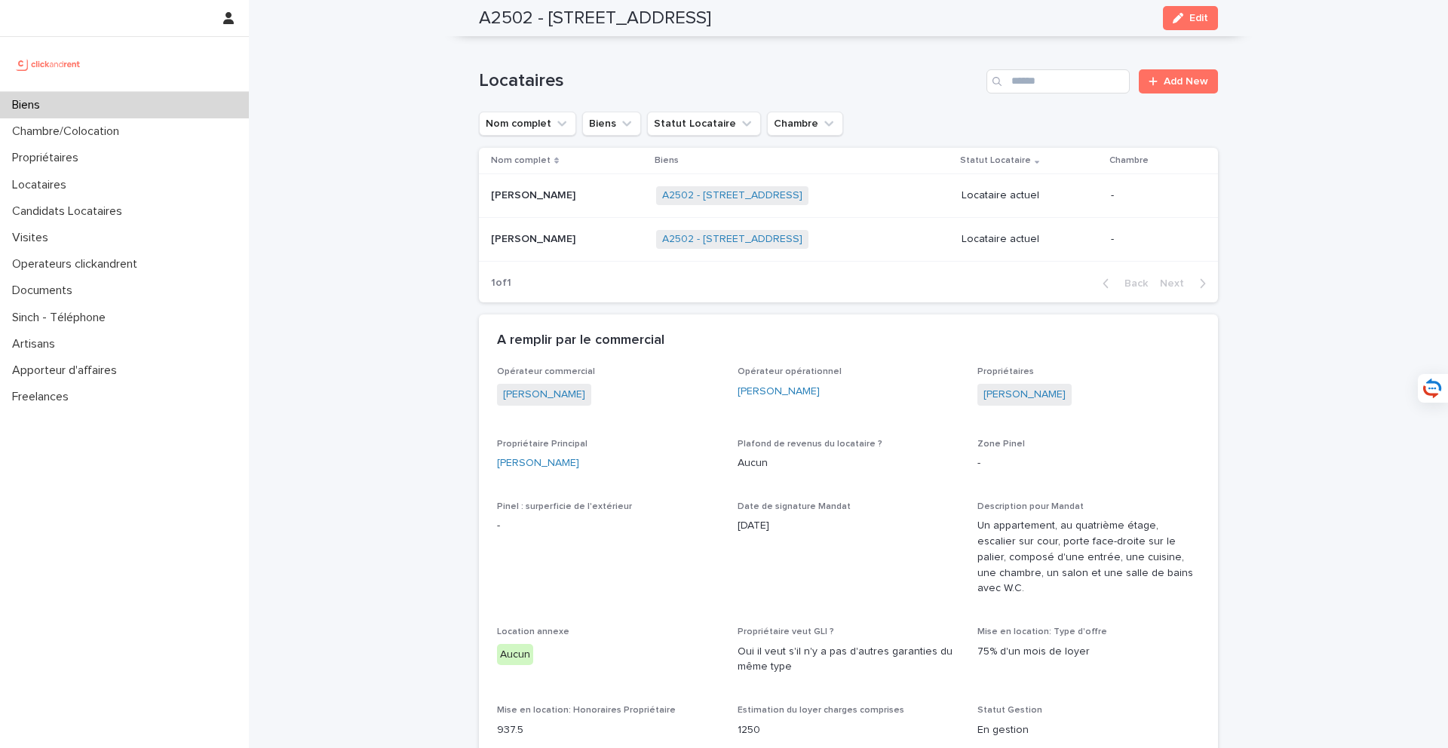
click at [576, 232] on div "[PERSON_NAME] [PERSON_NAME]" at bounding box center [567, 239] width 153 height 25
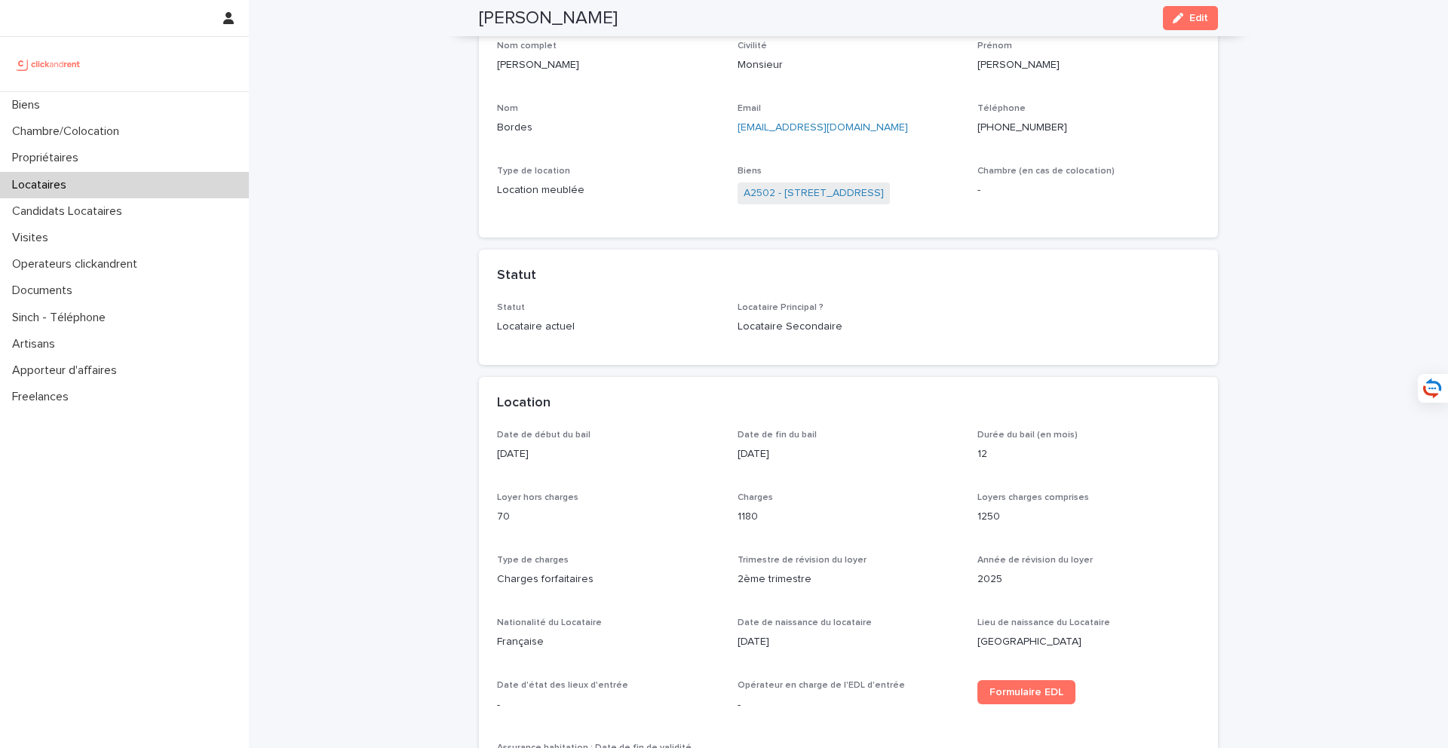
scroll to position [88, 0]
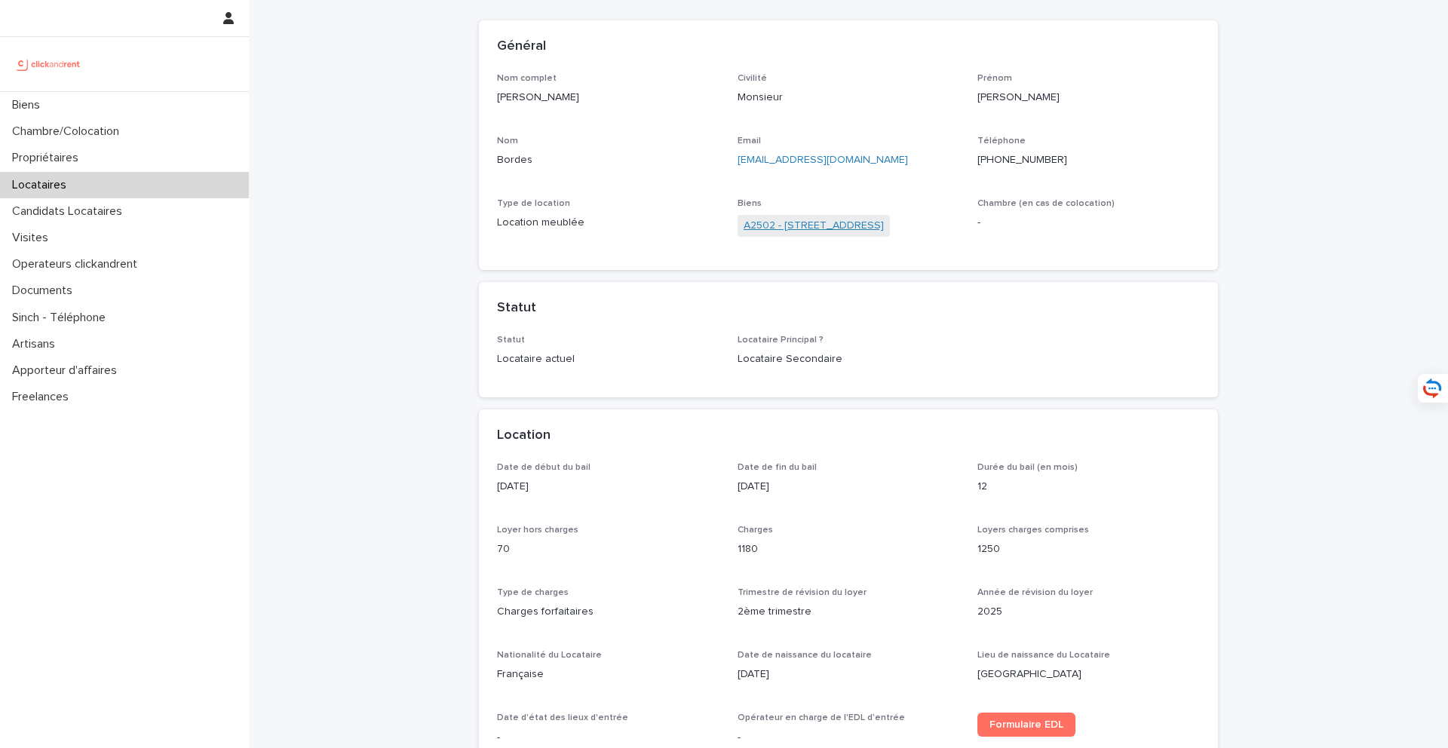
click at [814, 229] on link "A2502 - [STREET_ADDRESS]" at bounding box center [814, 226] width 140 height 16
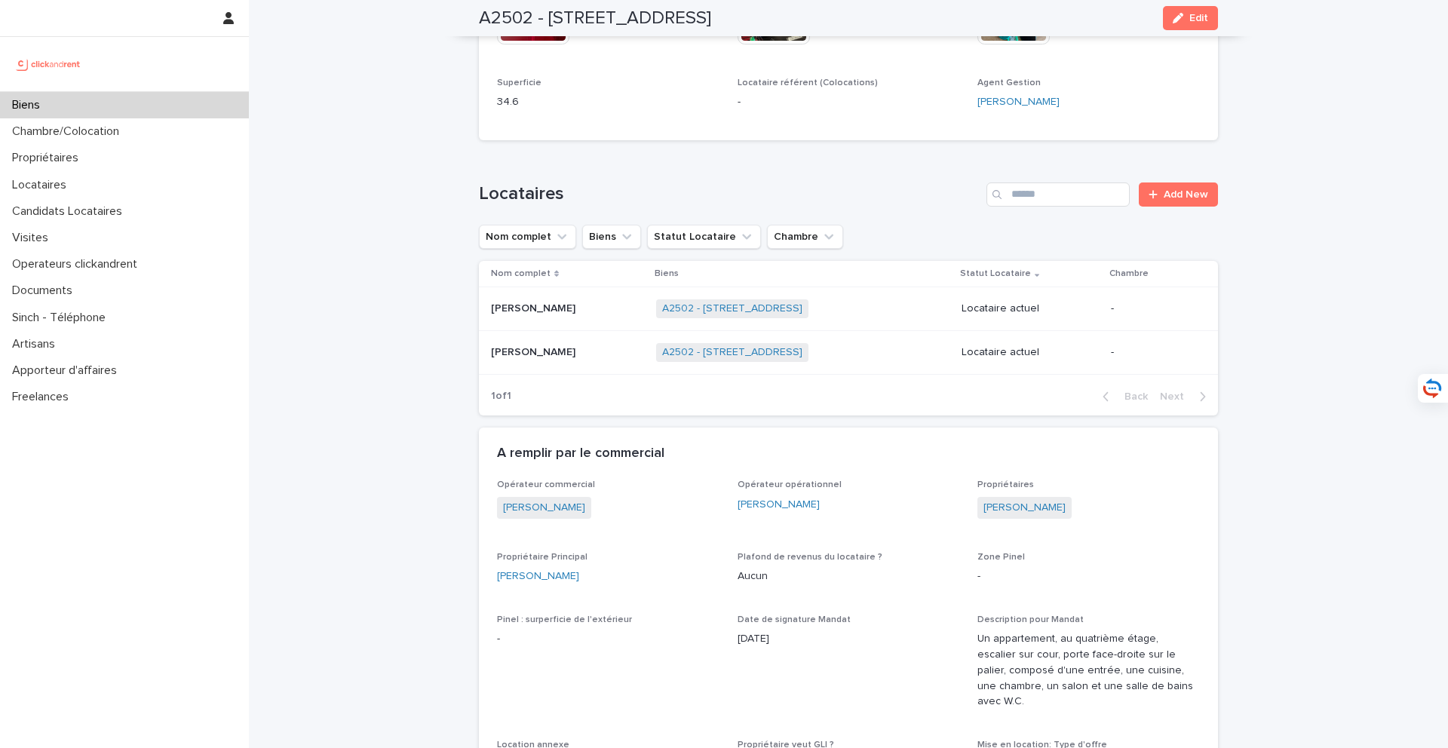
scroll to position [785, 0]
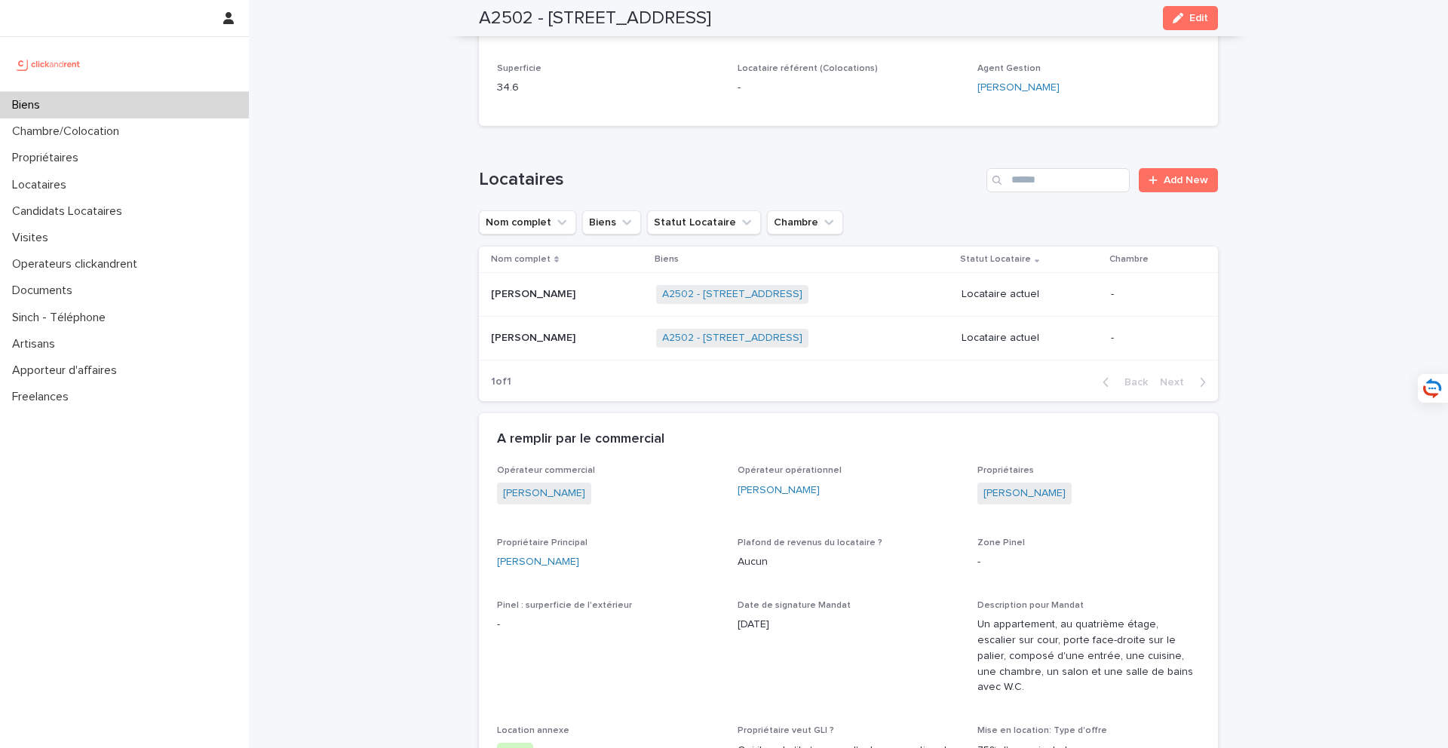
click at [569, 288] on p at bounding box center [567, 294] width 153 height 13
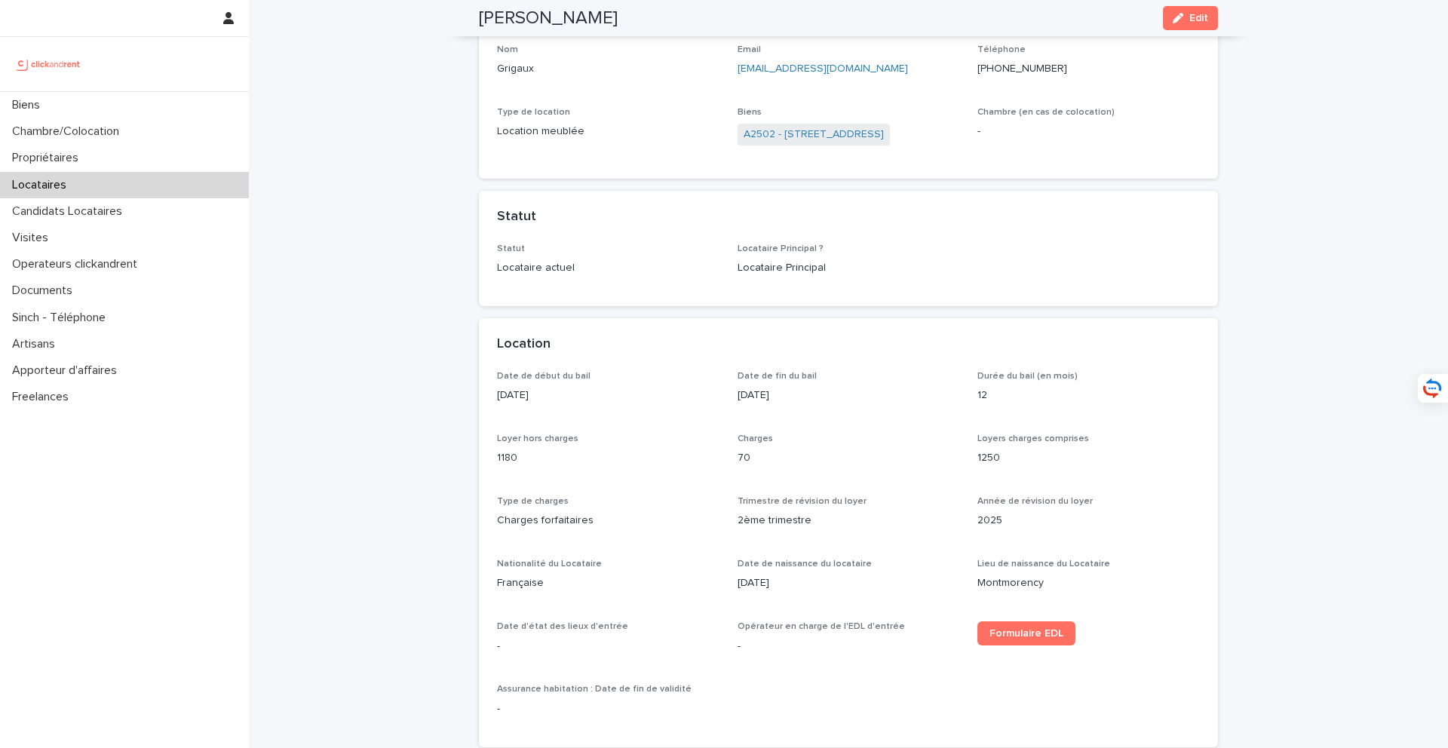
scroll to position [101, 0]
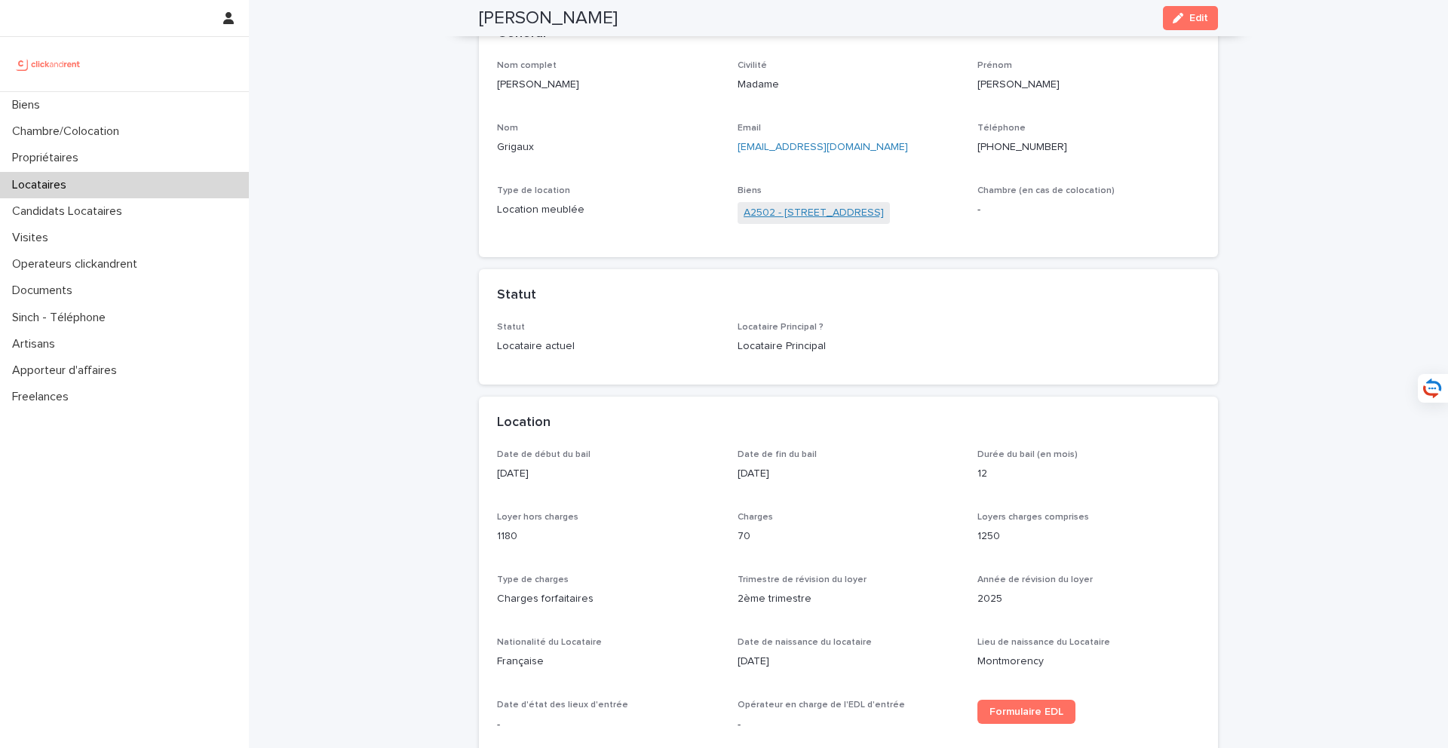
click at [856, 214] on link "A2502 - [STREET_ADDRESS]" at bounding box center [814, 213] width 140 height 16
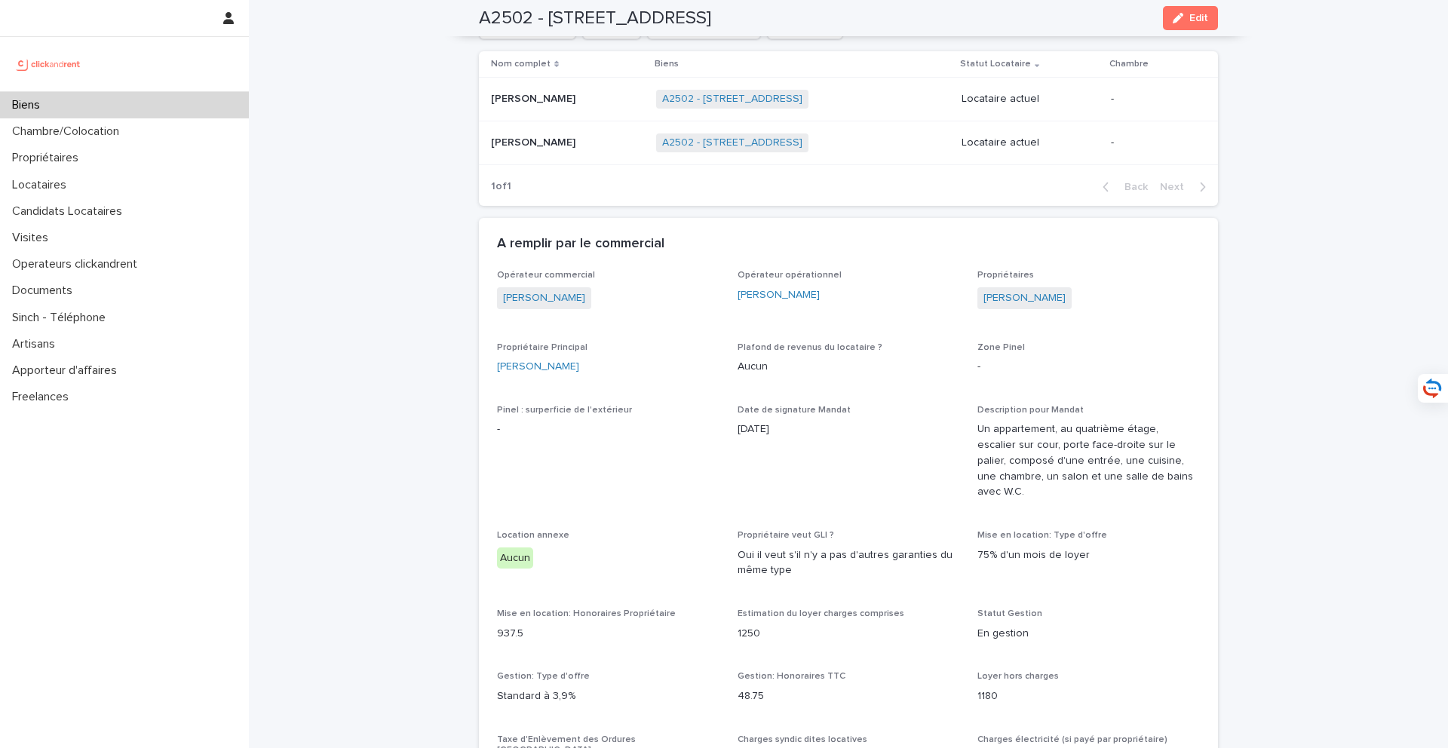
scroll to position [982, 0]
click at [562, 137] on div "[PERSON_NAME] [PERSON_NAME]" at bounding box center [567, 141] width 153 height 25
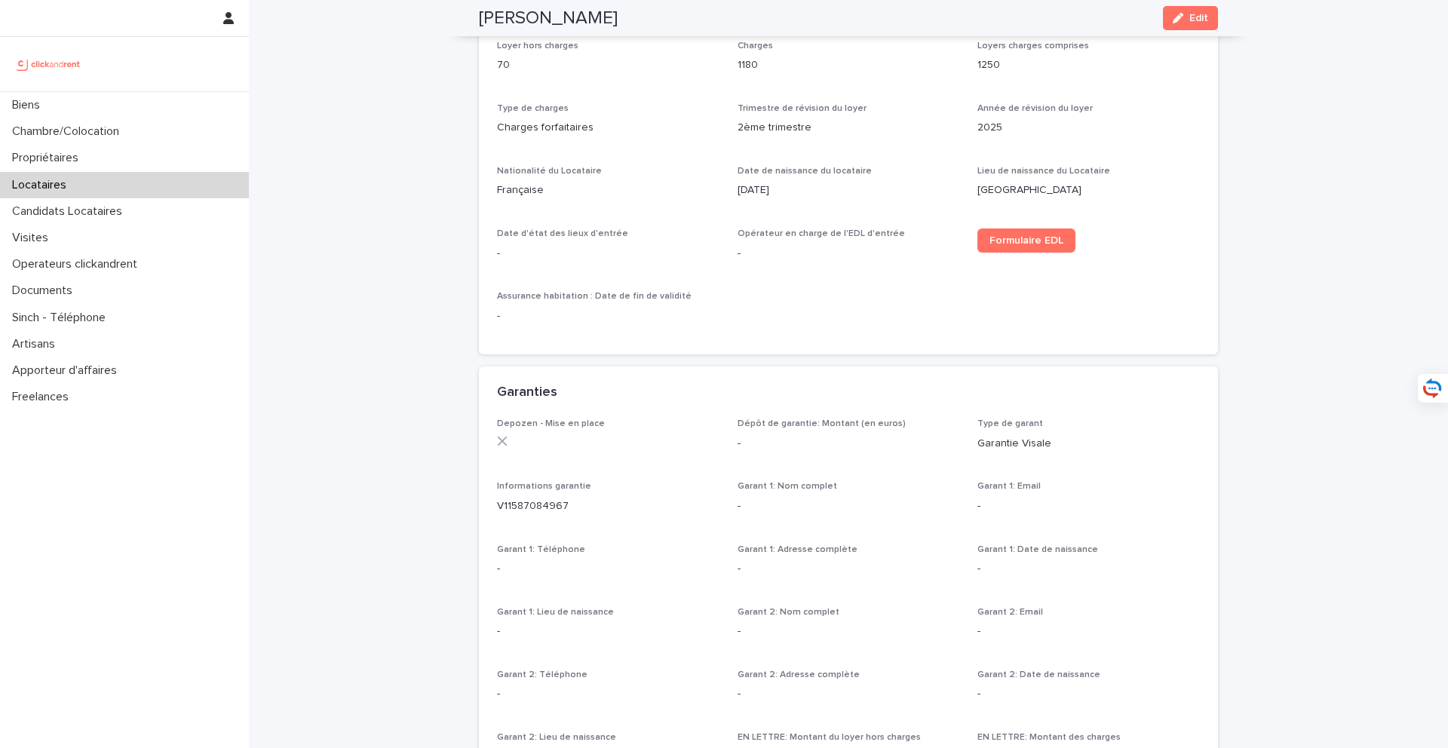
scroll to position [432, 0]
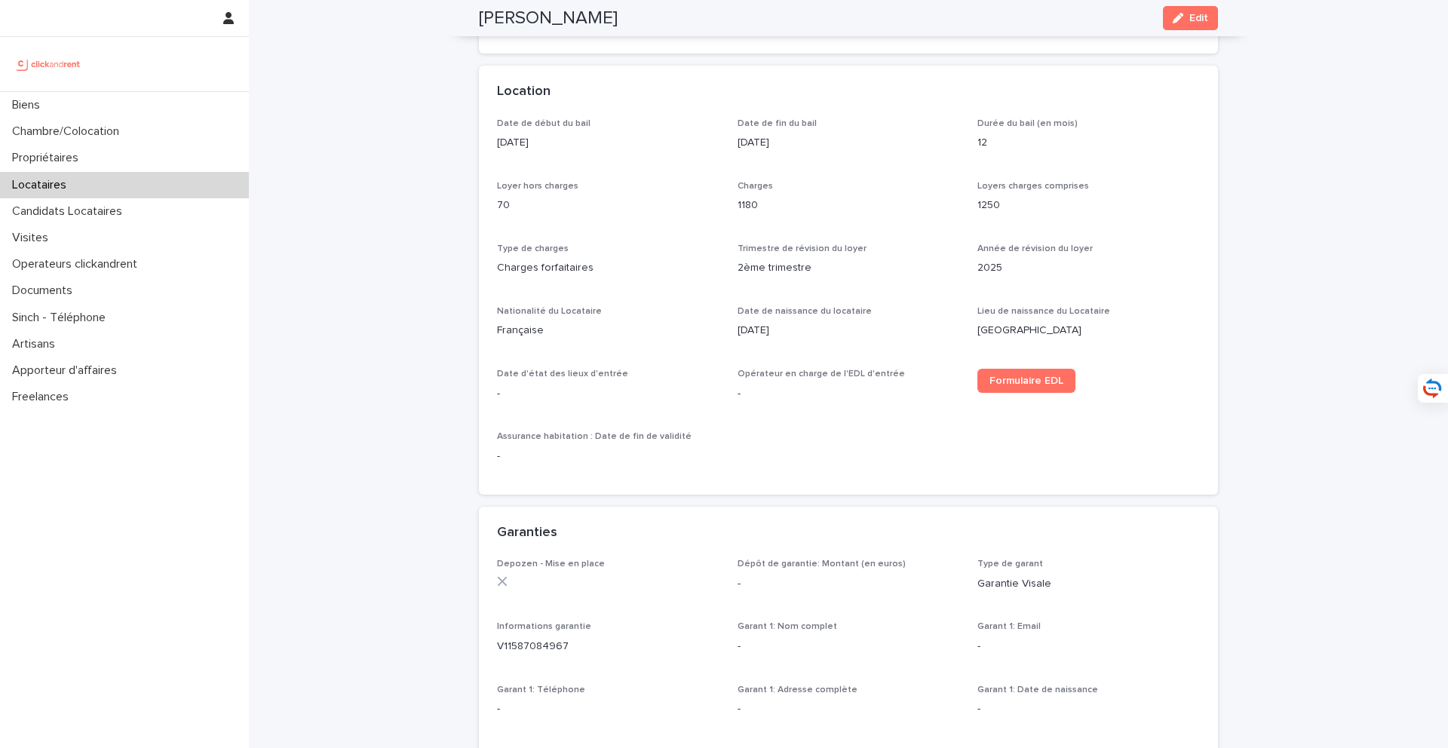
click at [1176, 66] on div "Location" at bounding box center [848, 92] width 739 height 53
click at [1200, 24] on button "Edit" at bounding box center [1190, 18] width 55 height 24
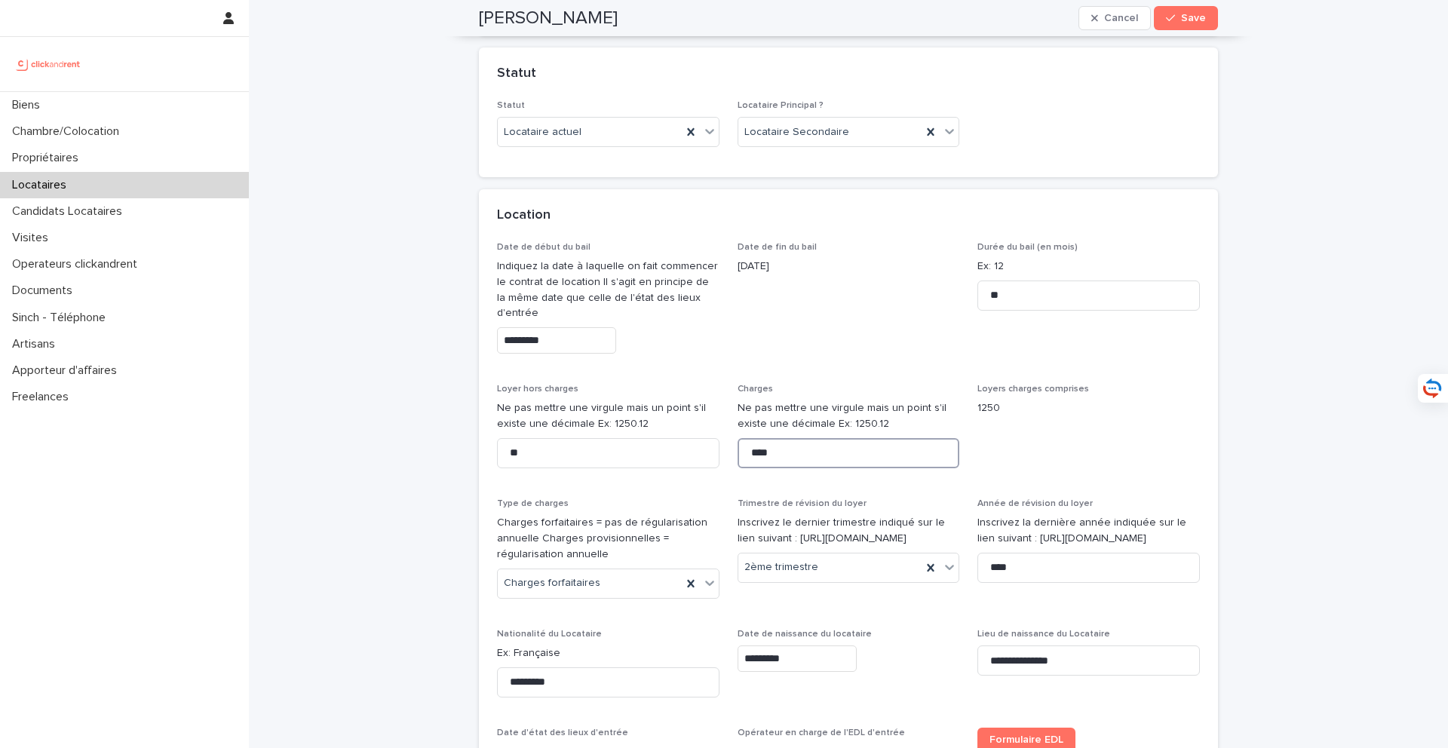
drag, startPoint x: 817, startPoint y: 471, endPoint x: 787, endPoint y: 471, distance: 30.2
click at [789, 471] on div "Charges Ne pas mettre une virgule mais un point s'il existe une décimale Ex: 12…" at bounding box center [849, 432] width 222 height 97
drag, startPoint x: 566, startPoint y: 446, endPoint x: 572, endPoint y: 456, distance: 11.5
click at [572, 456] on input "**" at bounding box center [608, 453] width 222 height 30
type input "****"
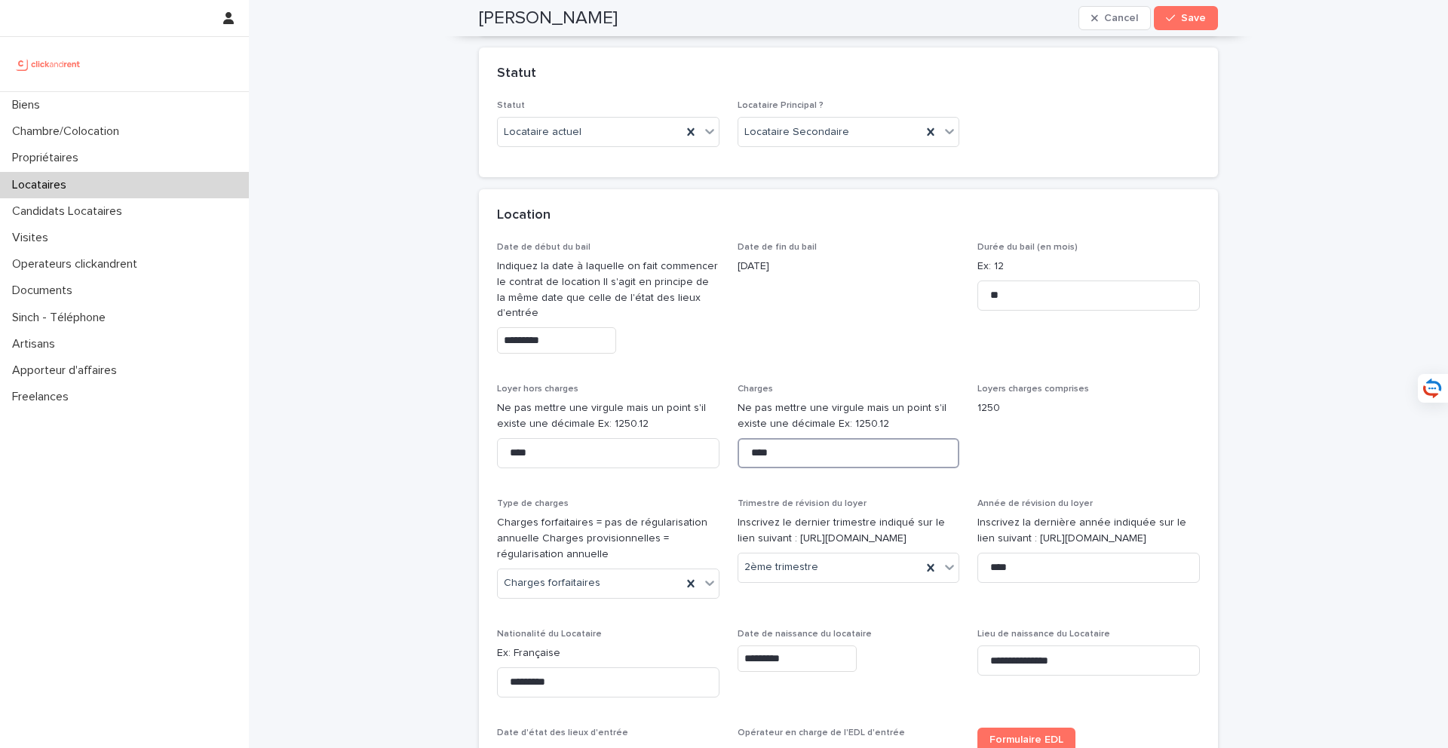
drag, startPoint x: 835, startPoint y: 453, endPoint x: 708, endPoint y: 453, distance: 126.7
click at [708, 453] on div "Date de début du bail Indiquez la date à laquelle on fait commencer le contrat …" at bounding box center [848, 539] width 703 height 594
type input "**"
click at [1209, 16] on button "Save" at bounding box center [1186, 18] width 64 height 24
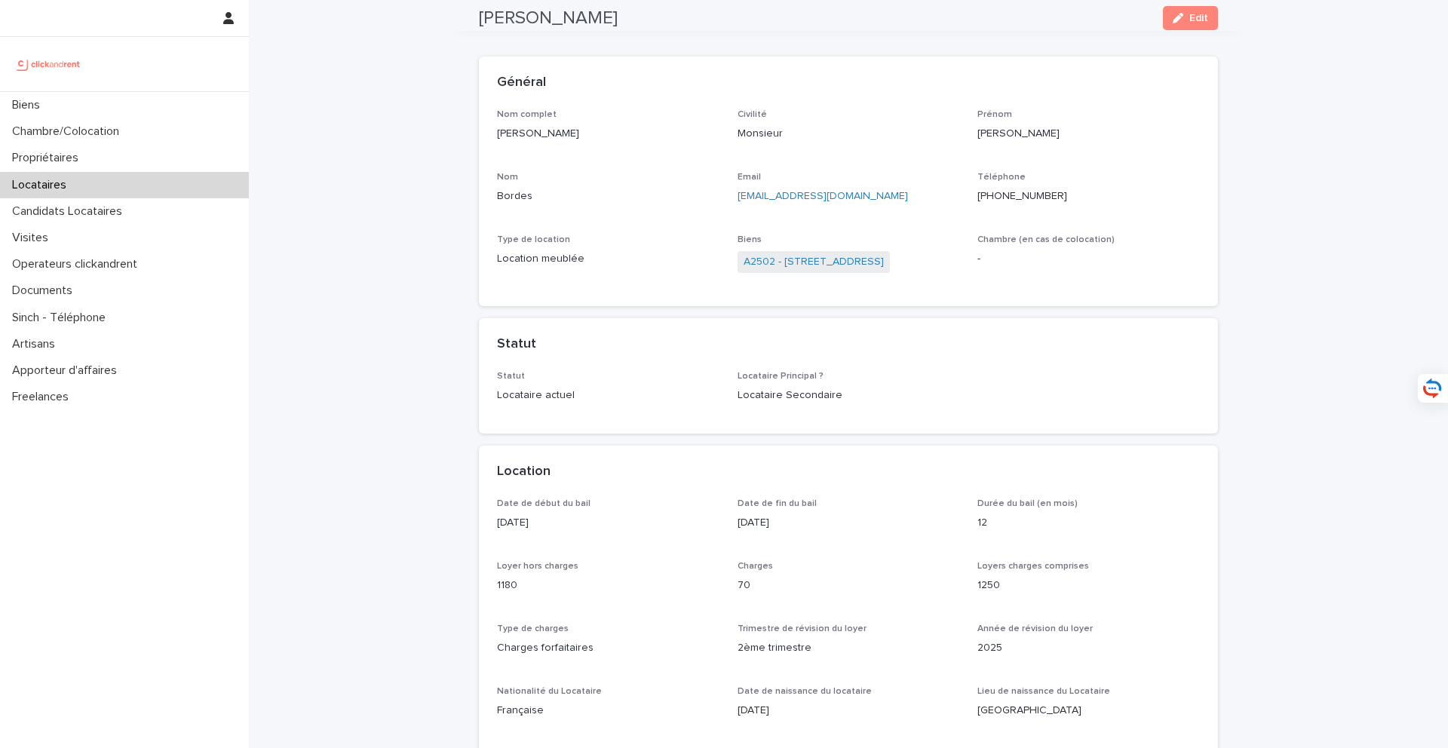
scroll to position [34, 0]
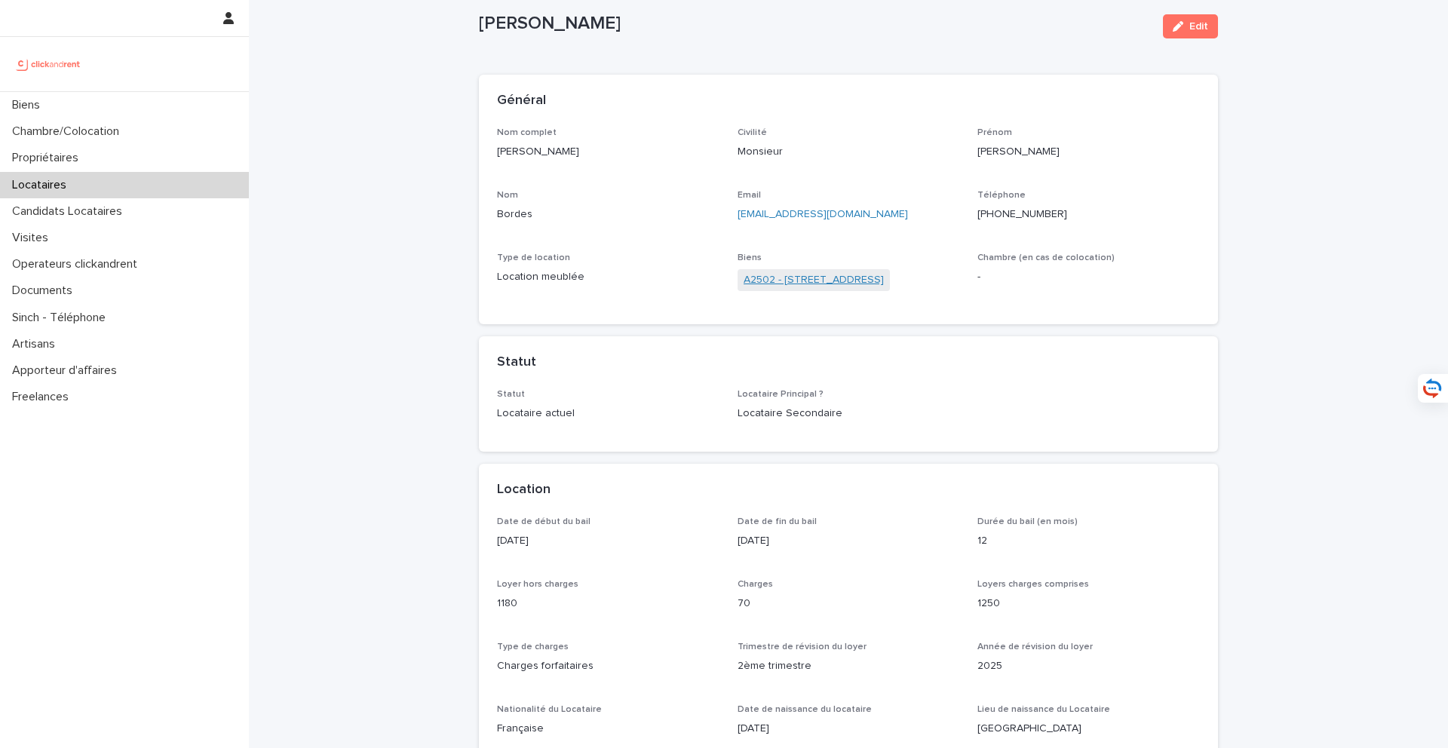
click at [825, 286] on link "A2502 - [STREET_ADDRESS]" at bounding box center [814, 280] width 140 height 16
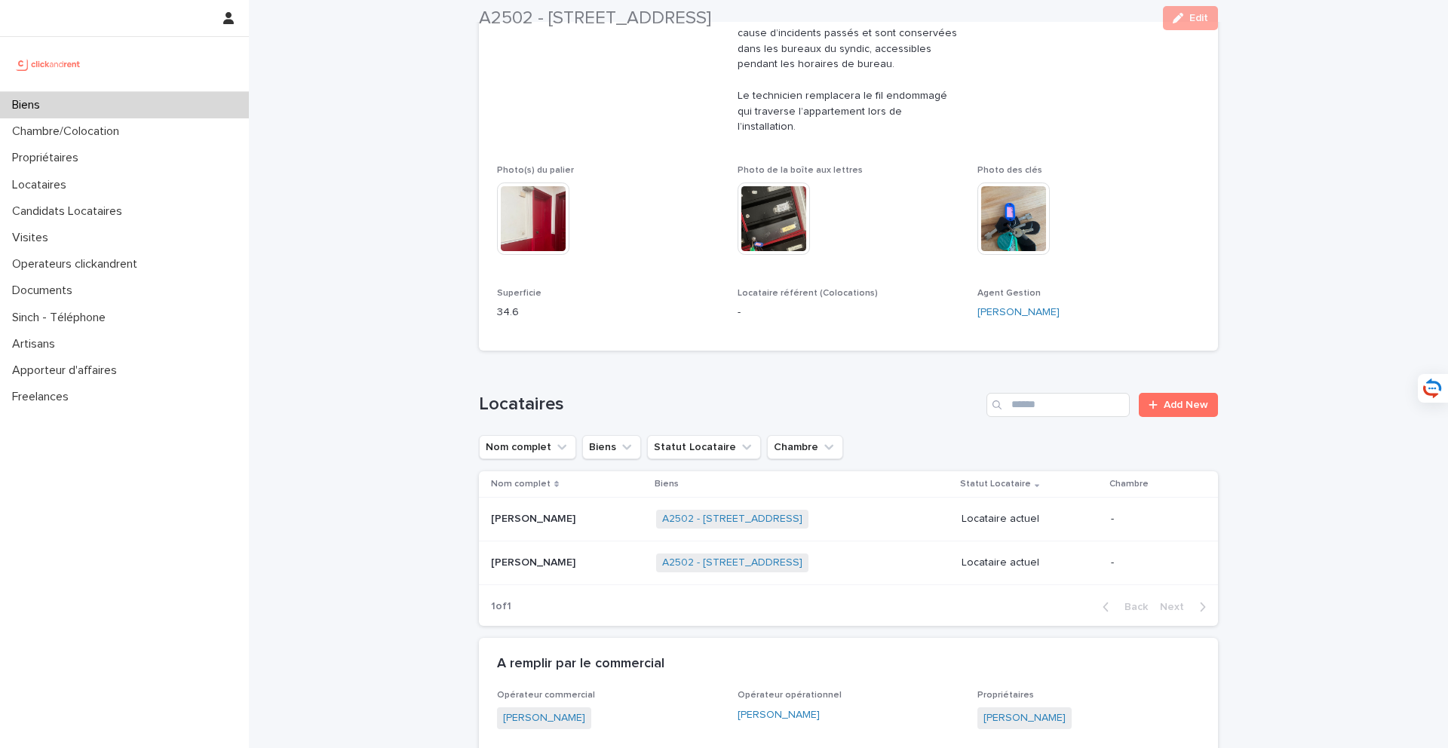
scroll to position [618, 0]
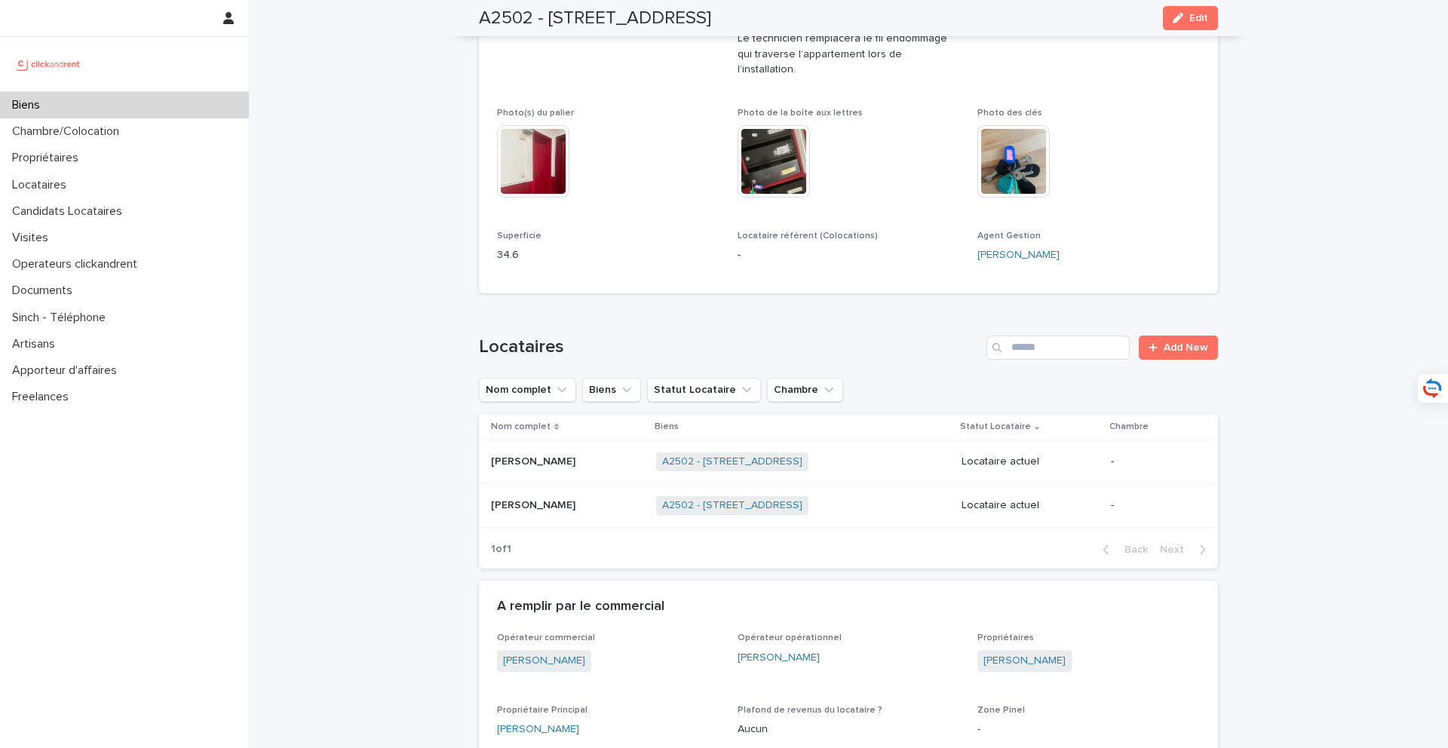
click at [561, 457] on div "[PERSON_NAME] [PERSON_NAME]" at bounding box center [567, 462] width 153 height 25
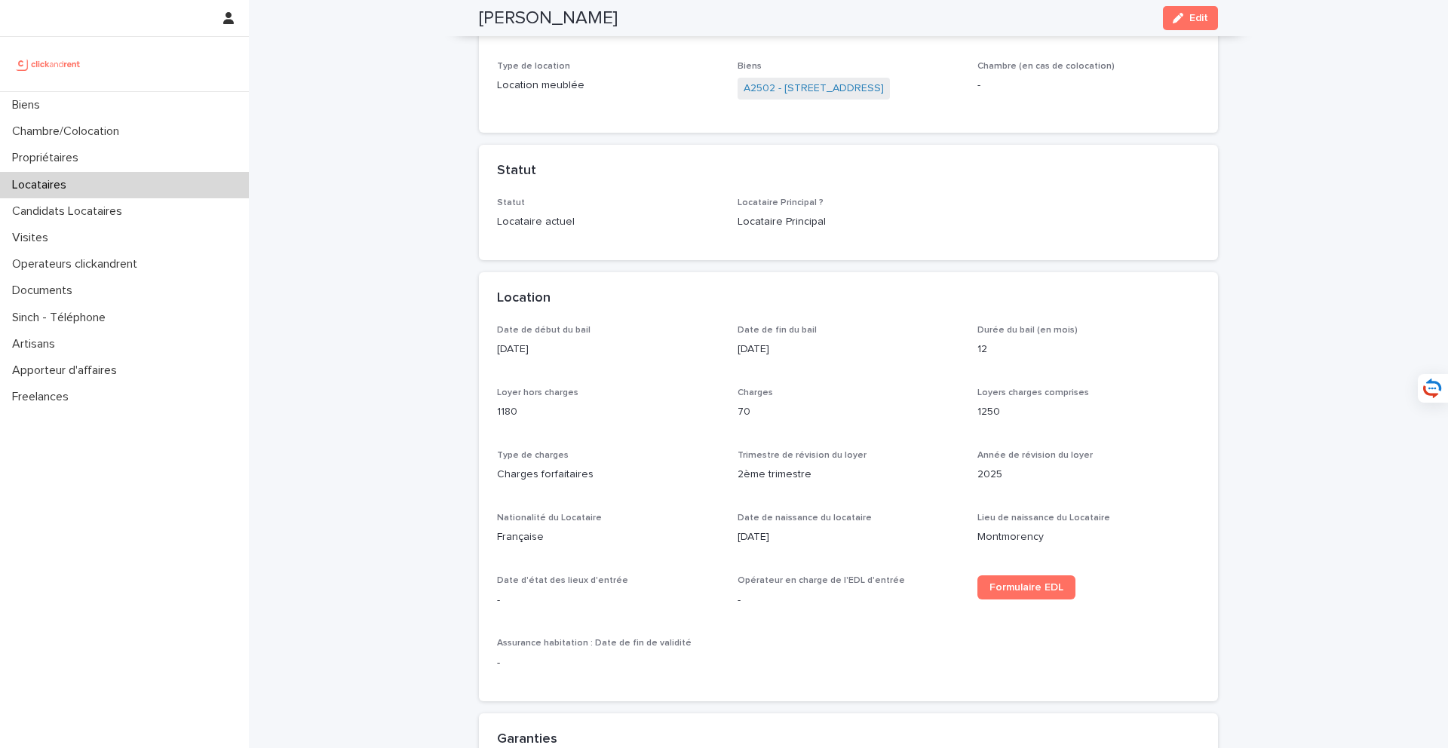
scroll to position [225, 0]
click at [818, 91] on link "A2502 - [STREET_ADDRESS]" at bounding box center [814, 89] width 140 height 16
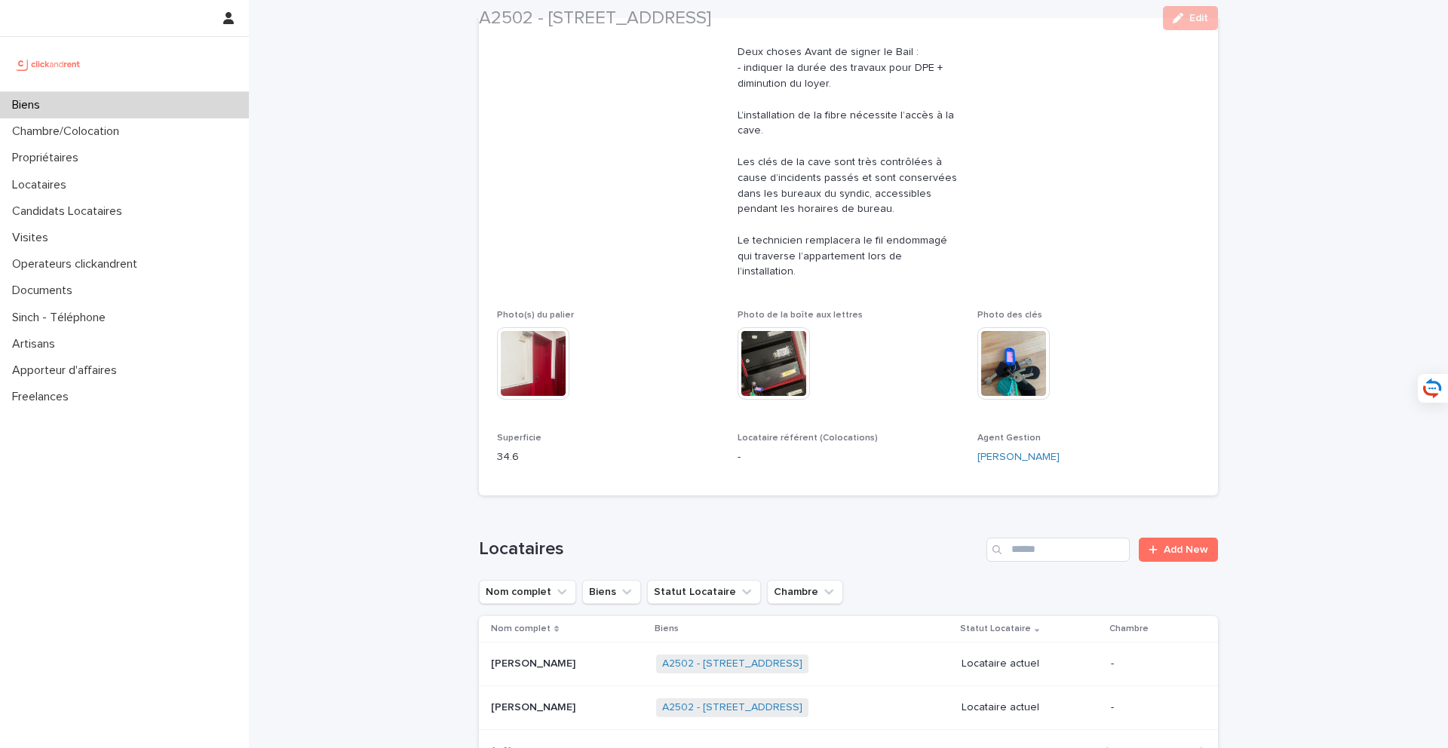
scroll to position [699, 0]
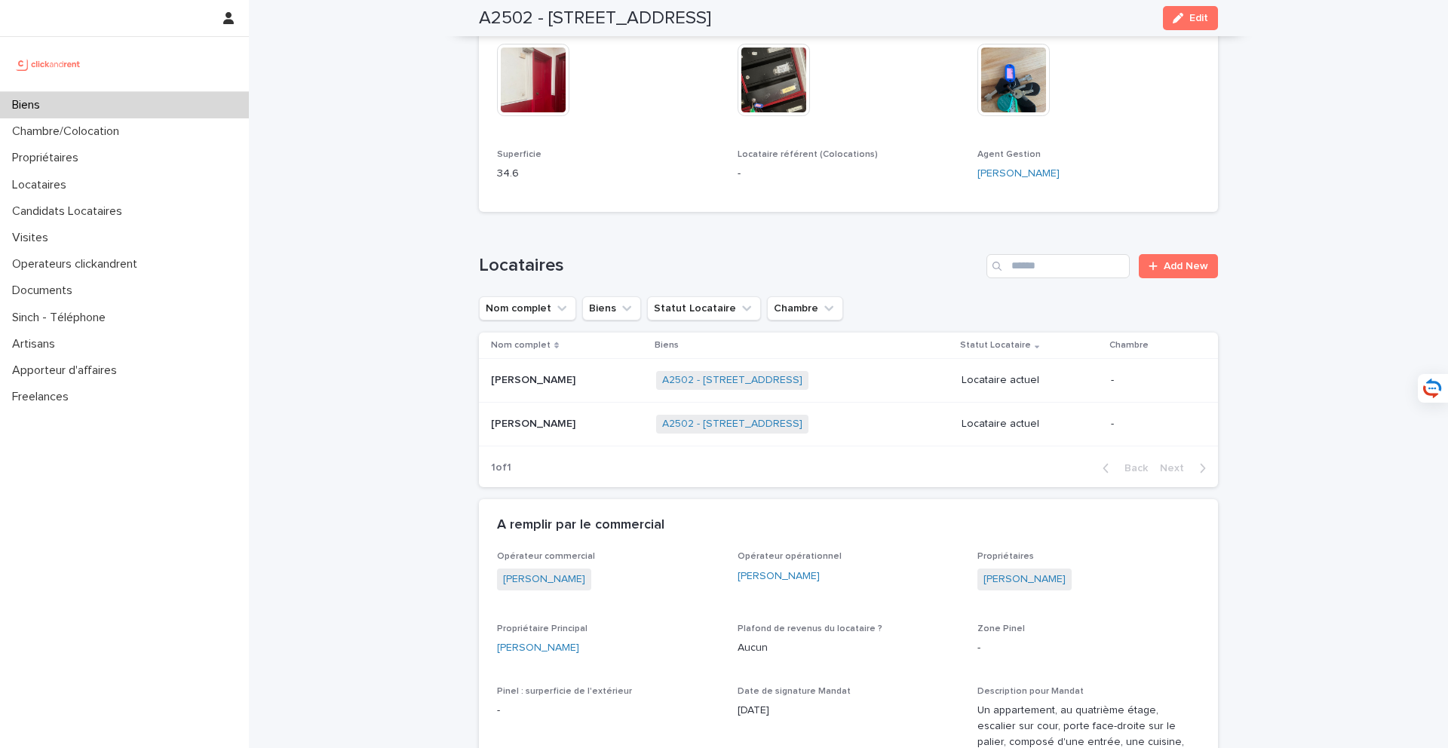
click at [561, 374] on p at bounding box center [567, 380] width 153 height 13
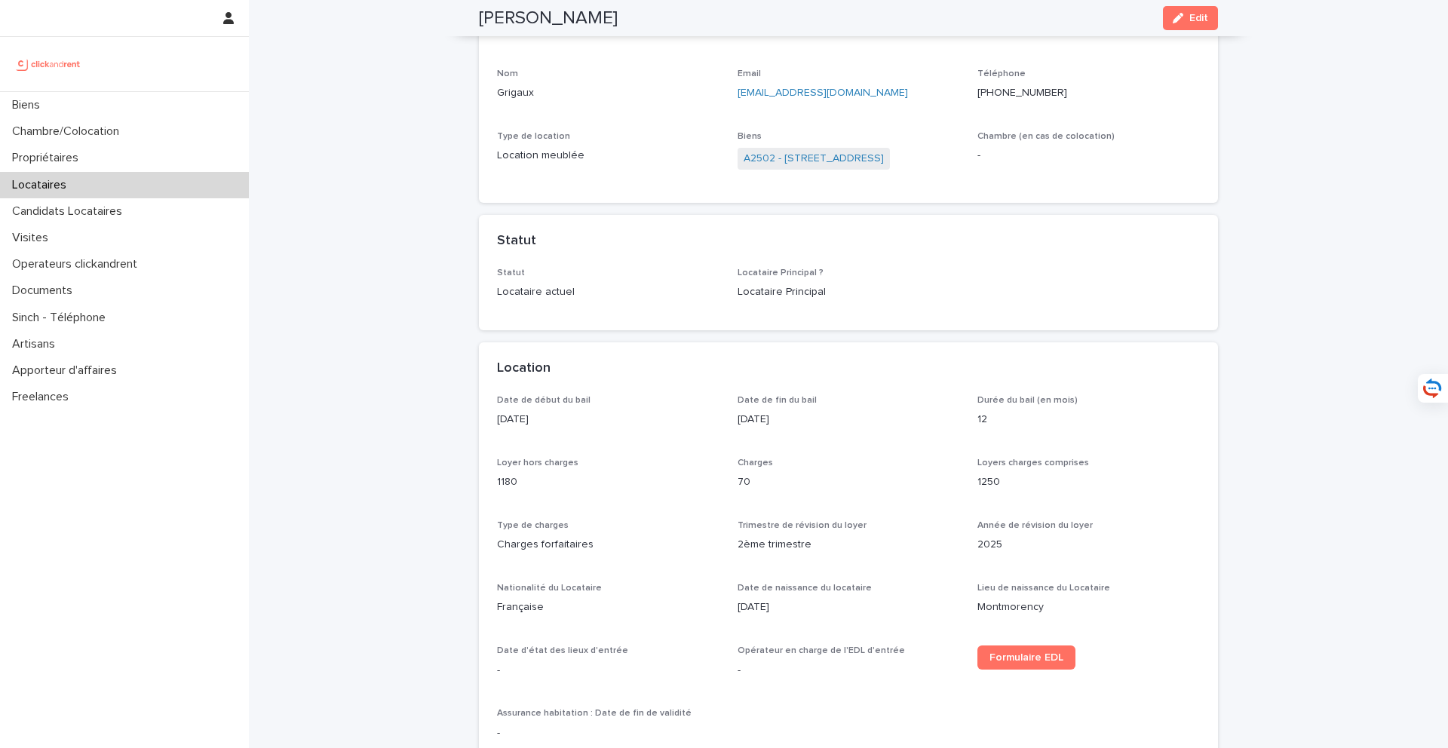
scroll to position [133, 0]
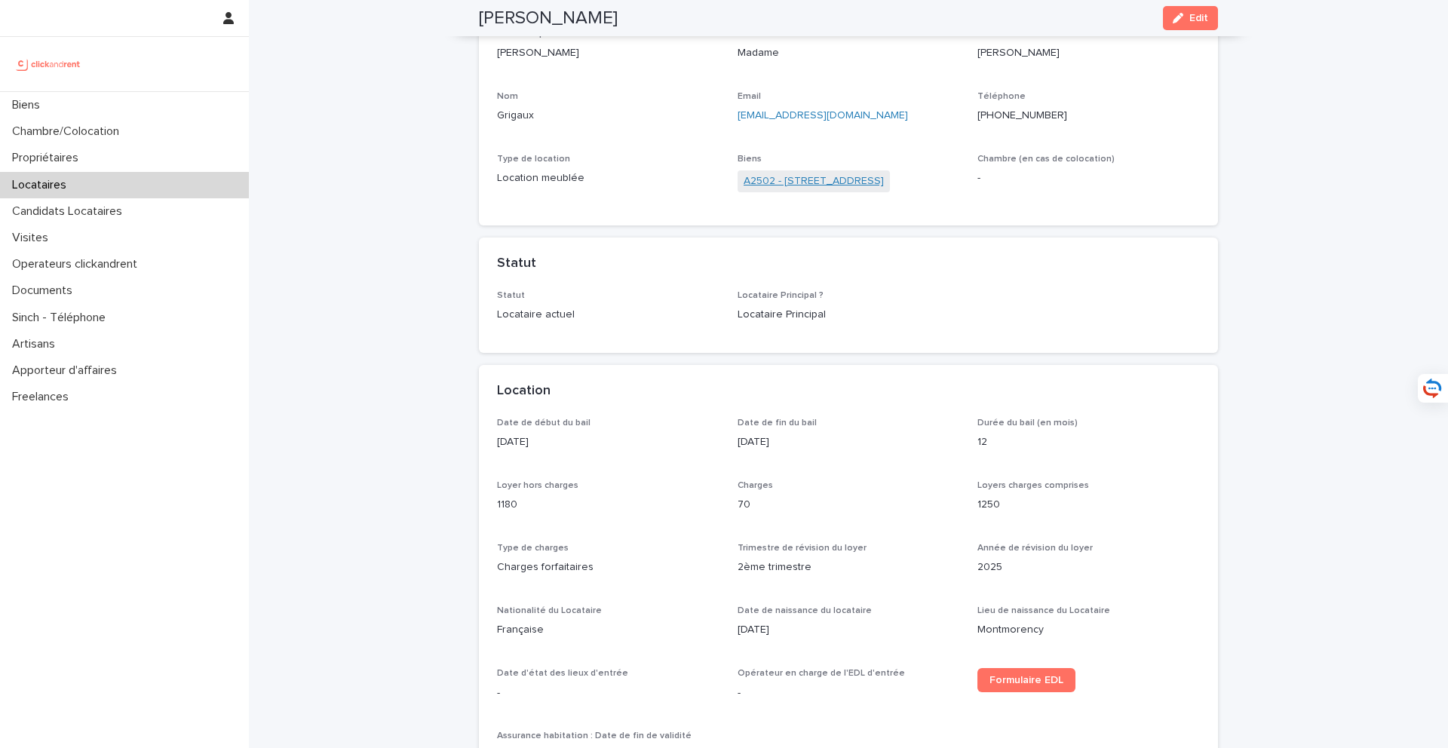
click at [833, 185] on link "A2502 - [STREET_ADDRESS]" at bounding box center [814, 181] width 140 height 16
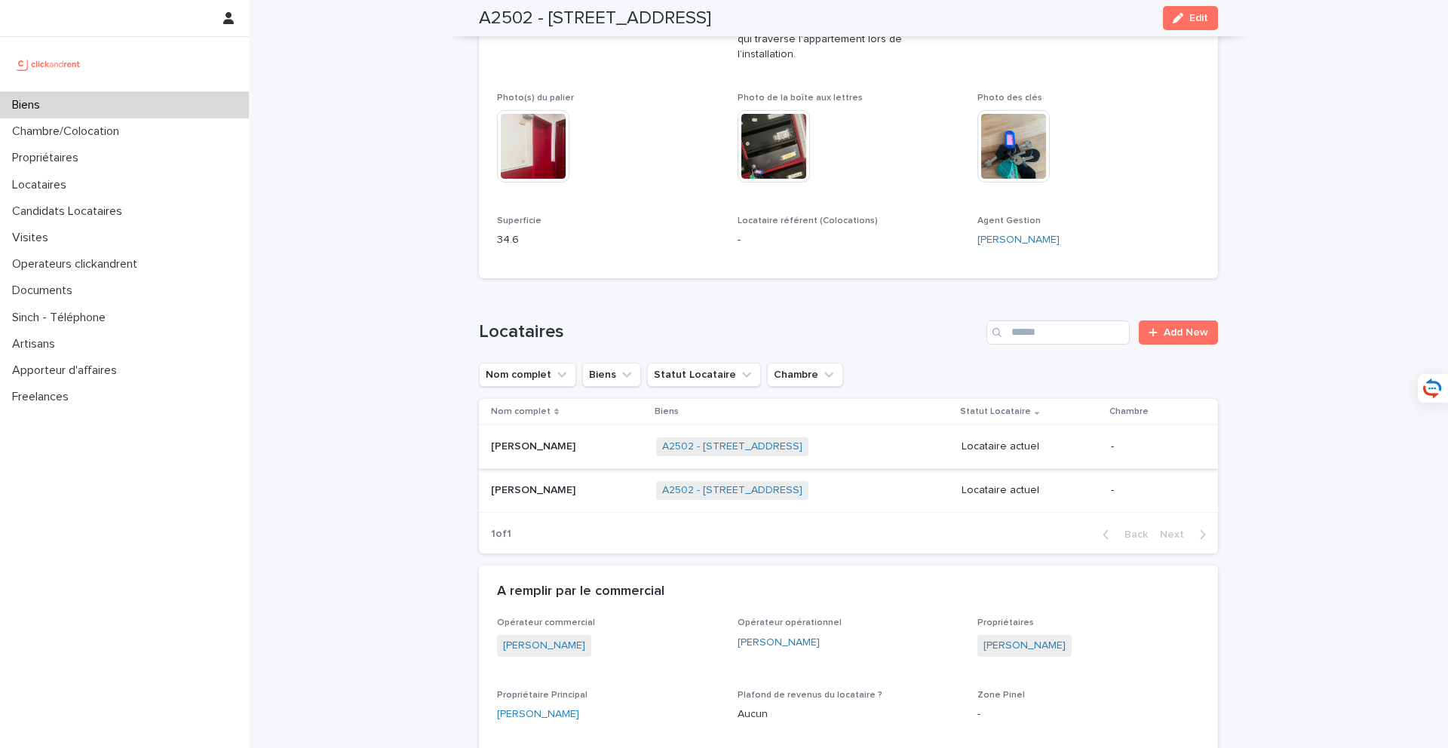
scroll to position [637, 0]
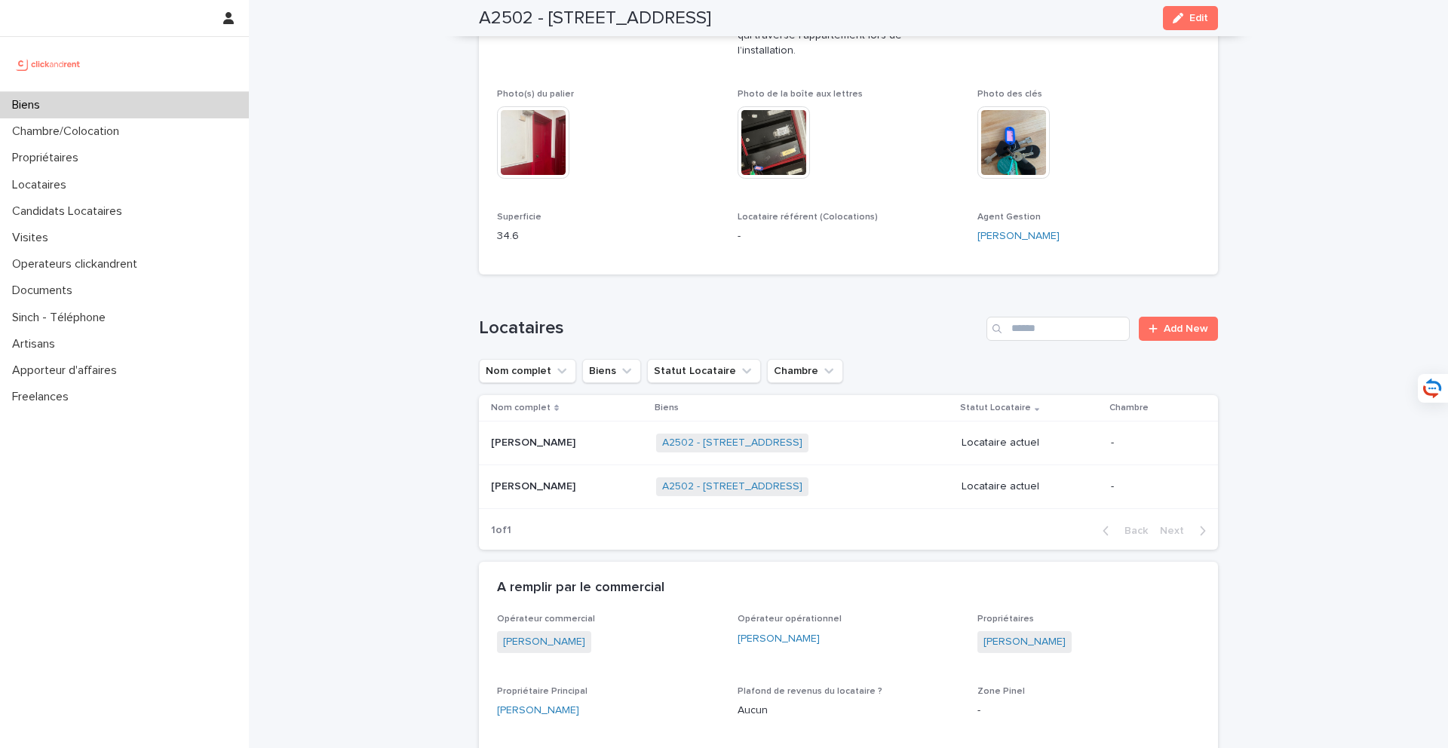
click at [578, 474] on div "[PERSON_NAME] [PERSON_NAME]" at bounding box center [567, 486] width 153 height 25
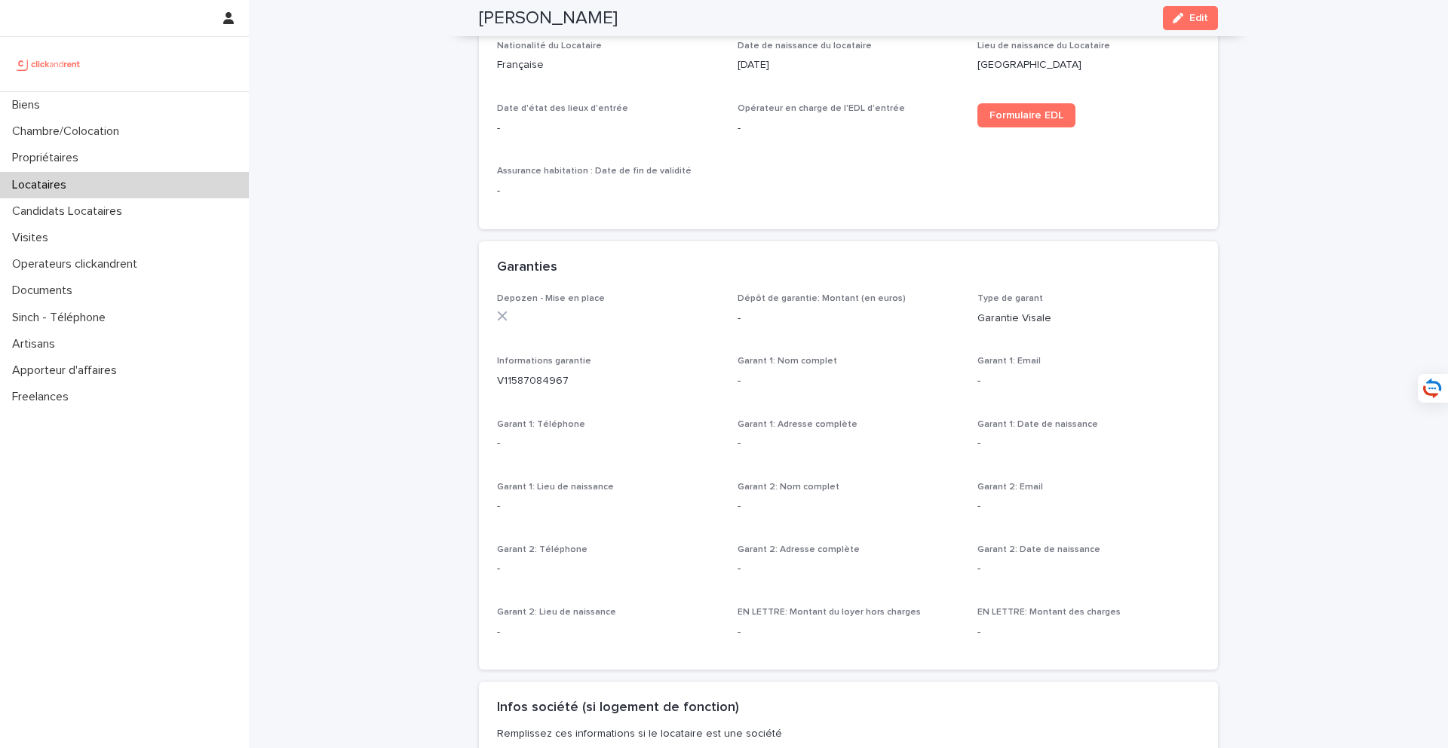
scroll to position [701, 0]
click at [1156, 65] on p "[GEOGRAPHIC_DATA]" at bounding box center [1088, 62] width 222 height 16
click at [1205, 24] on button "Edit" at bounding box center [1190, 18] width 55 height 24
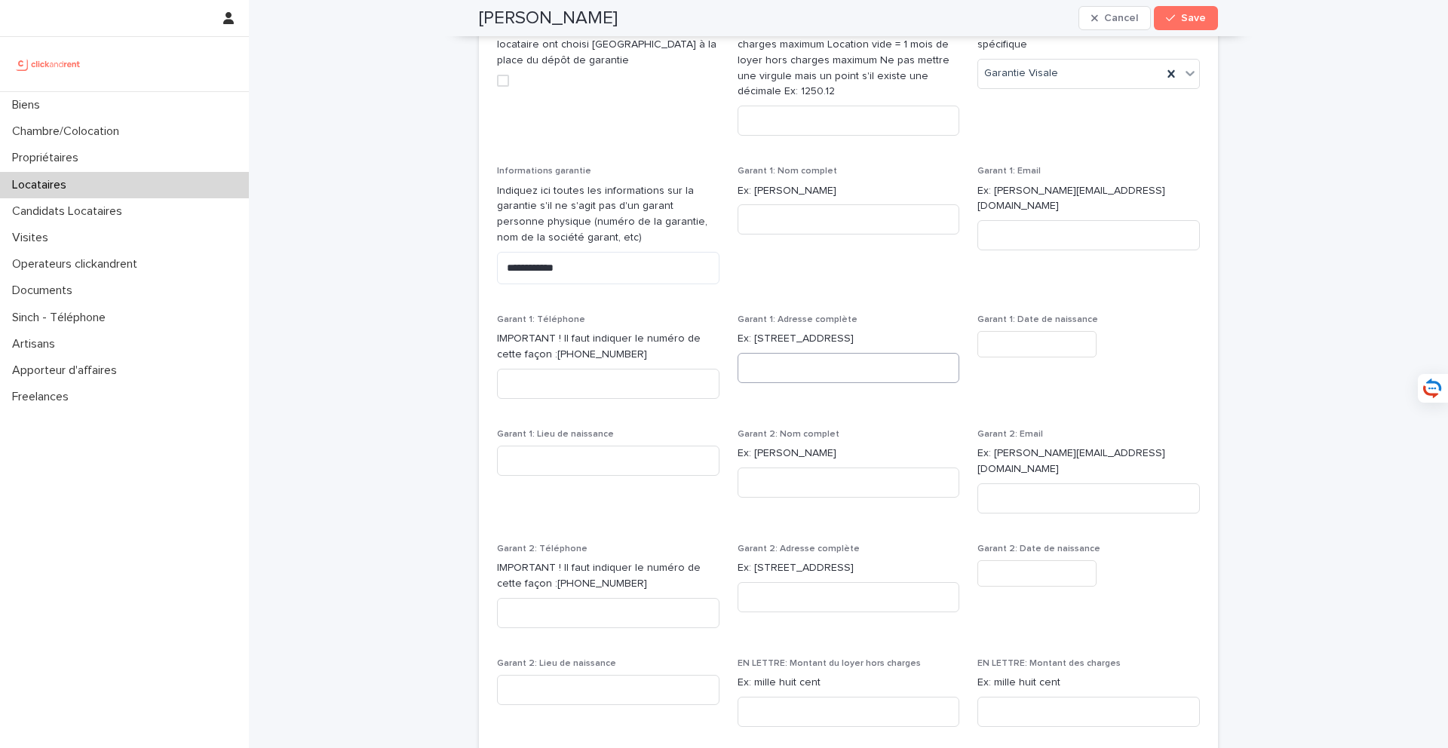
scroll to position [1109, 0]
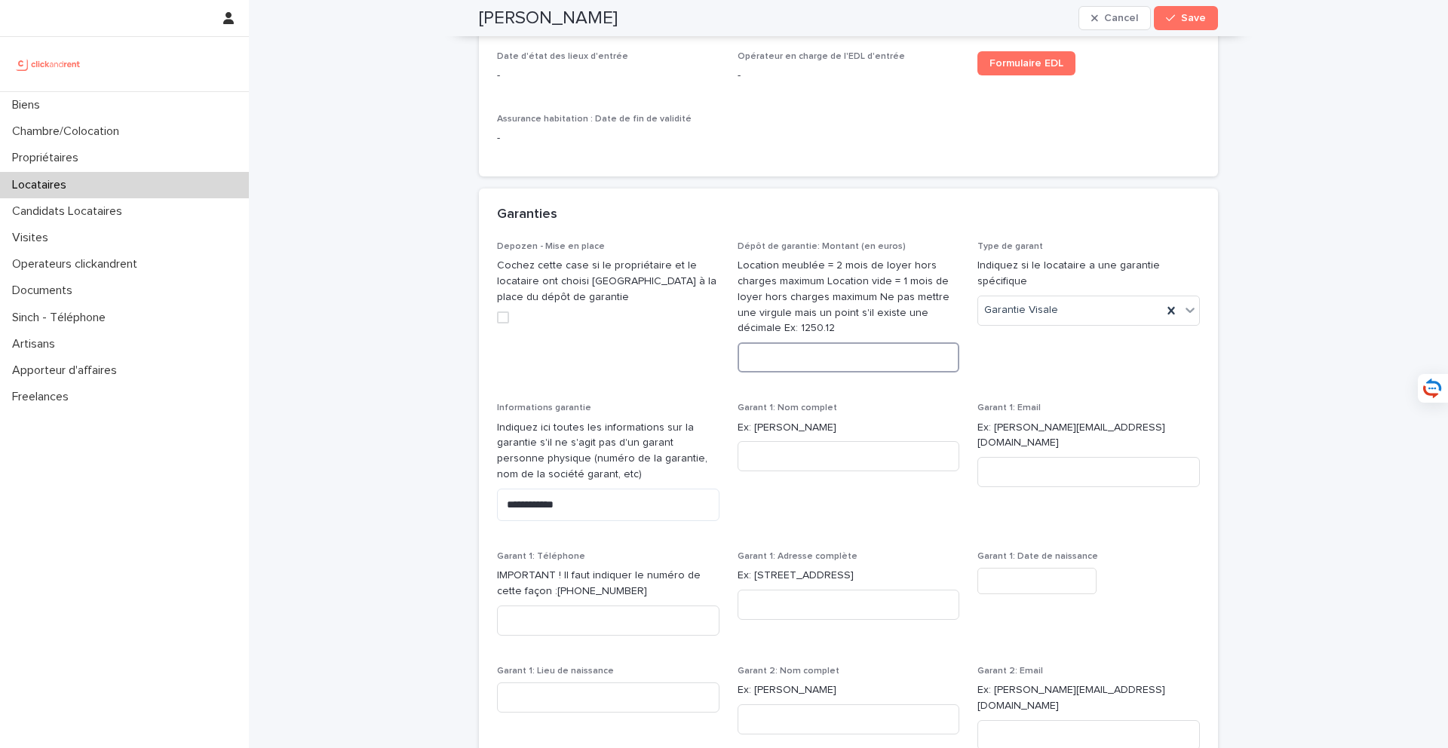
click at [798, 351] on input at bounding box center [849, 357] width 222 height 30
type input "****"
click at [1202, 19] on span "Save" at bounding box center [1193, 18] width 25 height 11
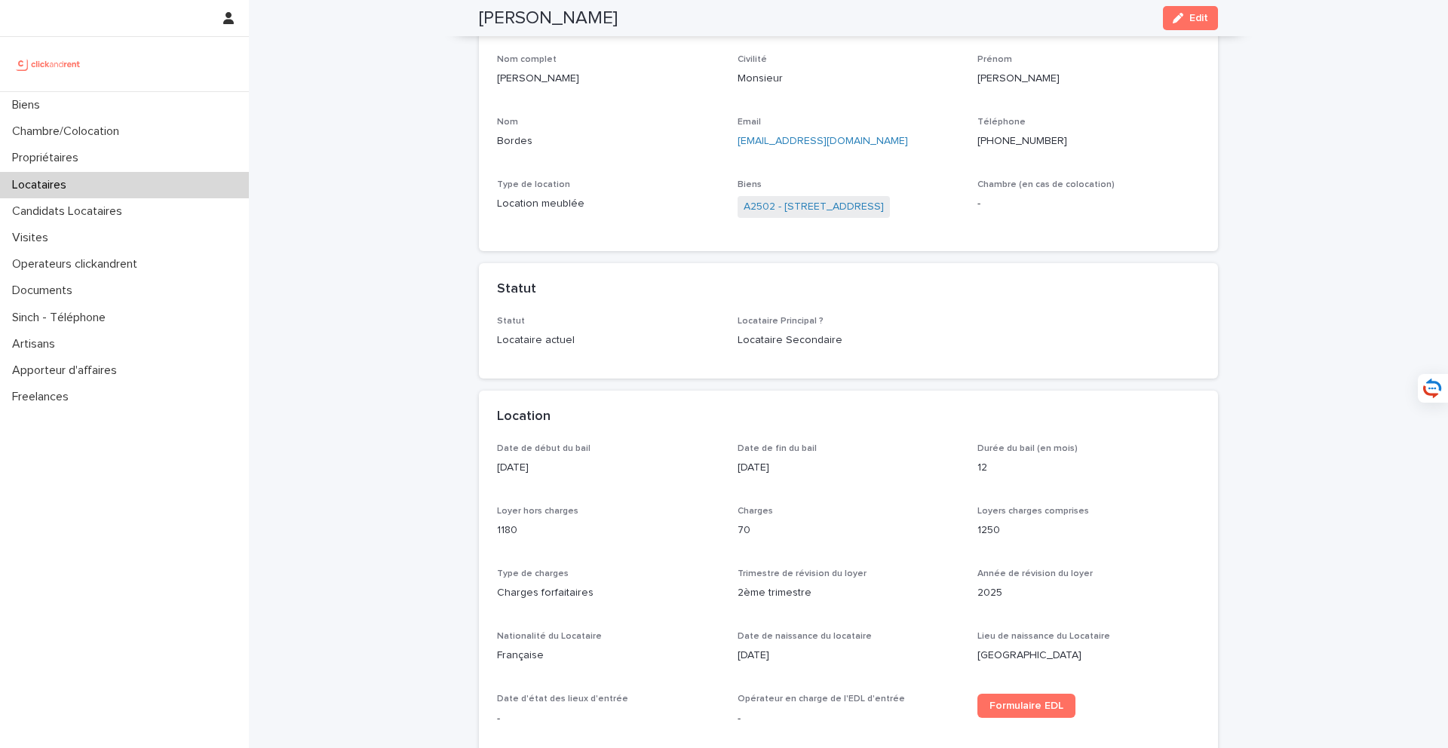
scroll to position [58, 0]
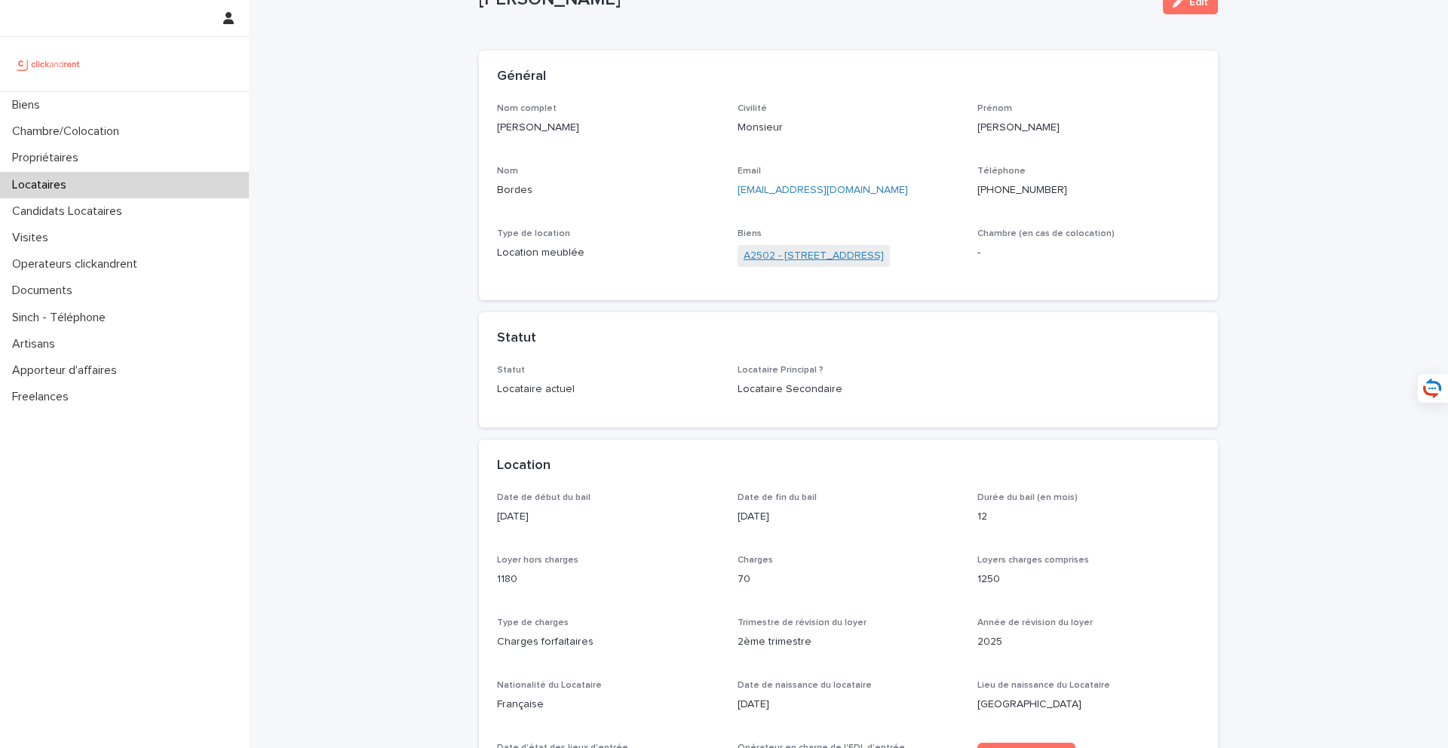
click at [815, 258] on link "A2502 - [STREET_ADDRESS]" at bounding box center [814, 256] width 140 height 16
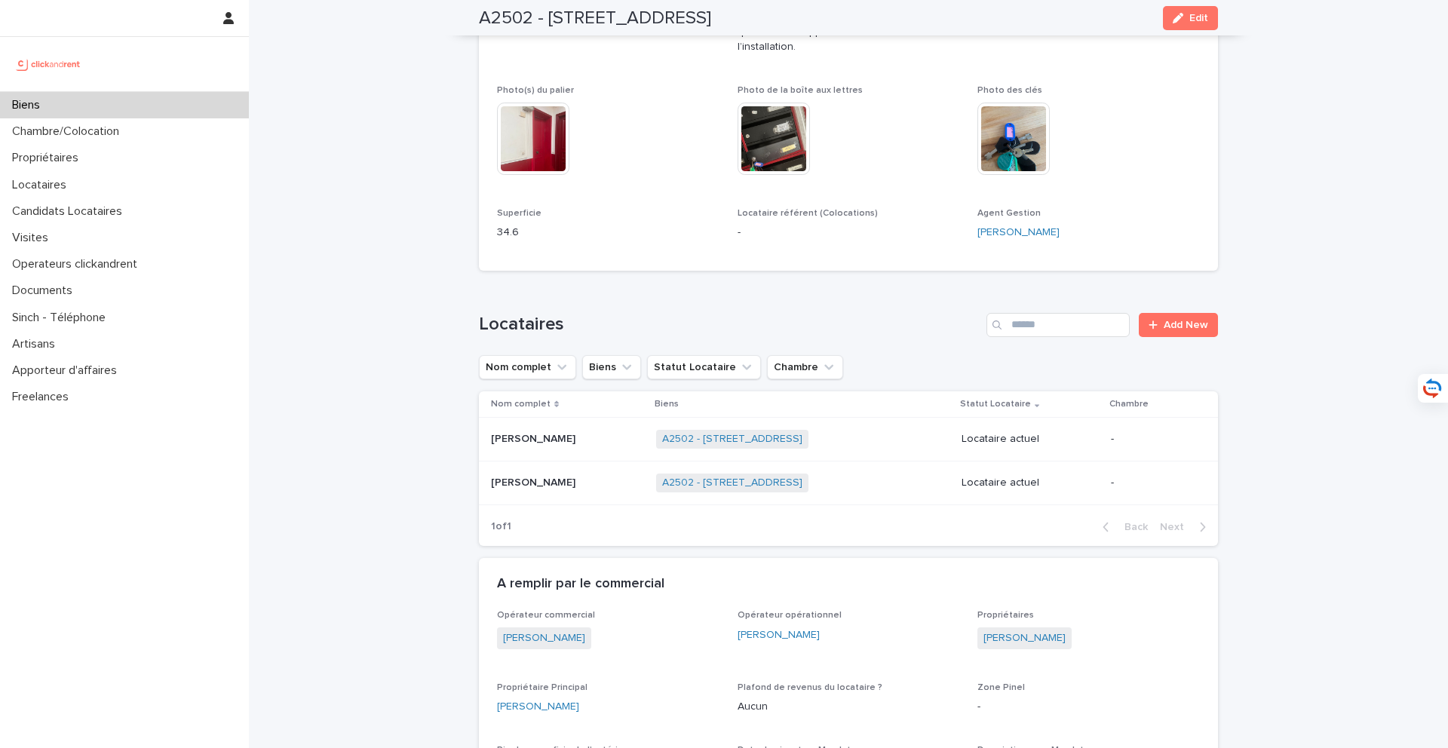
scroll to position [821, 0]
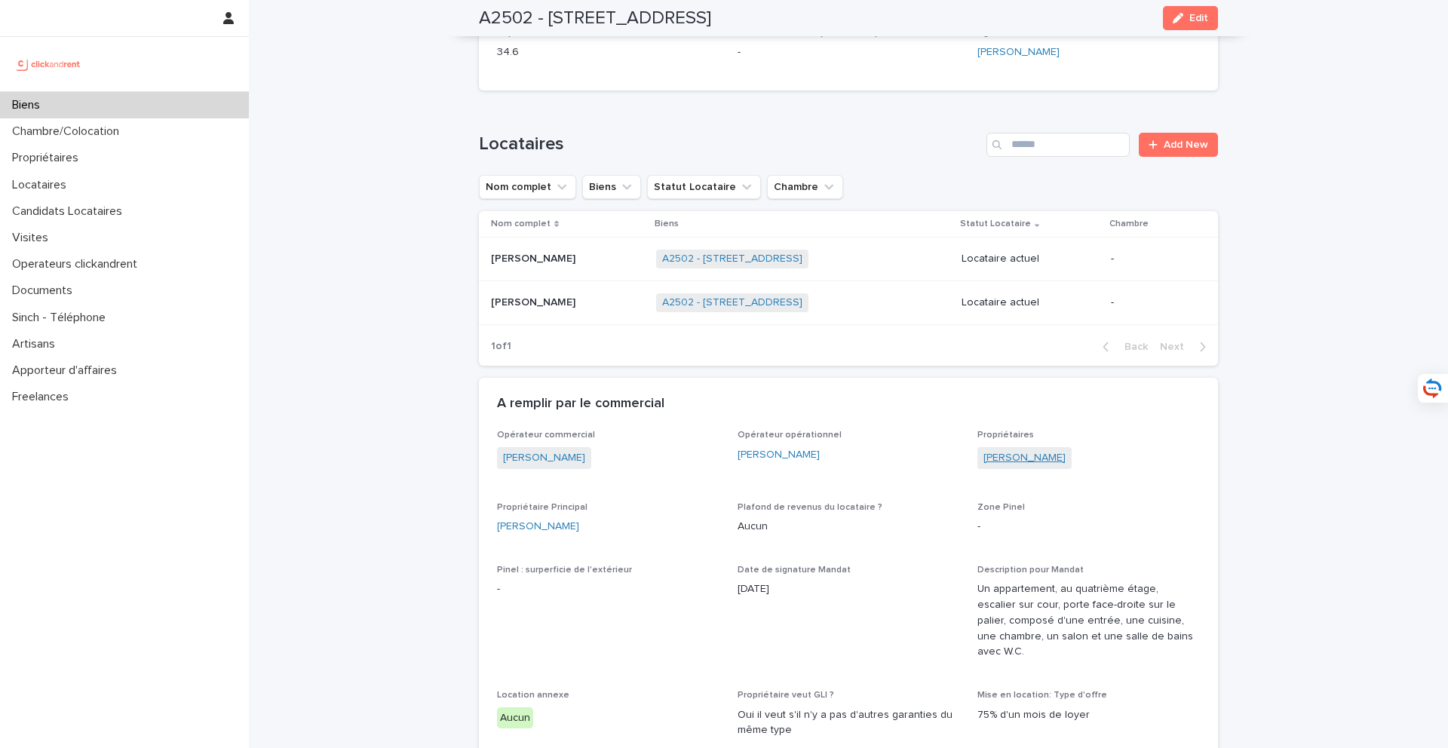
click at [1003, 450] on link "[PERSON_NAME]" at bounding box center [1025, 458] width 82 height 16
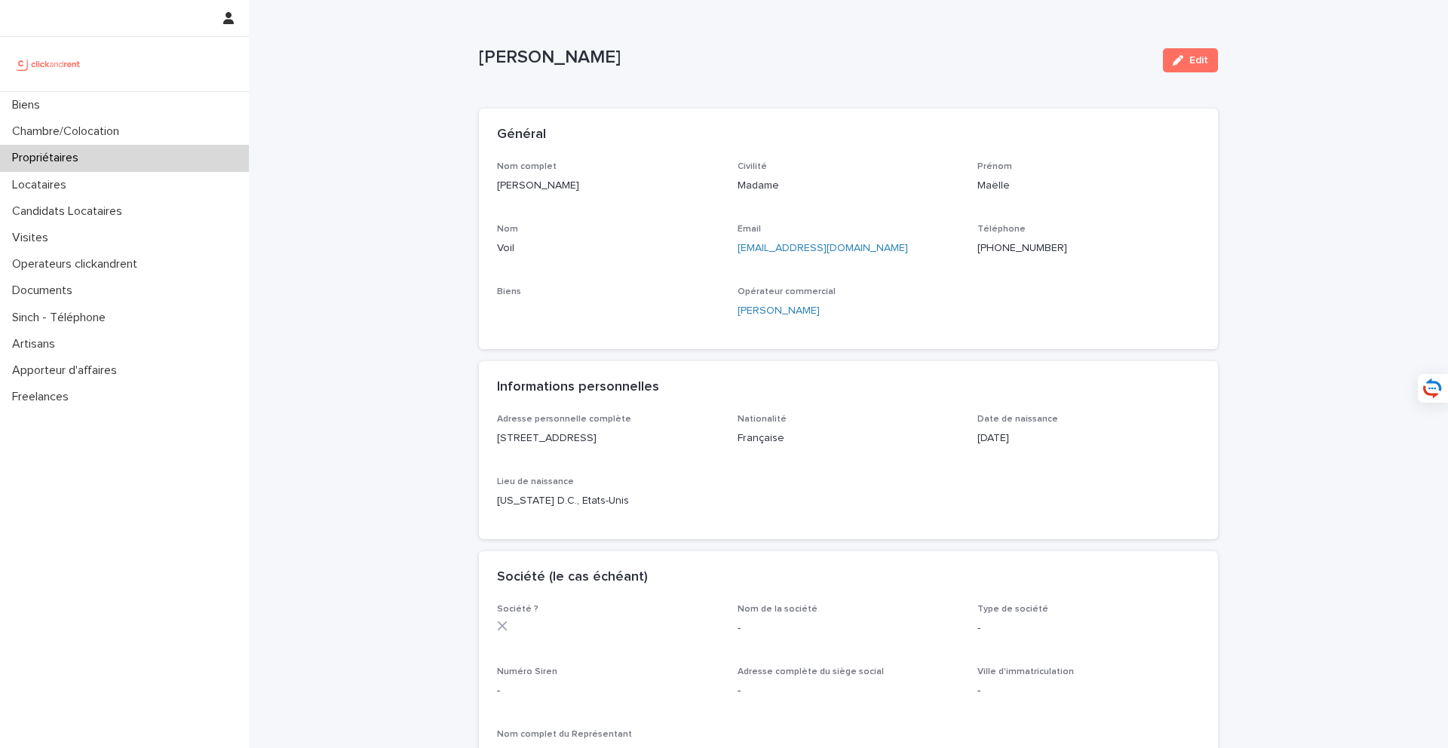
click at [897, 265] on div "Email [EMAIL_ADDRESS][DOMAIN_NAME]" at bounding box center [849, 246] width 222 height 44
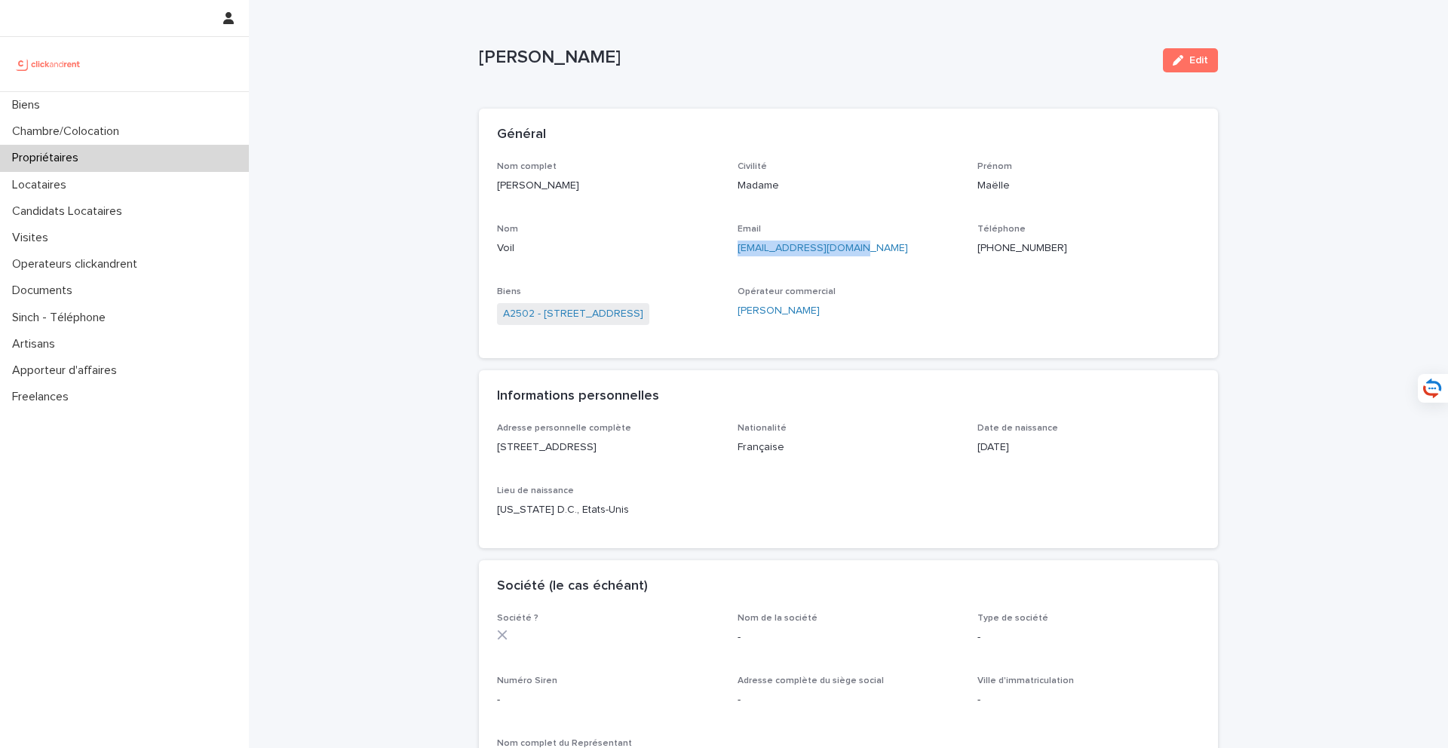
drag, startPoint x: 909, startPoint y: 265, endPoint x: 737, endPoint y: 253, distance: 172.4
click at [738, 252] on div "Email [EMAIL_ADDRESS][DOMAIN_NAME]" at bounding box center [849, 246] width 222 height 44
copy link "[EMAIL_ADDRESS][DOMAIN_NAME]"
click at [609, 308] on link "A2502 - [STREET_ADDRESS]" at bounding box center [573, 314] width 140 height 16
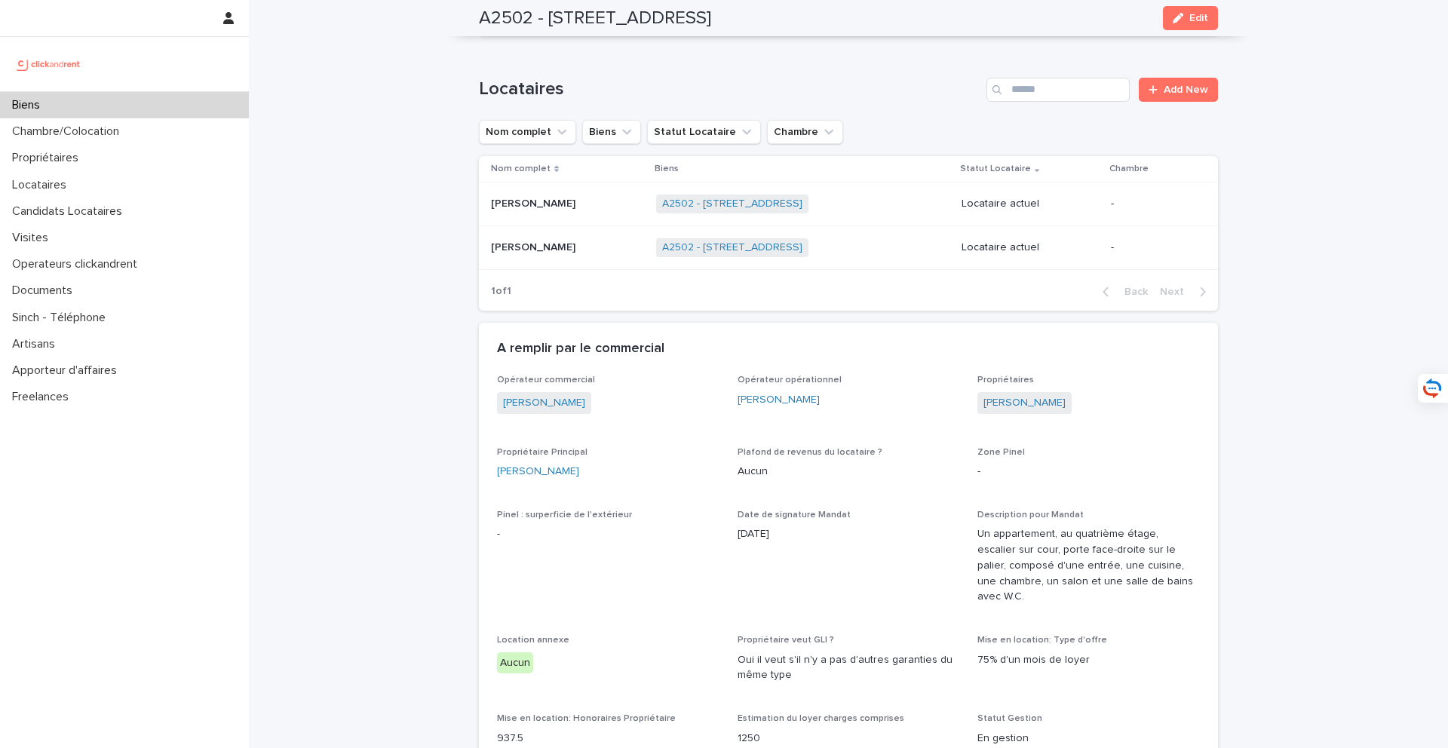
scroll to position [890, 0]
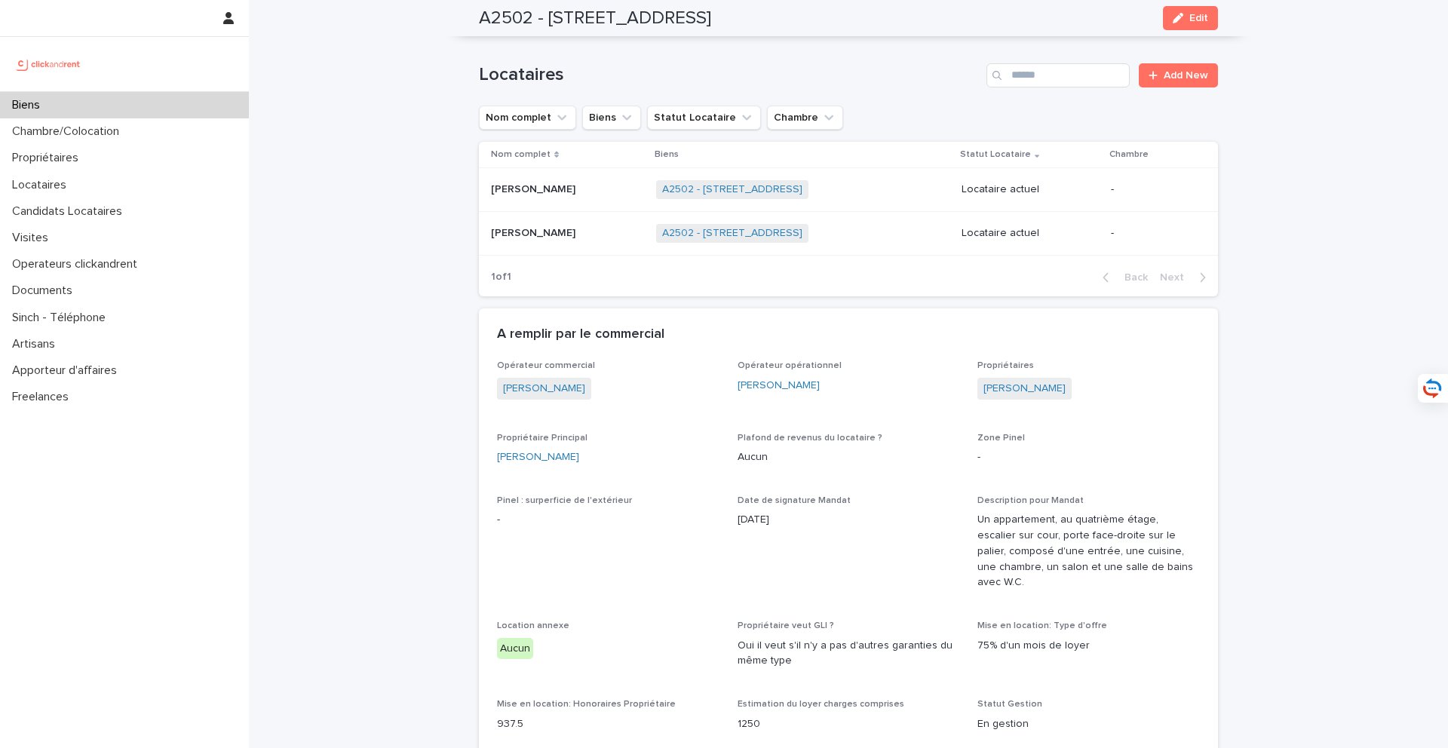
click at [560, 185] on div "[PERSON_NAME] [PERSON_NAME]" at bounding box center [567, 189] width 153 height 25
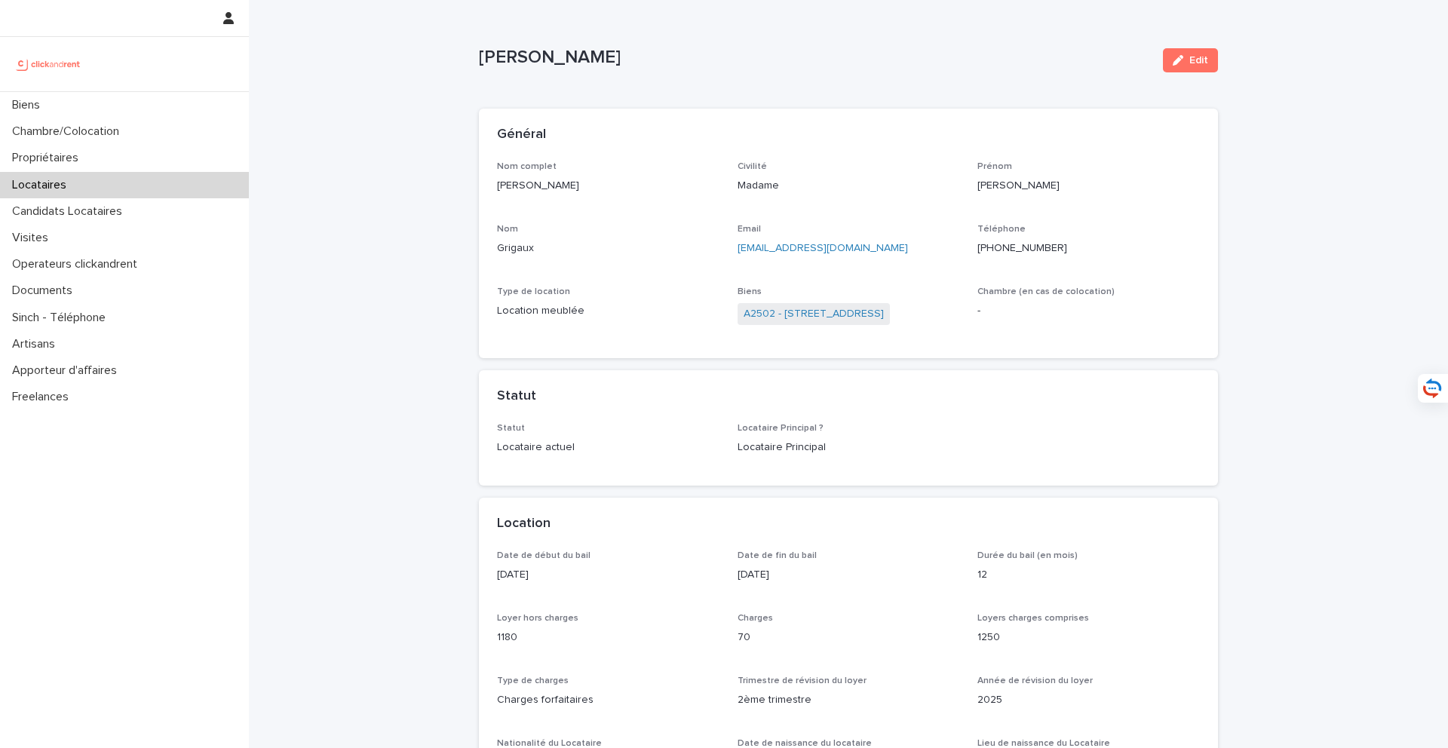
click at [1030, 243] on ringoverc2c-number-84e06f14122c "[PHONE_NUMBER]" at bounding box center [1022, 248] width 90 height 11
drag, startPoint x: 863, startPoint y: 244, endPoint x: 732, endPoint y: 247, distance: 131.3
click at [732, 247] on div "Nom complet [PERSON_NAME] Civilité Madame Prénom [PERSON_NAME] Email [EMAIL_ADD…" at bounding box center [848, 251] width 703 height 180
copy link "[EMAIL_ADDRESS][DOMAIN_NAME]"
click at [869, 314] on link "A2502 - [STREET_ADDRESS]" at bounding box center [814, 314] width 140 height 16
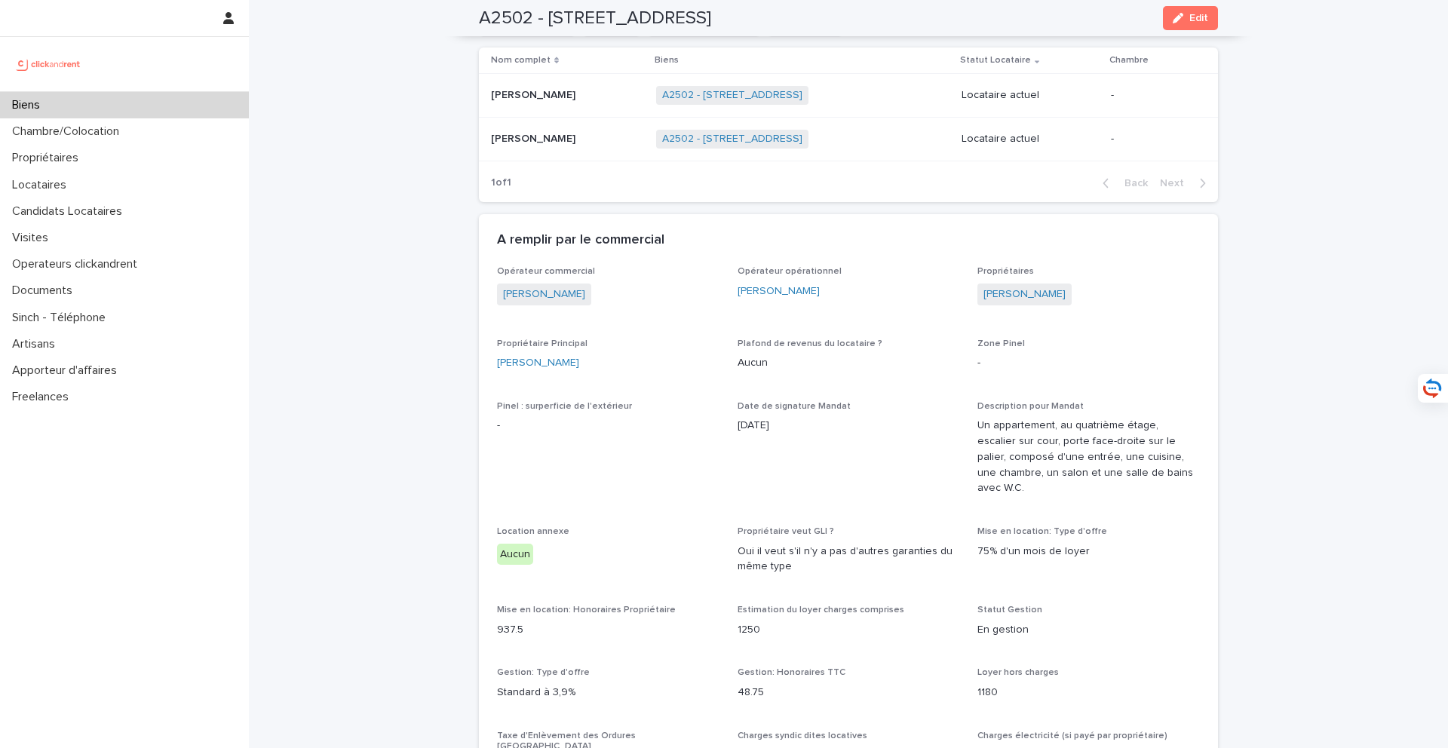
scroll to position [793, 0]
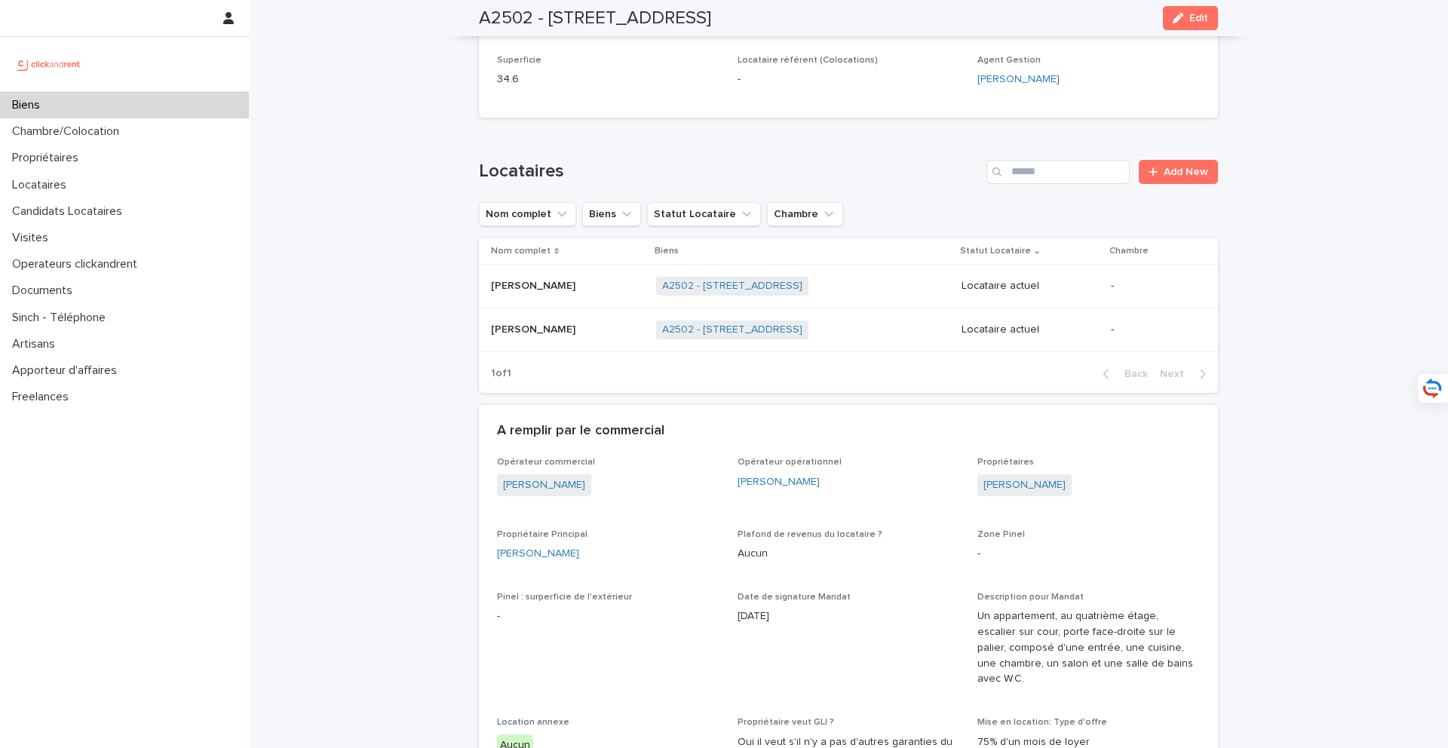
click at [566, 324] on p at bounding box center [567, 330] width 153 height 13
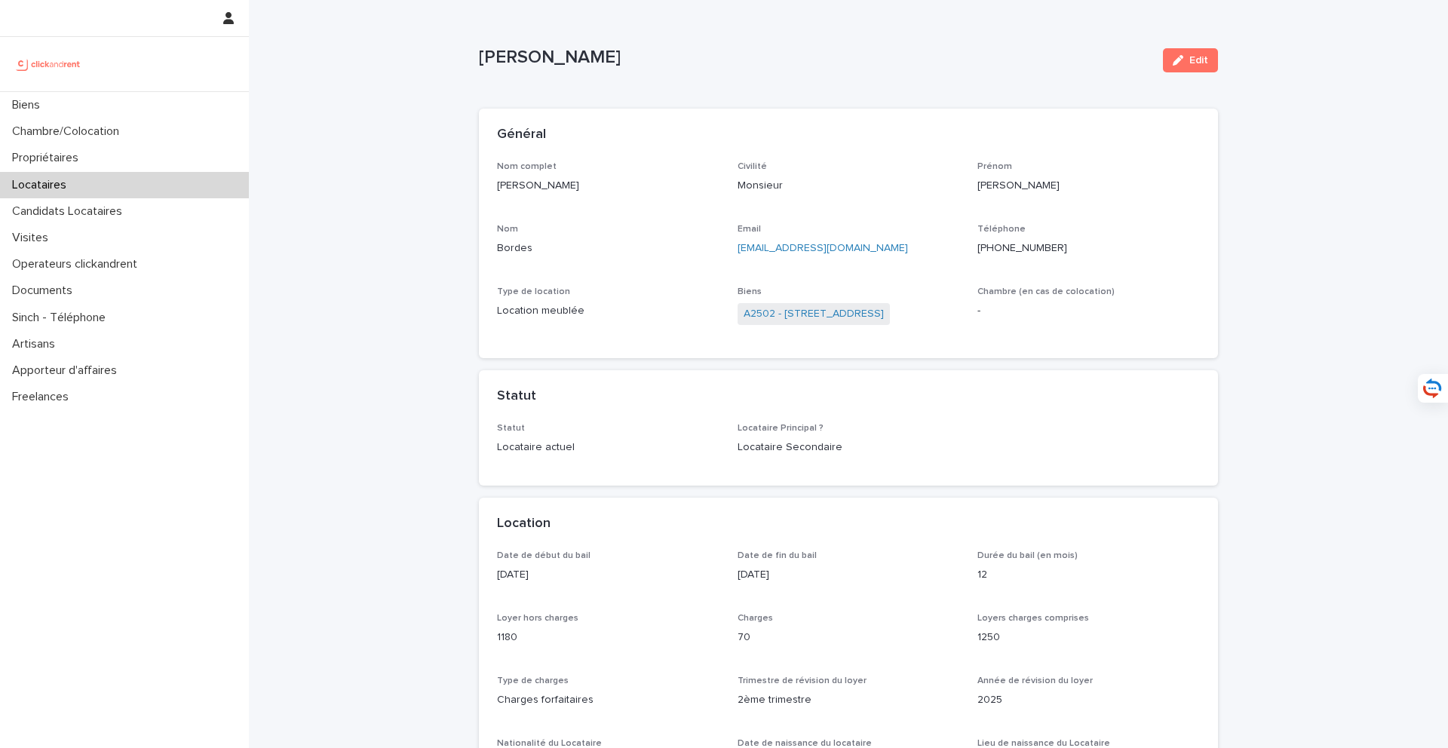
click at [898, 257] on div "Email [EMAIL_ADDRESS][DOMAIN_NAME]" at bounding box center [849, 246] width 222 height 44
drag, startPoint x: 925, startPoint y: 254, endPoint x: 737, endPoint y: 250, distance: 187.8
click at [738, 250] on p "[EMAIL_ADDRESS][DOMAIN_NAME]" at bounding box center [849, 249] width 222 height 16
copy link "[EMAIL_ADDRESS][DOMAIN_NAME]"
drag, startPoint x: 1097, startPoint y: 256, endPoint x: 989, endPoint y: 247, distance: 108.9
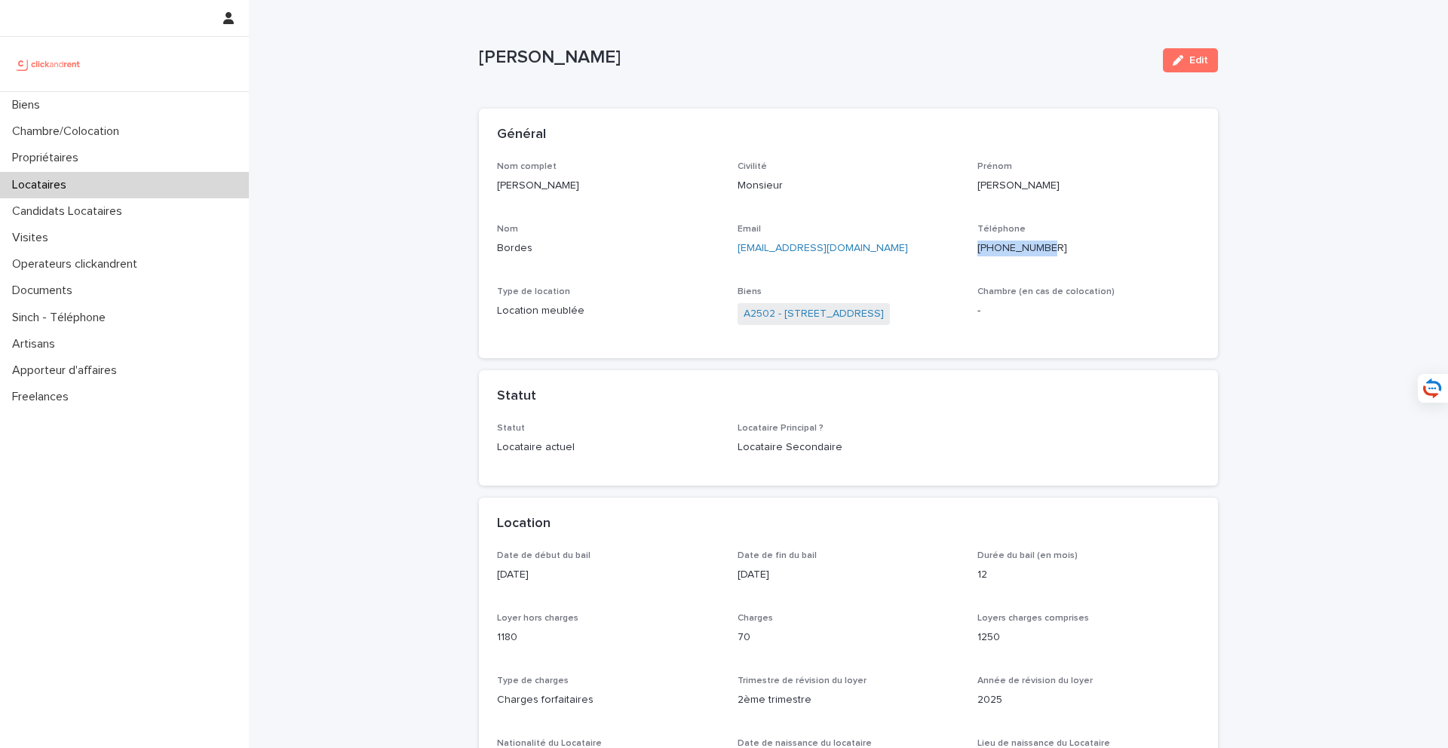
click at [989, 247] on div "Téléphone [PHONE_NUMBER]" at bounding box center [1088, 246] width 222 height 44
copy ringoverc2c-84e06f14122c "[PHONE_NUMBER]"
click at [178, 101] on div "Biens" at bounding box center [124, 105] width 249 height 26
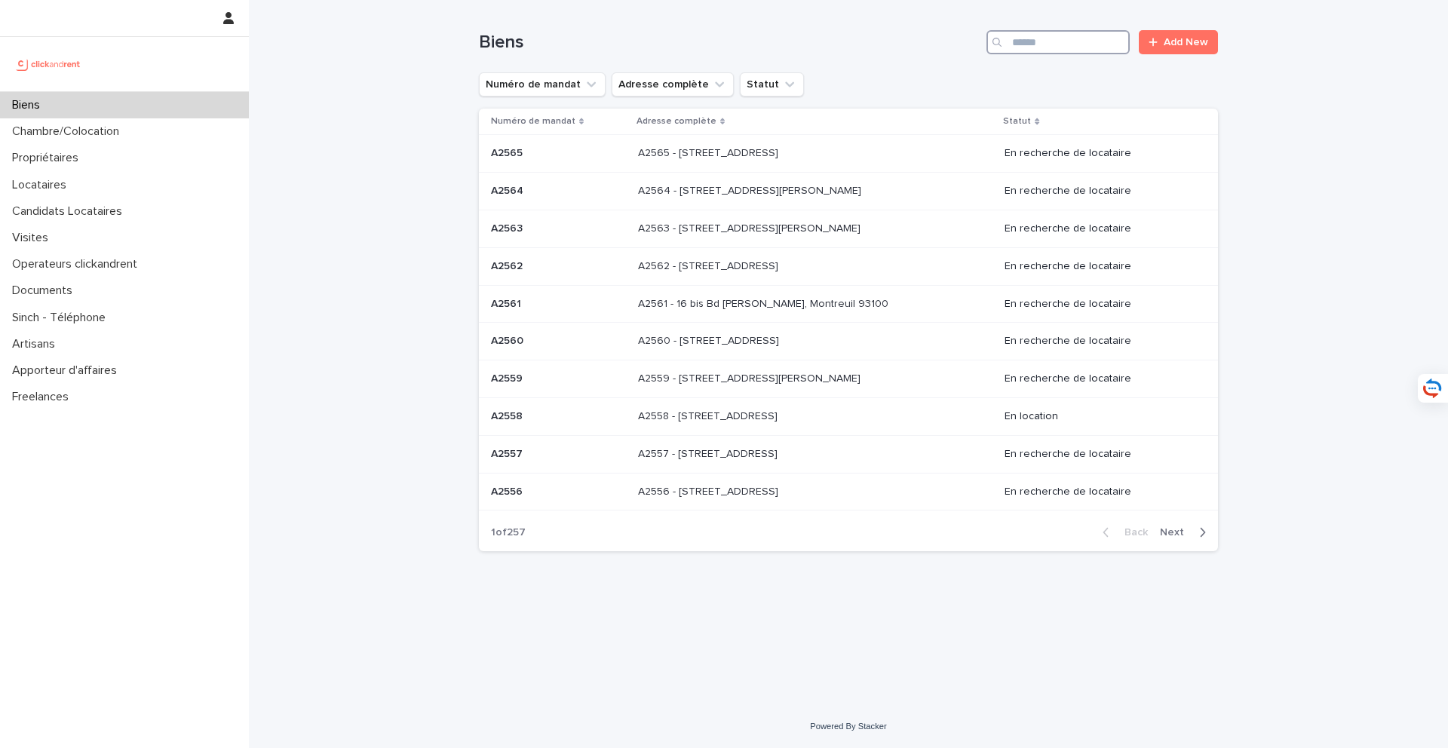
click at [1035, 48] on input "Search" at bounding box center [1058, 42] width 143 height 24
type input "*****"
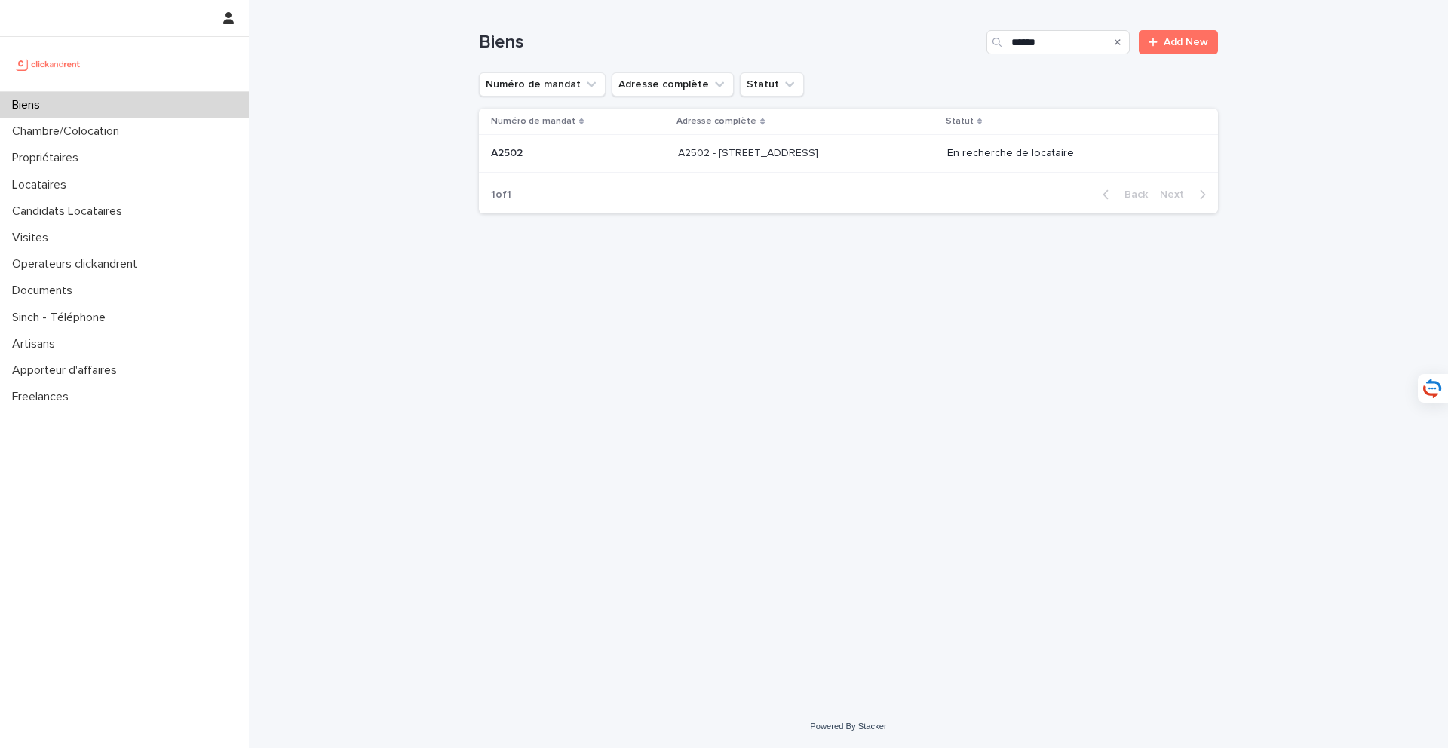
click at [773, 161] on div "A2502 - [STREET_ADDRESS] - [STREET_ADDRESS]" at bounding box center [806, 153] width 257 height 25
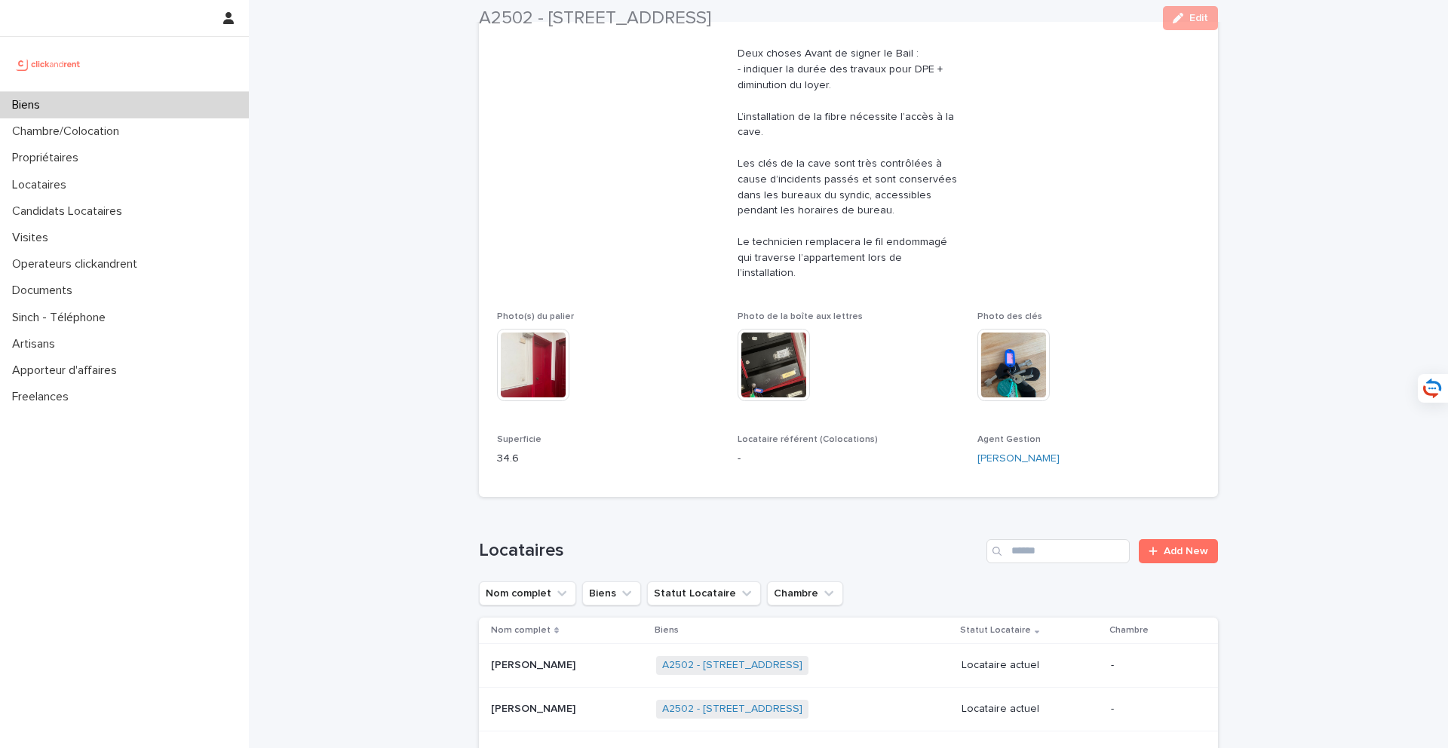
scroll to position [750, 0]
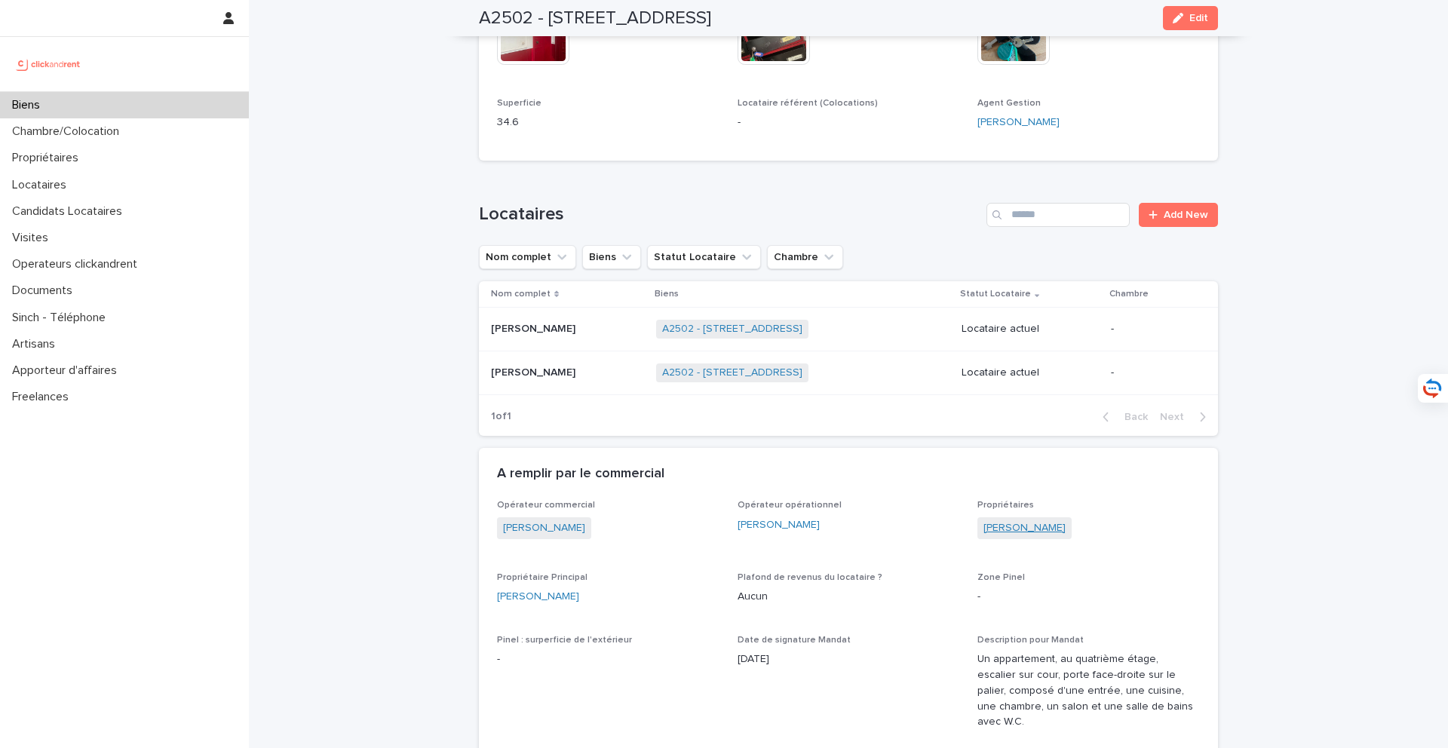
click at [1018, 520] on link "[PERSON_NAME]" at bounding box center [1025, 528] width 82 height 16
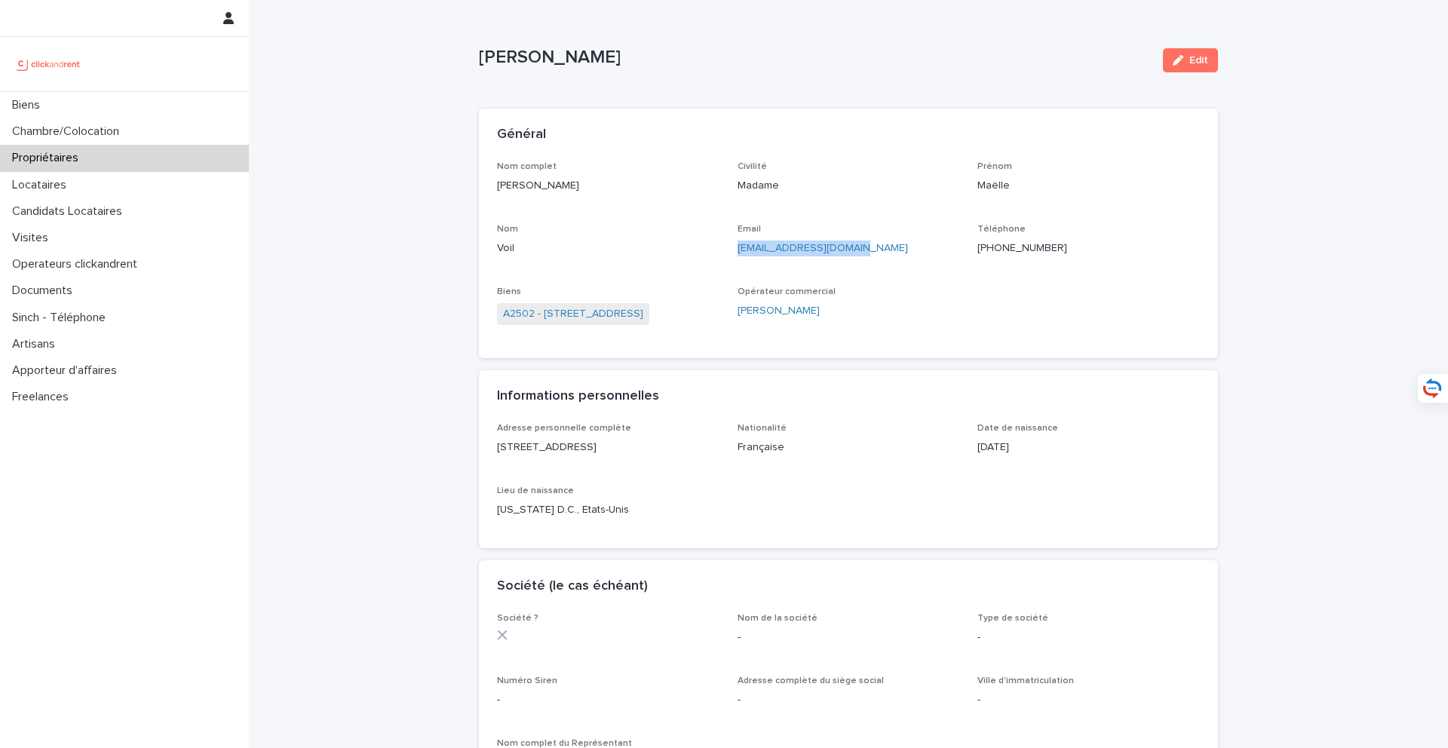
drag, startPoint x: 875, startPoint y: 267, endPoint x: 730, endPoint y: 253, distance: 145.5
click at [730, 253] on div "Nom complet [PERSON_NAME] Civilité Madame [PERSON_NAME] Nom Voil Email [EMAIL_A…" at bounding box center [848, 251] width 703 height 180
copy link "[EMAIL_ADDRESS][DOMAIN_NAME]"
click at [170, 106] on div "Biens" at bounding box center [124, 105] width 249 height 26
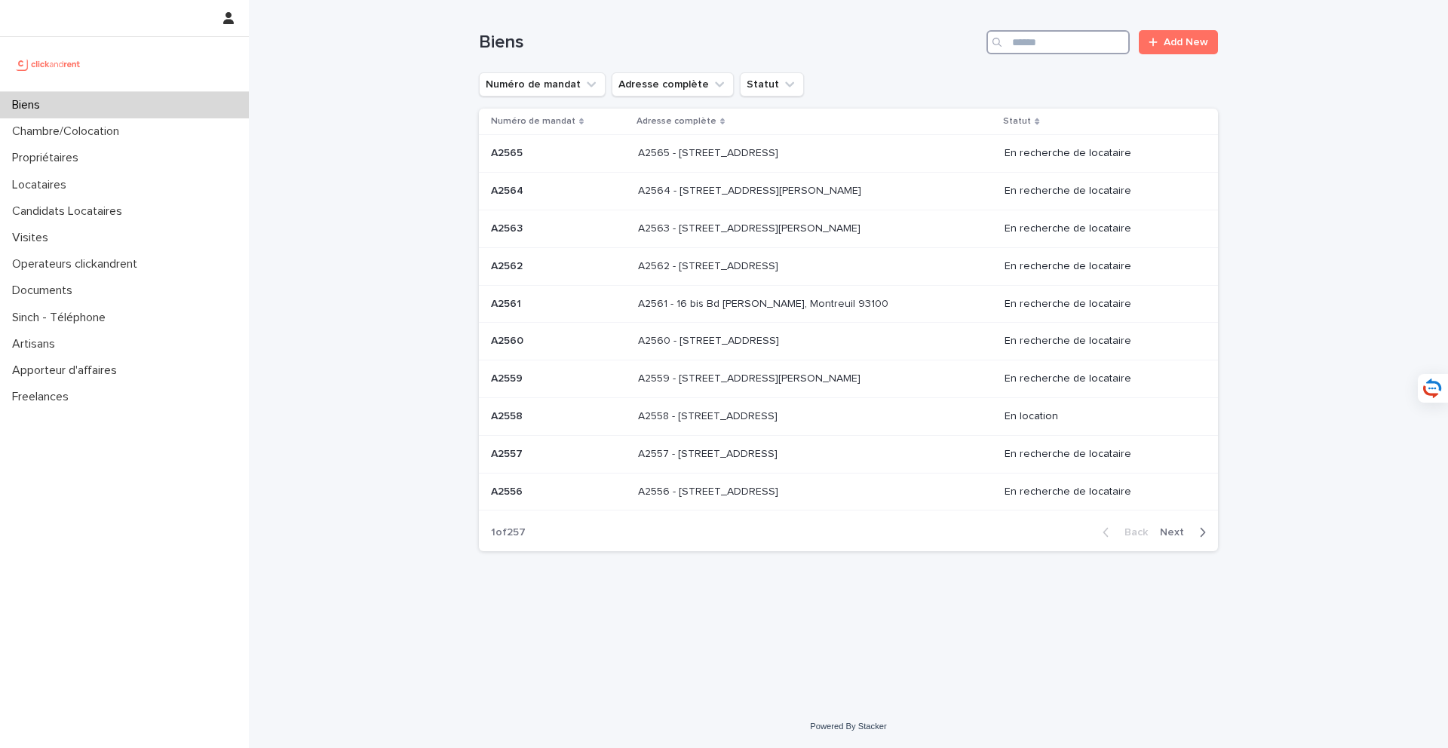
click at [1046, 43] on input "Search" at bounding box center [1058, 42] width 143 height 24
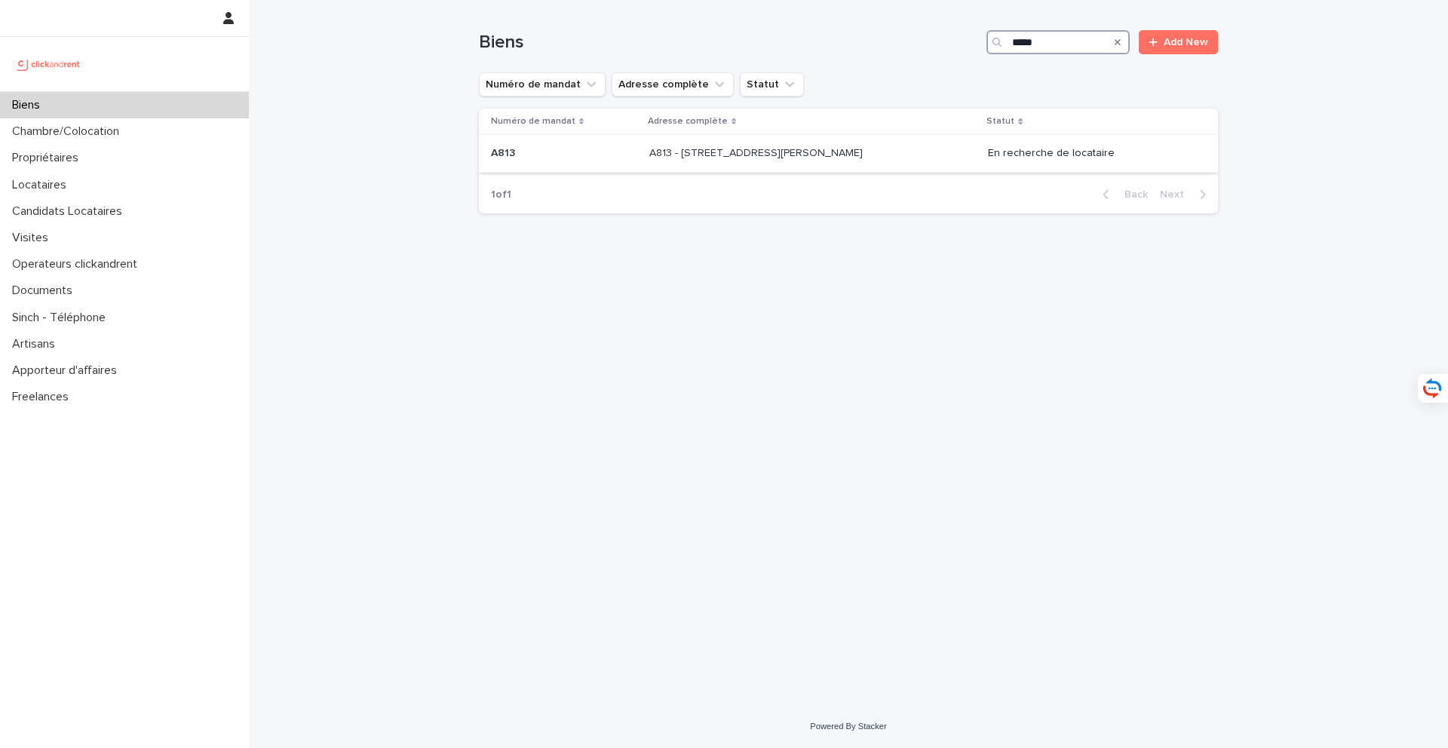
type input "****"
click at [793, 159] on p "A813 - [STREET_ADDRESS][PERSON_NAME]" at bounding box center [757, 152] width 216 height 16
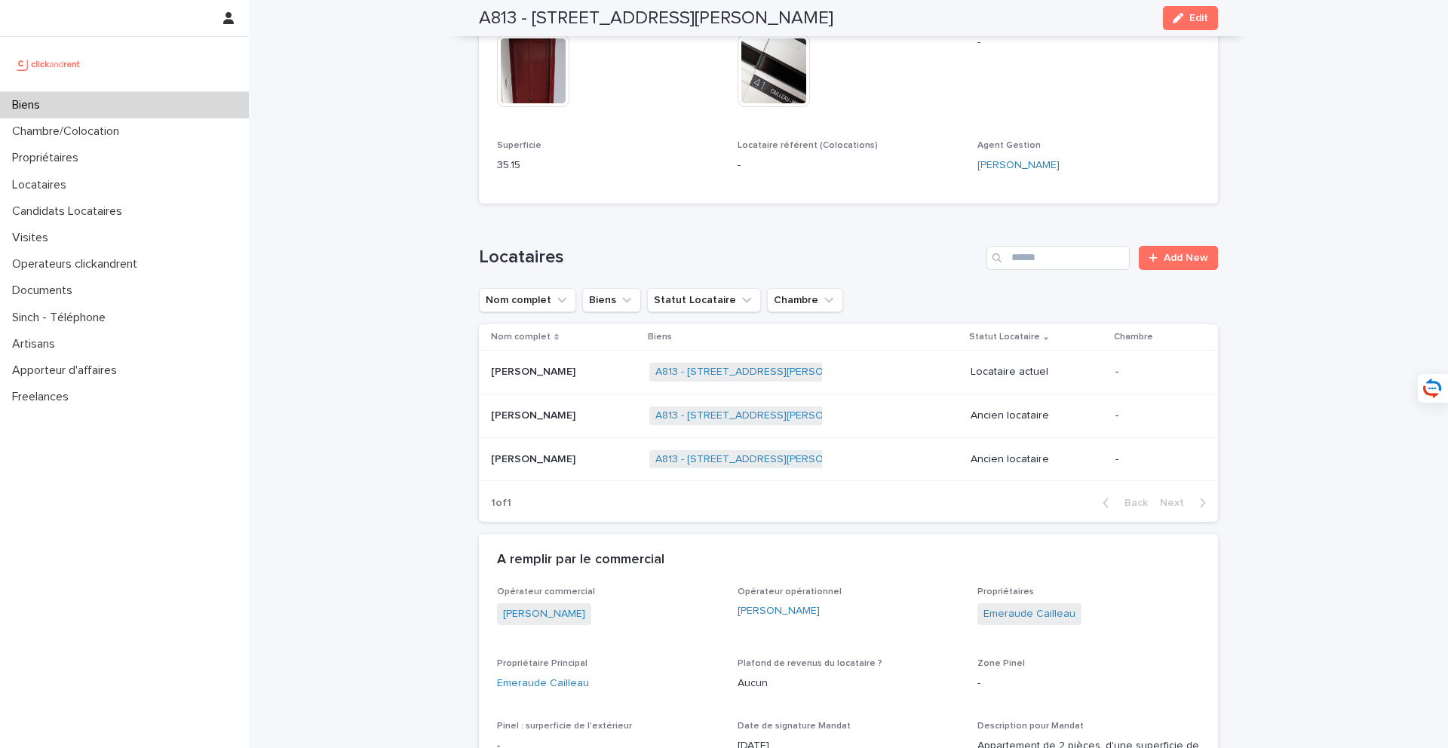
scroll to position [648, 0]
click at [578, 363] on p at bounding box center [564, 369] width 146 height 13
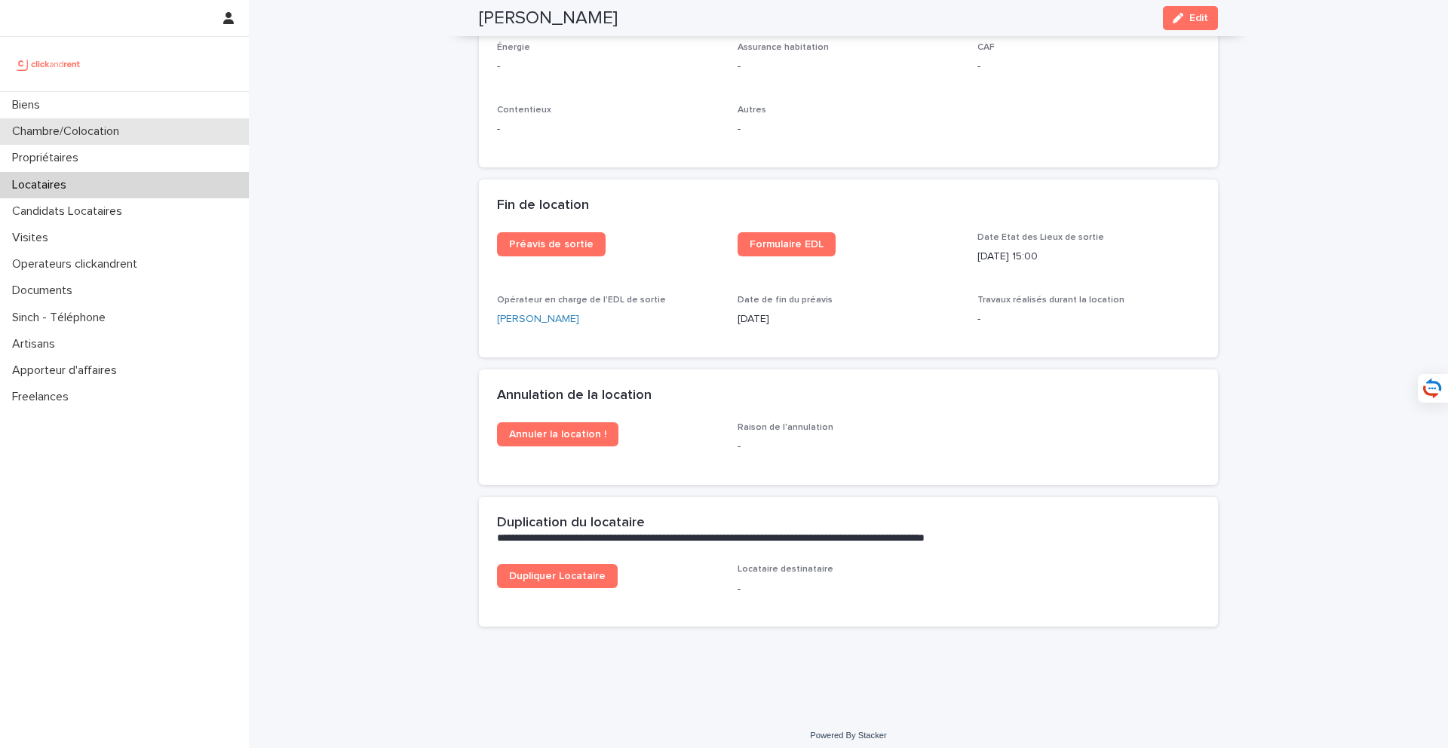
scroll to position [1803, 0]
